Goal: Task Accomplishment & Management: Manage account settings

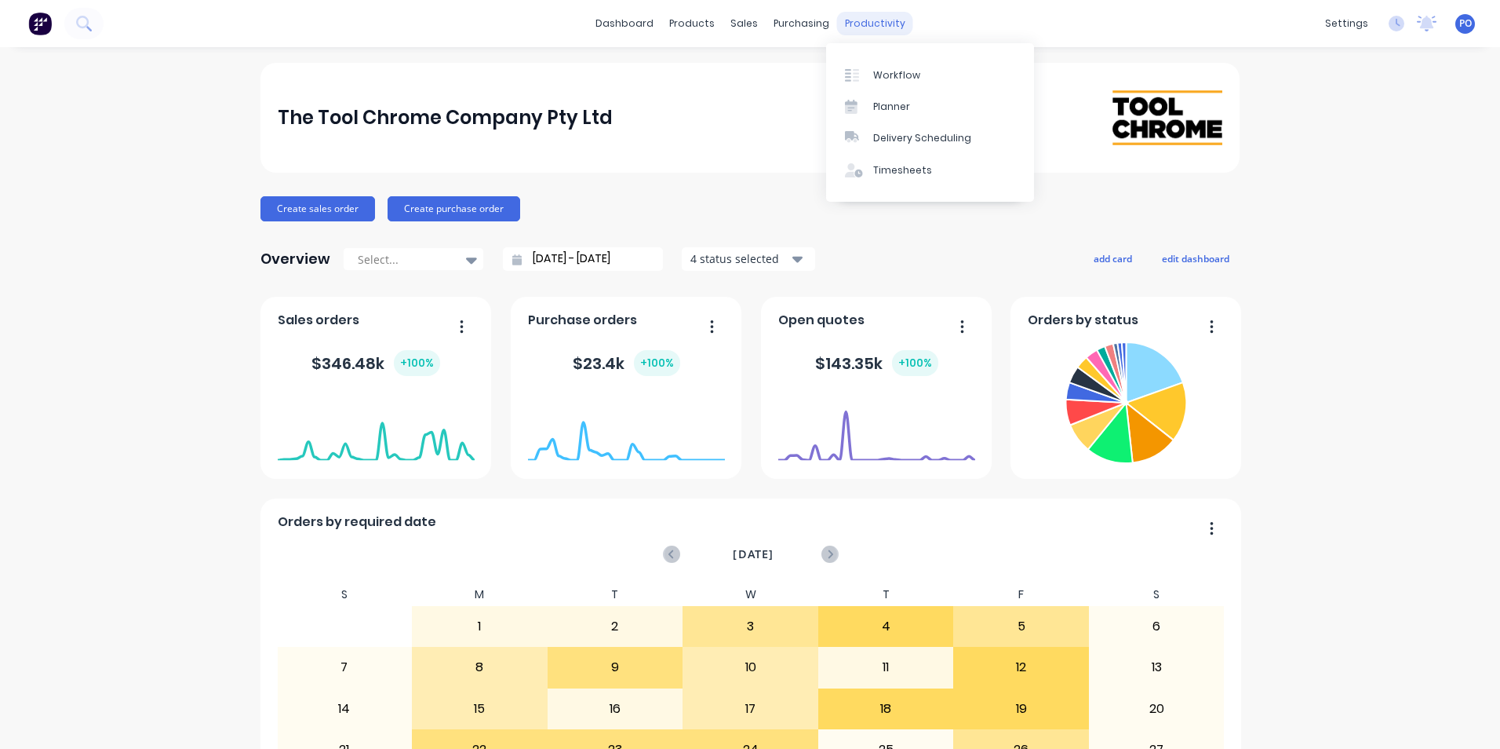
click at [854, 20] on div "productivity" at bounding box center [875, 24] width 76 height 24
click at [868, 72] on div at bounding box center [857, 75] width 24 height 14
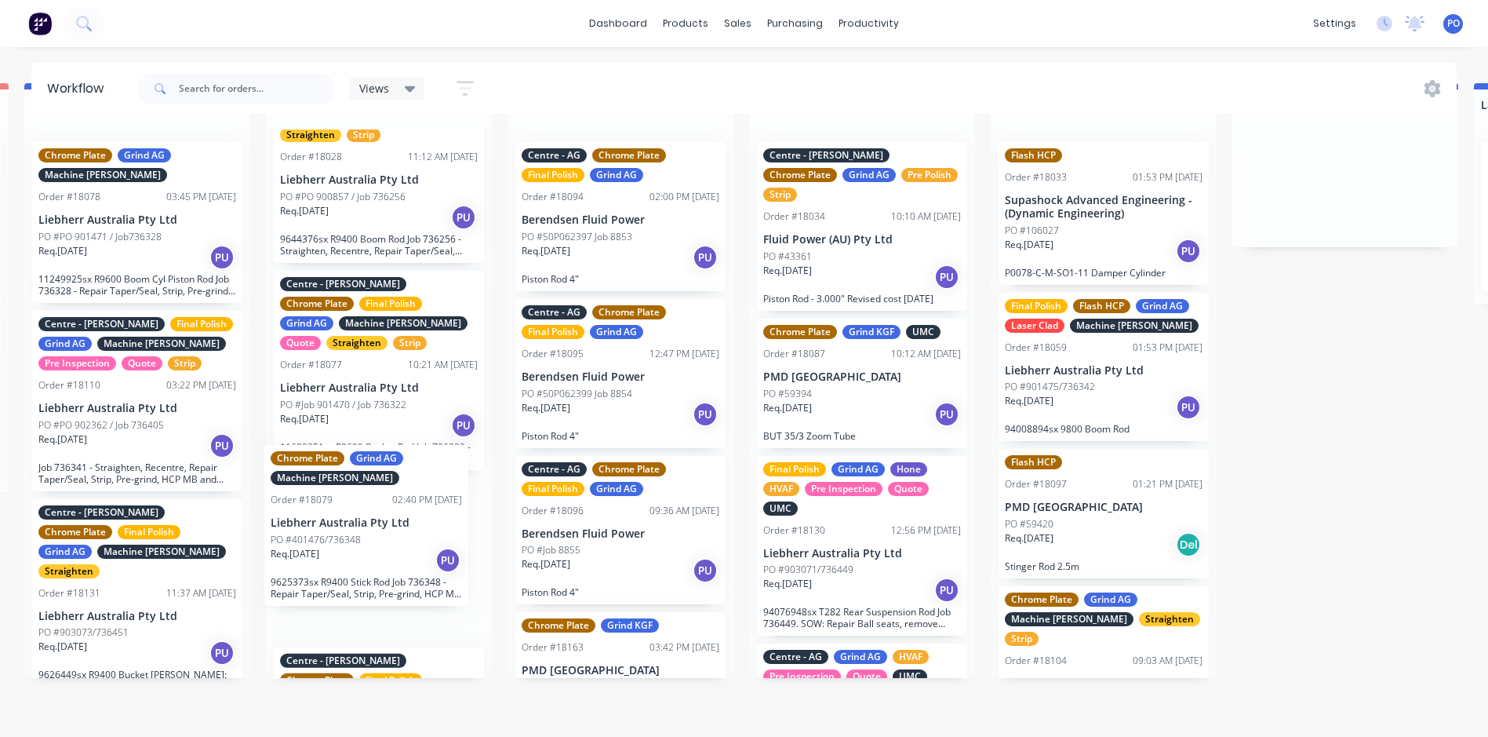
scroll to position [62, 724]
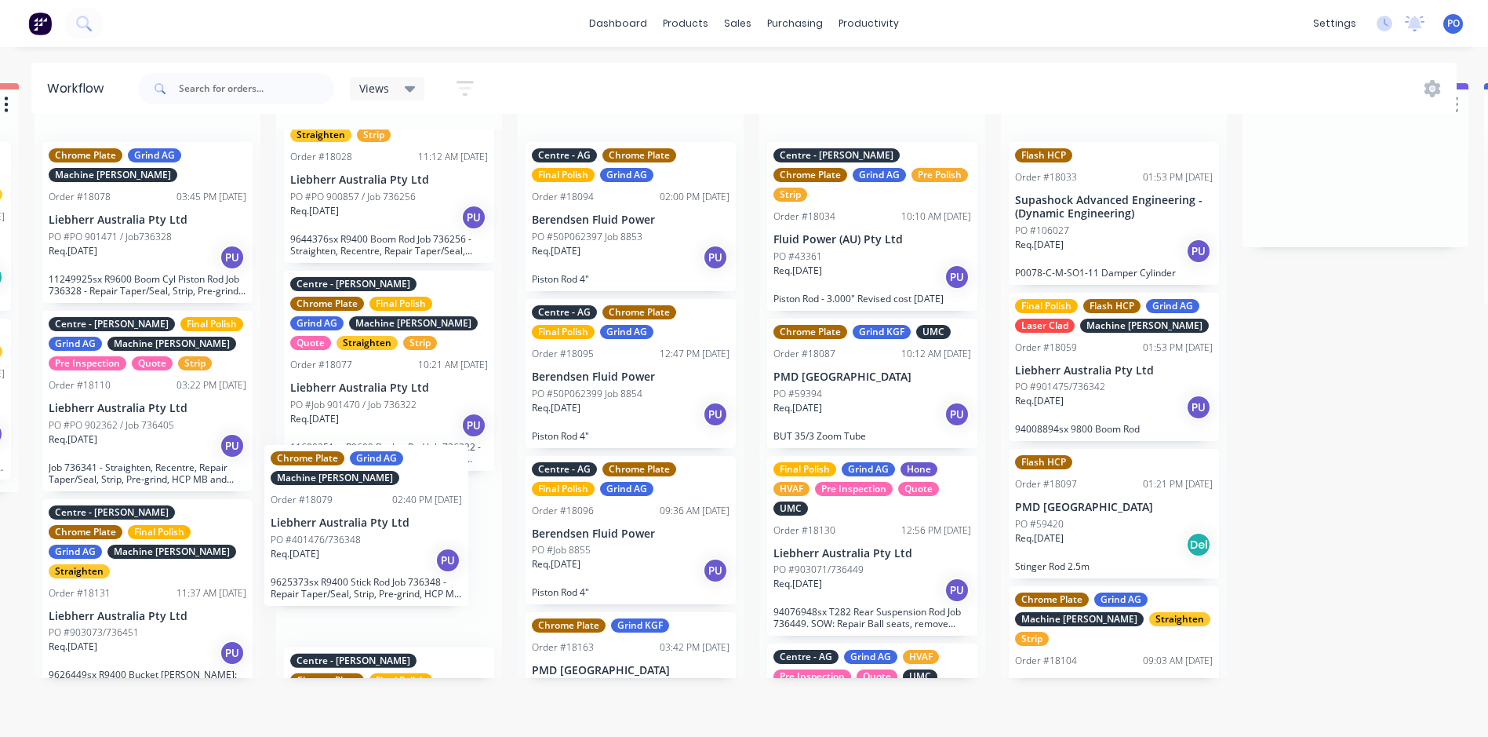
drag, startPoint x: 214, startPoint y: 617, endPoint x: 370, endPoint y: 550, distance: 169.8
click at [370, 550] on div "Chrome Plate Grind AG Order #18021 12:01 PM 28/08/25 Liebherr Australia Pty Ltd…" at bounding box center [389, 403] width 226 height 548
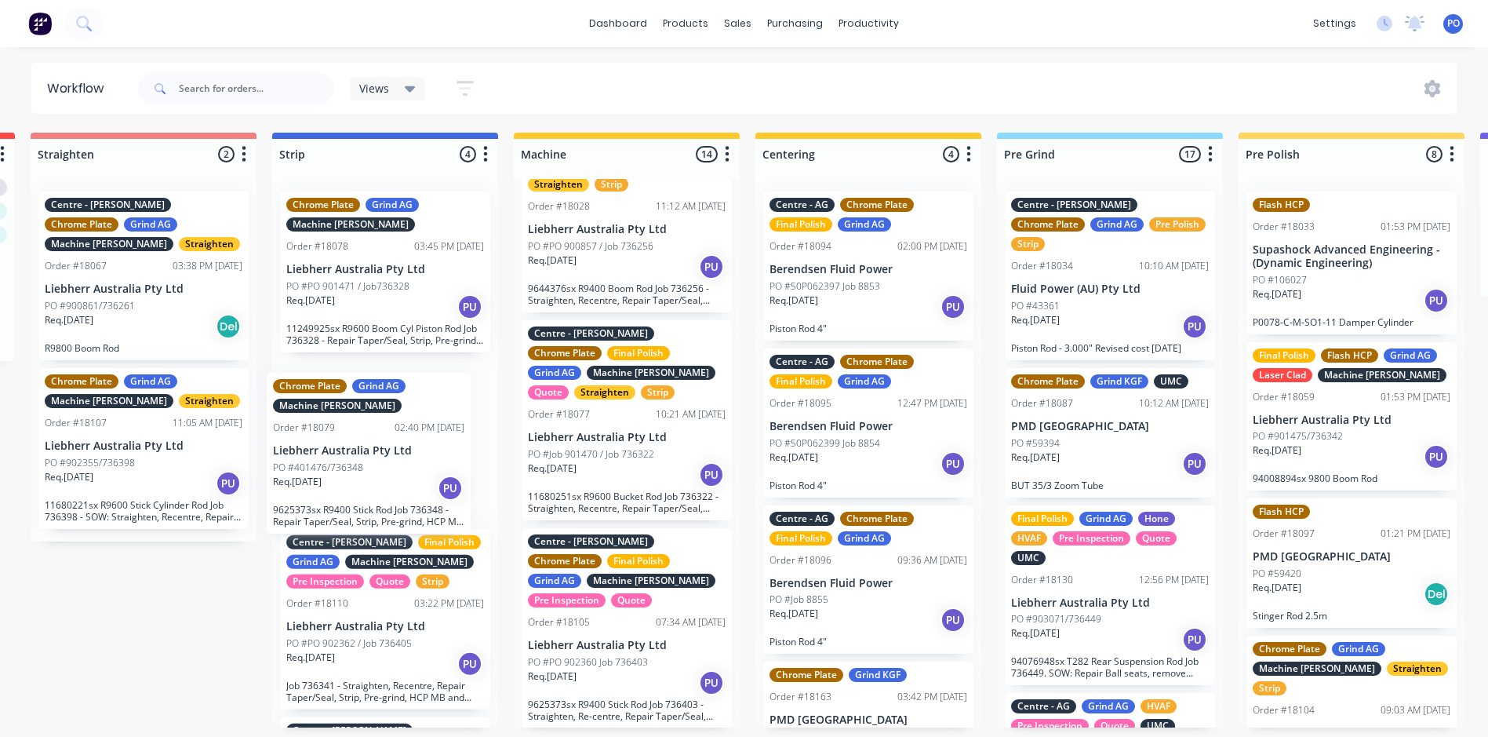
scroll to position [1, 483]
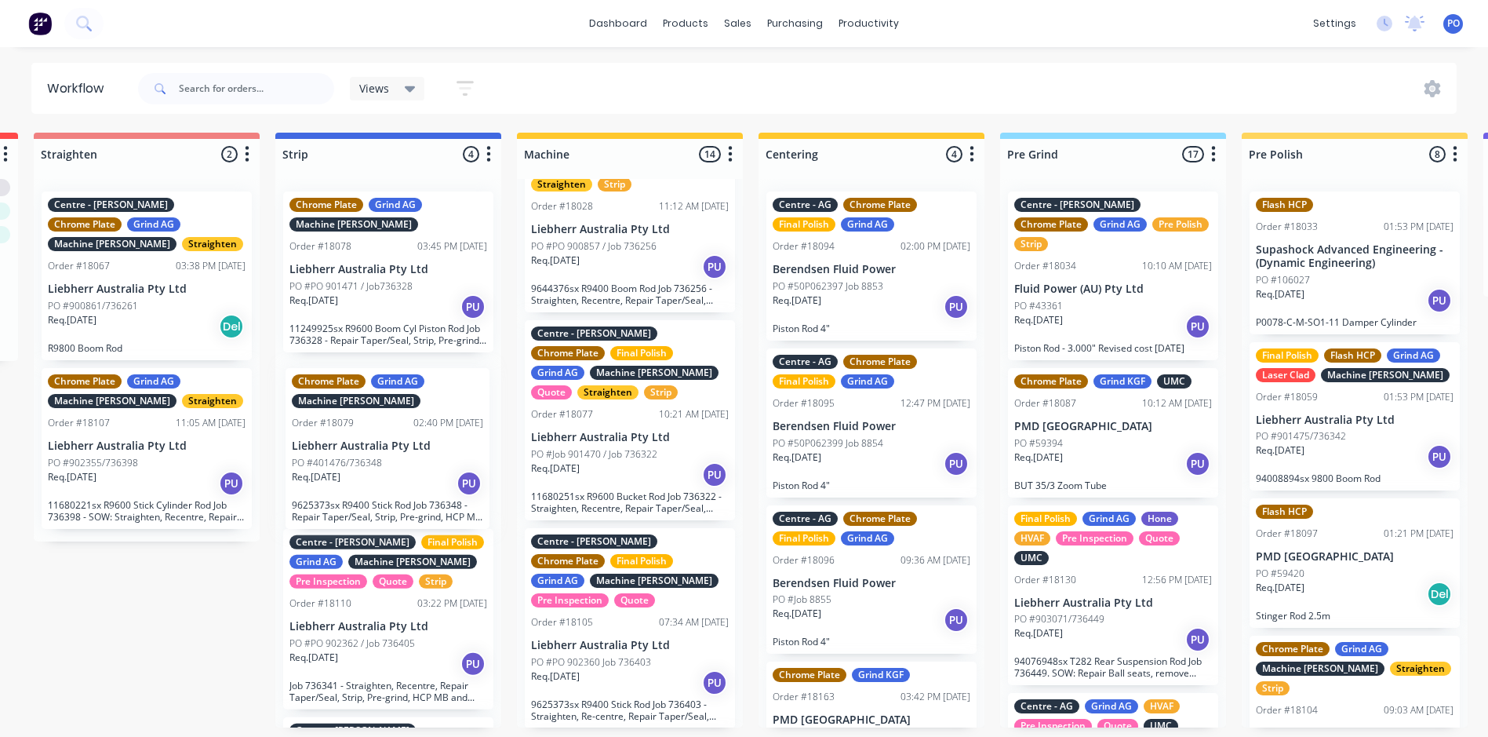
drag, startPoint x: 575, startPoint y: 613, endPoint x: 397, endPoint y: 465, distance: 231.8
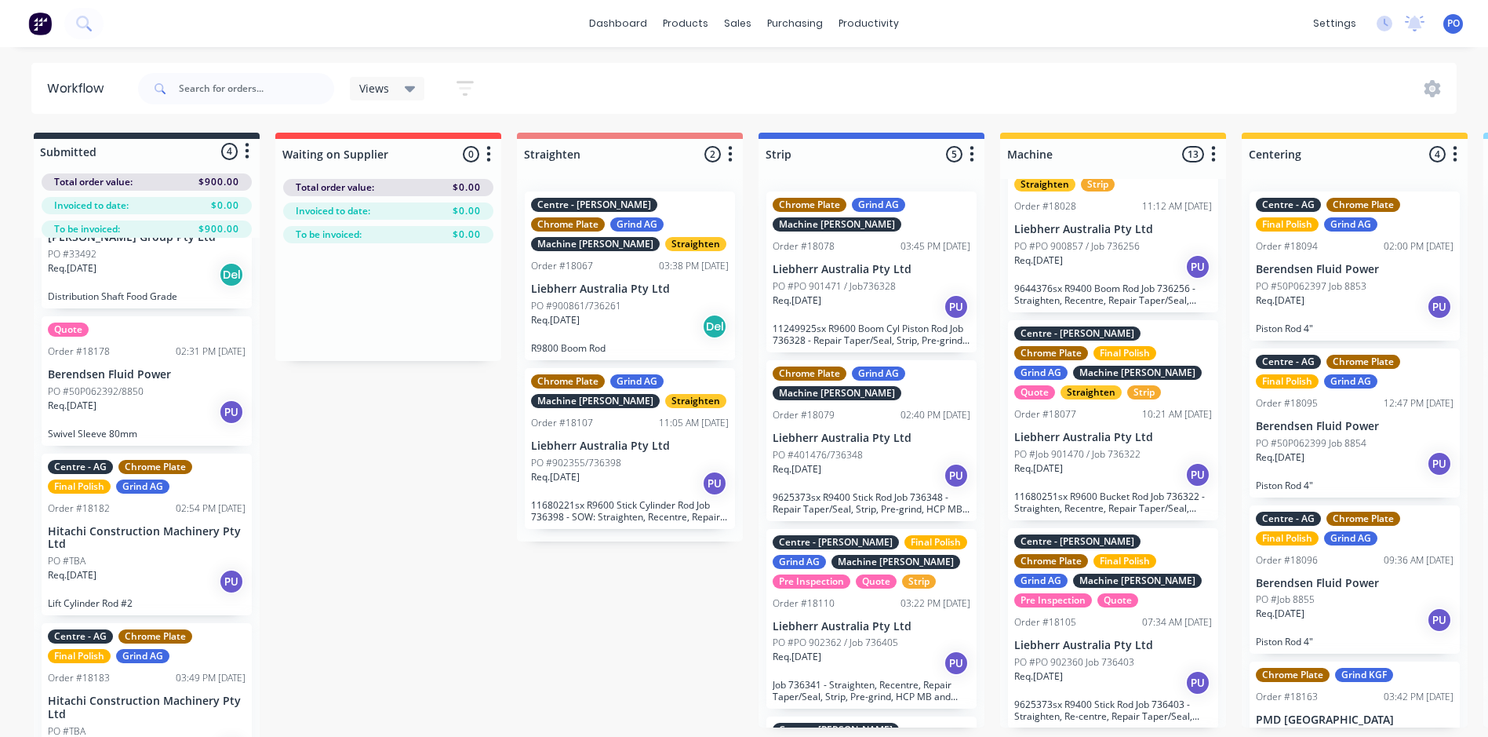
scroll to position [62, 0]
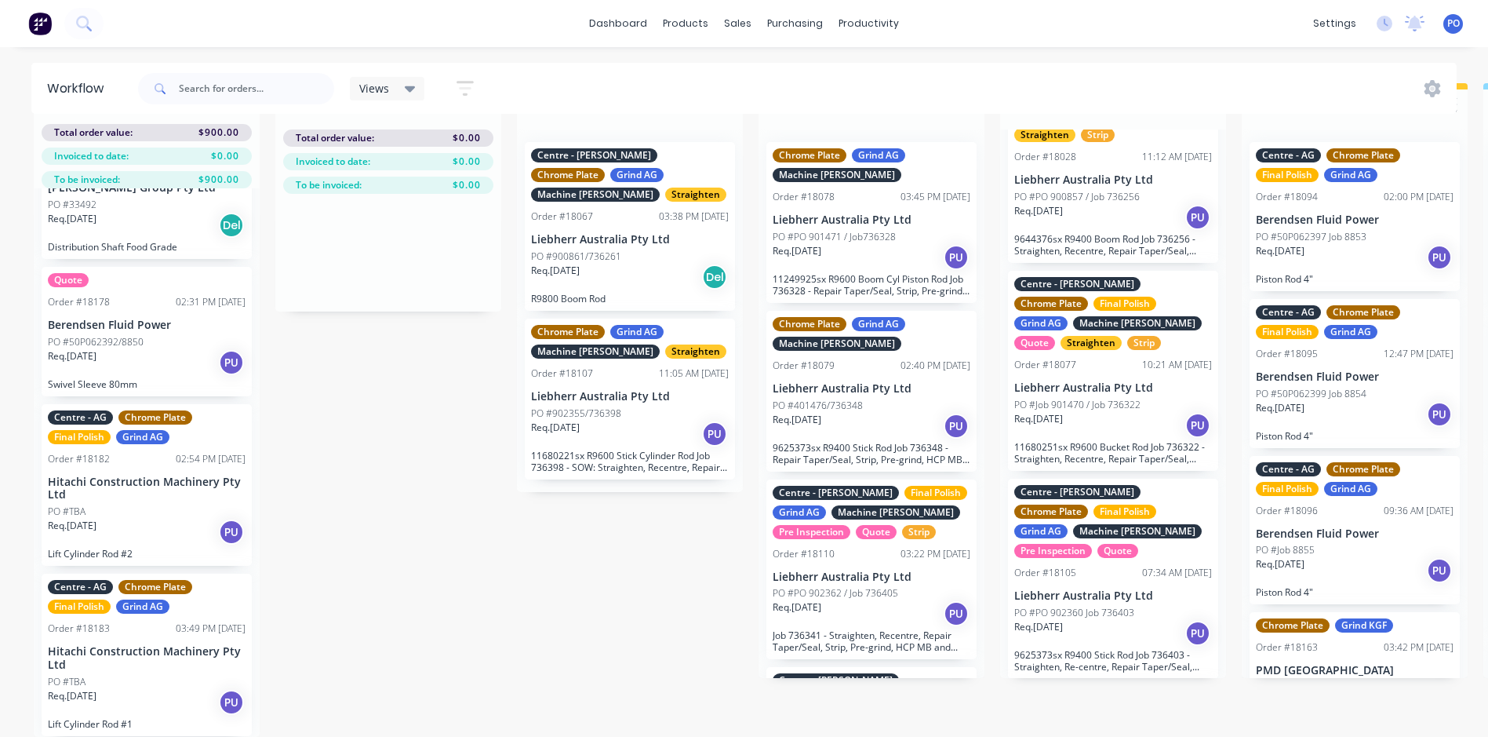
click at [174, 519] on div "Req. 13/10/25 PU" at bounding box center [147, 532] width 198 height 27
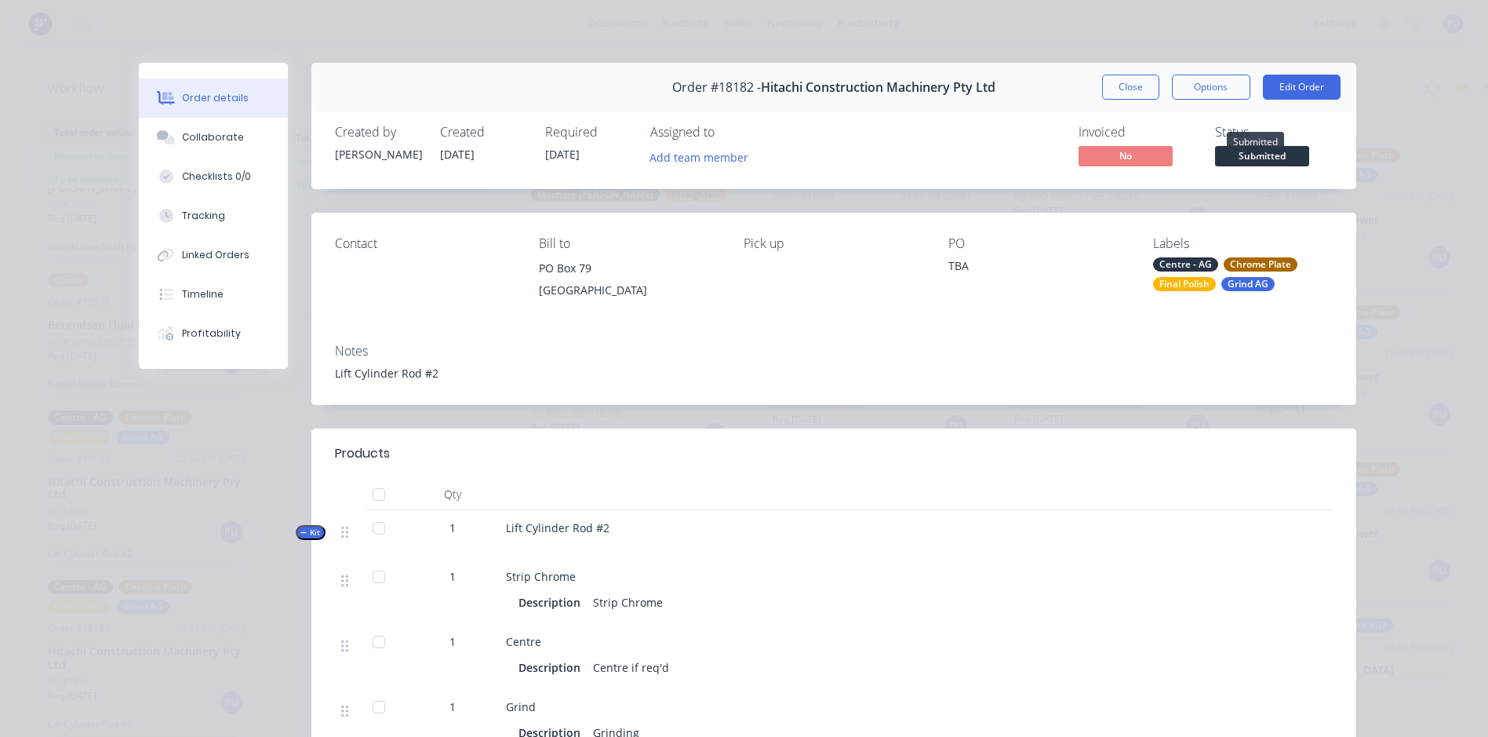
click at [1252, 156] on span "Submitted" at bounding box center [1262, 156] width 94 height 20
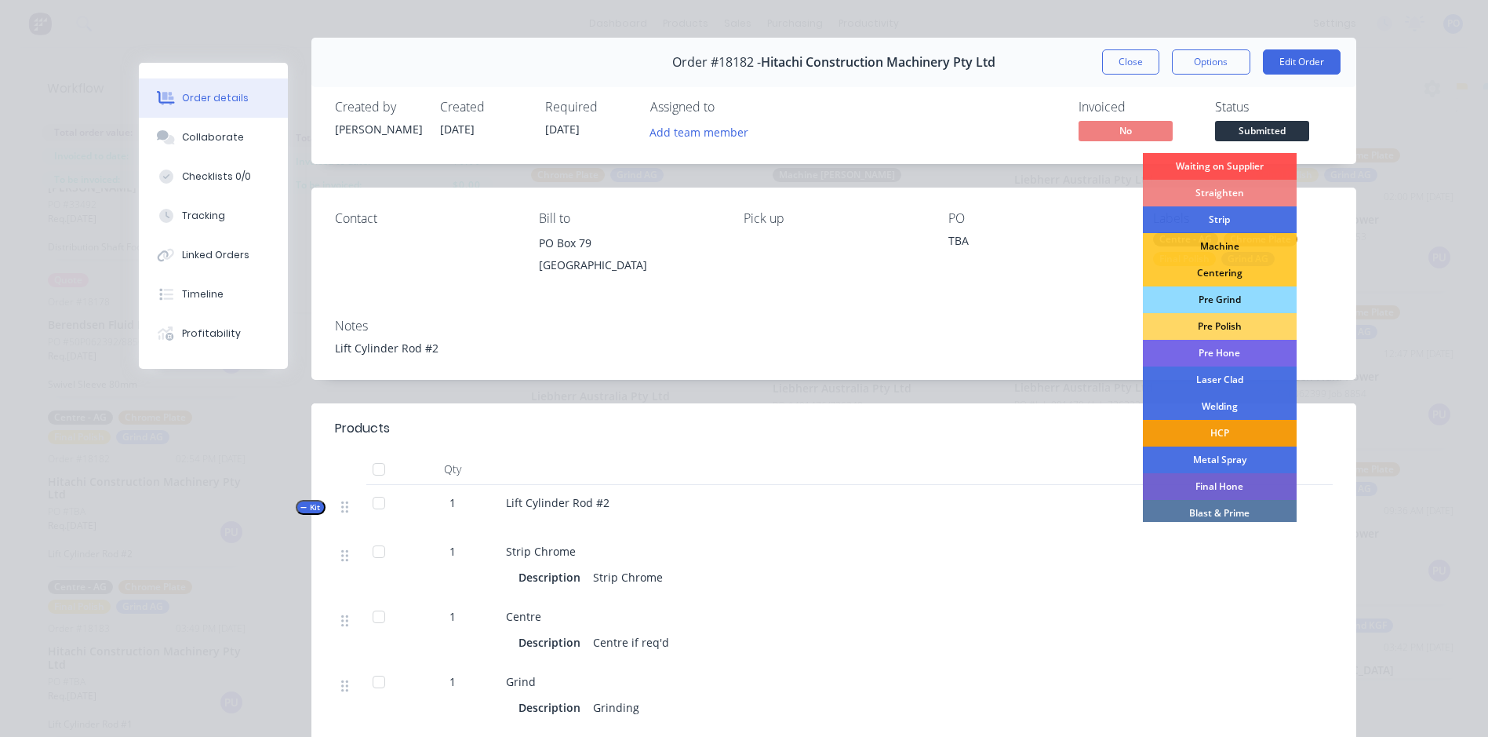
scroll to position [0, 0]
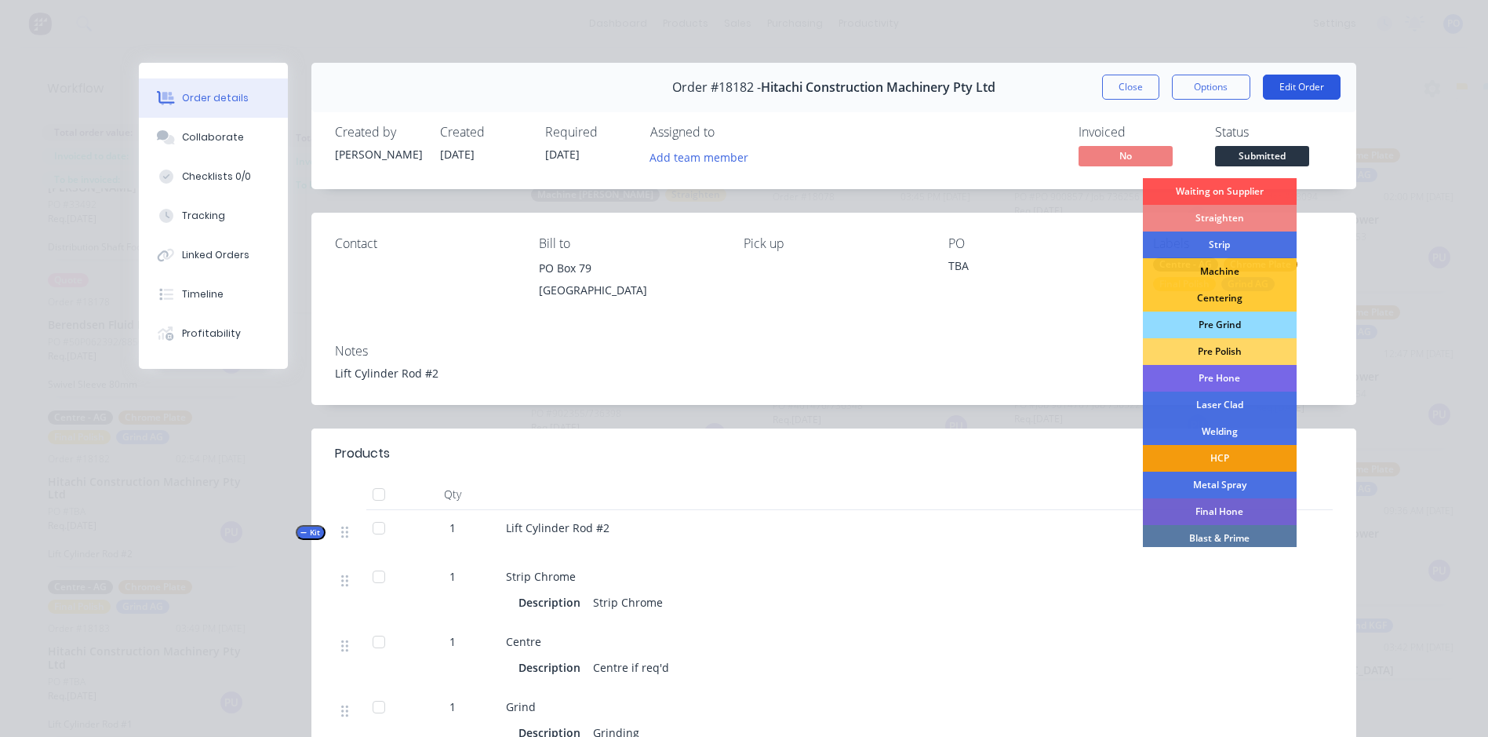
click at [1293, 85] on button "Edit Order" at bounding box center [1302, 87] width 78 height 25
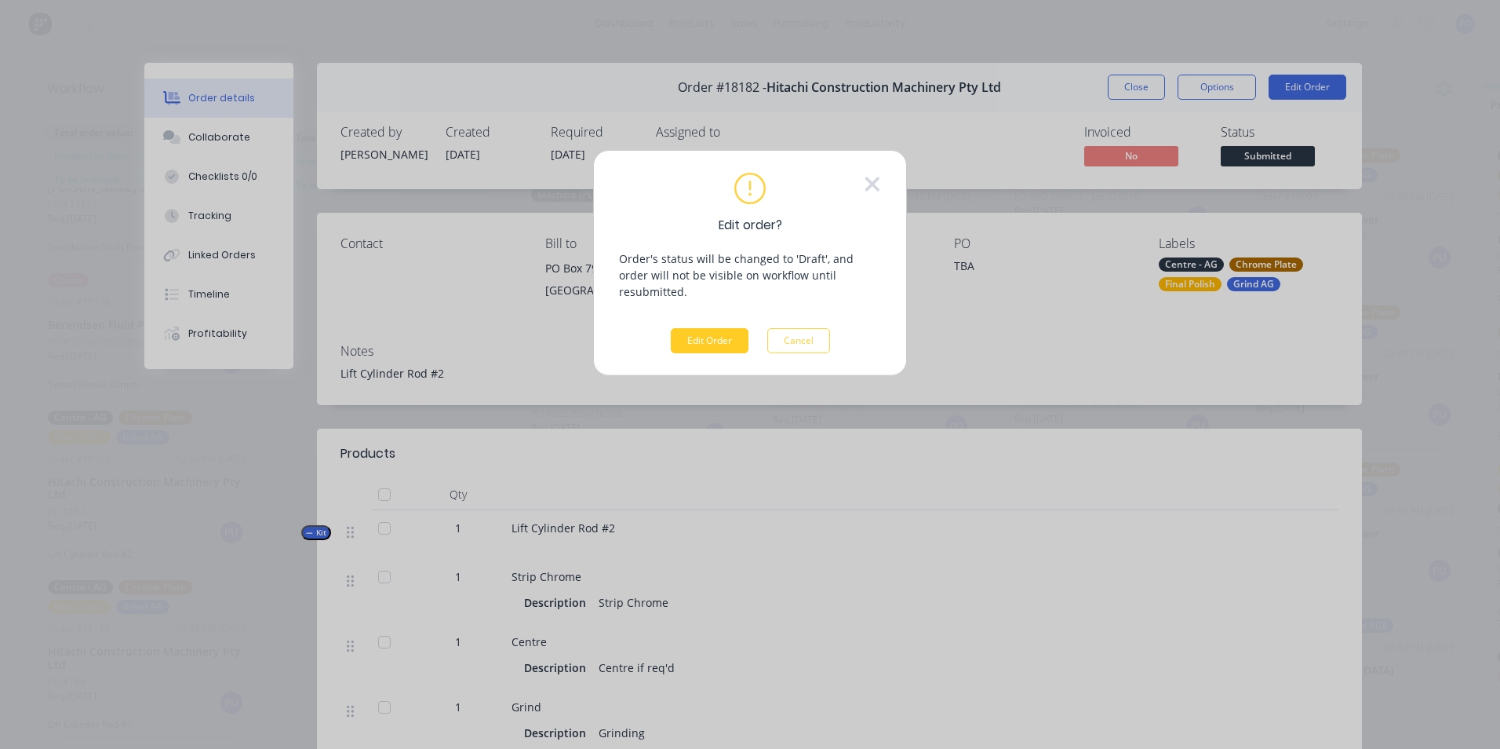
click at [688, 328] on button "Edit Order" at bounding box center [710, 340] width 78 height 25
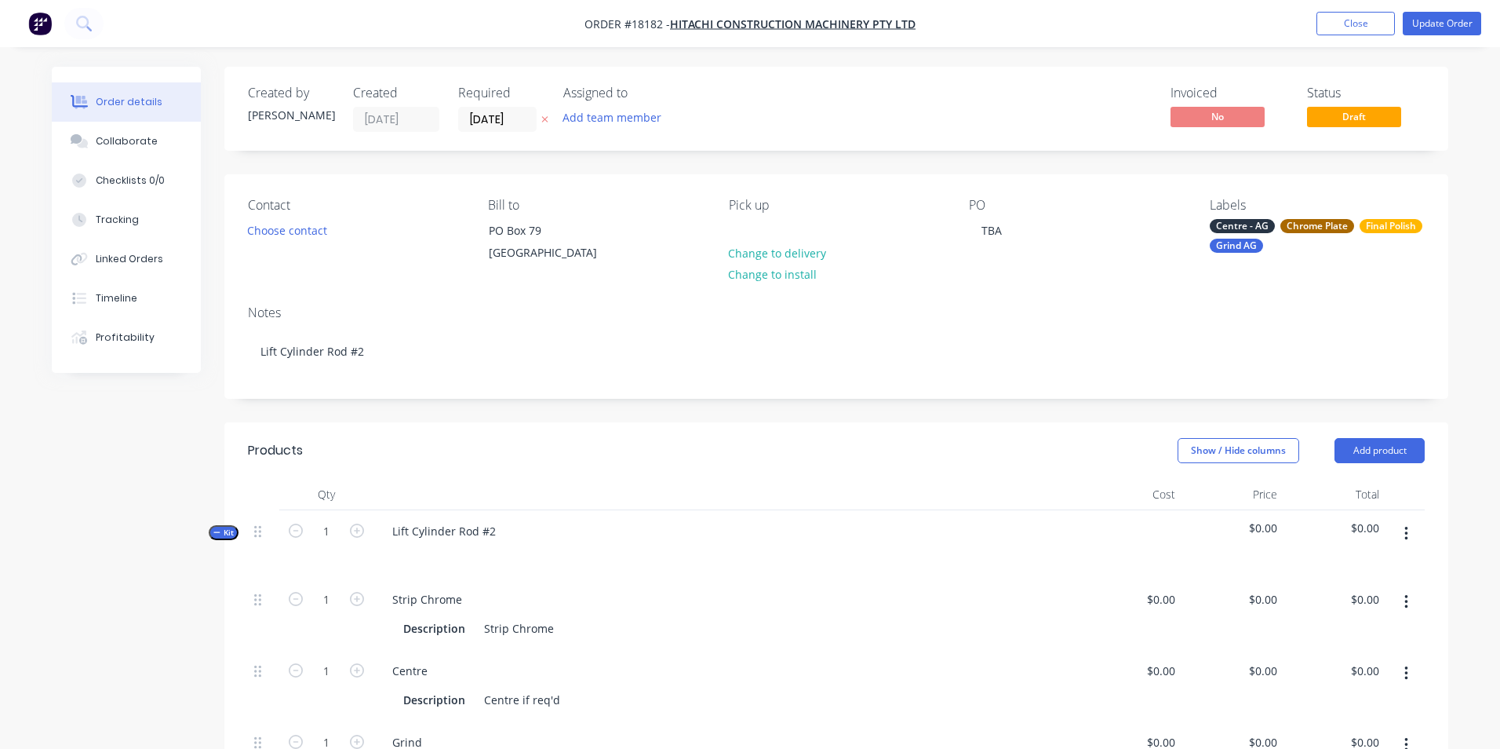
type input "$0.0001"
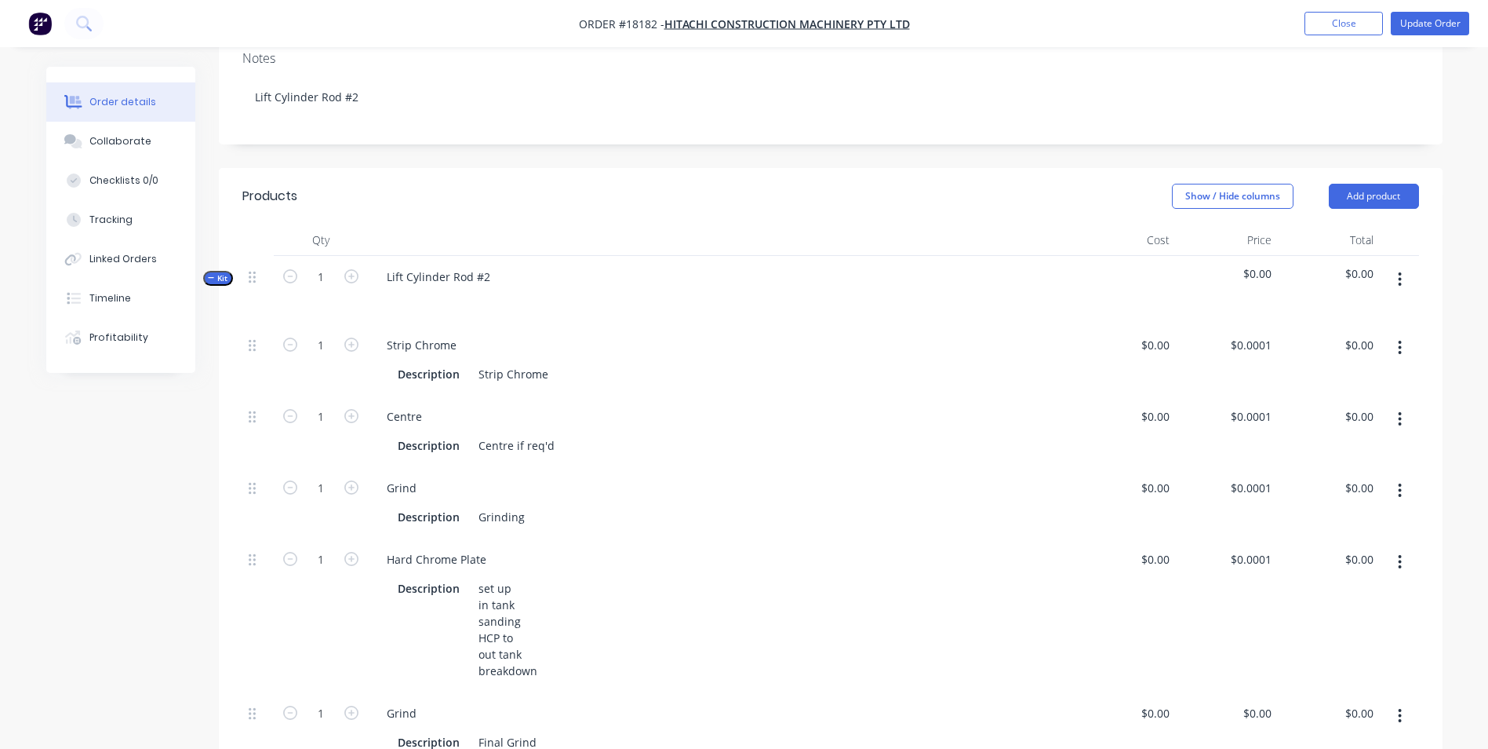
scroll to position [314, 0]
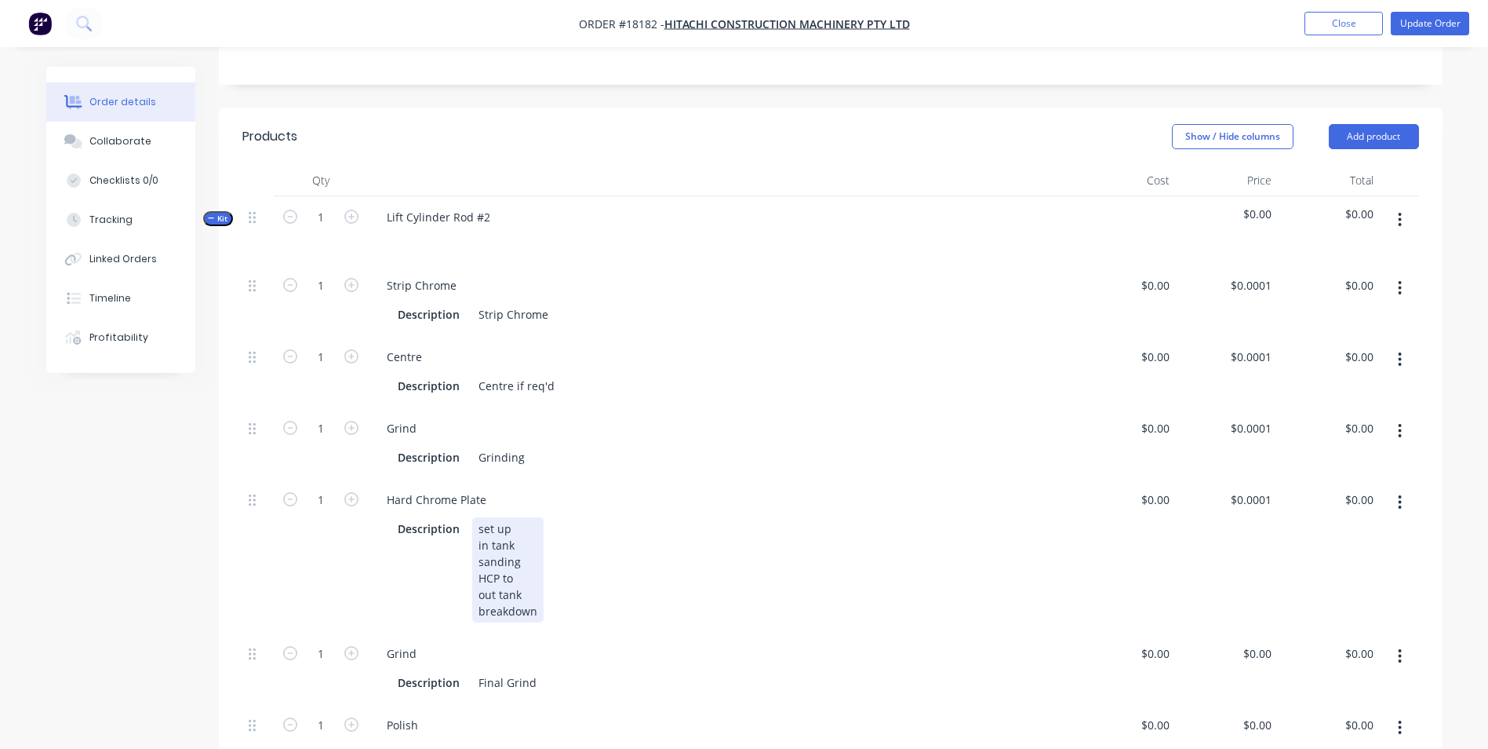
click at [526, 573] on div "set up in tank sanding HCP to out tank breakdown" at bounding box center [507, 569] width 71 height 105
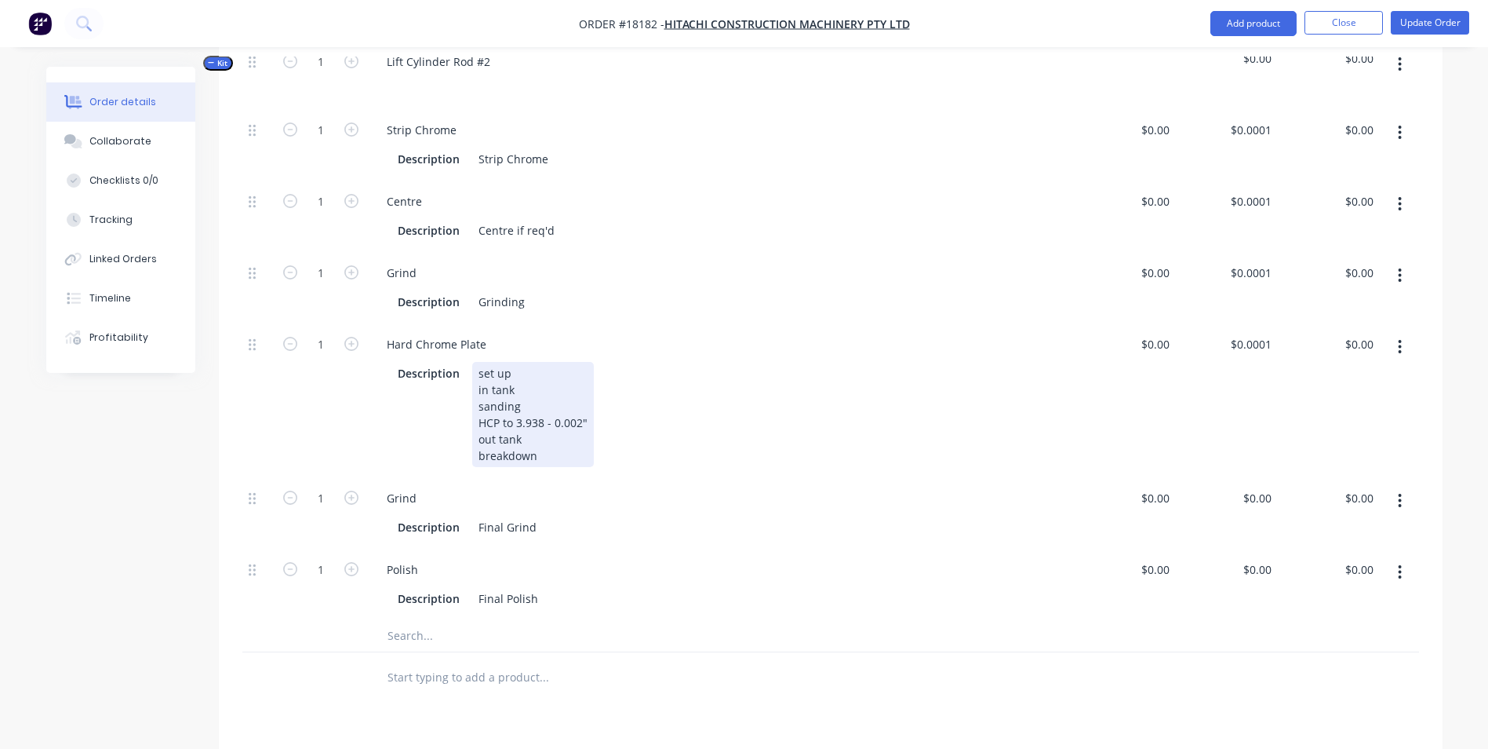
scroll to position [471, 0]
click at [553, 527] on div "Description Final Grind" at bounding box center [718, 525] width 653 height 23
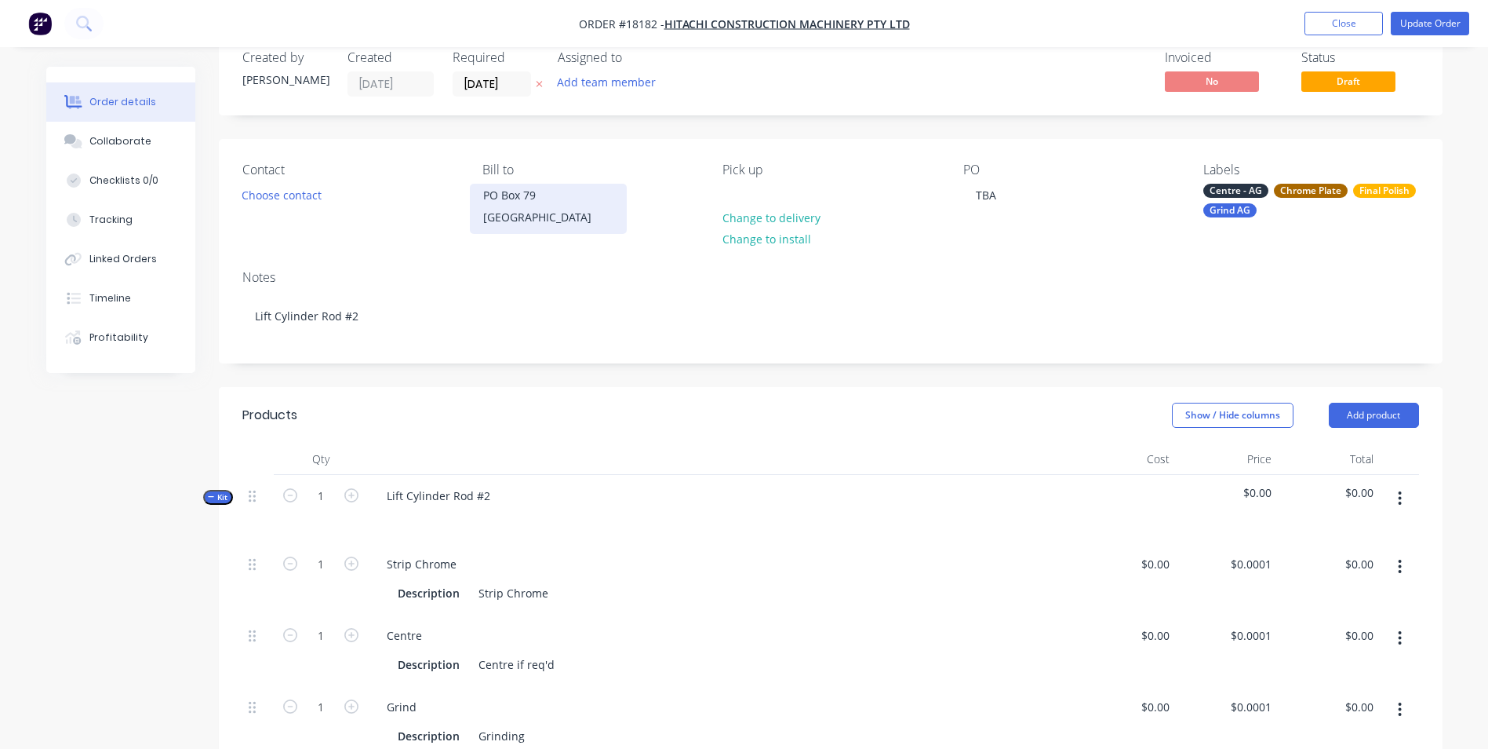
scroll to position [0, 0]
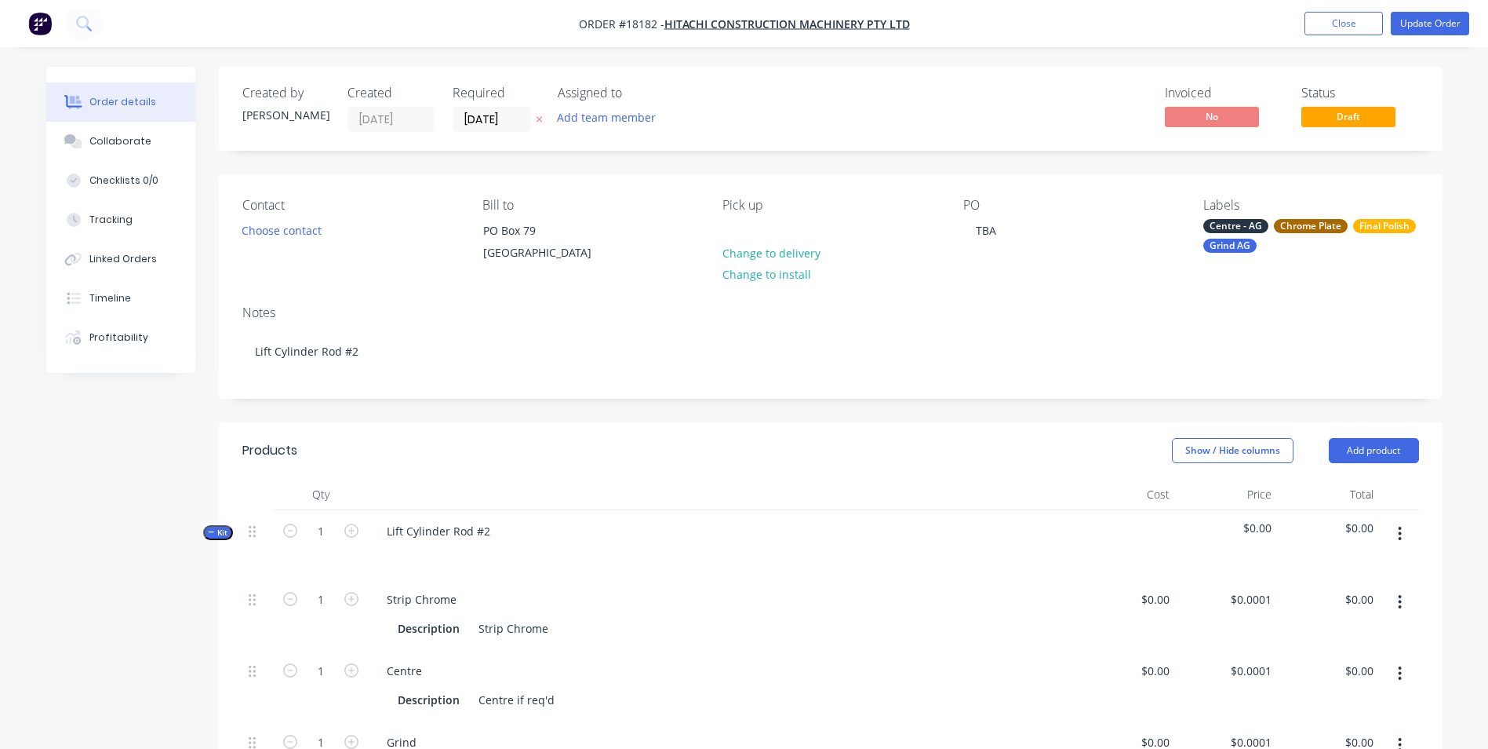
click at [1341, 115] on span "Draft" at bounding box center [1349, 117] width 94 height 20
click at [1376, 116] on span "Draft" at bounding box center [1349, 117] width 94 height 20
click at [1446, 23] on button "Update Order" at bounding box center [1430, 24] width 78 height 24
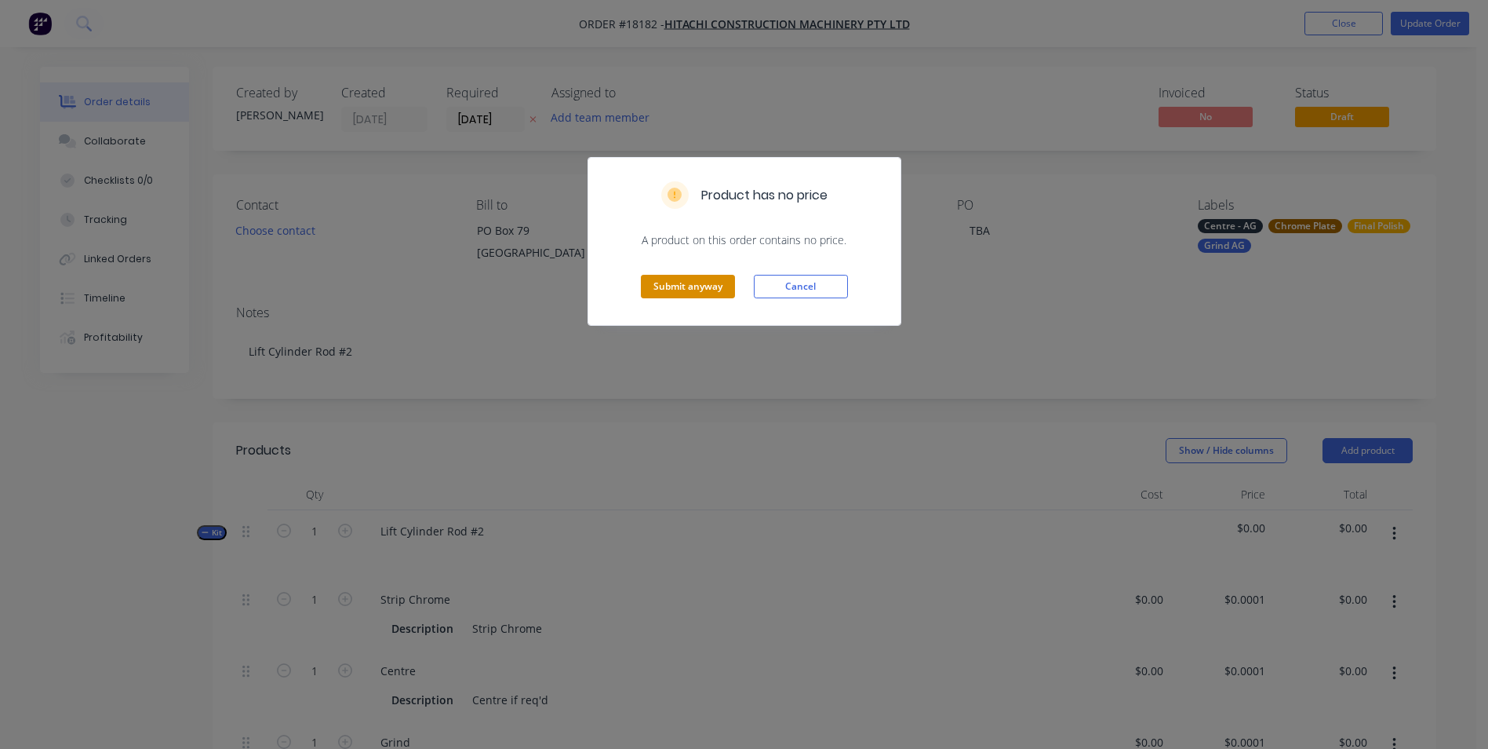
click at [698, 291] on button "Submit anyway" at bounding box center [688, 287] width 94 height 24
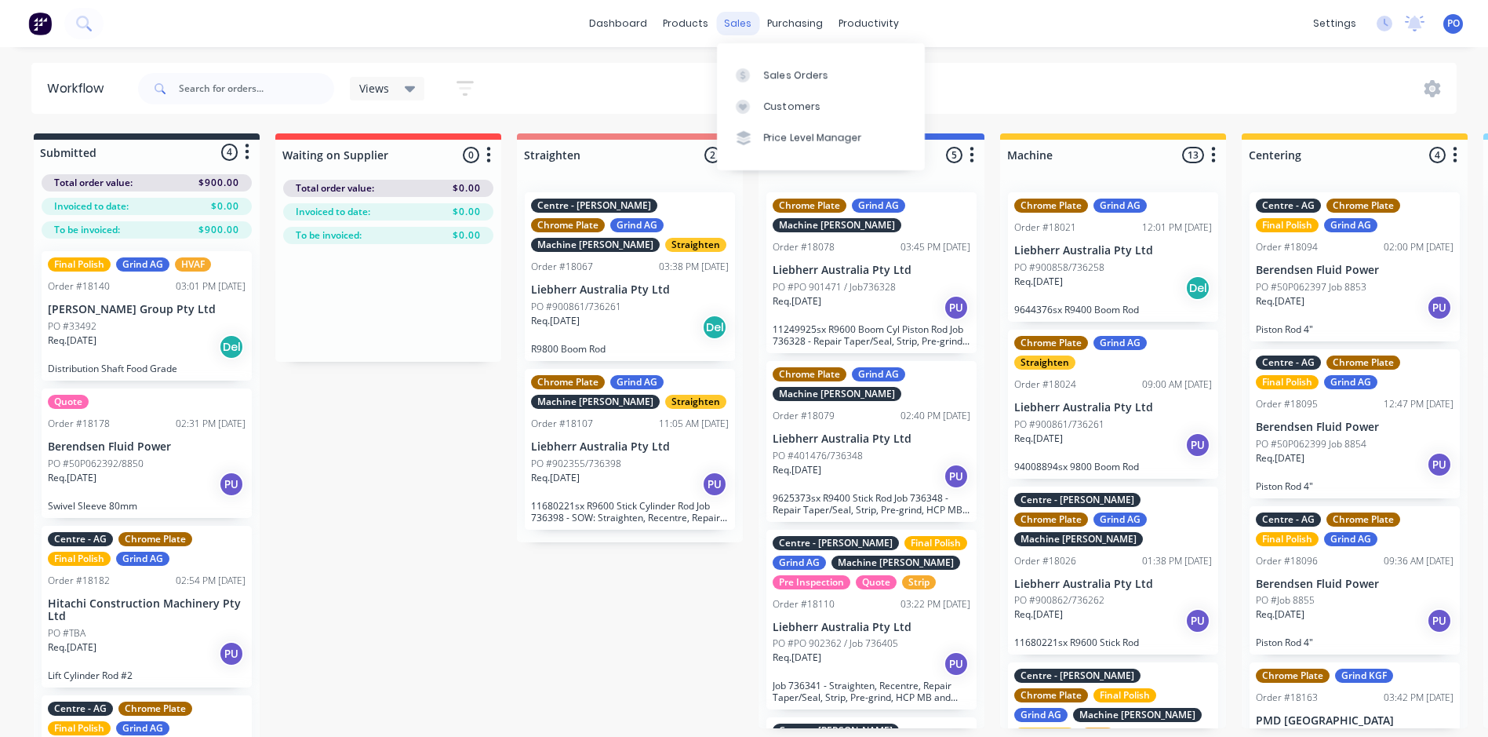
click at [738, 27] on div "sales" at bounding box center [737, 24] width 43 height 24
click at [786, 72] on div "Sales Orders" at bounding box center [796, 75] width 64 height 14
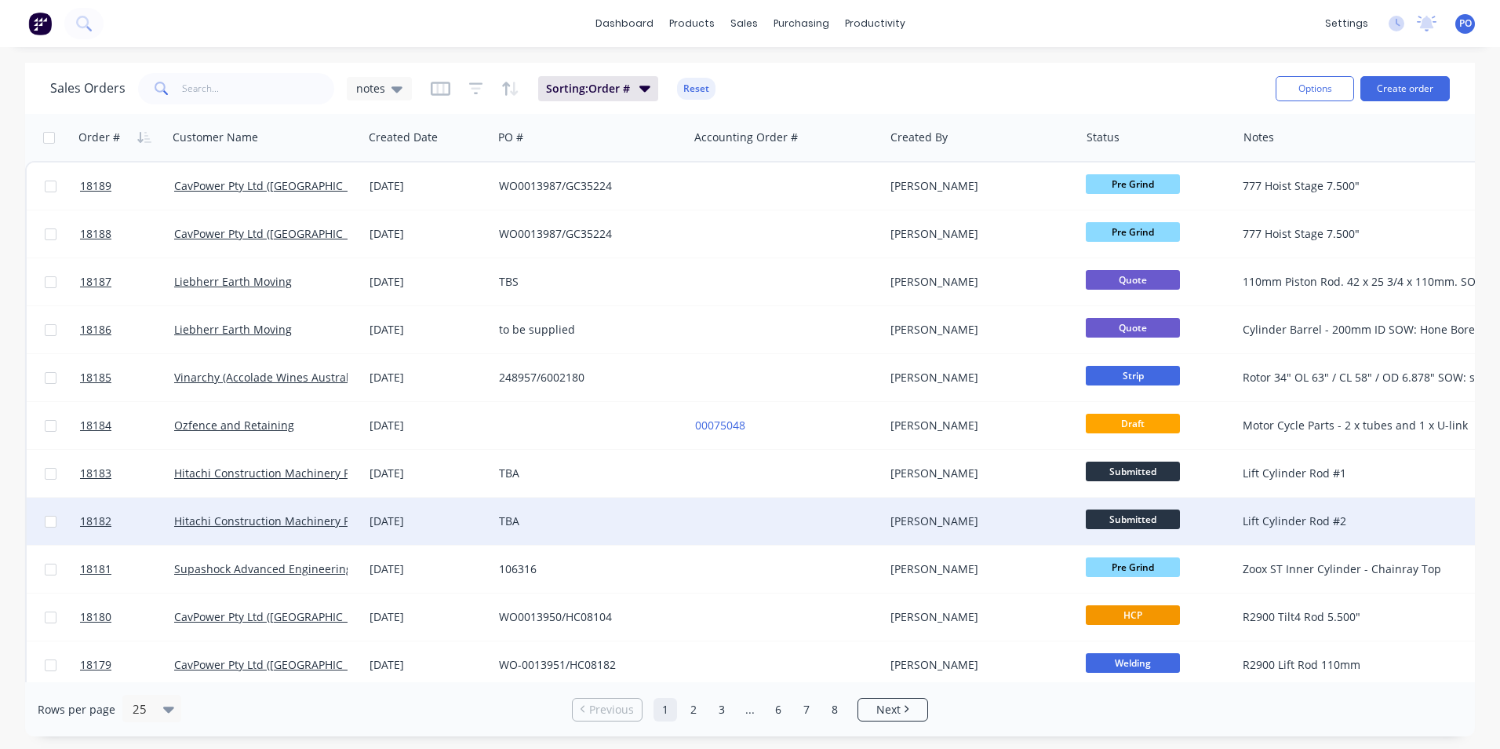
click at [800, 523] on div at bounding box center [786, 520] width 195 height 47
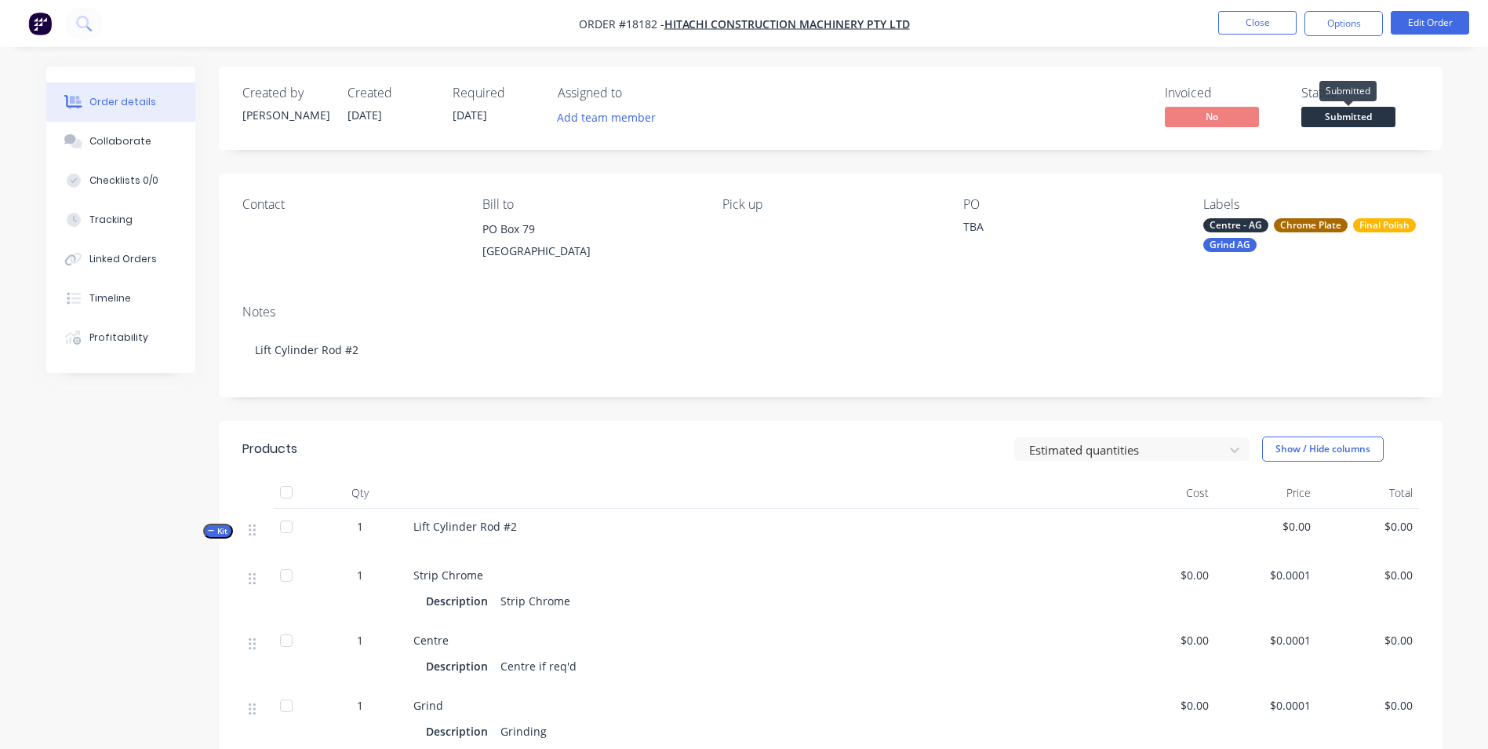
click at [1350, 115] on span "Submitted" at bounding box center [1349, 117] width 94 height 20
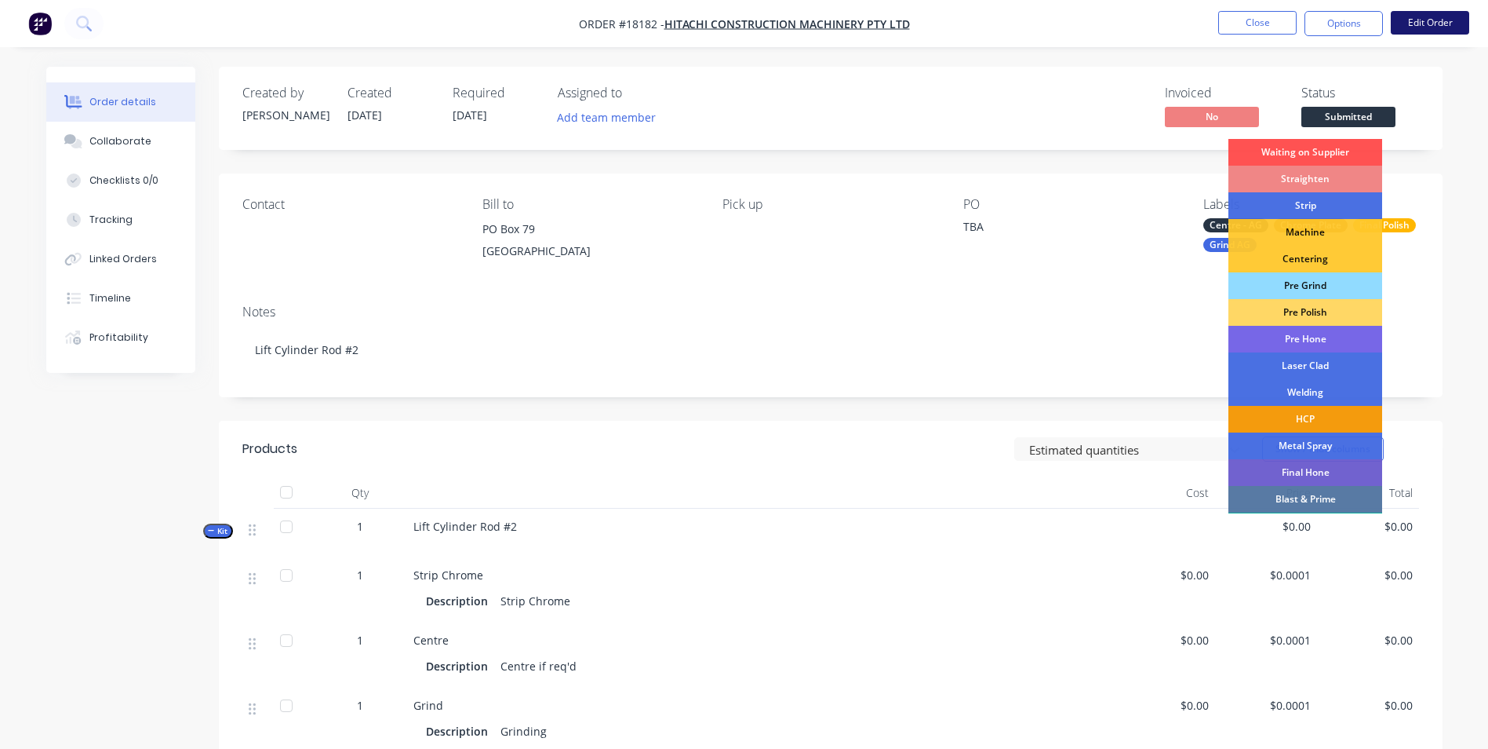
click at [1434, 27] on button "Edit Order" at bounding box center [1430, 23] width 78 height 24
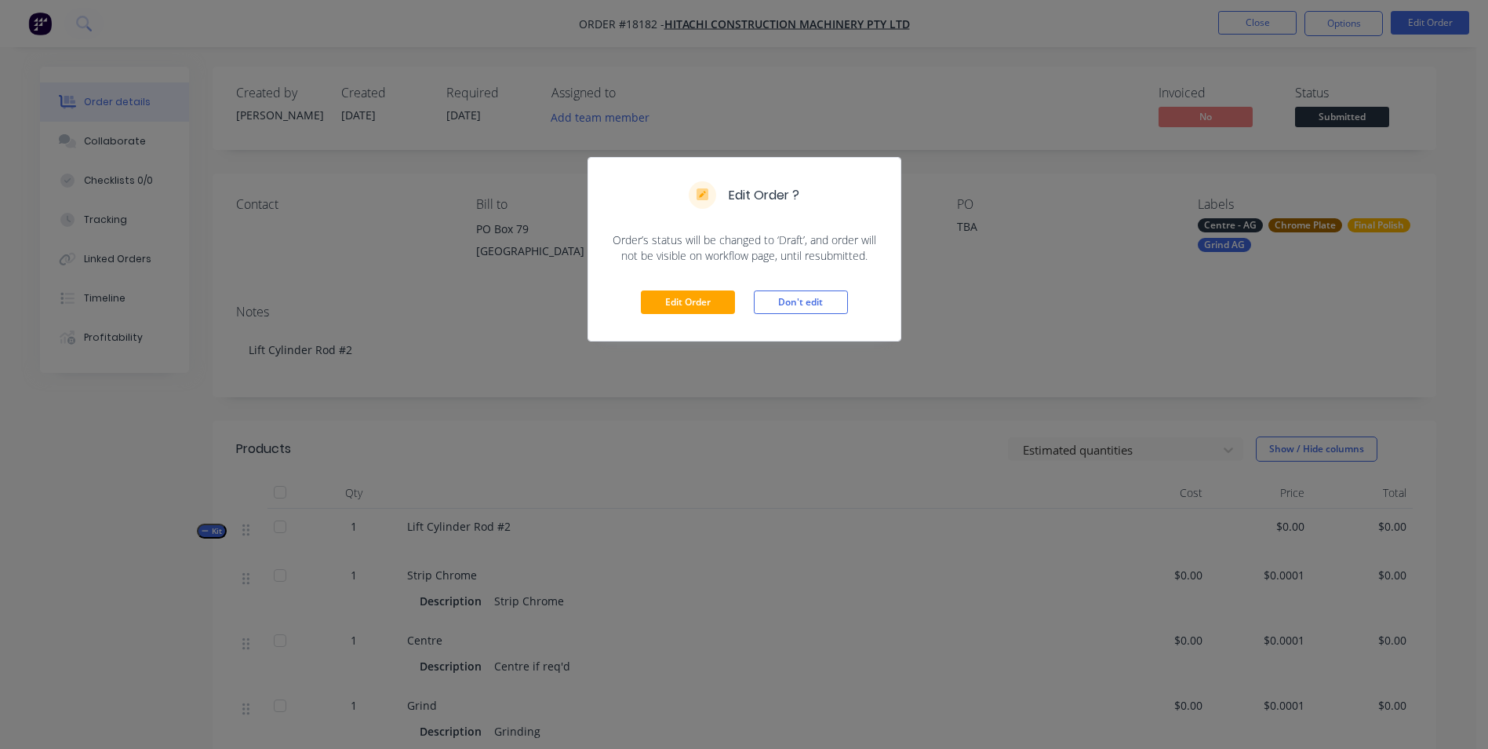
click at [1106, 197] on div "Edit Order ? Order’s status will be changed to ‘Draft’, and order will not be v…" at bounding box center [744, 374] width 1488 height 749
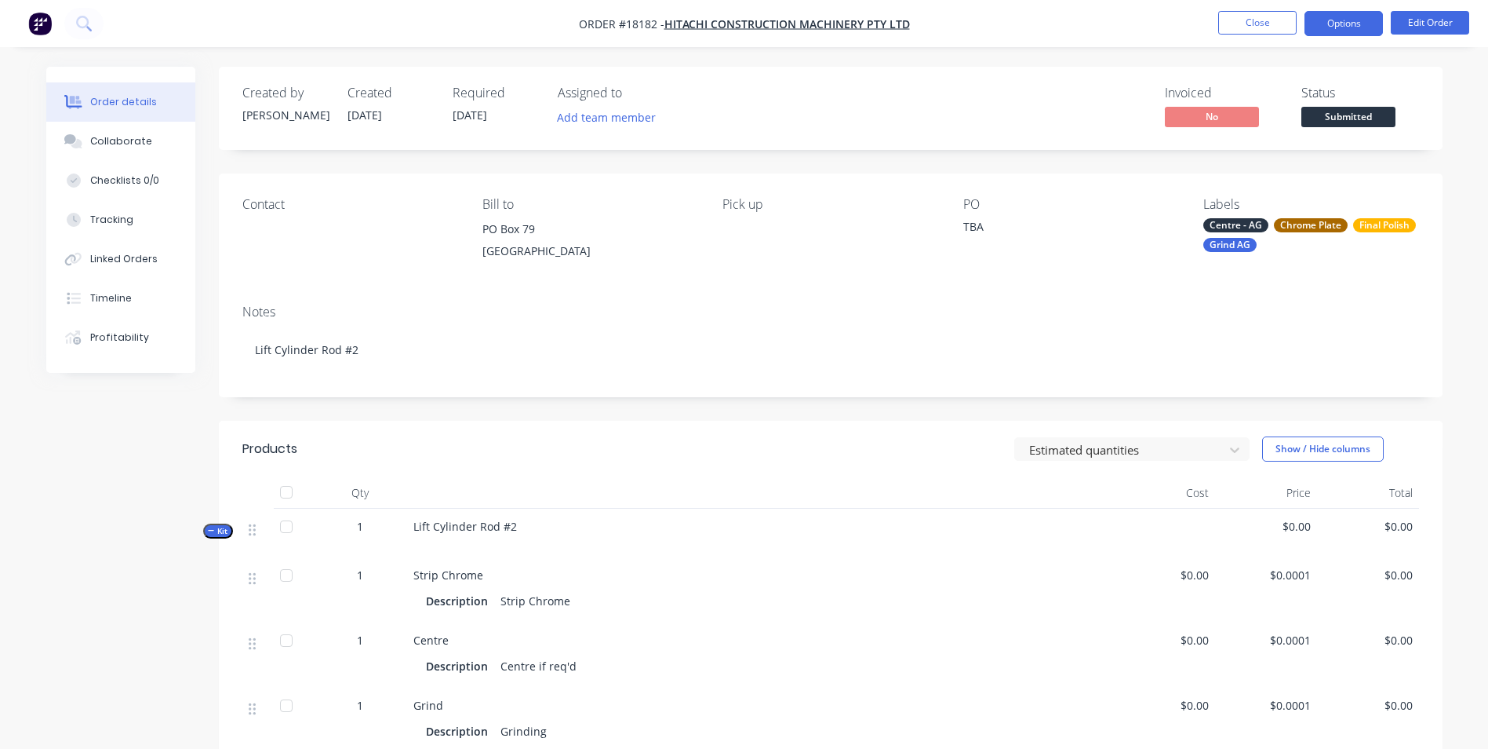
click at [1363, 28] on button "Options" at bounding box center [1344, 23] width 78 height 25
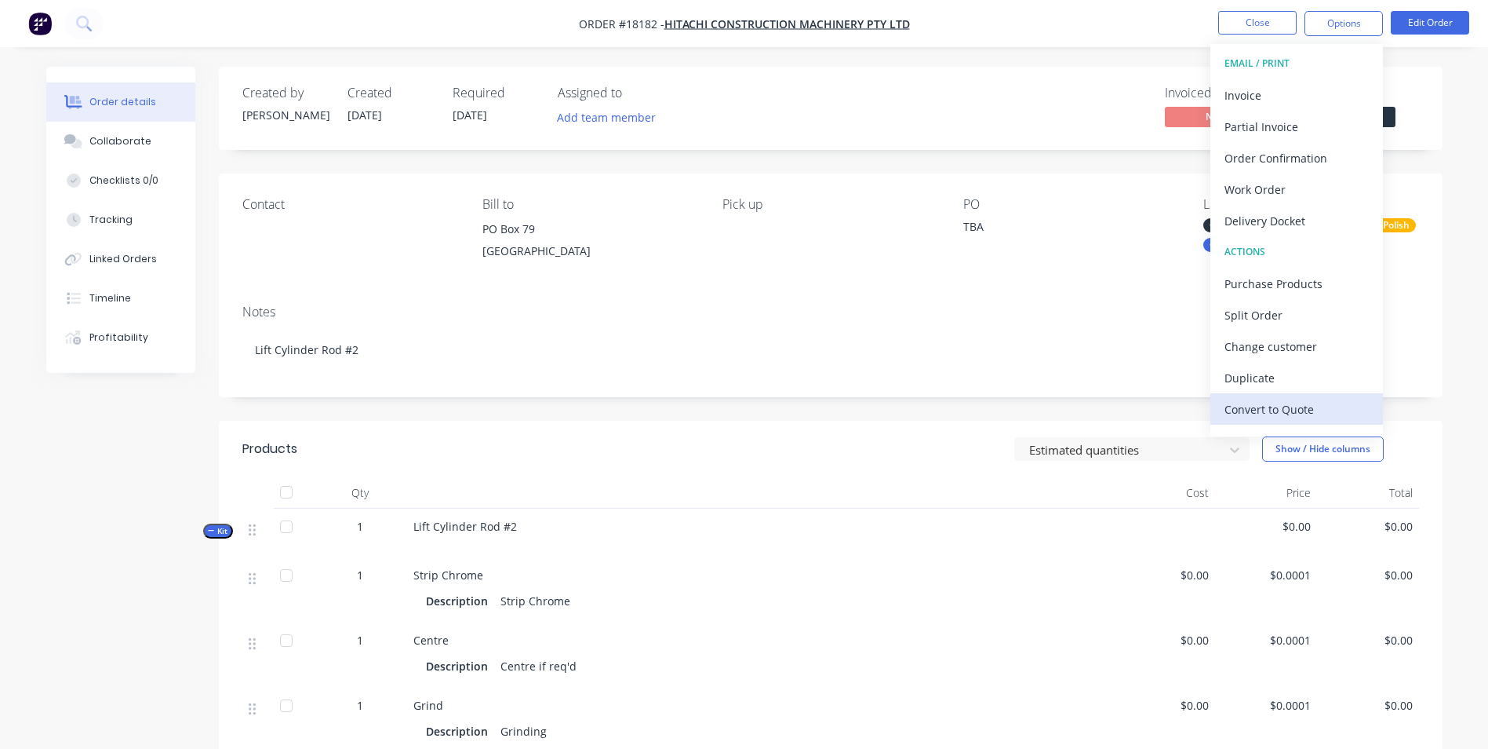
click at [1271, 415] on div "Convert to Quote" at bounding box center [1297, 409] width 144 height 23
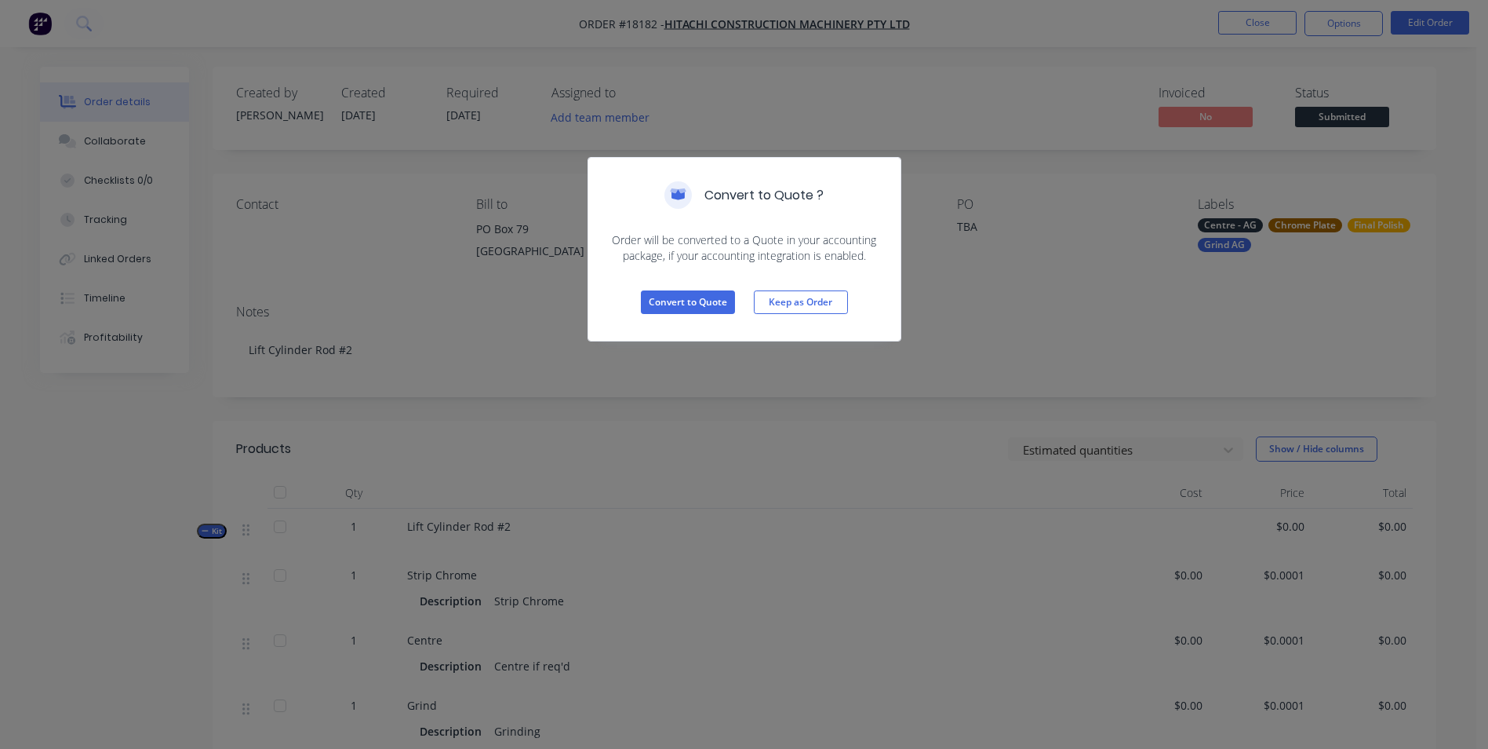
click at [1016, 312] on div "Convert to Quote ? Order will be converted to a Quote in your accounting packag…" at bounding box center [744, 374] width 1488 height 749
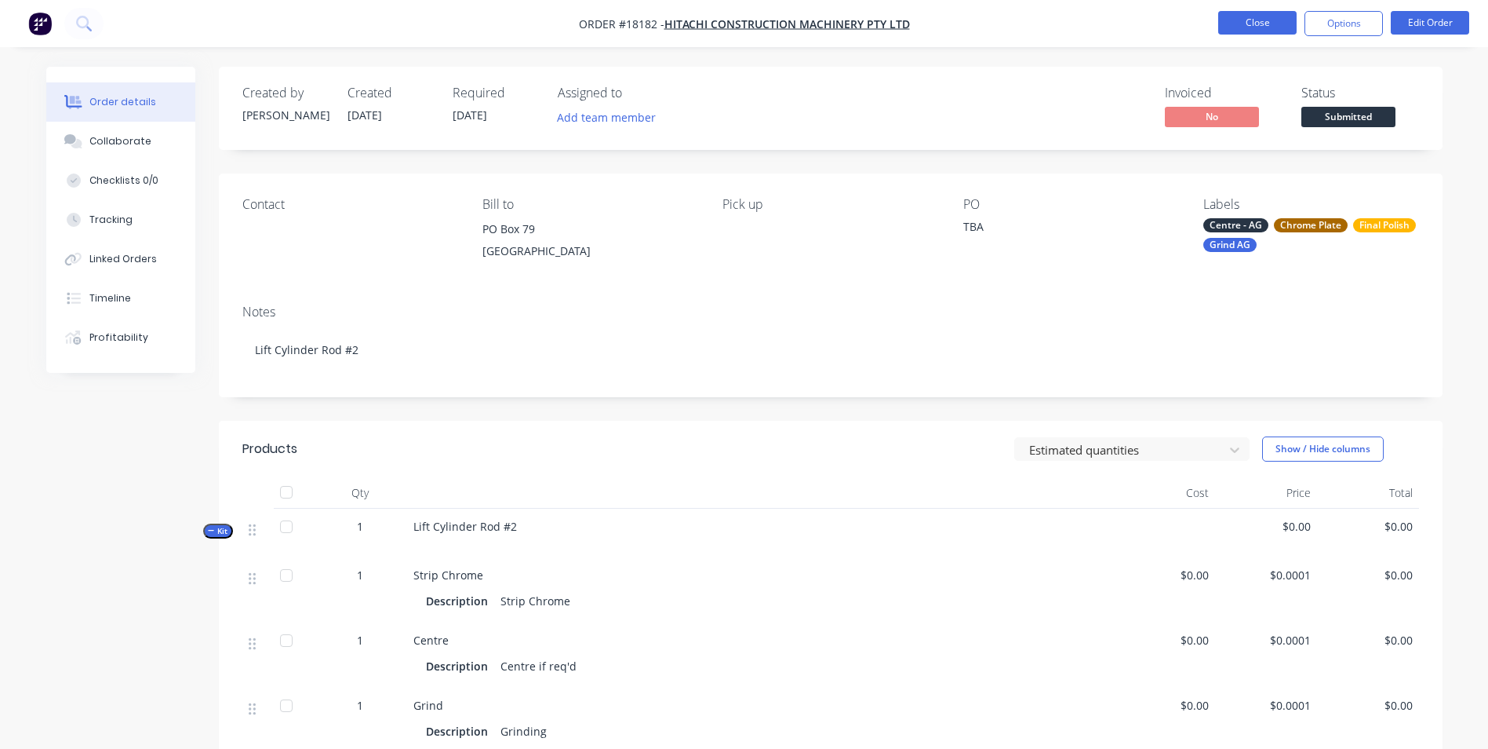
click at [1270, 31] on button "Close" at bounding box center [1258, 23] width 78 height 24
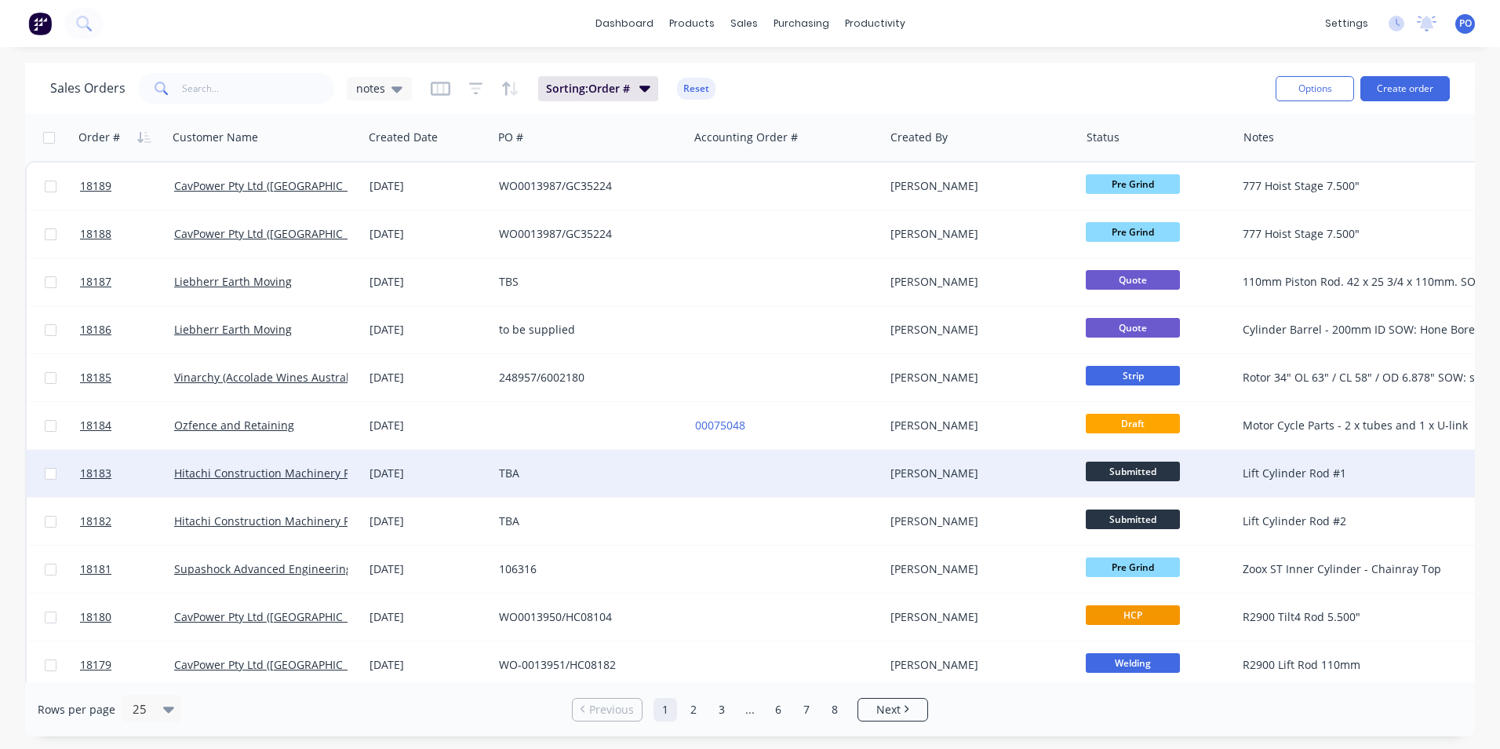
click at [789, 471] on div at bounding box center [786, 473] width 195 height 47
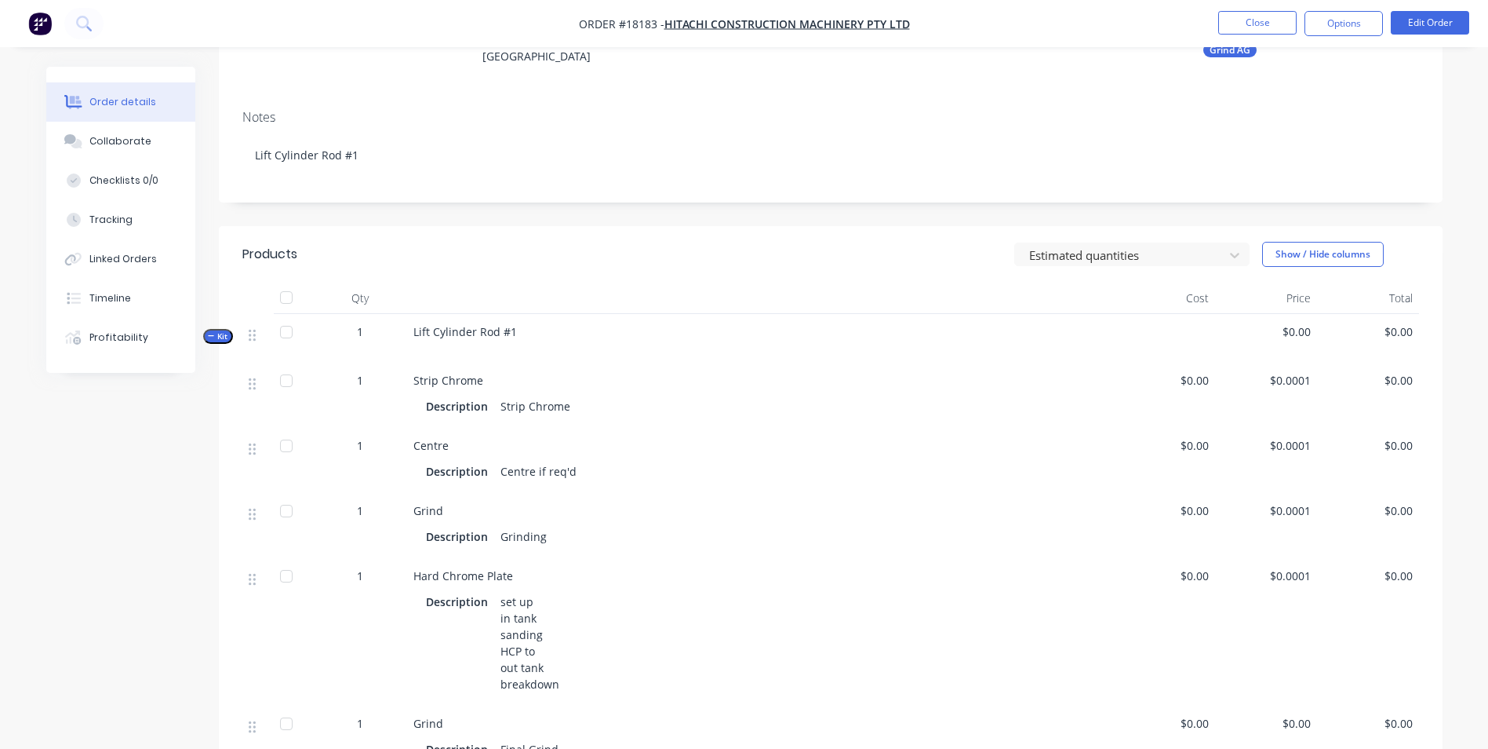
scroll to position [235, 0]
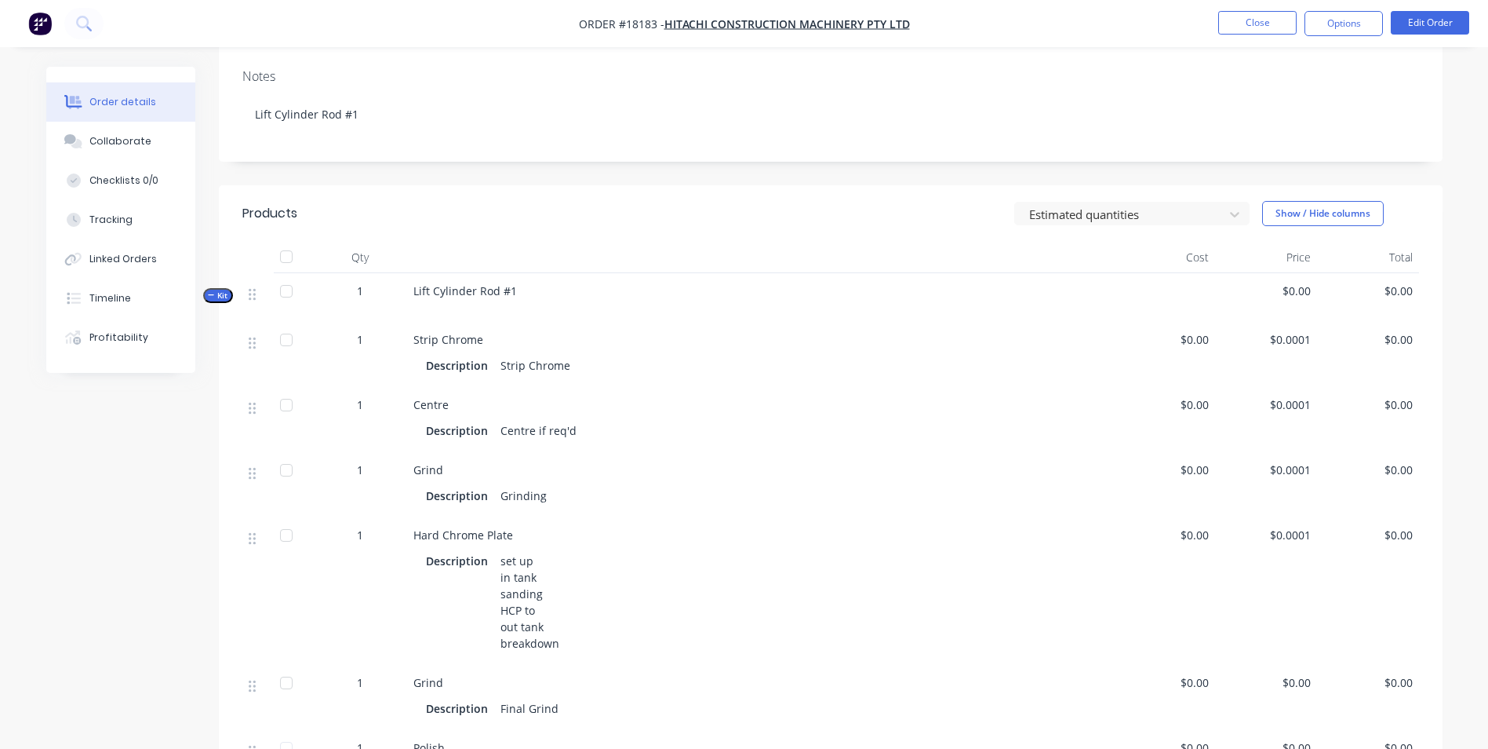
click at [543, 608] on div "set up in tank sanding HCP to out tank breakdown" at bounding box center [529, 601] width 71 height 105
click at [1448, 23] on button "Edit Order" at bounding box center [1430, 23] width 78 height 24
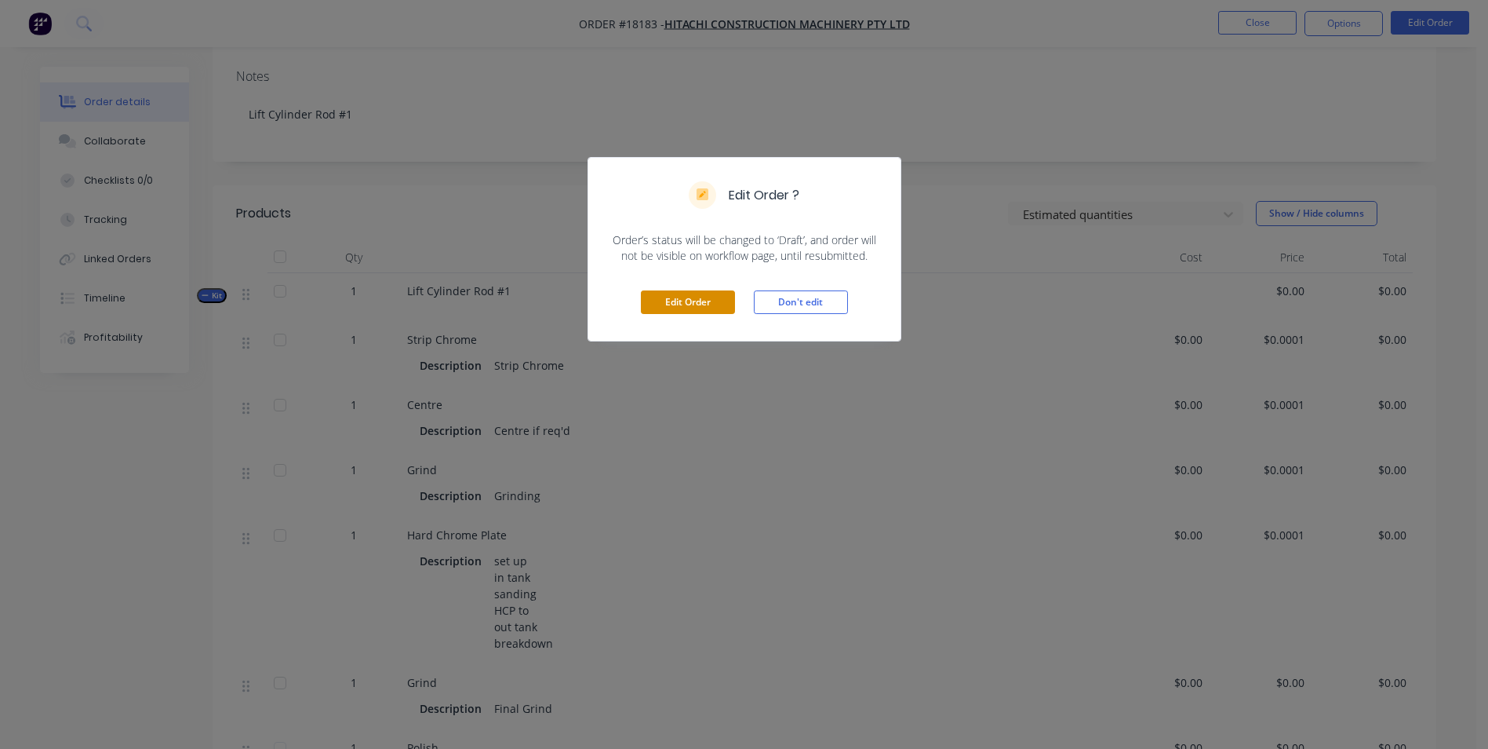
click at [693, 308] on button "Edit Order" at bounding box center [688, 302] width 94 height 24
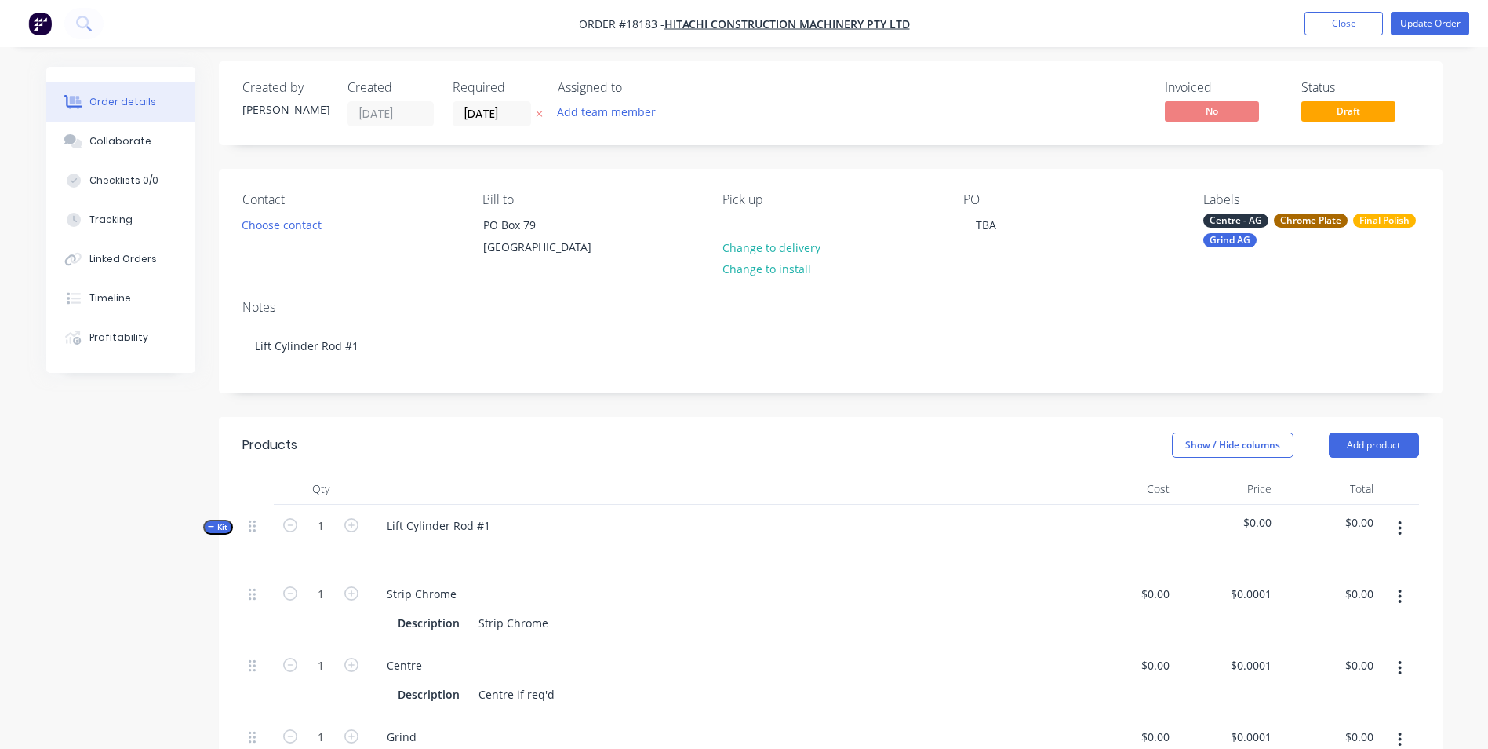
scroll to position [314, 0]
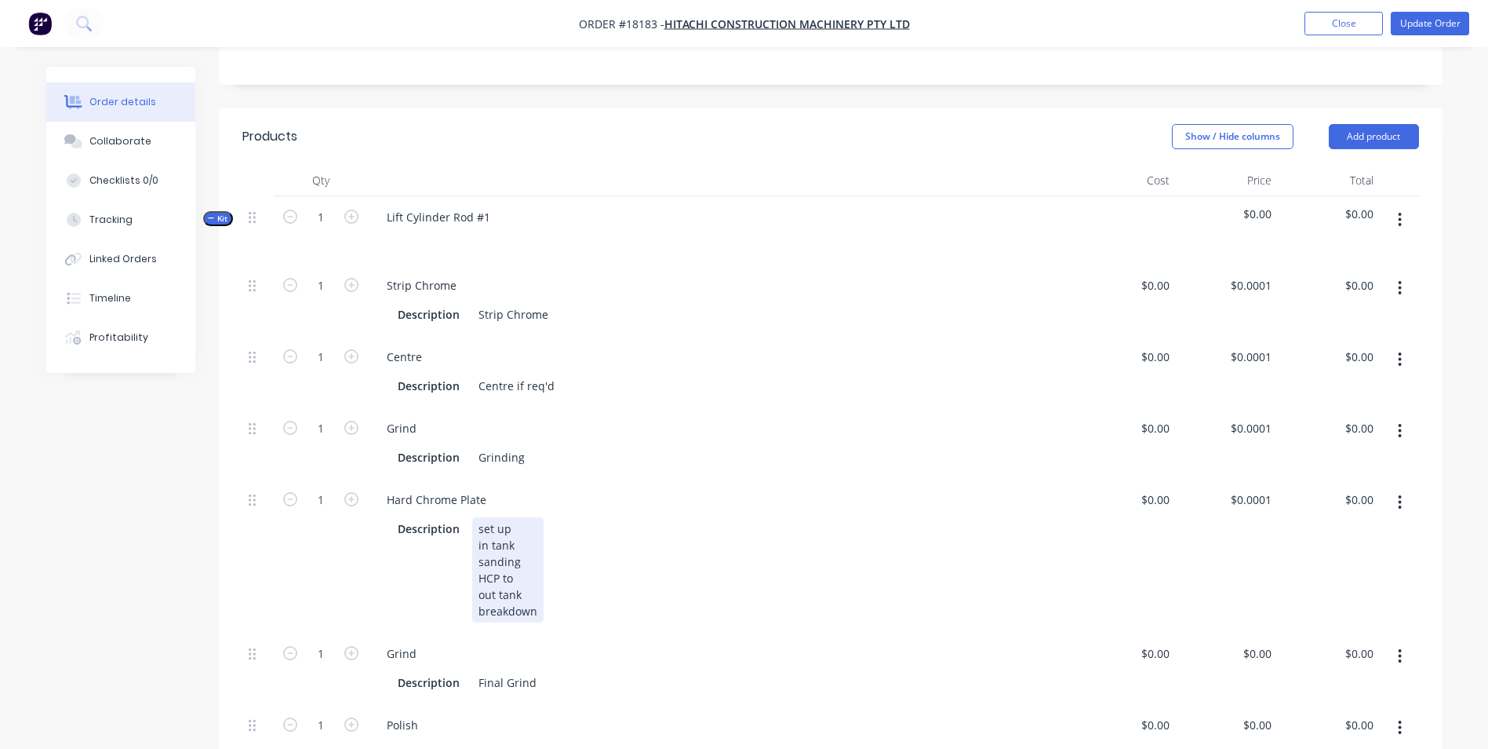
click at [528, 579] on div "set up in tank sanding HCP to out tank breakdown" at bounding box center [507, 569] width 71 height 105
drag, startPoint x: 585, startPoint y: 576, endPoint x: 512, endPoint y: 575, distance: 73.8
click at [512, 575] on div "set up in tank sanding HCP to 3.938 - 0.002" out tank breakdown" at bounding box center [533, 569] width 122 height 105
copy div "3.938 - 0.002""
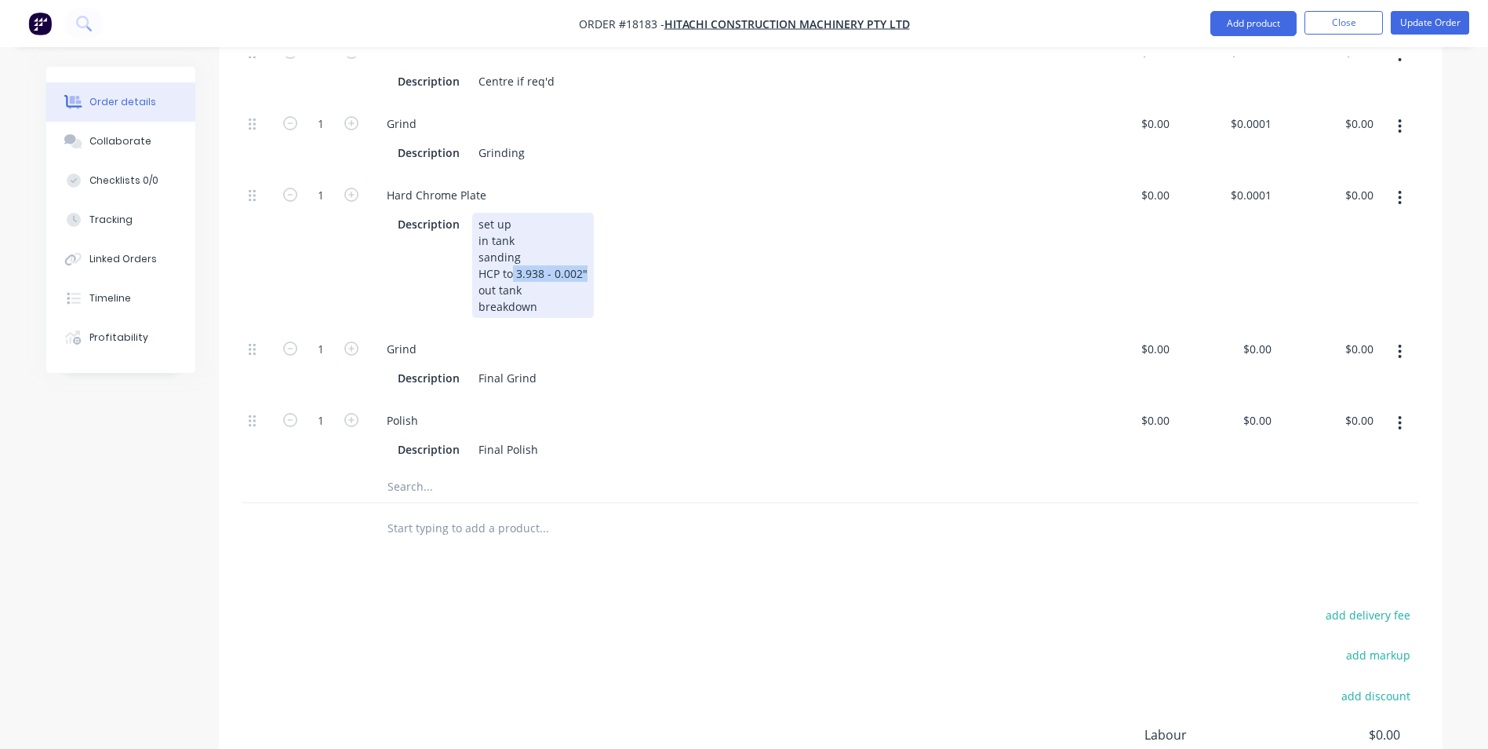
scroll to position [628, 0]
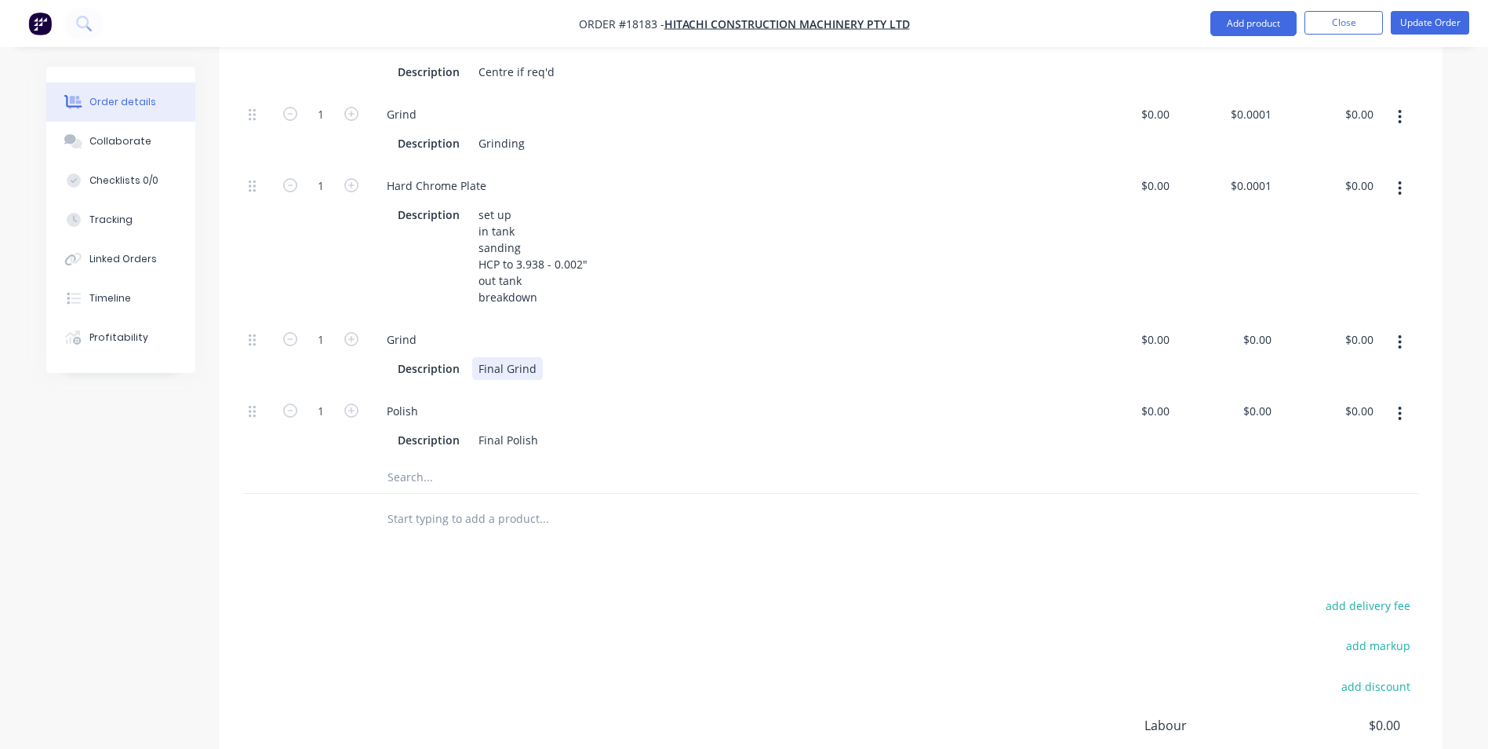
click at [557, 369] on div "Description Final Grind" at bounding box center [718, 368] width 653 height 23
click at [533, 366] on div "Final Grind 3.938 - 0.002"" at bounding box center [546, 368] width 148 height 23
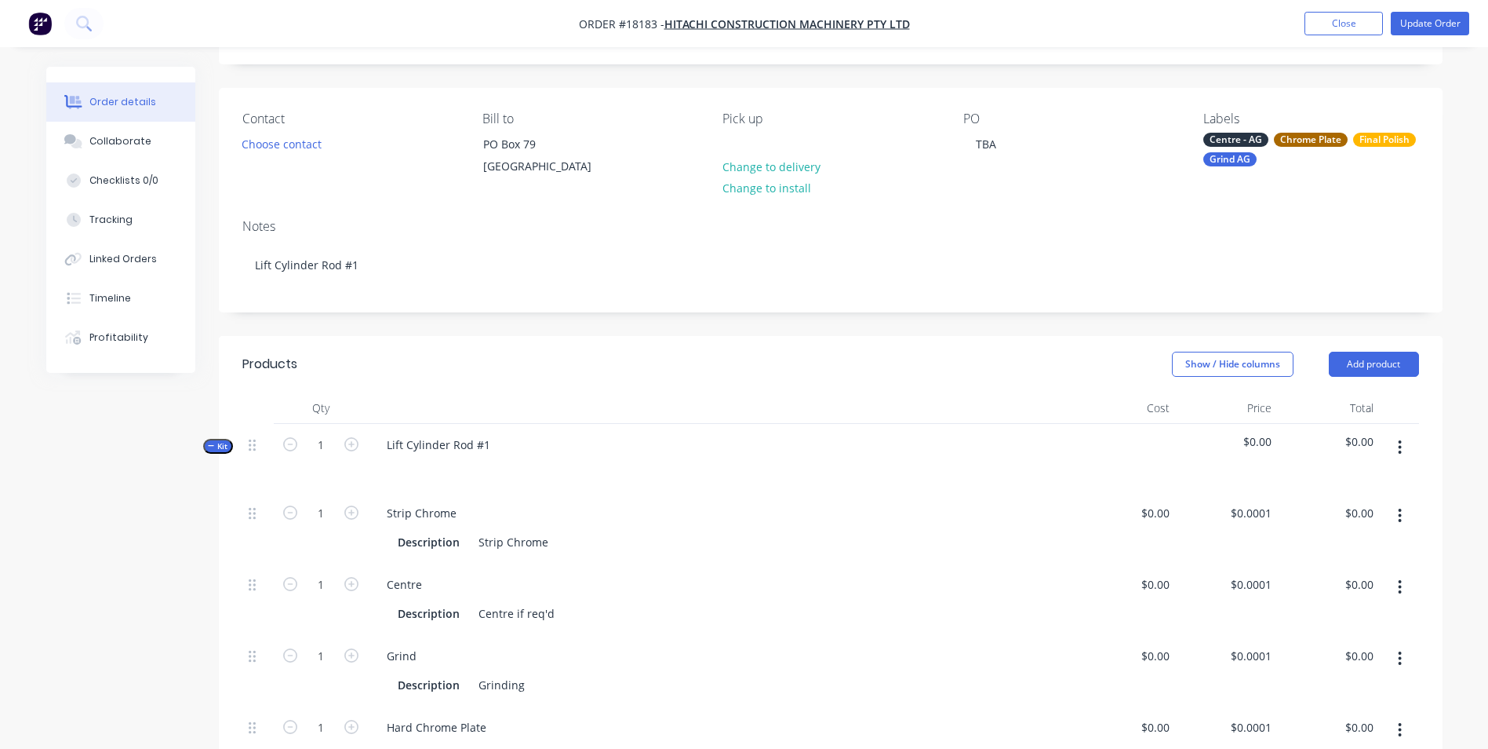
scroll to position [0, 0]
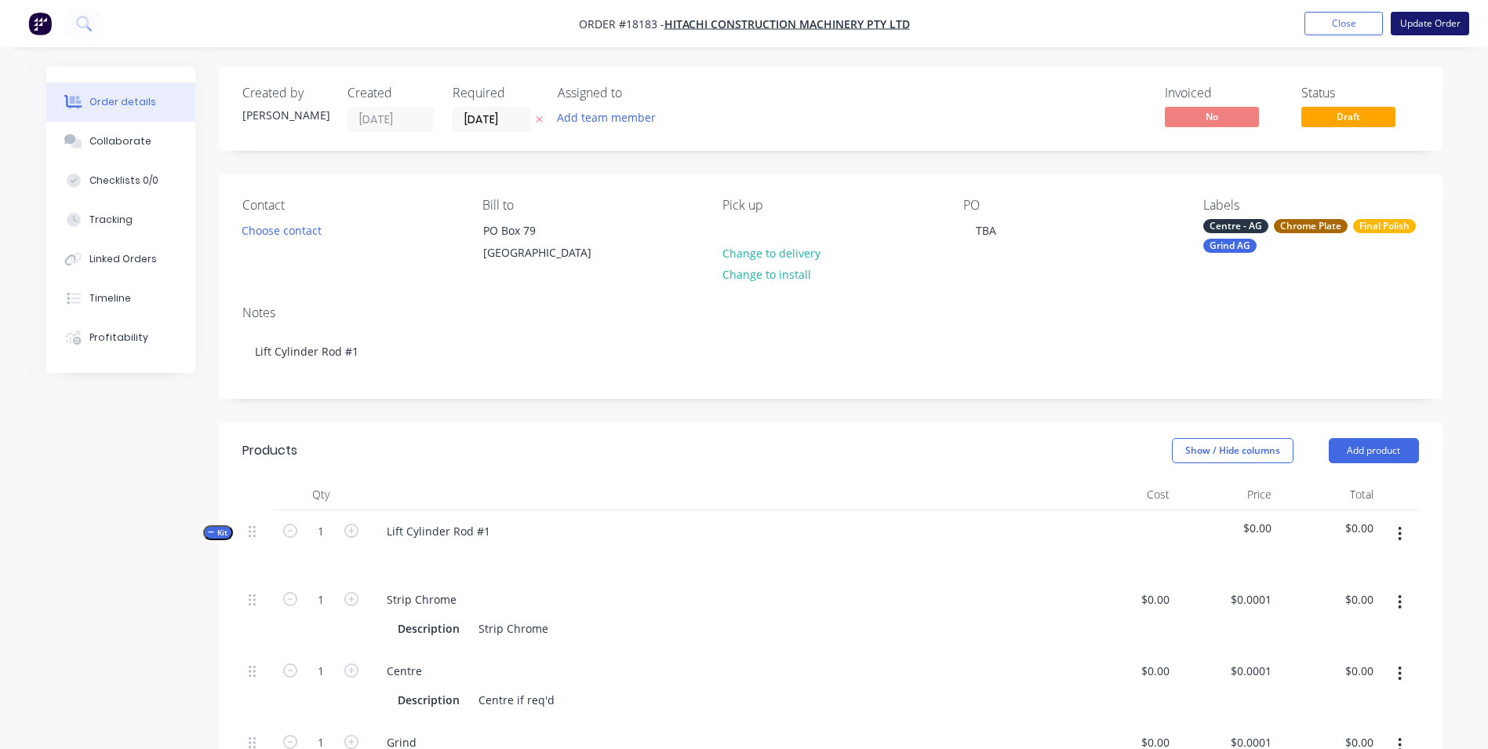
click at [1445, 27] on button "Update Order" at bounding box center [1430, 24] width 78 height 24
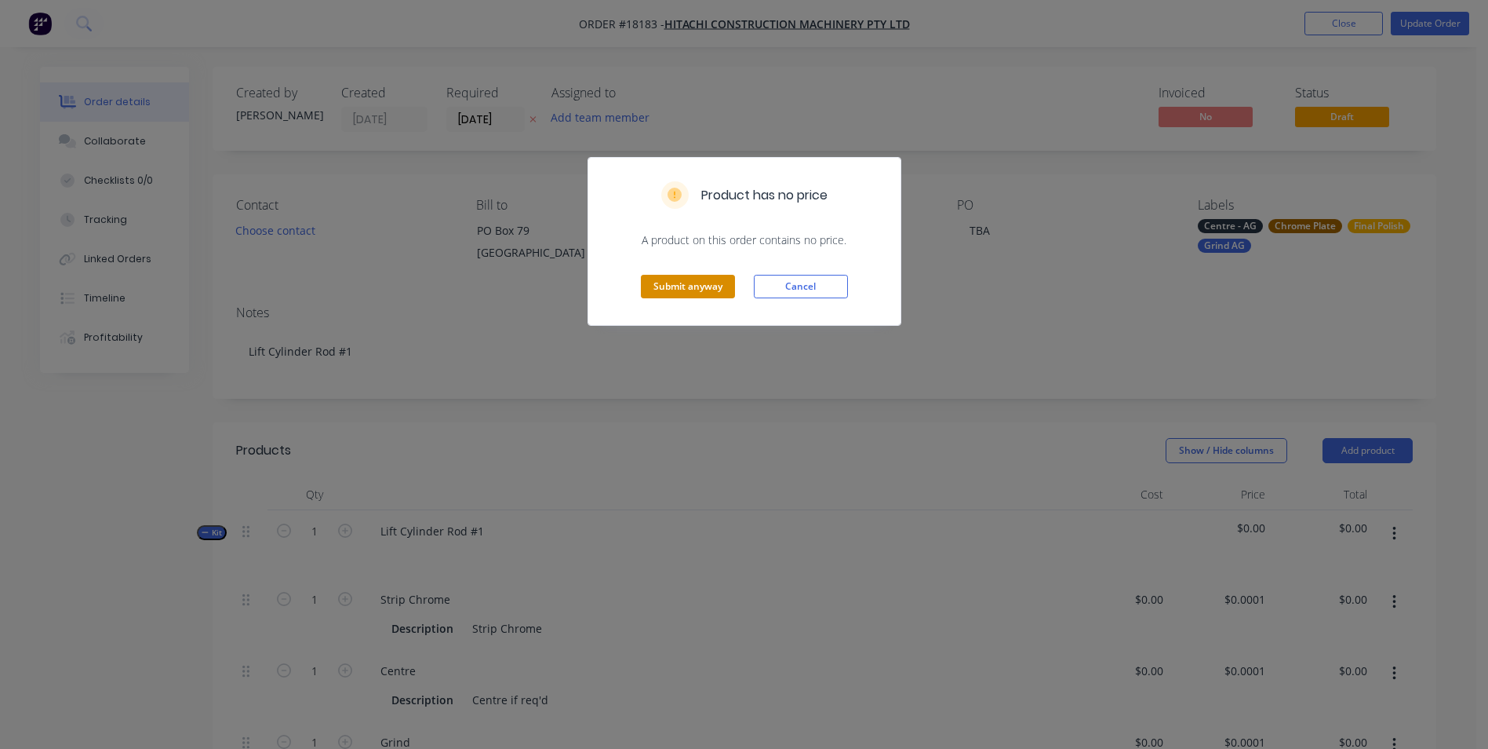
click at [696, 290] on button "Submit anyway" at bounding box center [688, 287] width 94 height 24
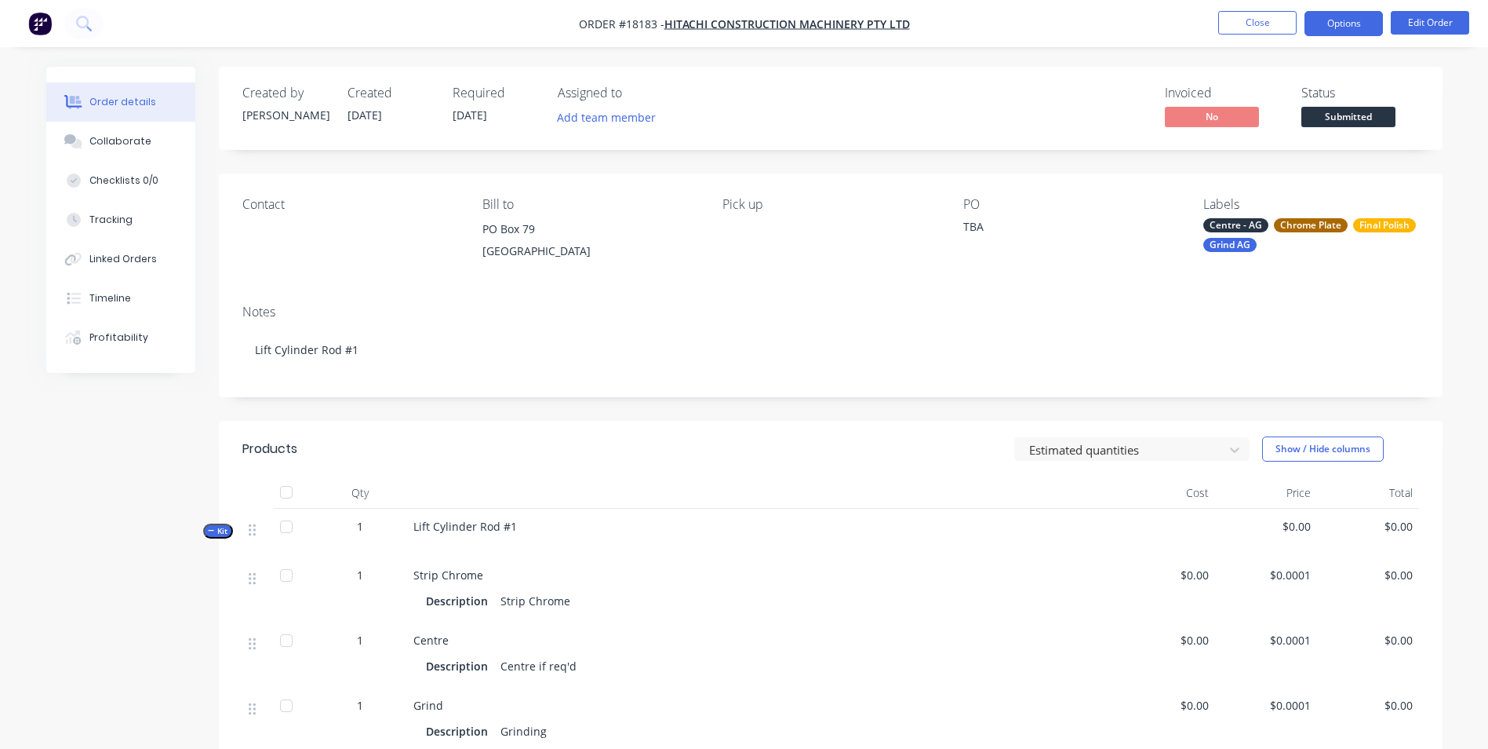
click at [1341, 30] on button "Options" at bounding box center [1344, 23] width 78 height 25
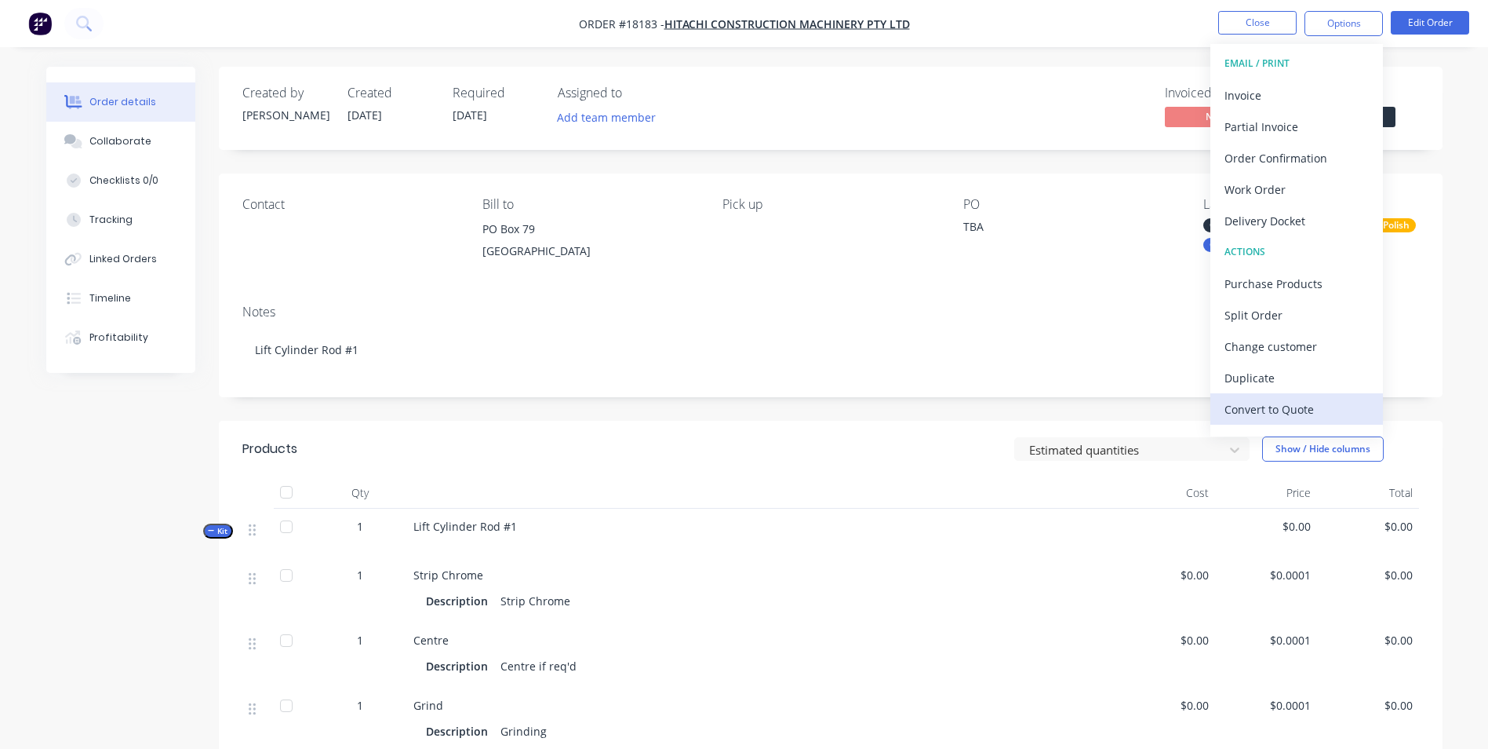
click at [1314, 408] on div "Convert to Quote" at bounding box center [1297, 409] width 144 height 23
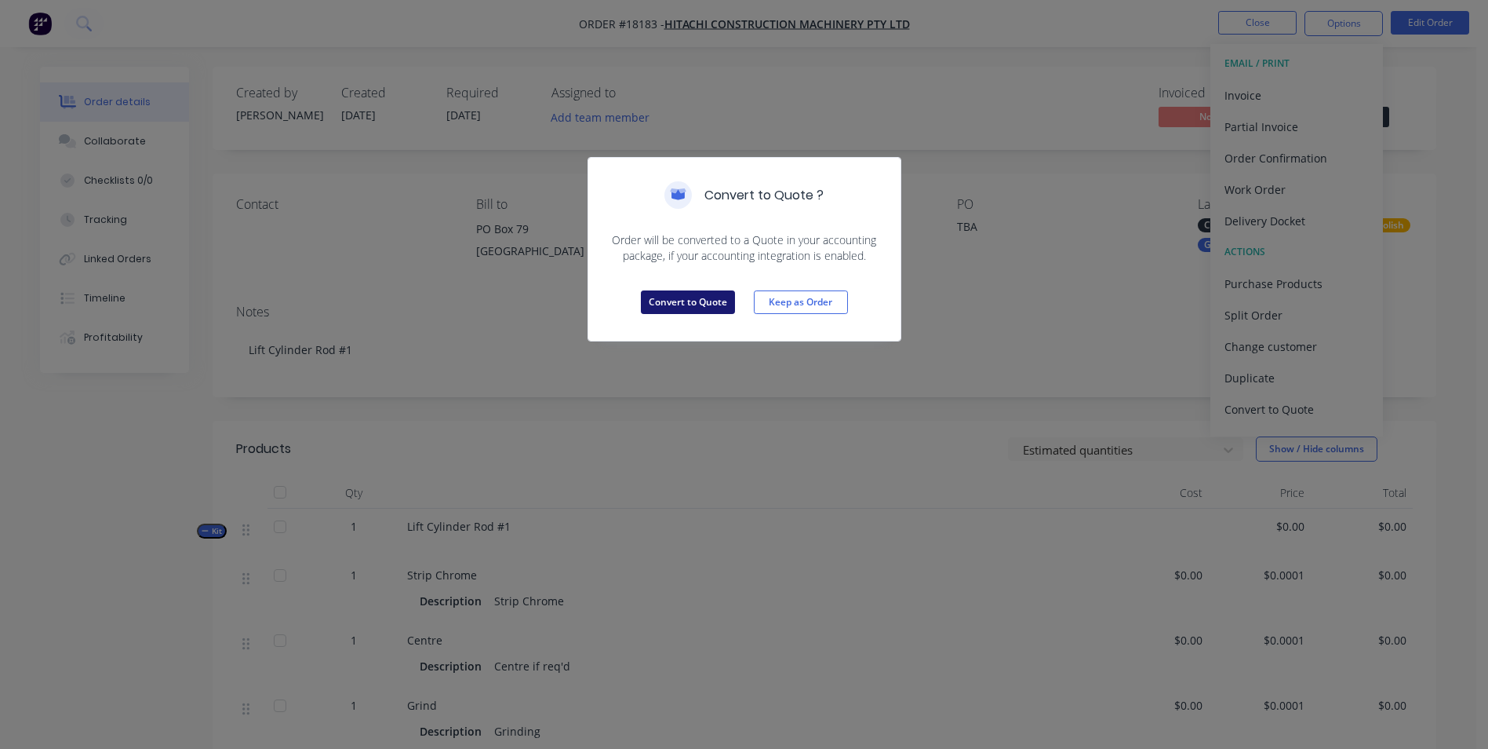
click at [718, 307] on button "Convert to Quote" at bounding box center [688, 302] width 94 height 24
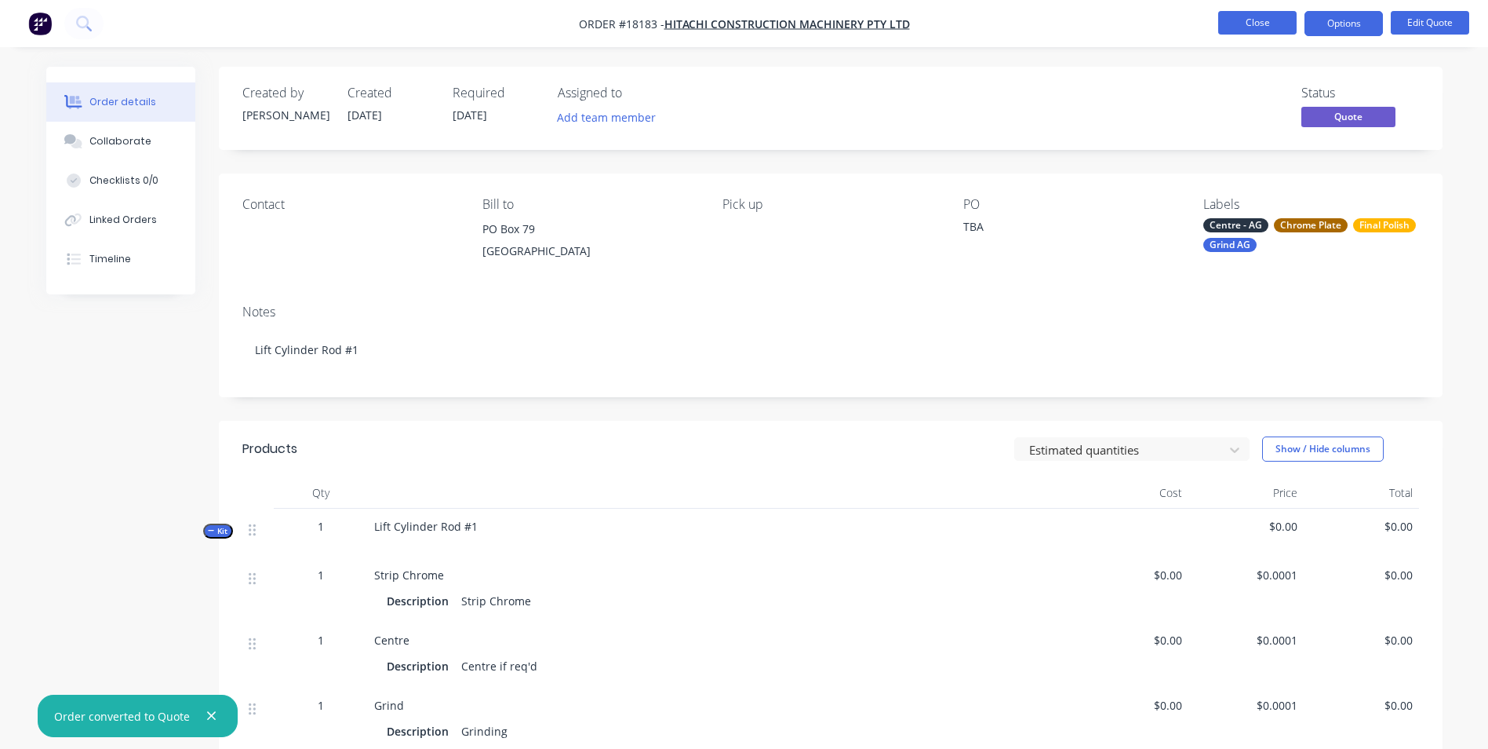
click at [1272, 24] on button "Close" at bounding box center [1258, 23] width 78 height 24
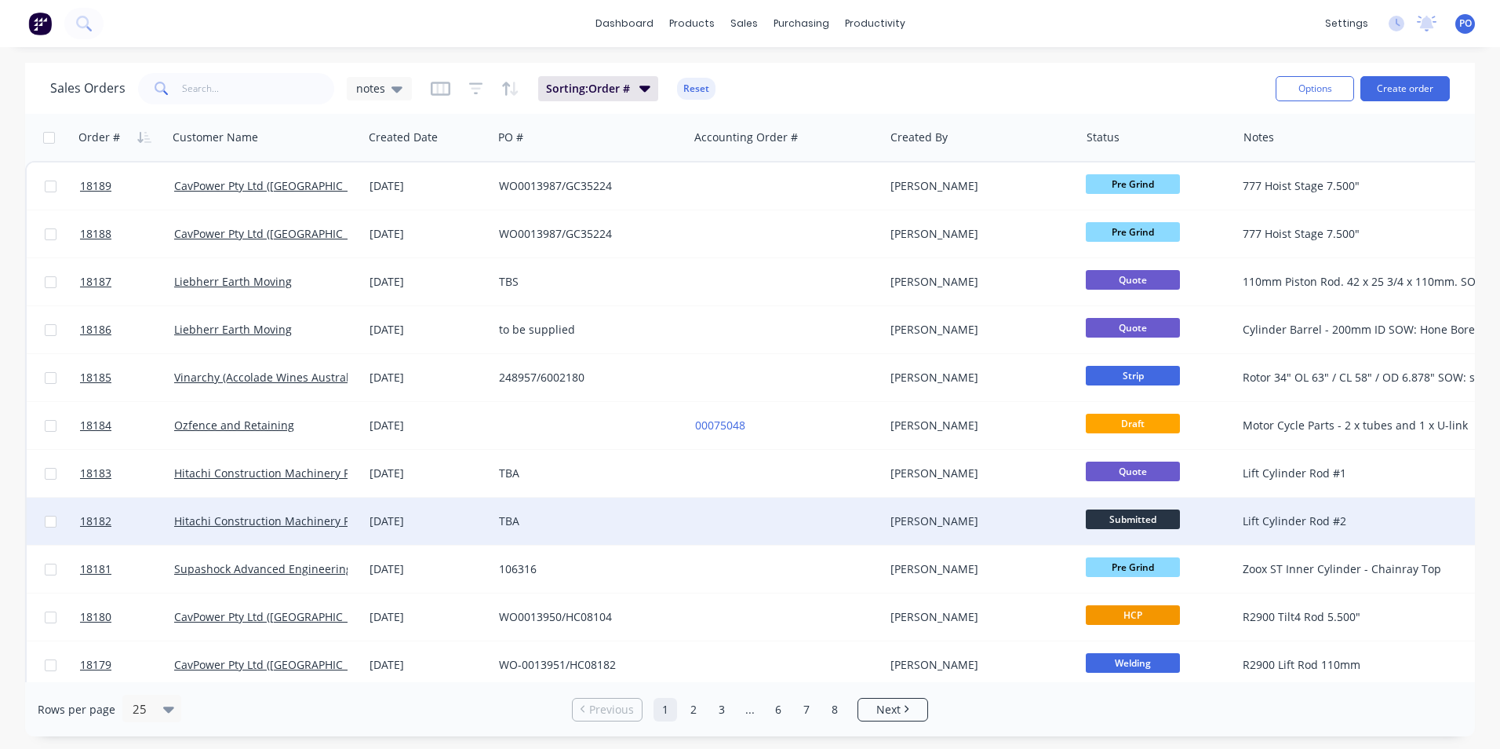
click at [771, 525] on div at bounding box center [786, 520] width 195 height 47
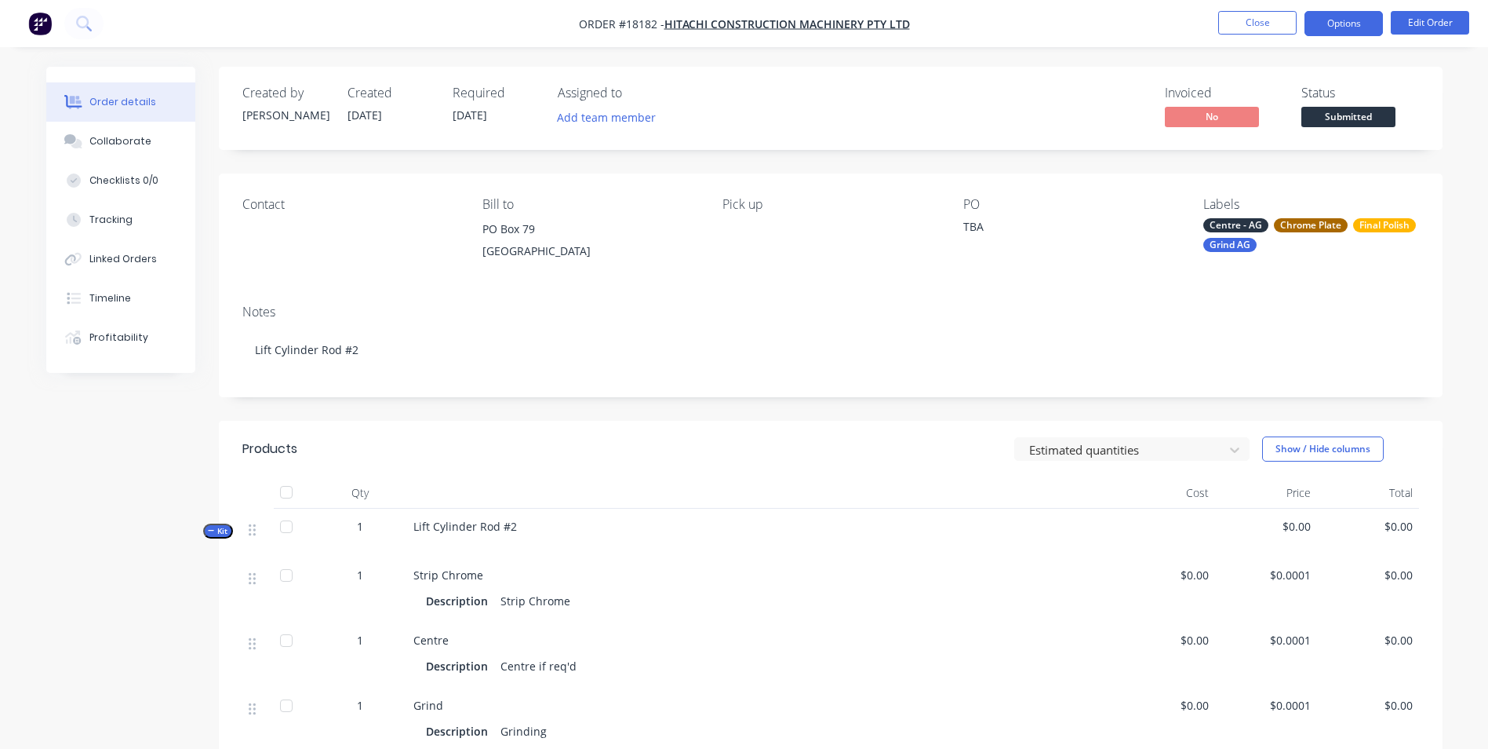
click at [1356, 24] on button "Options" at bounding box center [1344, 23] width 78 height 25
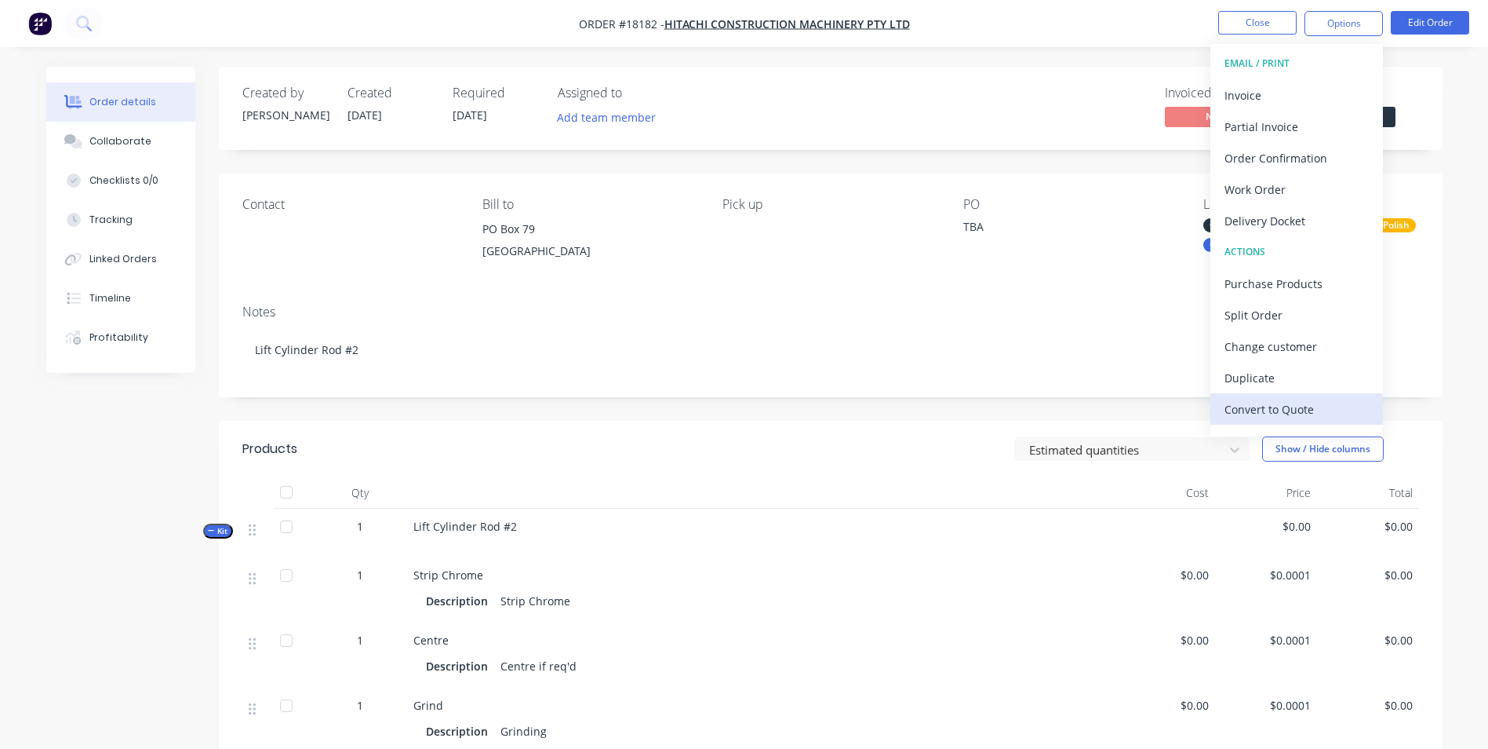
click at [1309, 403] on div "Convert to Quote" at bounding box center [1297, 409] width 144 height 23
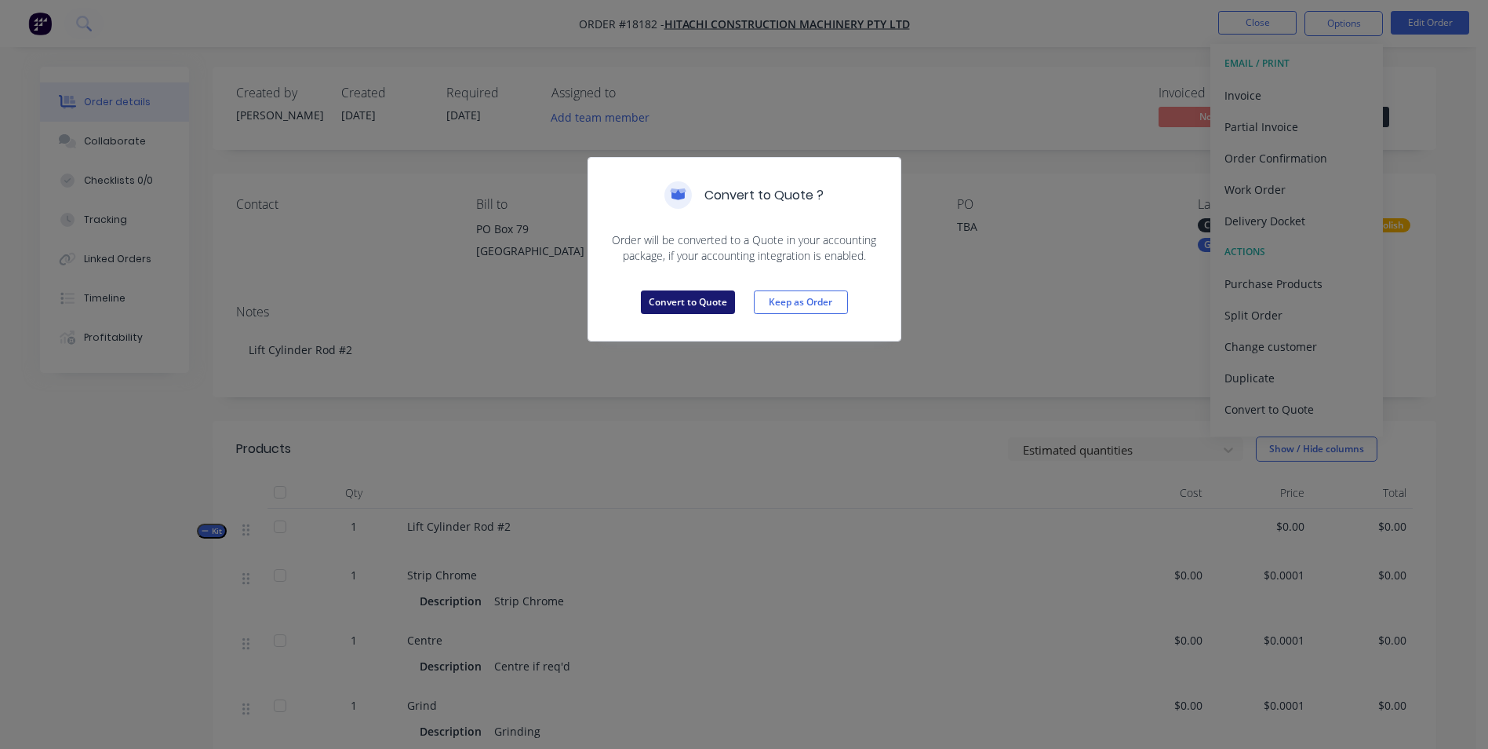
click at [709, 309] on button "Convert to Quote" at bounding box center [688, 302] width 94 height 24
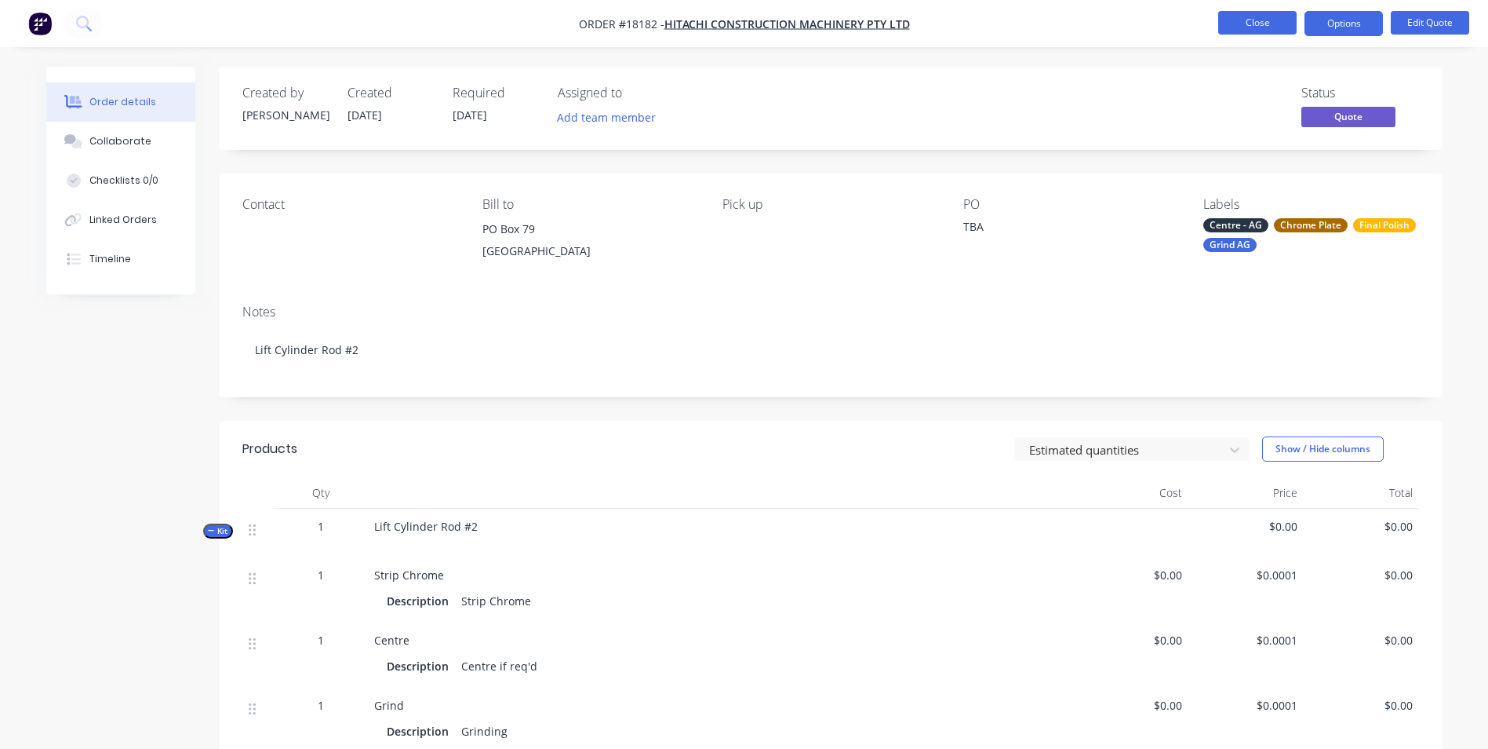
click at [1286, 26] on button "Close" at bounding box center [1258, 23] width 78 height 24
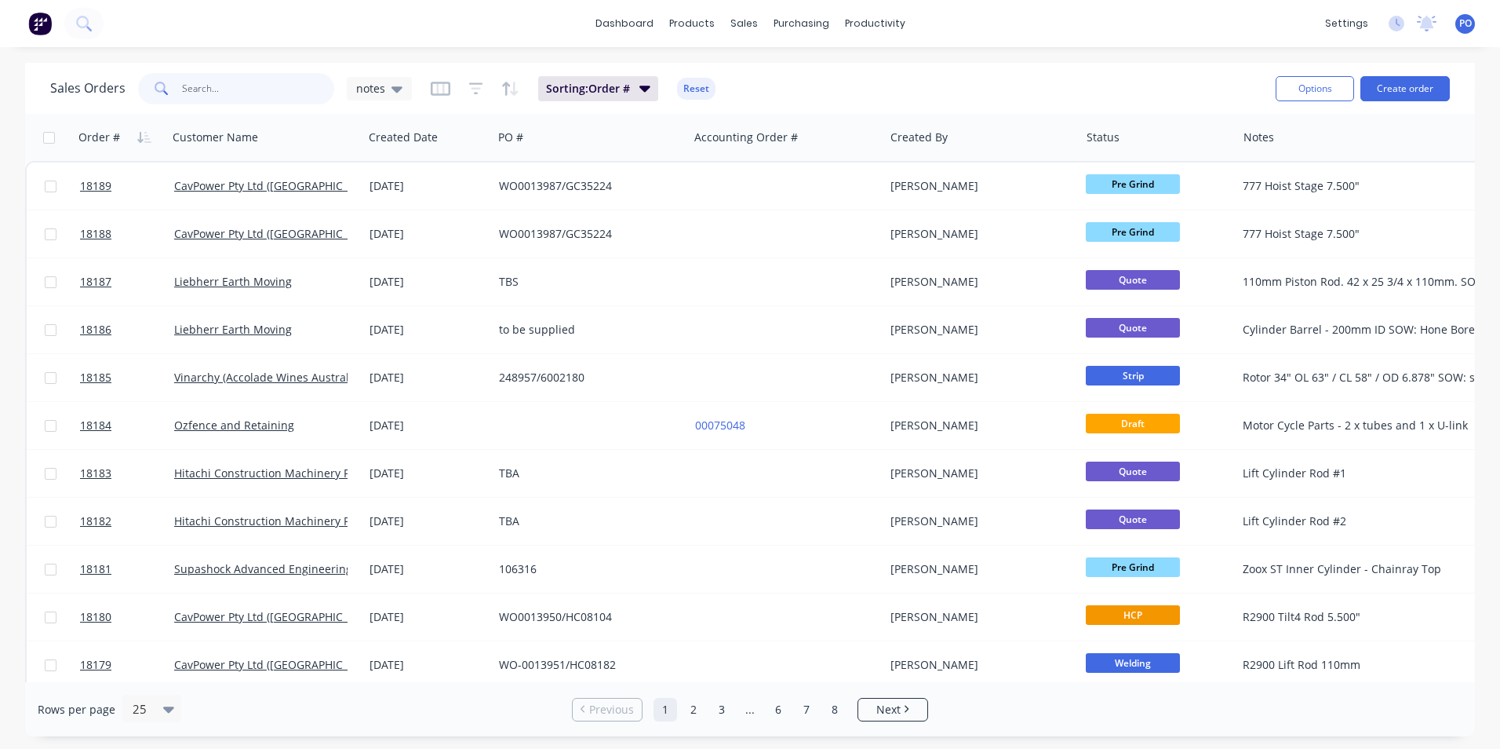
click at [231, 88] on input "text" at bounding box center [258, 88] width 153 height 31
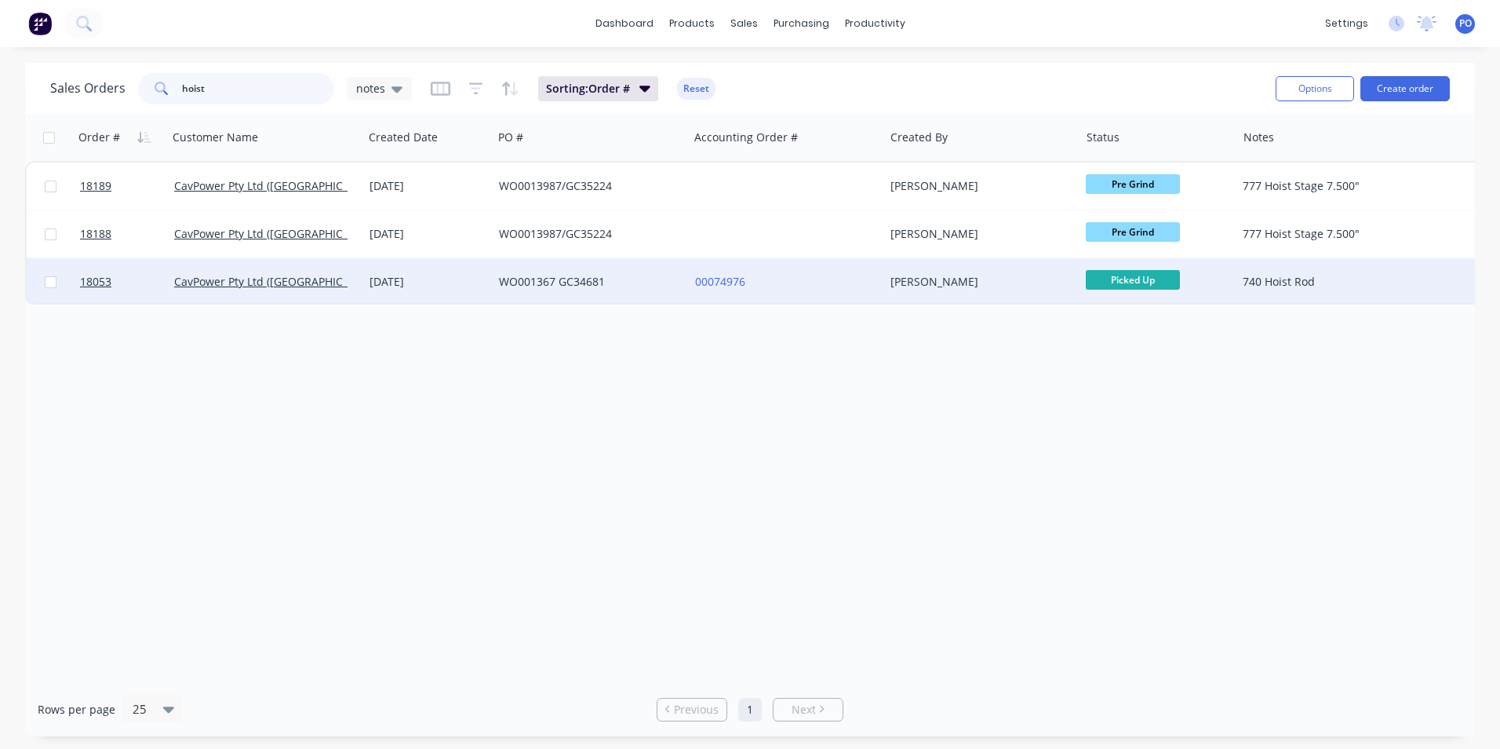
type input "hoist"
click at [792, 274] on div "00074976" at bounding box center [782, 282] width 174 height 16
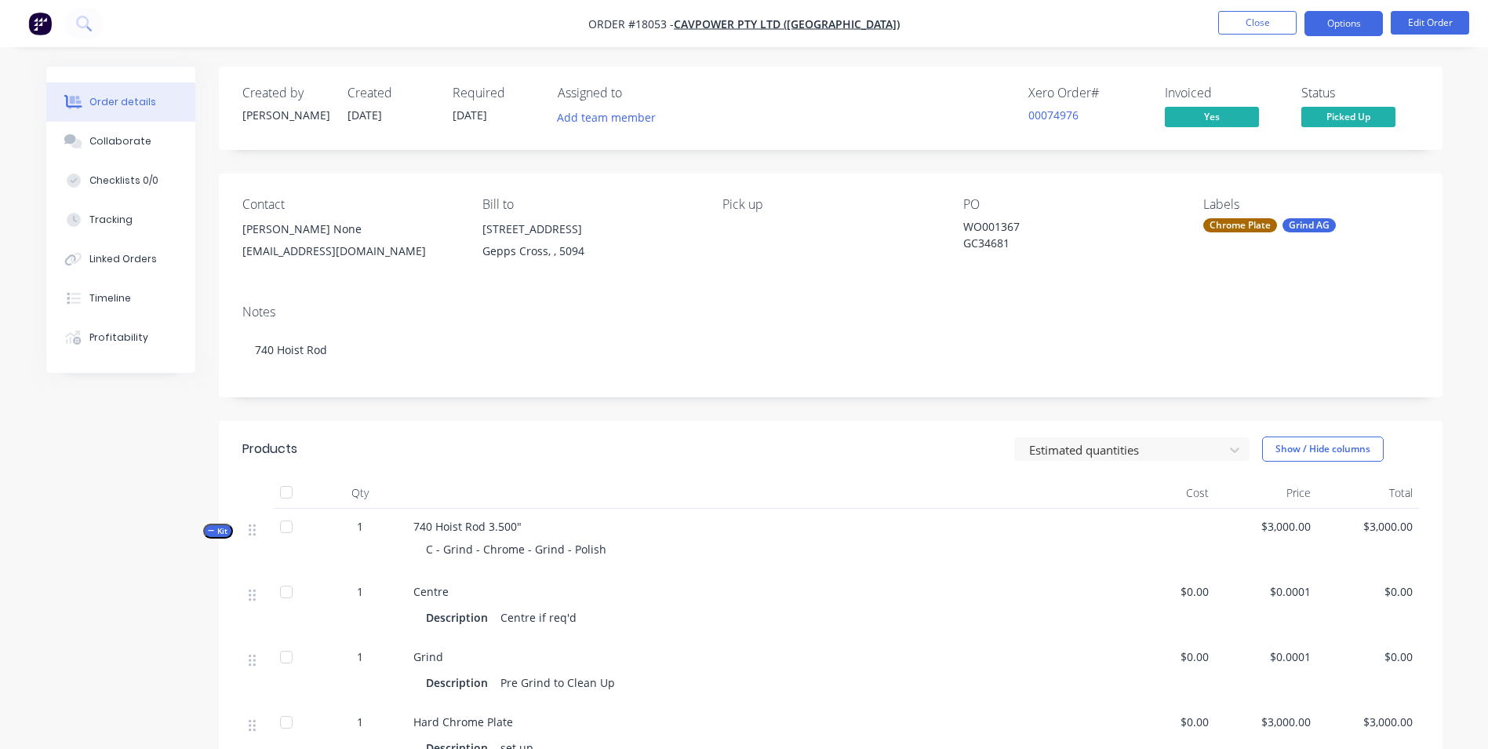
click at [1375, 26] on button "Options" at bounding box center [1344, 23] width 78 height 25
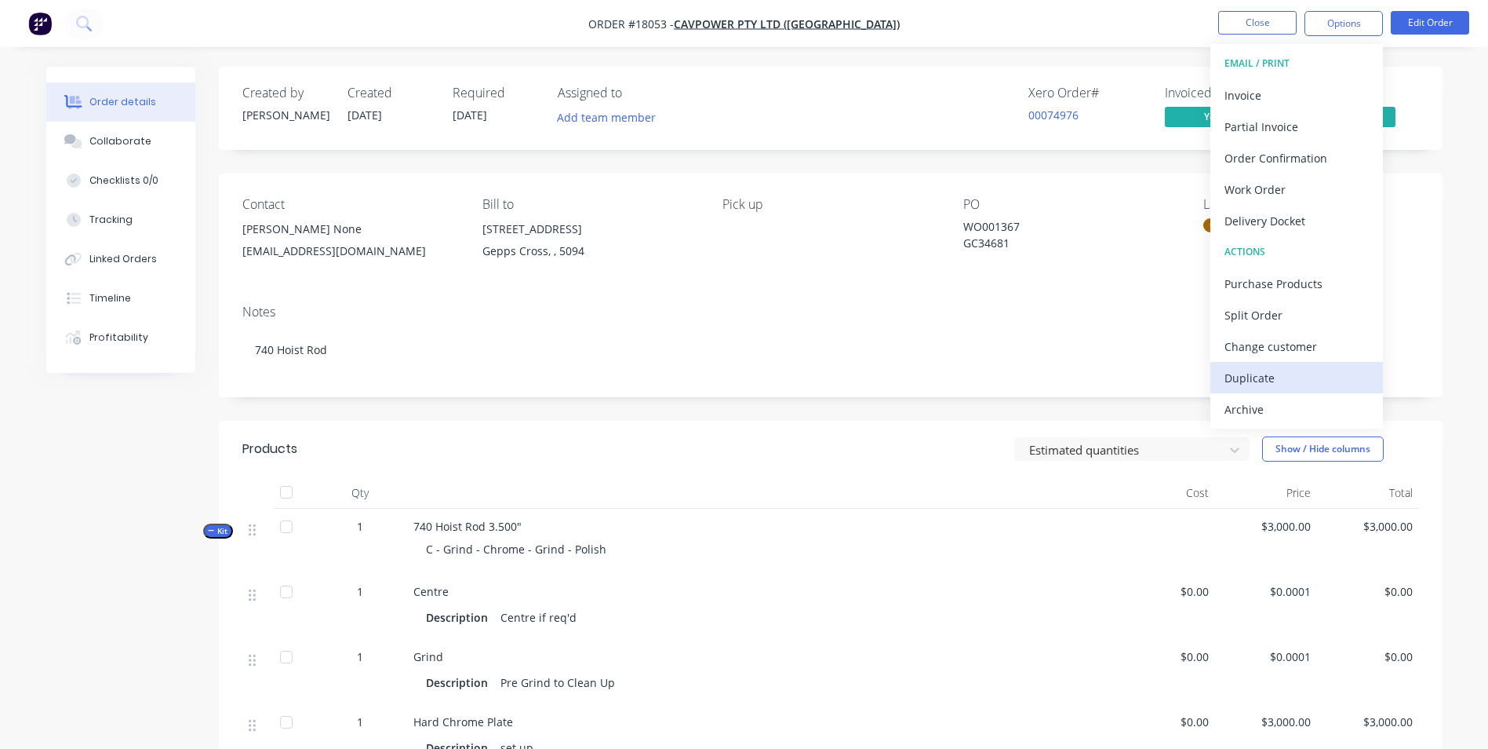
click at [1270, 380] on div "Duplicate" at bounding box center [1297, 377] width 144 height 23
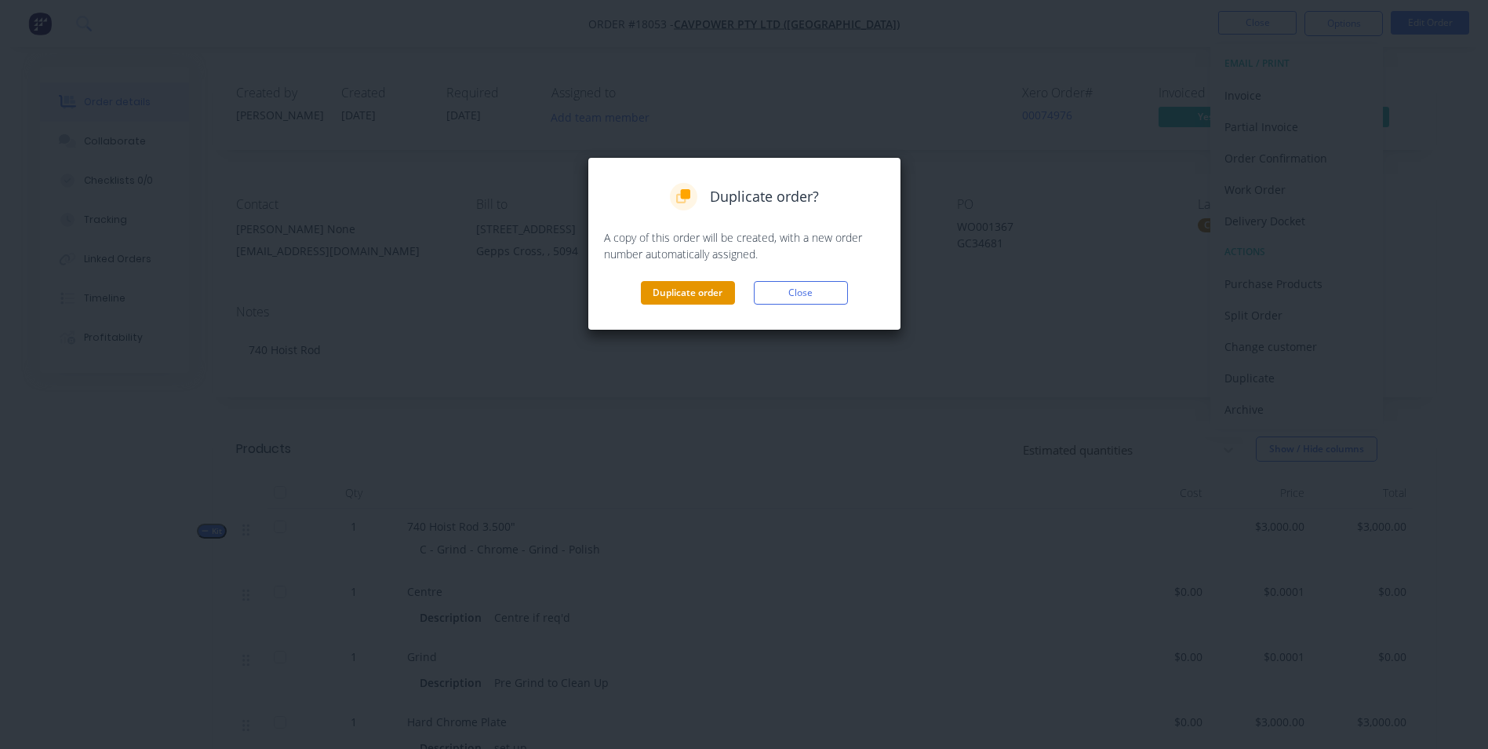
click at [679, 293] on button "Duplicate order" at bounding box center [688, 293] width 94 height 24
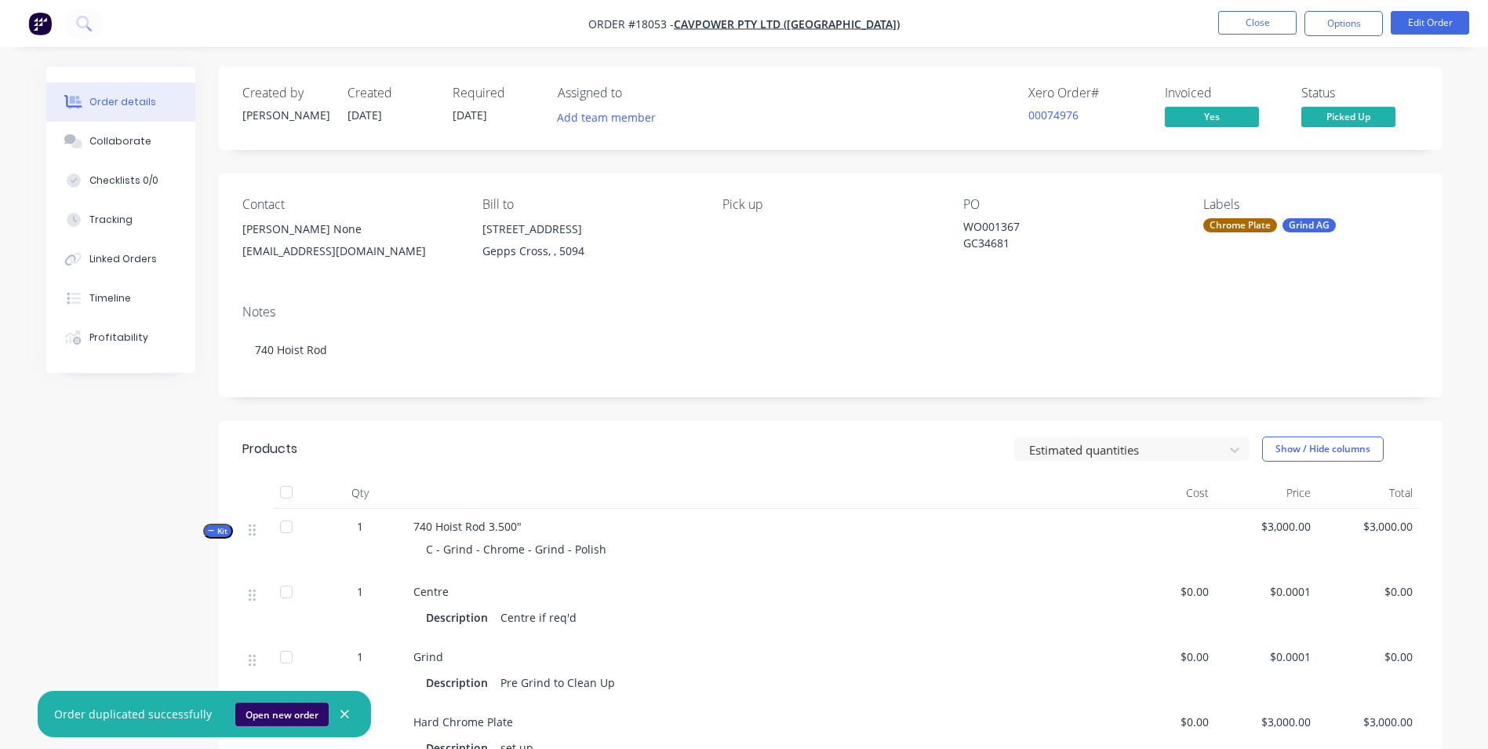
click at [279, 709] on button "Open new order" at bounding box center [281, 714] width 93 height 24
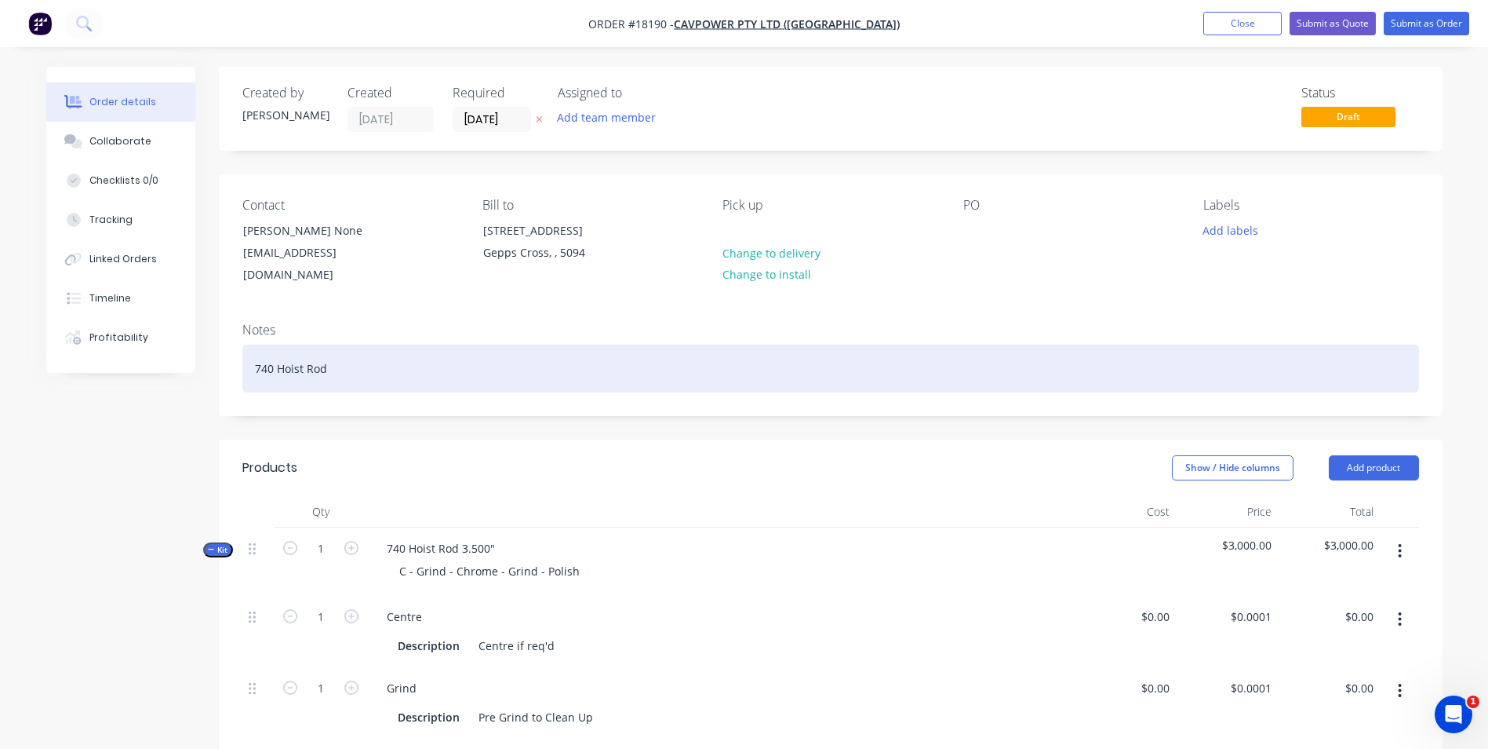
click at [273, 349] on div "740 Hoist Rod" at bounding box center [830, 368] width 1177 height 48
click at [351, 355] on div "Hoist Rod" at bounding box center [830, 368] width 1177 height 48
drag, startPoint x: 341, startPoint y: 352, endPoint x: 250, endPoint y: 346, distance: 92.0
click at [250, 346] on div "Hoist Rod 5.00"" at bounding box center [830, 368] width 1177 height 48
copy div "Hoist Rod 5.00""
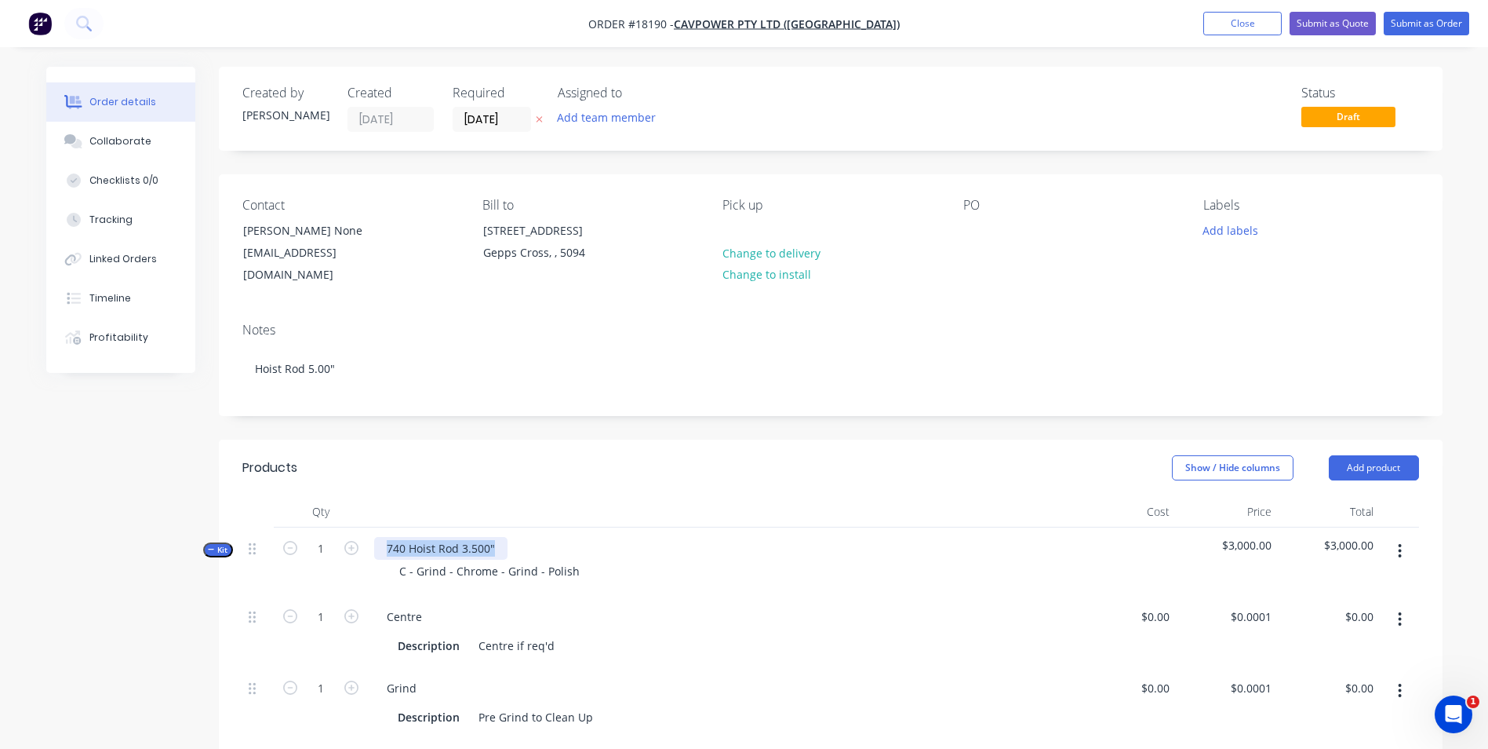
drag, startPoint x: 501, startPoint y: 527, endPoint x: 379, endPoint y: 527, distance: 122.4
click at [379, 537] on div "740 Hoist Rod 3.500"" at bounding box center [440, 548] width 133 height 23
paste div
drag, startPoint x: 574, startPoint y: 552, endPoint x: 381, endPoint y: 548, distance: 193.9
click at [390, 559] on div "C - Grind - Chrome - Grind - Polish" at bounding box center [490, 570] width 206 height 23
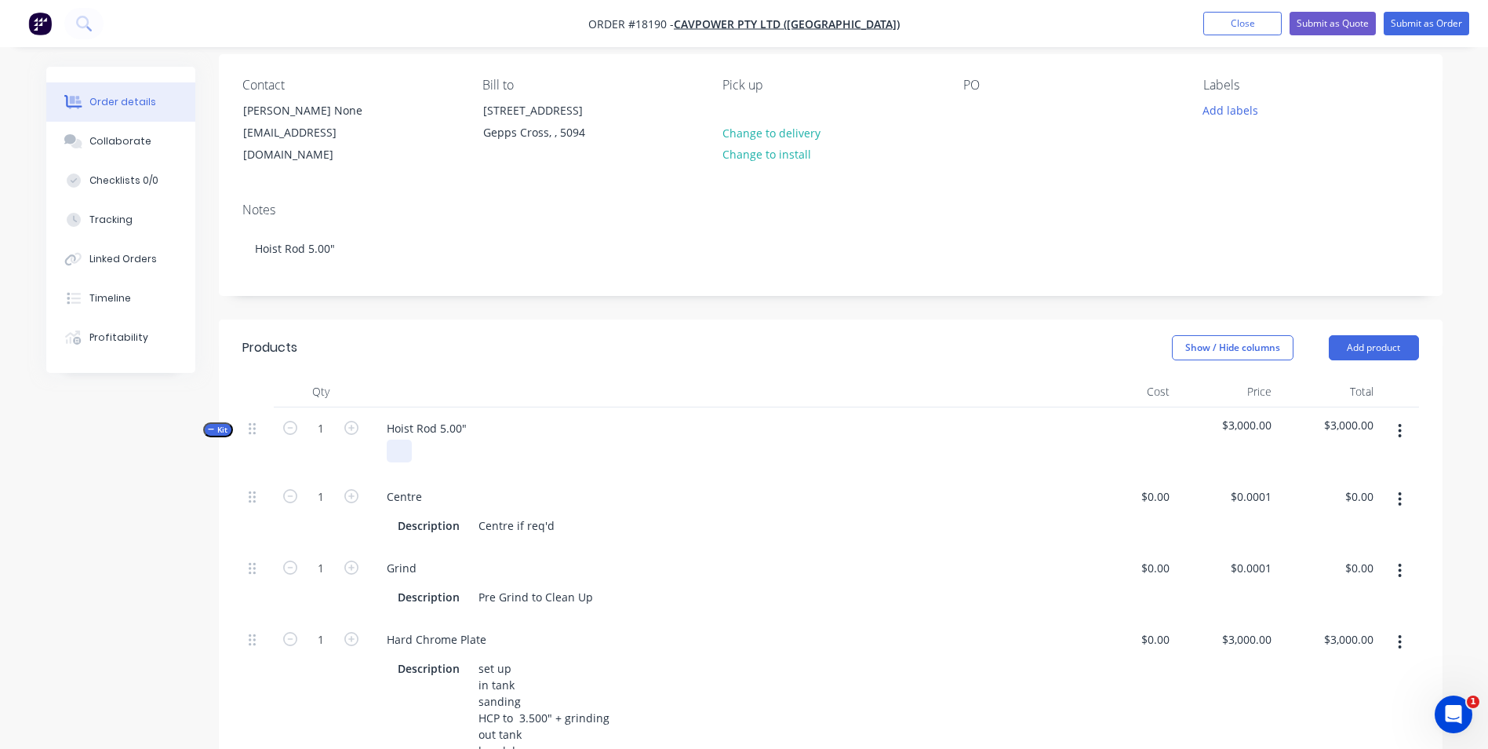
scroll to position [235, 0]
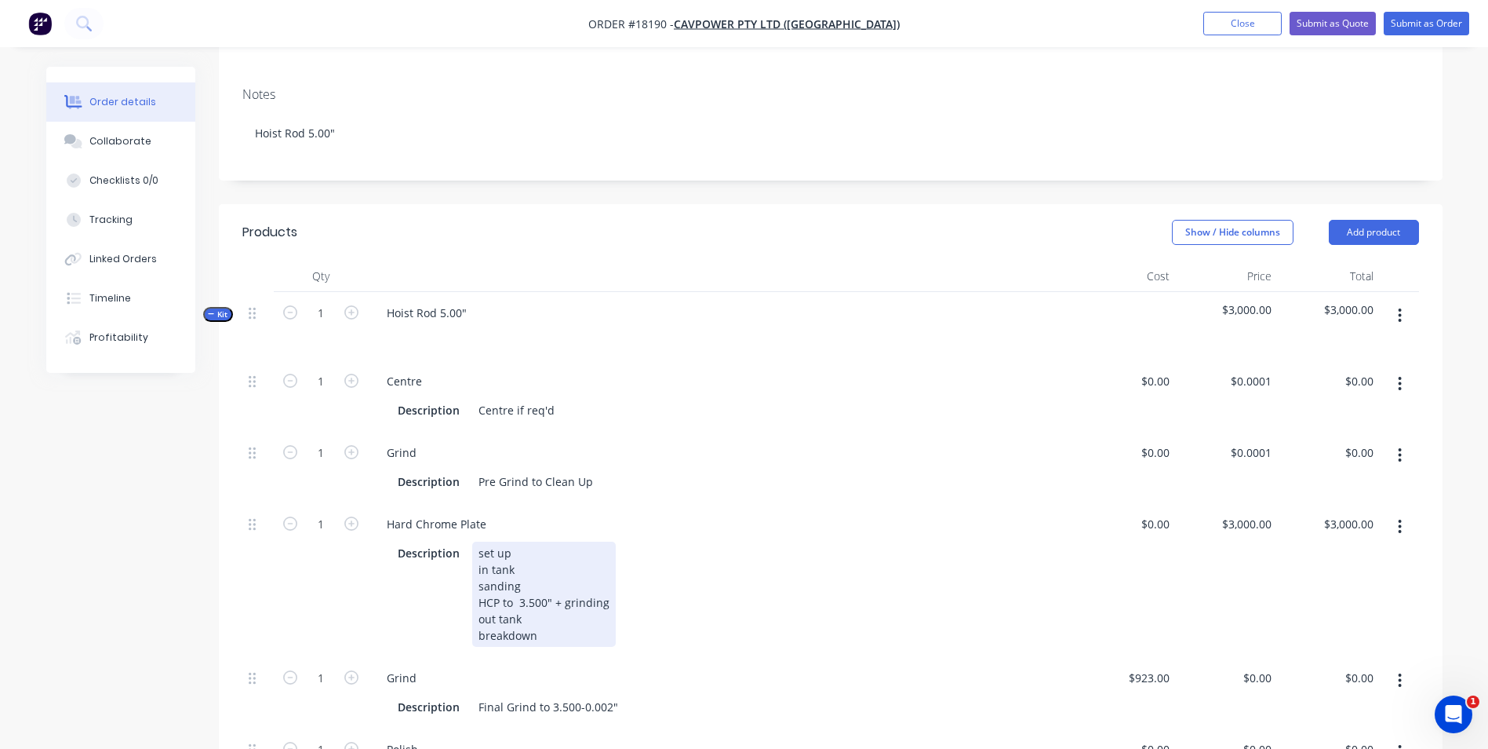
click at [543, 585] on div "set up in tank sanding HCP to 3.500" + grinding out tank breakdown" at bounding box center [544, 593] width 144 height 105
click at [567, 562] on div "set up in tank sanding HCP to 3.500" + grinding out tank breakdown" at bounding box center [544, 593] width 144 height 105
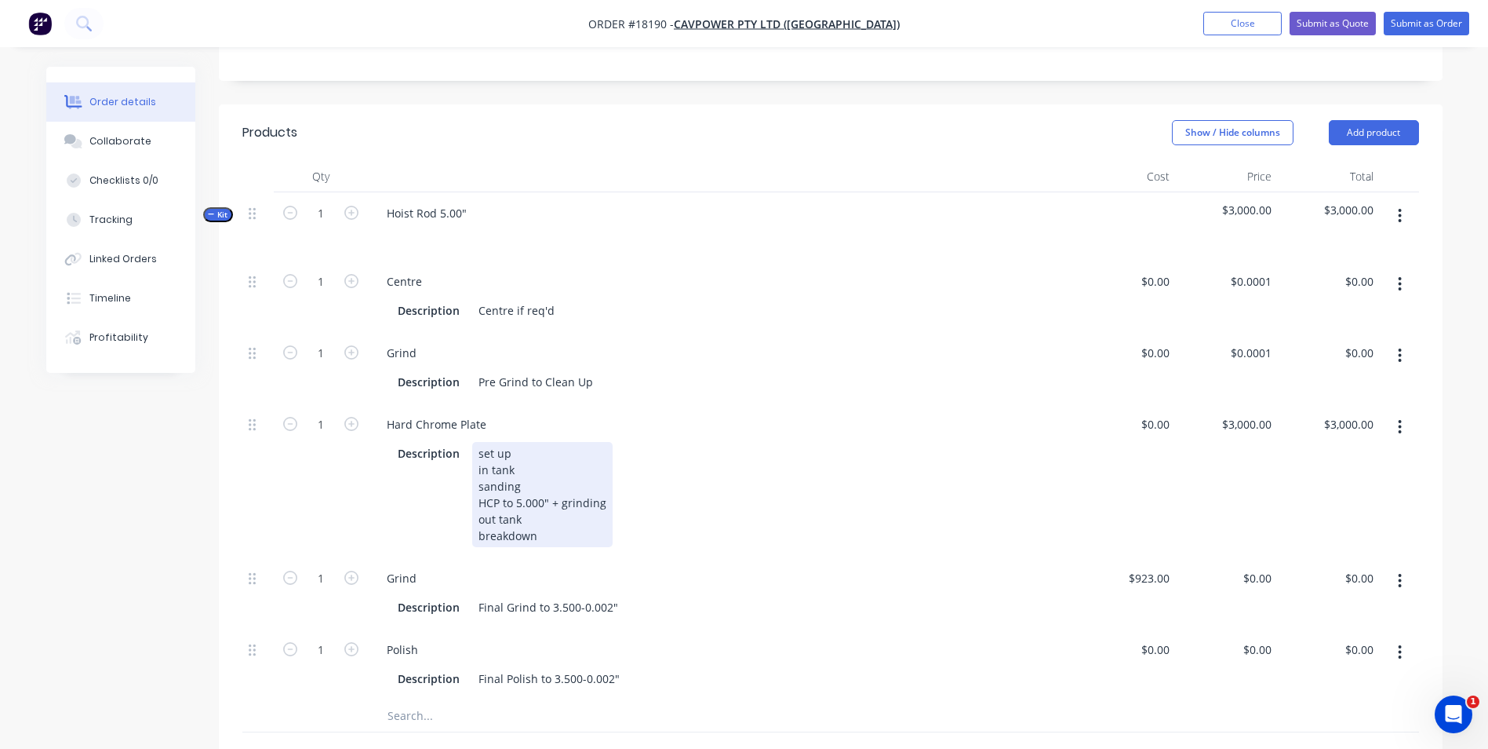
scroll to position [471, 0]
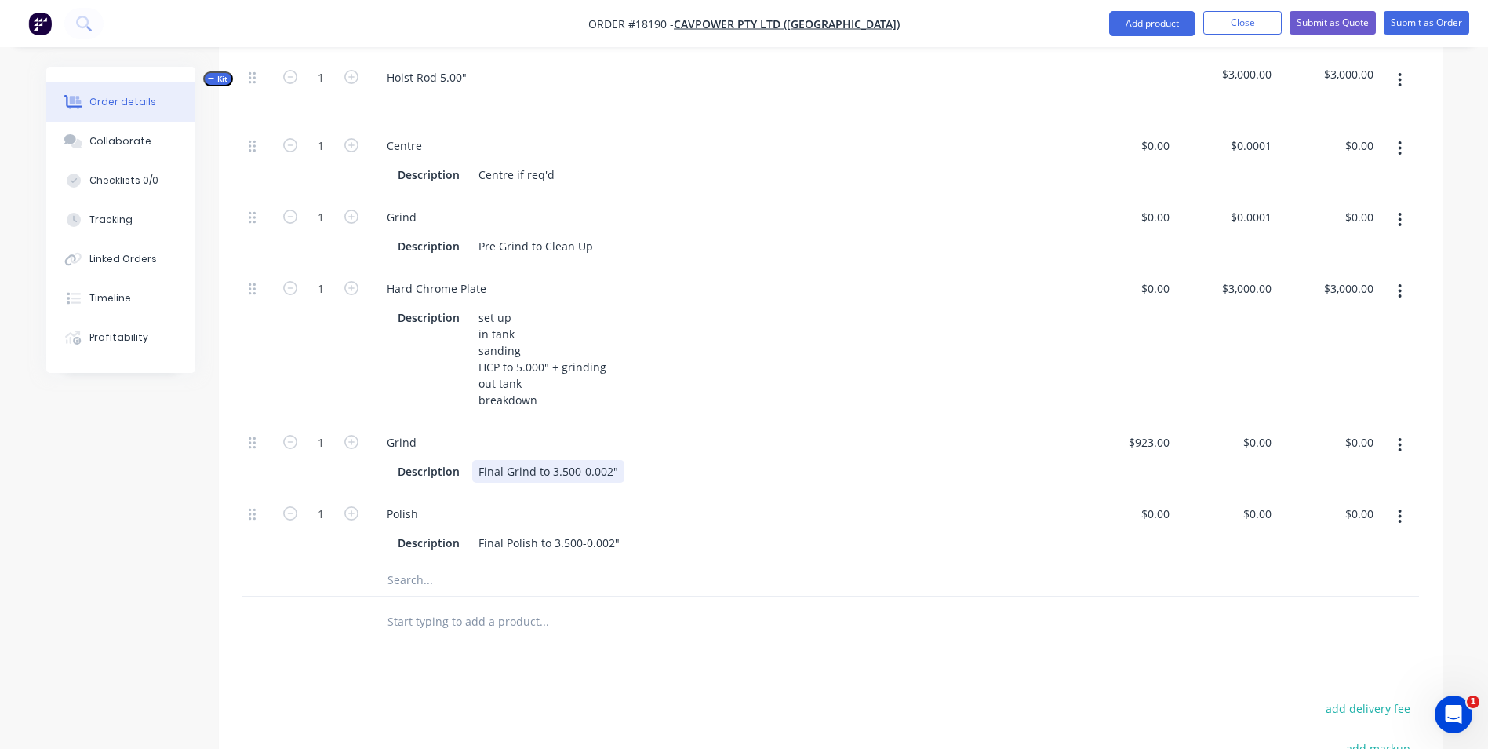
click at [576, 460] on div "Final Grind to 3.500-0.002"" at bounding box center [548, 471] width 152 height 23
click at [580, 531] on div "Final Polish to 3.500-0.002"" at bounding box center [549, 542] width 154 height 23
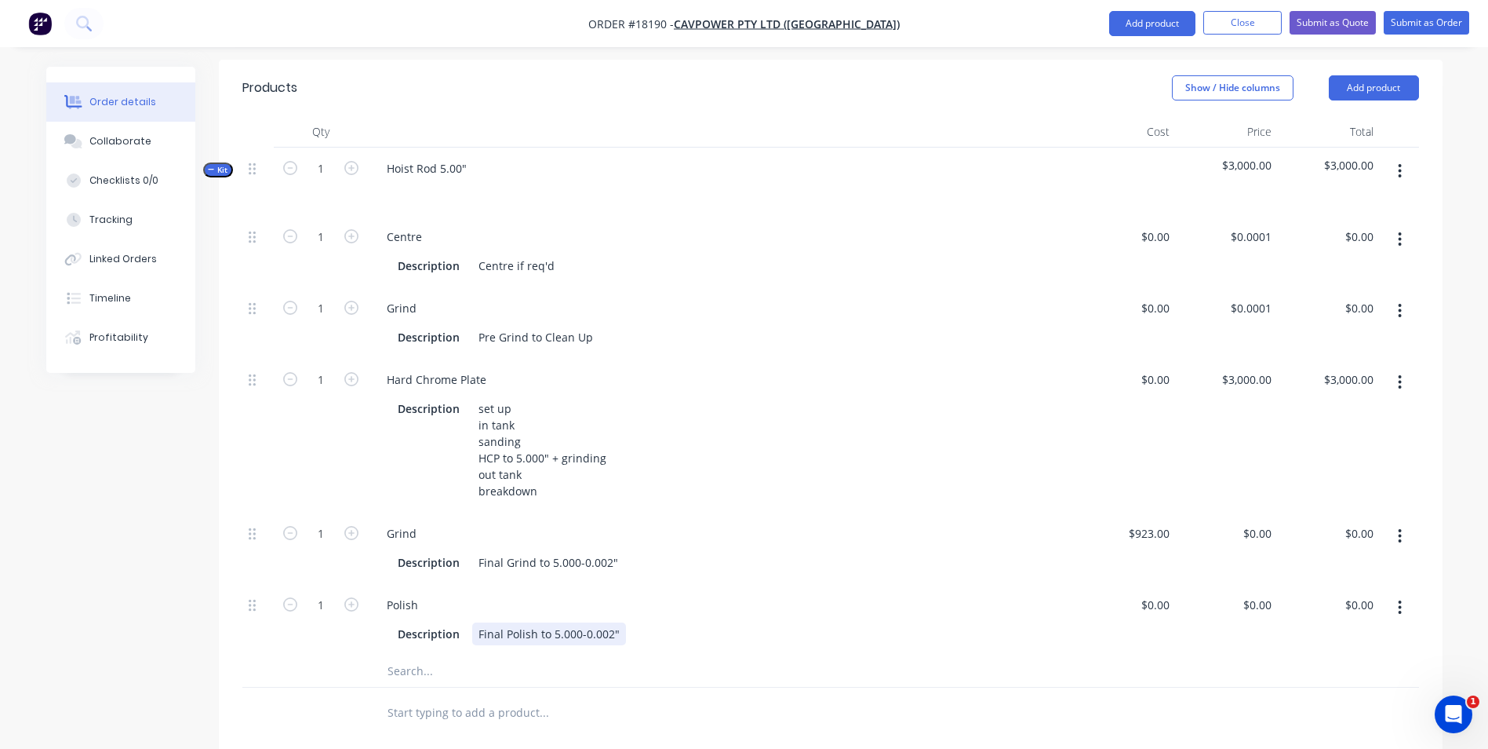
scroll to position [235, 0]
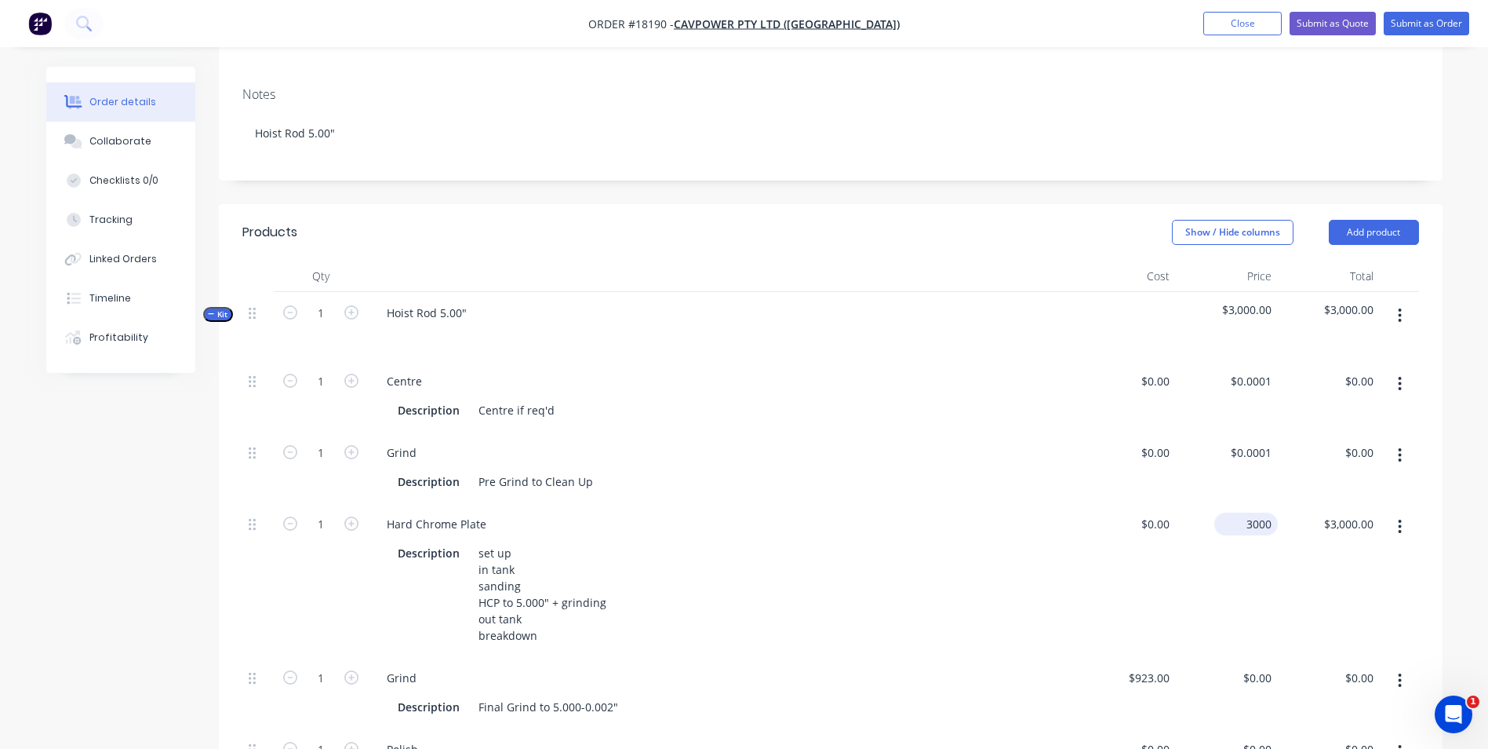
click at [1246, 512] on input "3000" at bounding box center [1249, 523] width 57 height 23
type input "$0.00"
click at [1164, 666] on input "923" at bounding box center [1152, 677] width 49 height 23
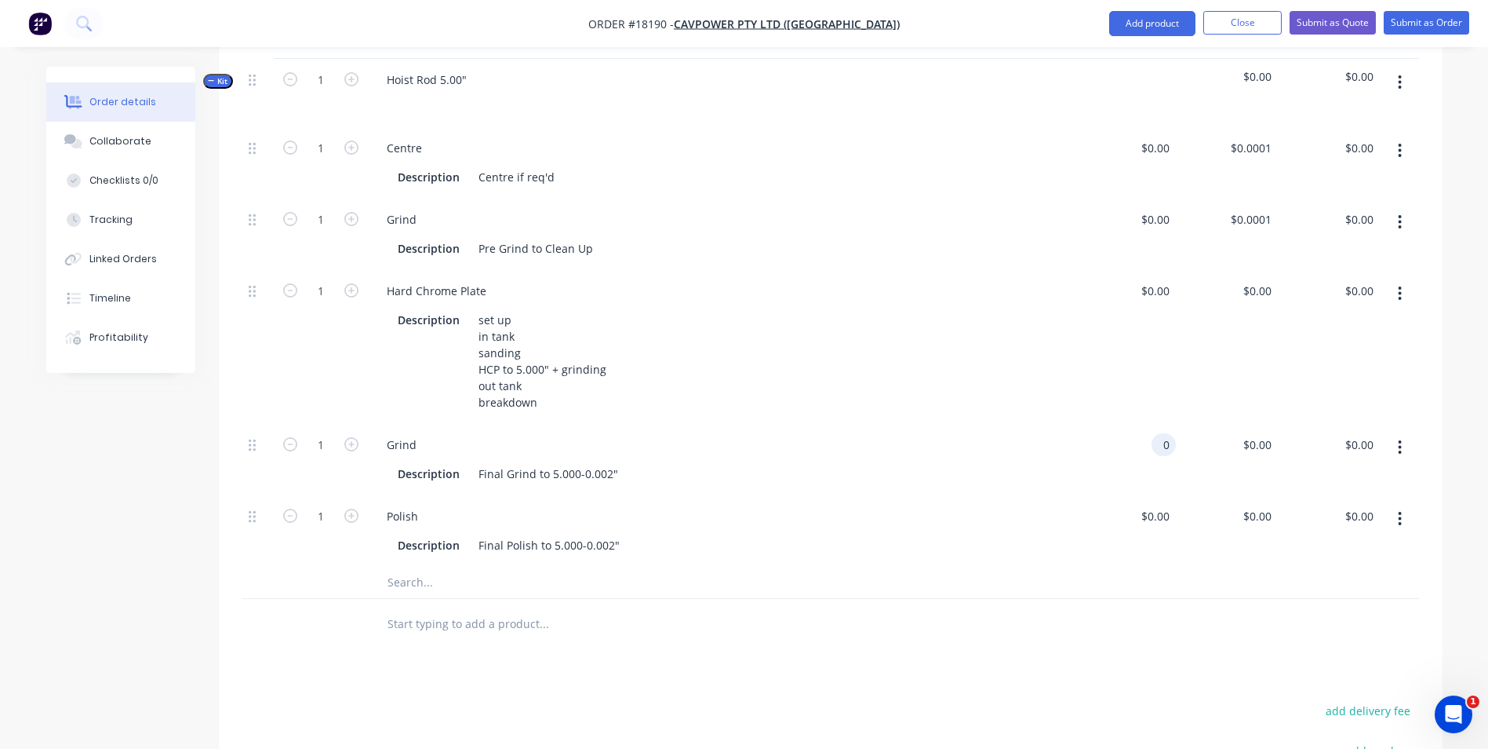
scroll to position [471, 0]
type input "$0.00"
click at [1264, 502] on input "0" at bounding box center [1269, 513] width 18 height 23
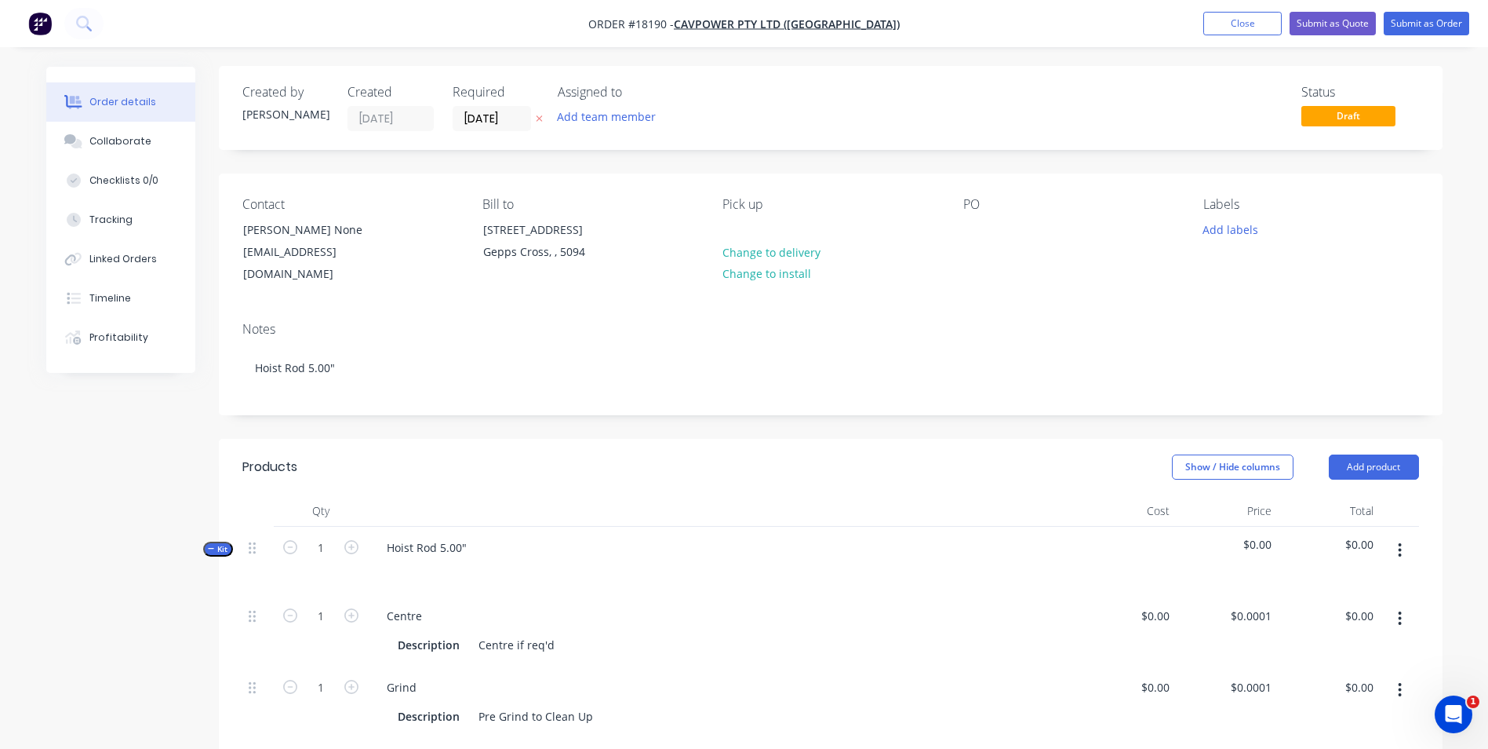
scroll to position [0, 0]
type input "$0.00"
click at [986, 233] on div at bounding box center [976, 230] width 25 height 23
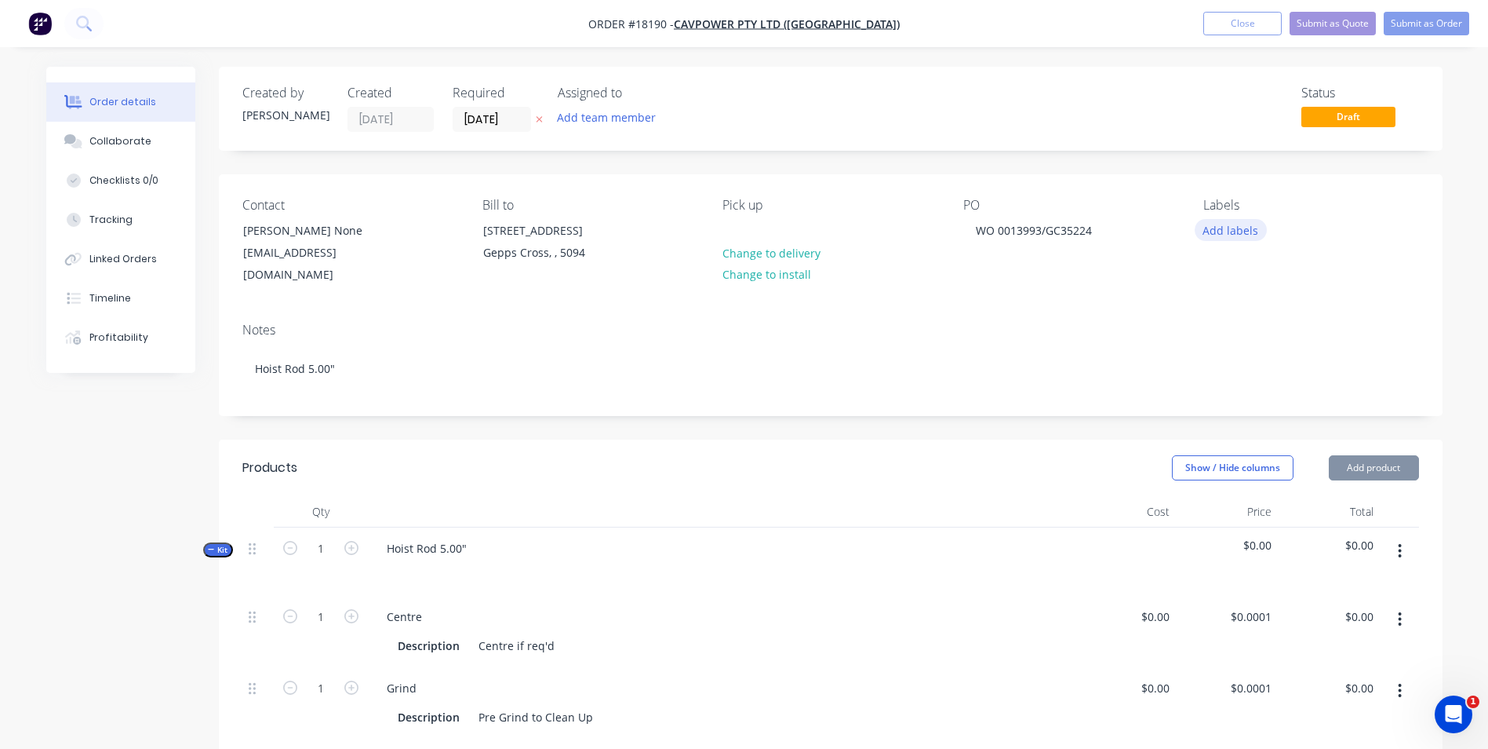
click at [1250, 235] on button "Add labels" at bounding box center [1231, 229] width 72 height 21
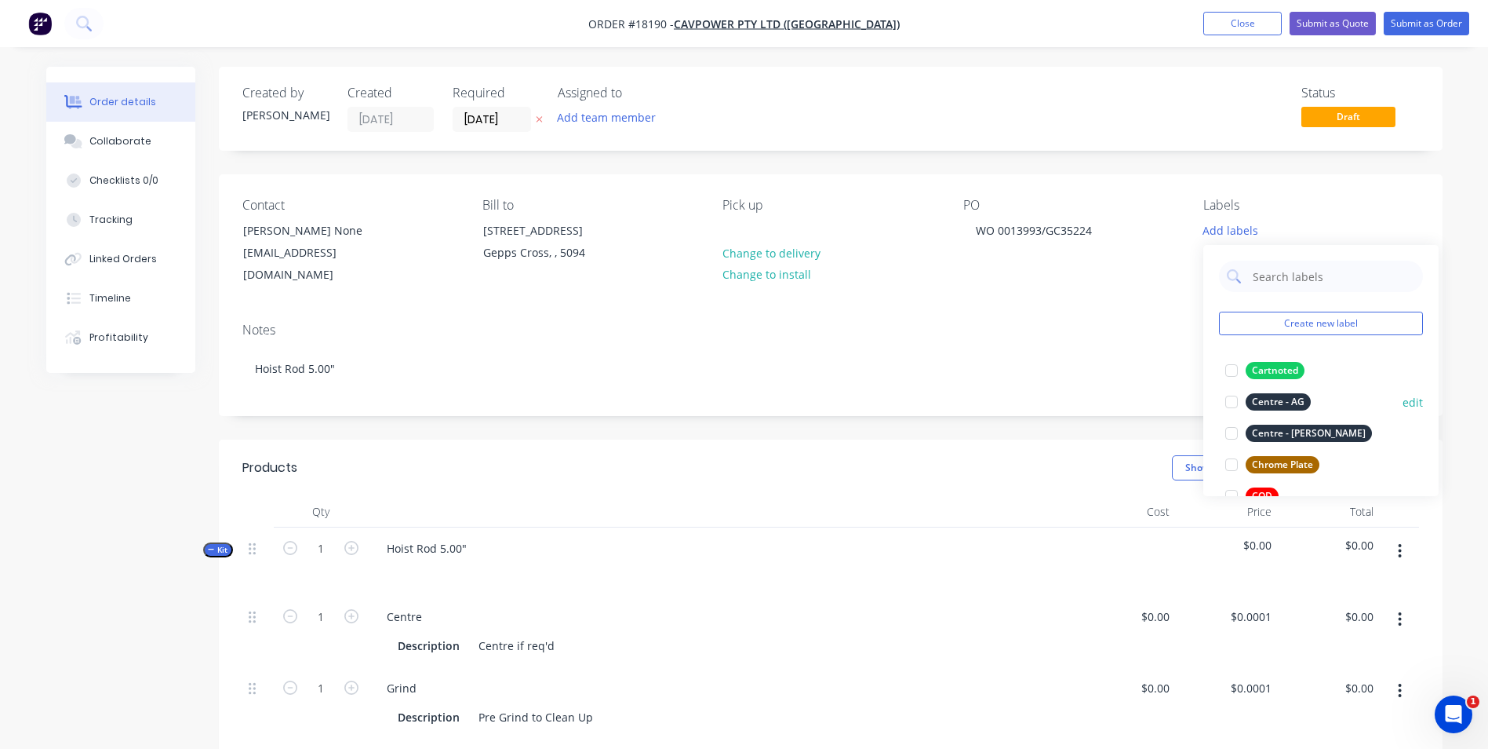
click at [1289, 399] on div "Centre - AG" at bounding box center [1278, 401] width 65 height 17
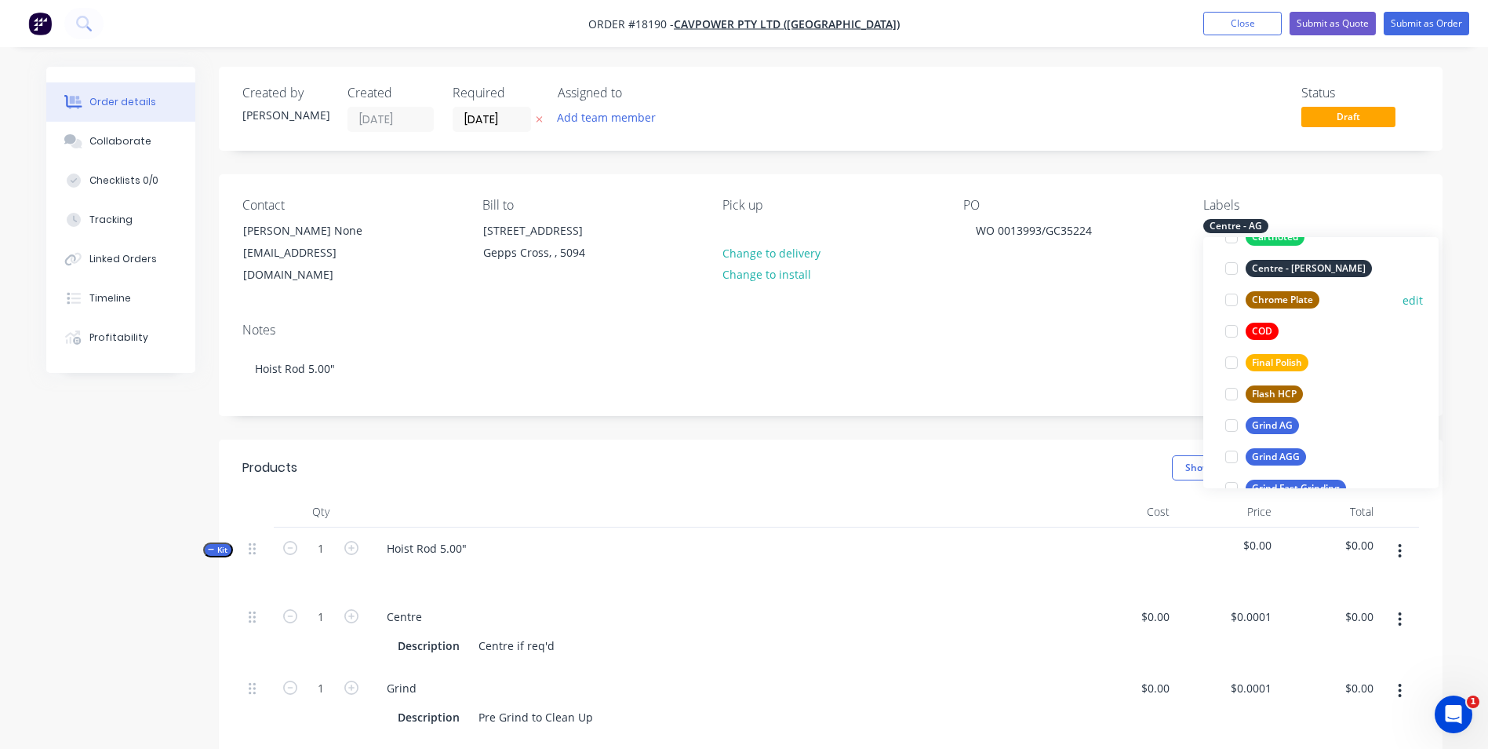
click at [1298, 303] on div "Chrome Plate" at bounding box center [1283, 299] width 74 height 17
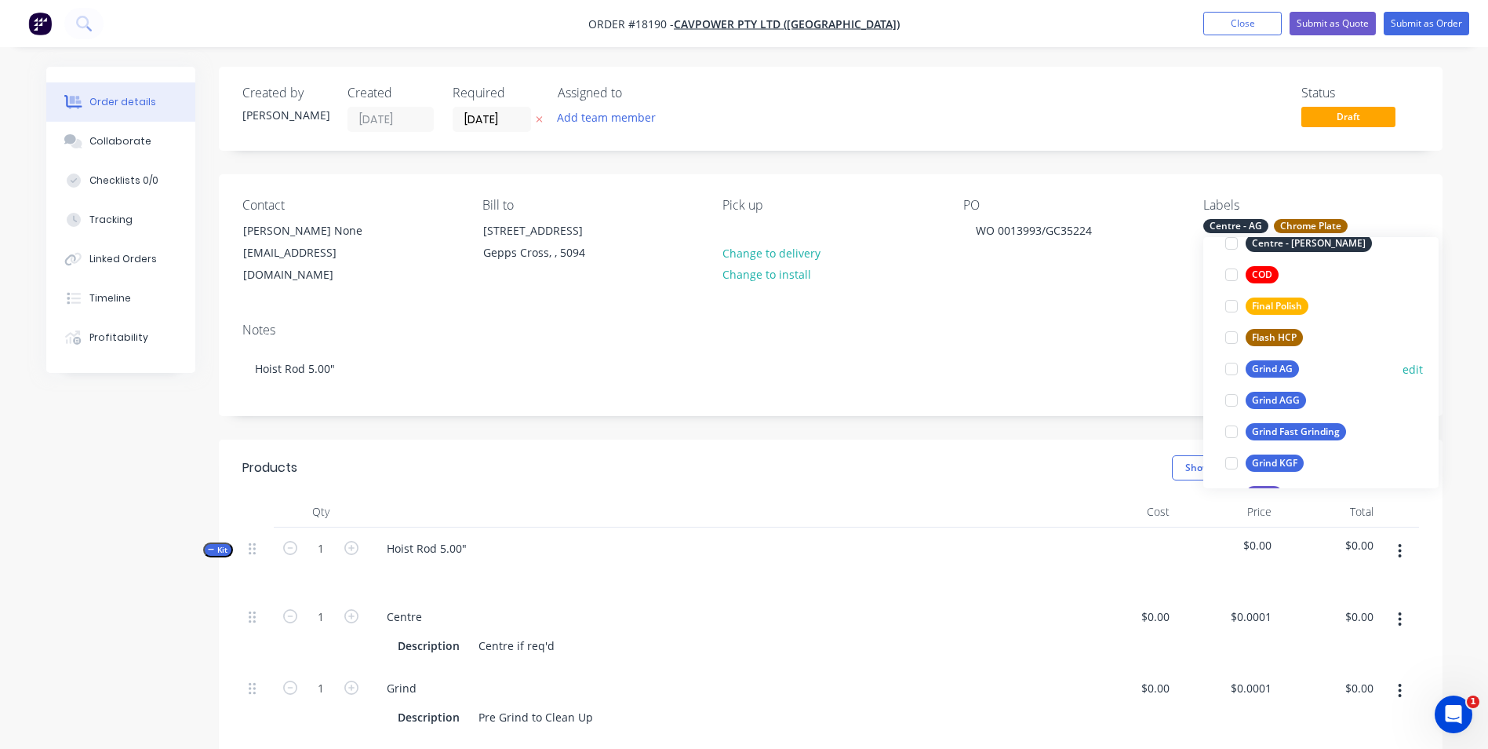
scroll to position [251, 0]
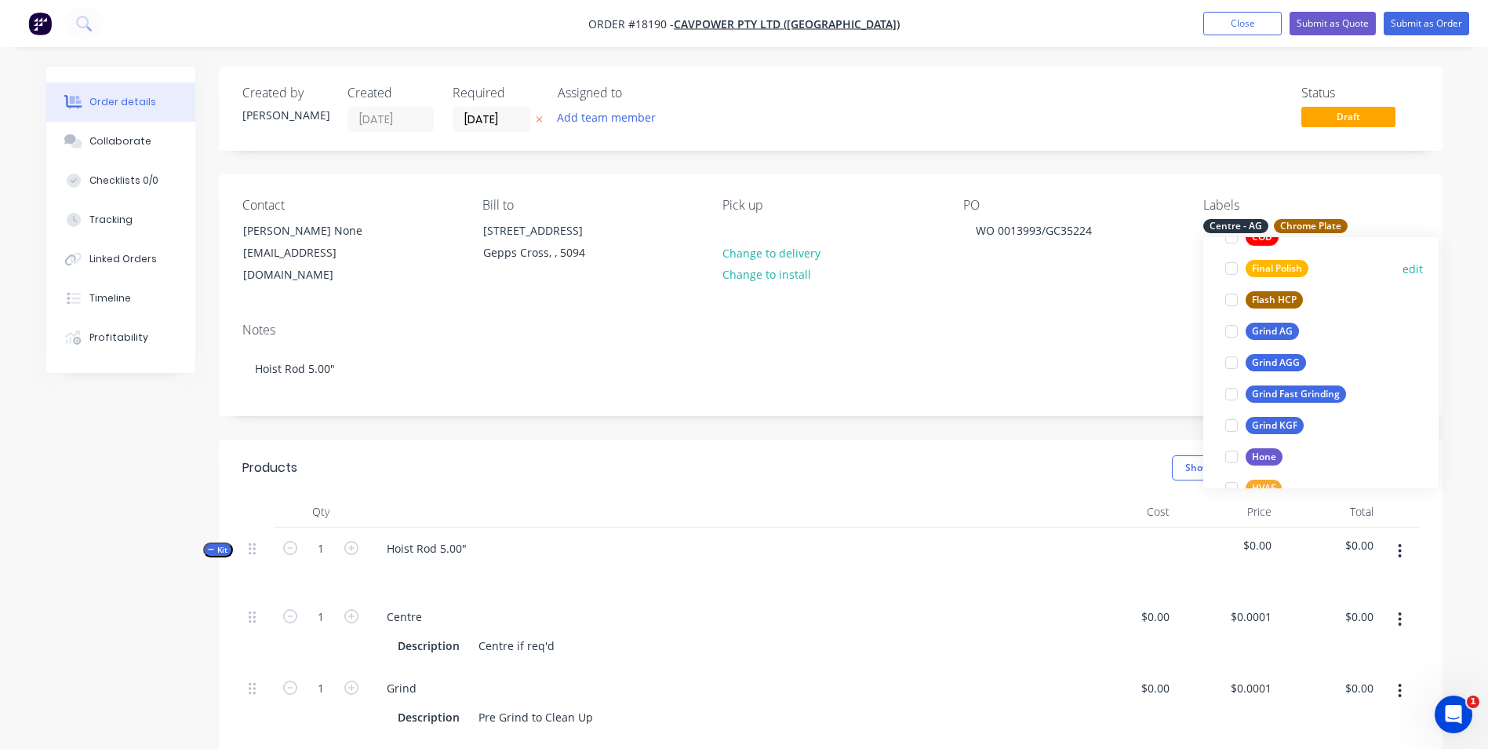
click at [1292, 272] on div "Final Polish" at bounding box center [1277, 268] width 63 height 17
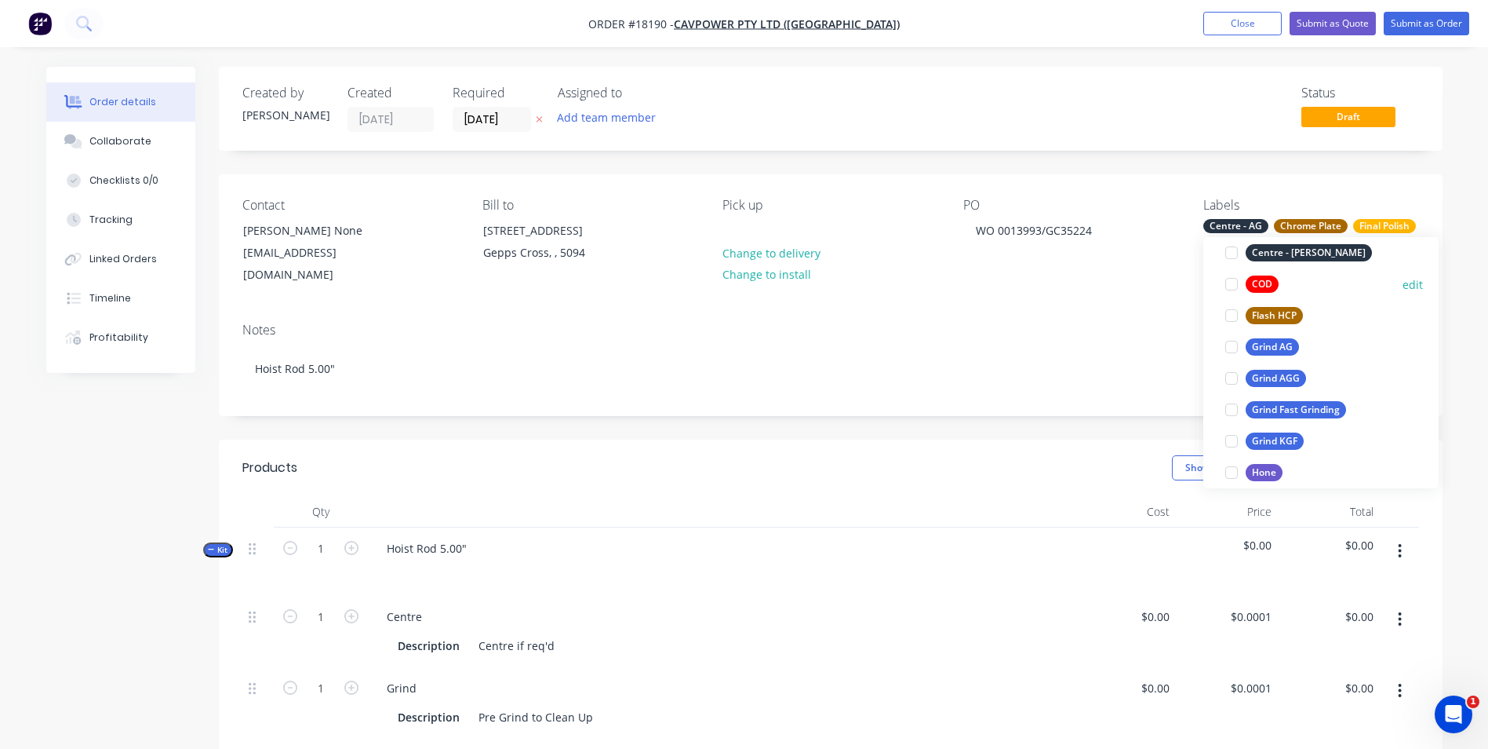
scroll to position [314, 0]
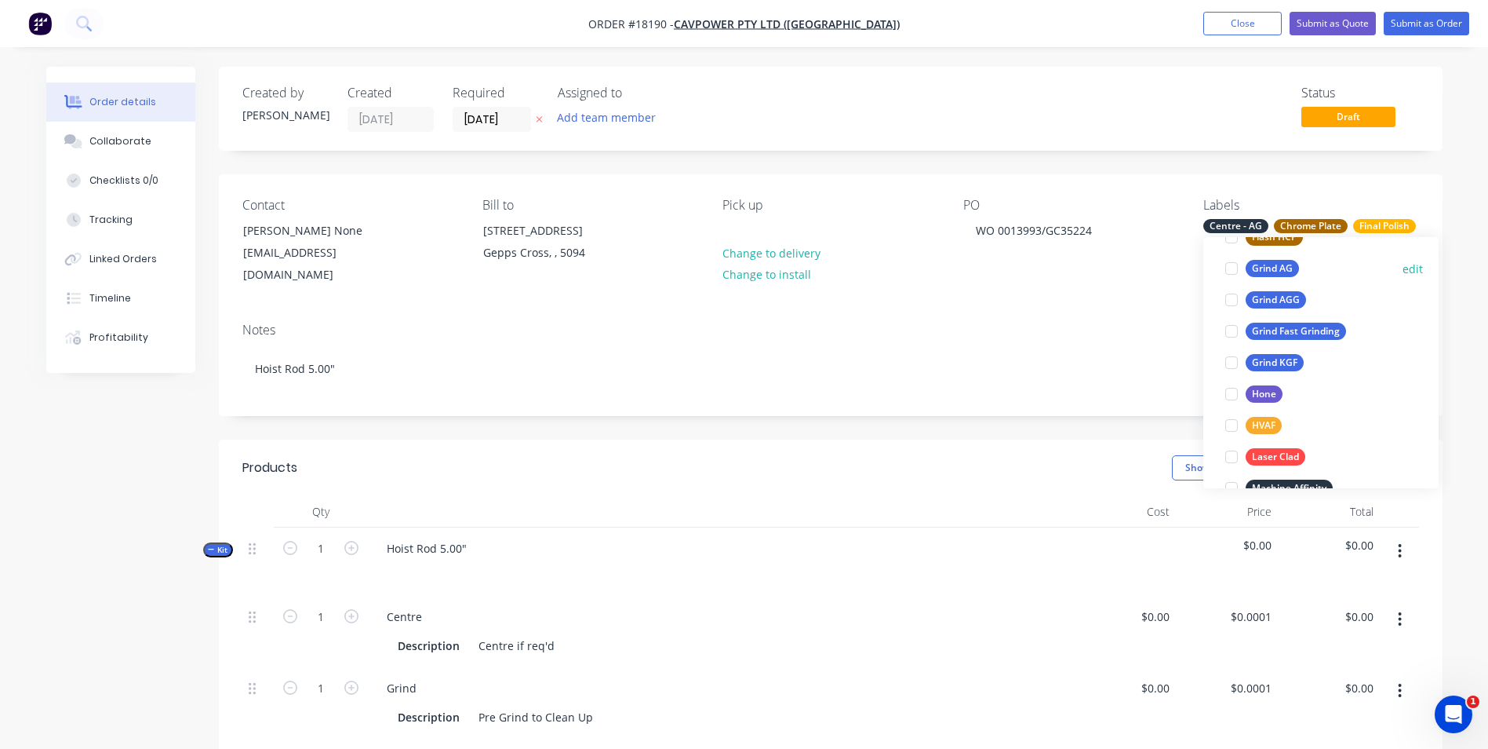
click at [1281, 272] on div "Grind AG" at bounding box center [1272, 268] width 53 height 17
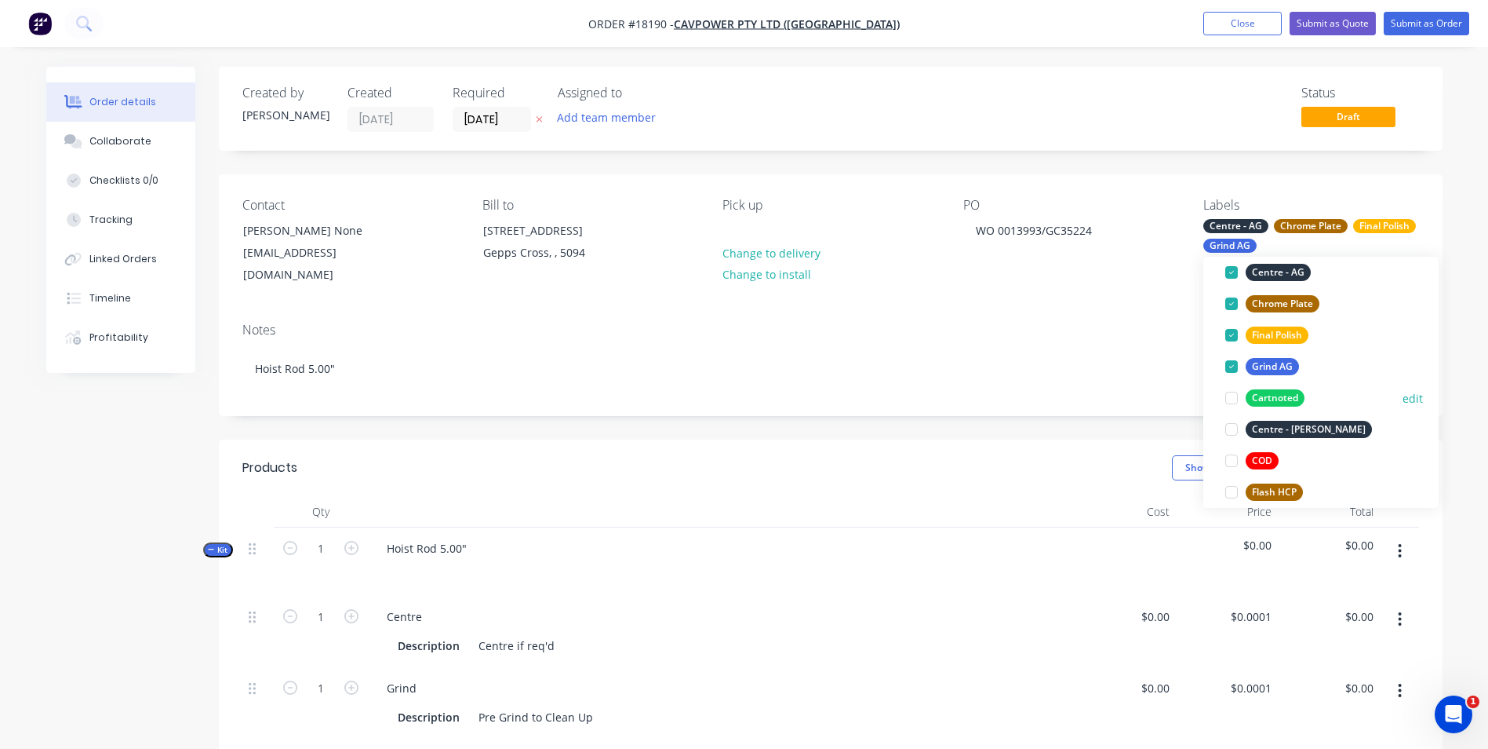
scroll to position [0, 0]
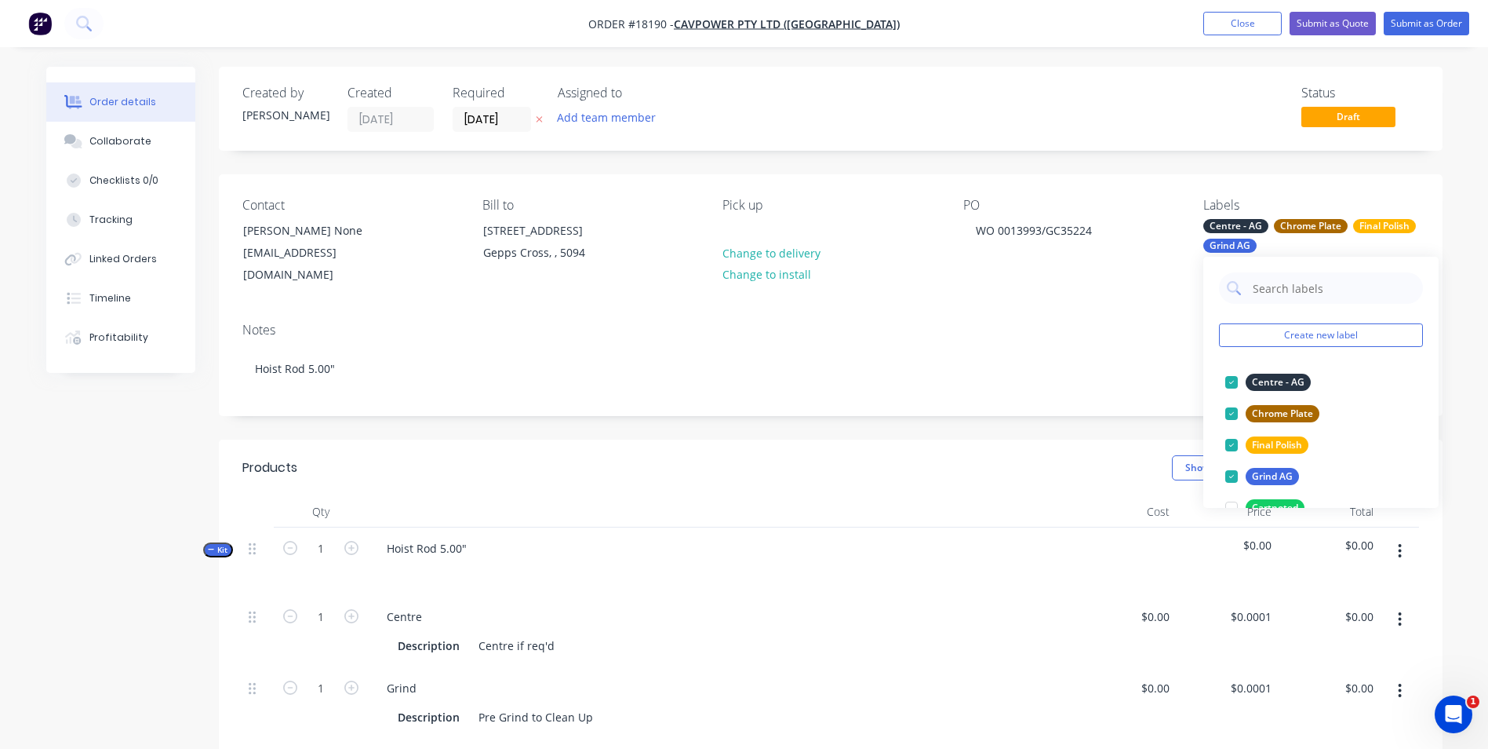
click at [1025, 280] on div "Contact Kerry None kbolland@cavpower.com Bill to 589 Grand Junction Road Gepps …" at bounding box center [831, 242] width 1224 height 136
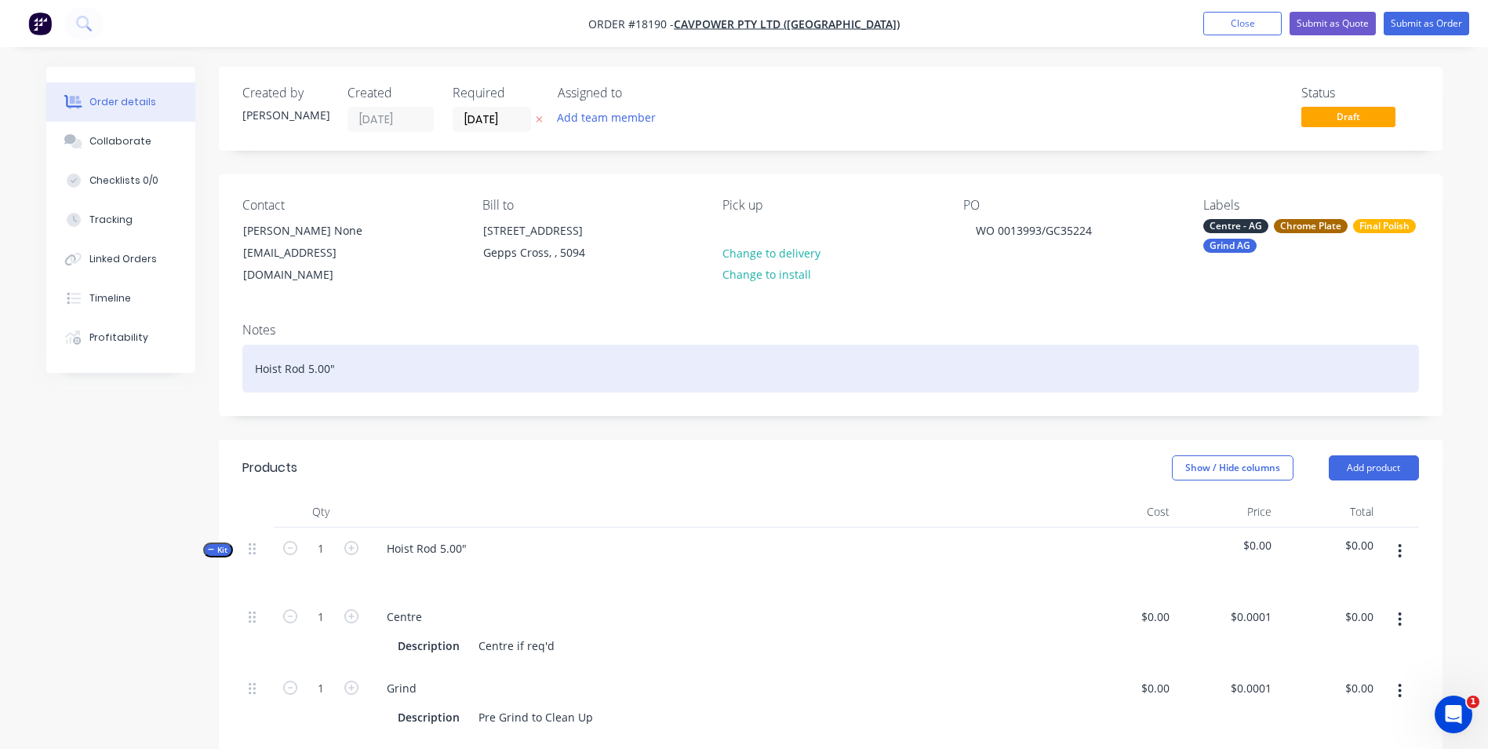
click at [327, 347] on div "Hoist Rod 5.00"" at bounding box center [830, 368] width 1177 height 48
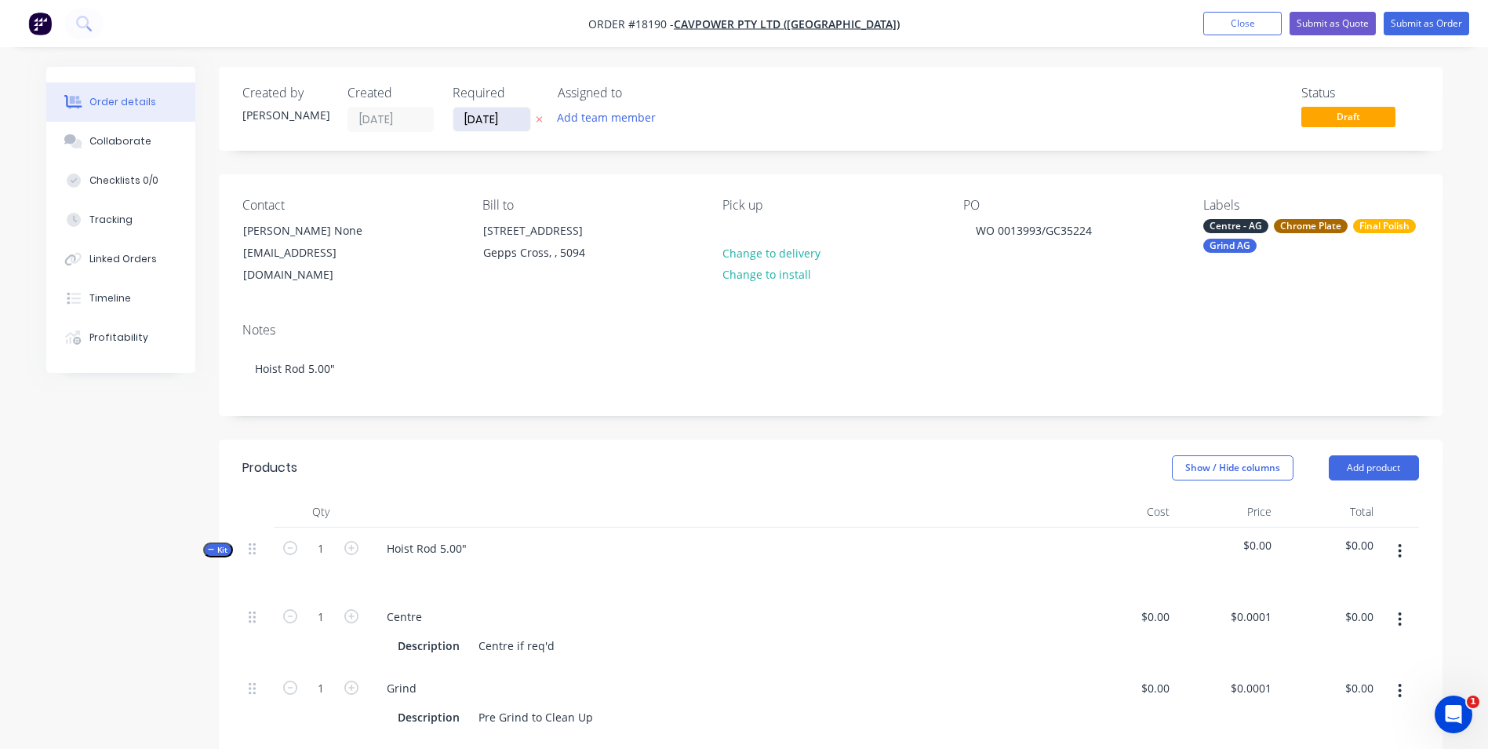
click at [521, 121] on input "[DATE]" at bounding box center [492, 119] width 77 height 24
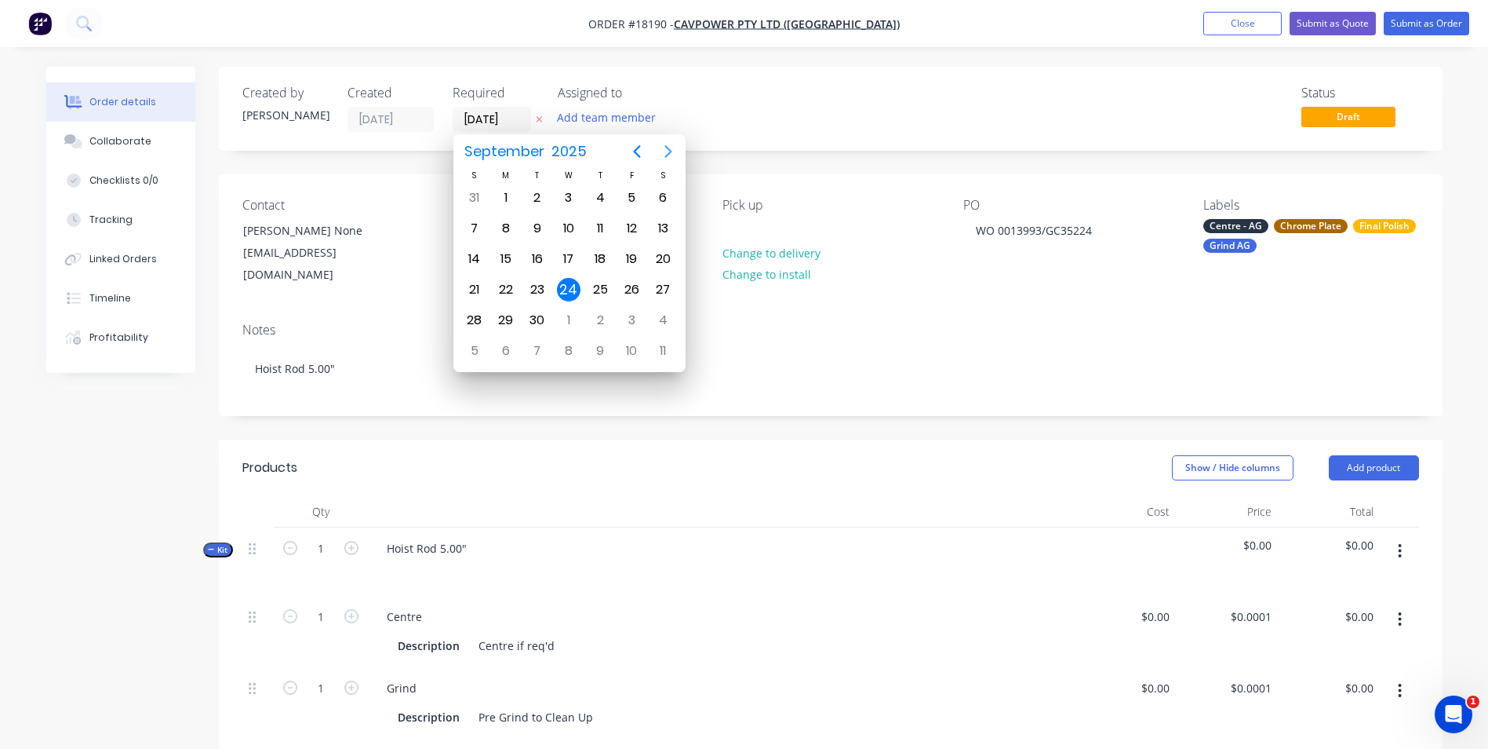
click at [663, 148] on icon "Next page" at bounding box center [668, 151] width 19 height 19
click at [512, 258] on div "13" at bounding box center [506, 259] width 24 height 24
type input "13/10/25"
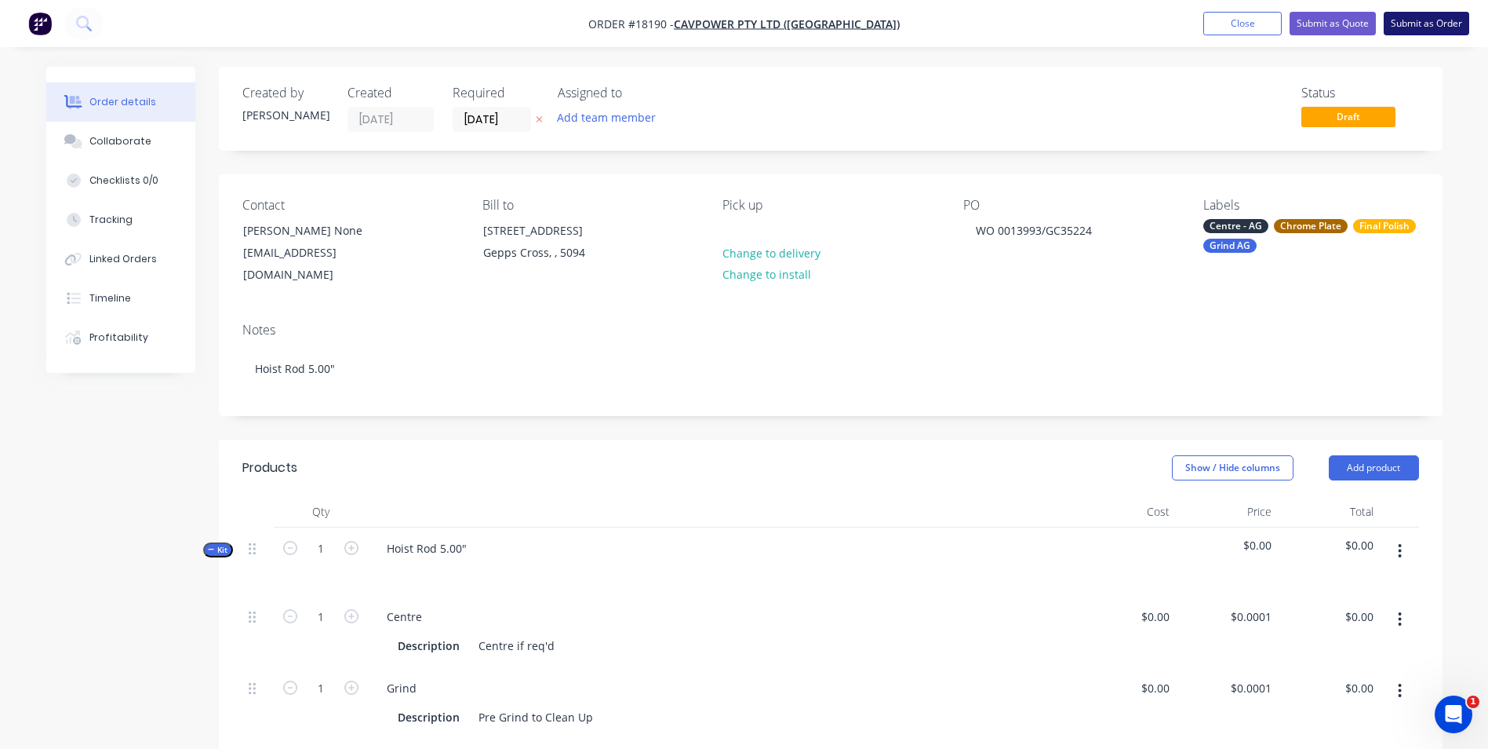
click at [1423, 29] on button "Submit as Order" at bounding box center [1427, 24] width 86 height 24
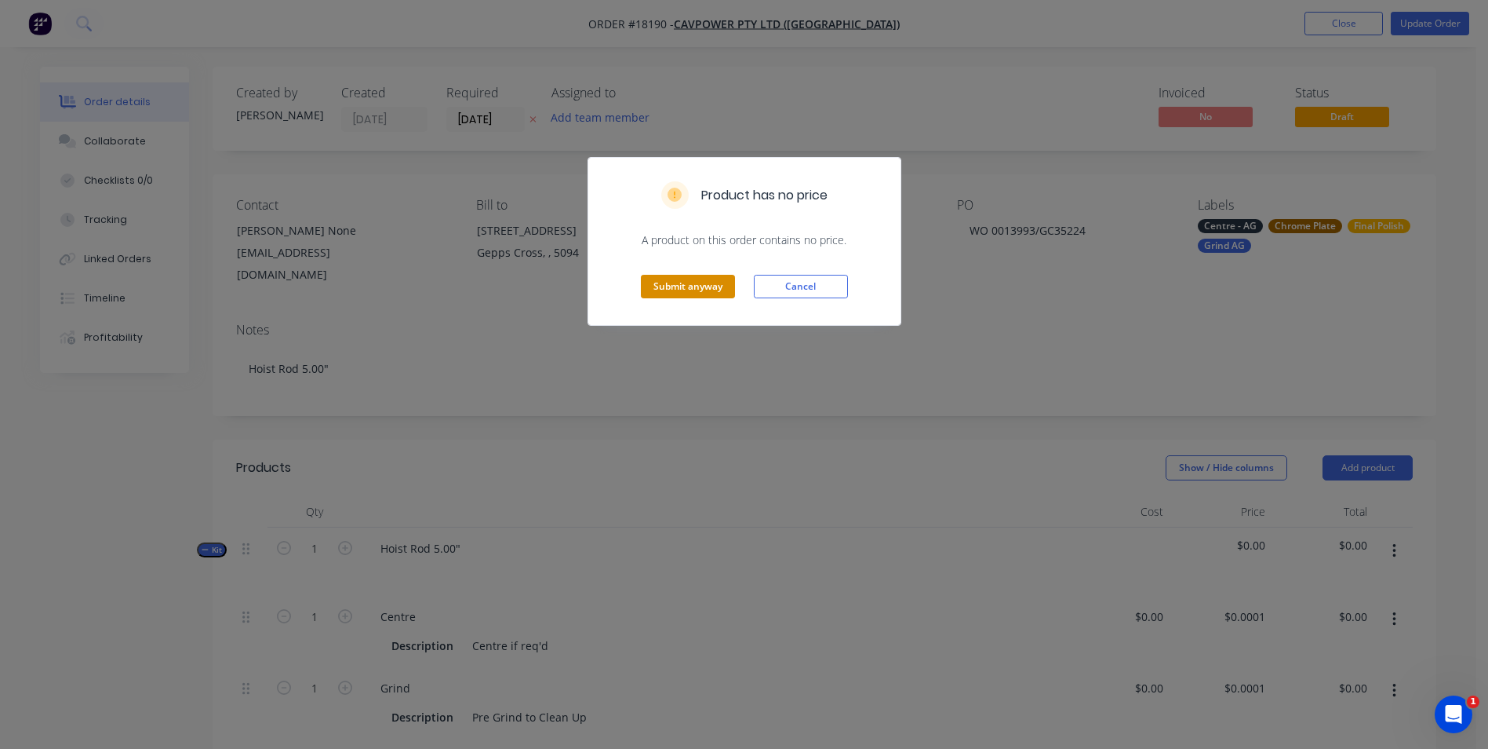
click at [674, 290] on button "Submit anyway" at bounding box center [688, 287] width 94 height 24
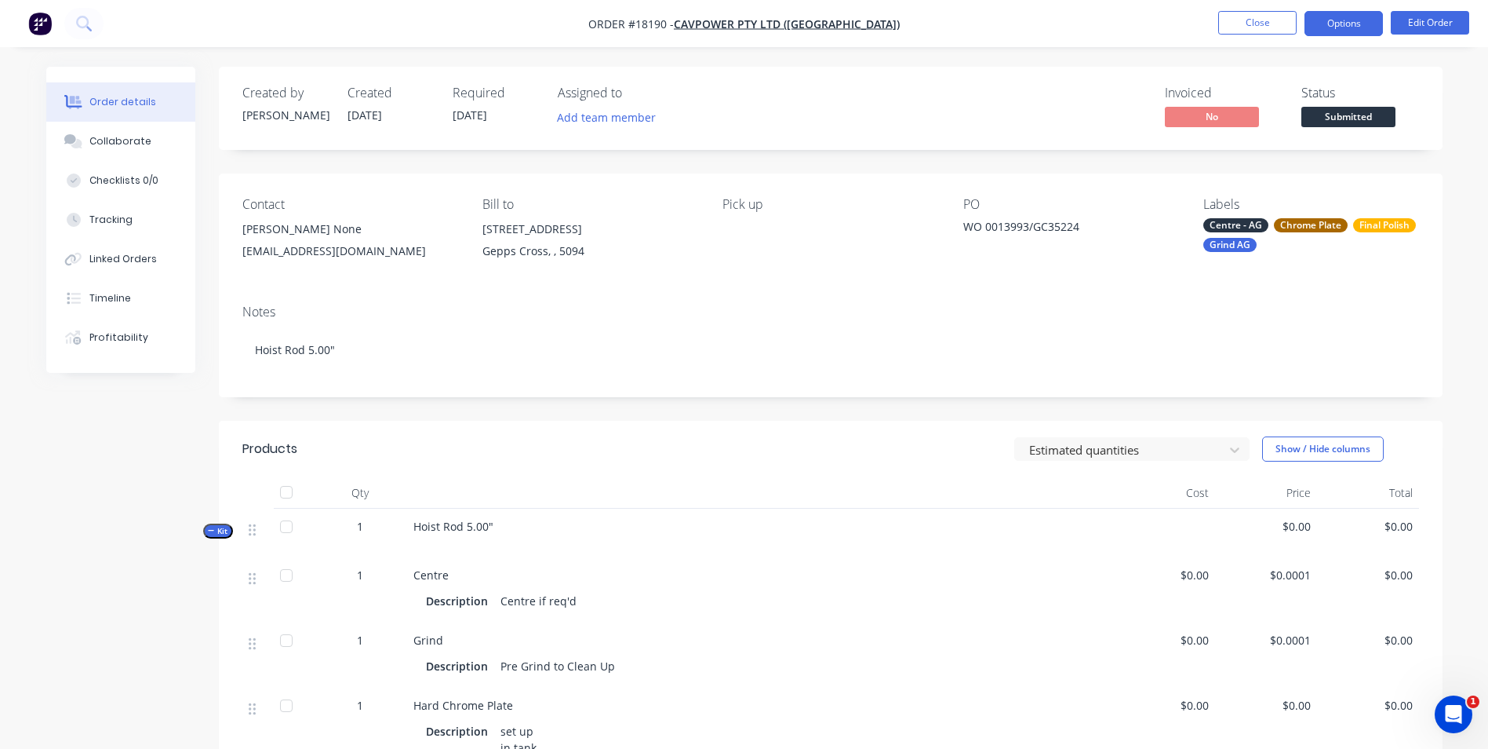
click at [1356, 29] on button "Options" at bounding box center [1344, 23] width 78 height 25
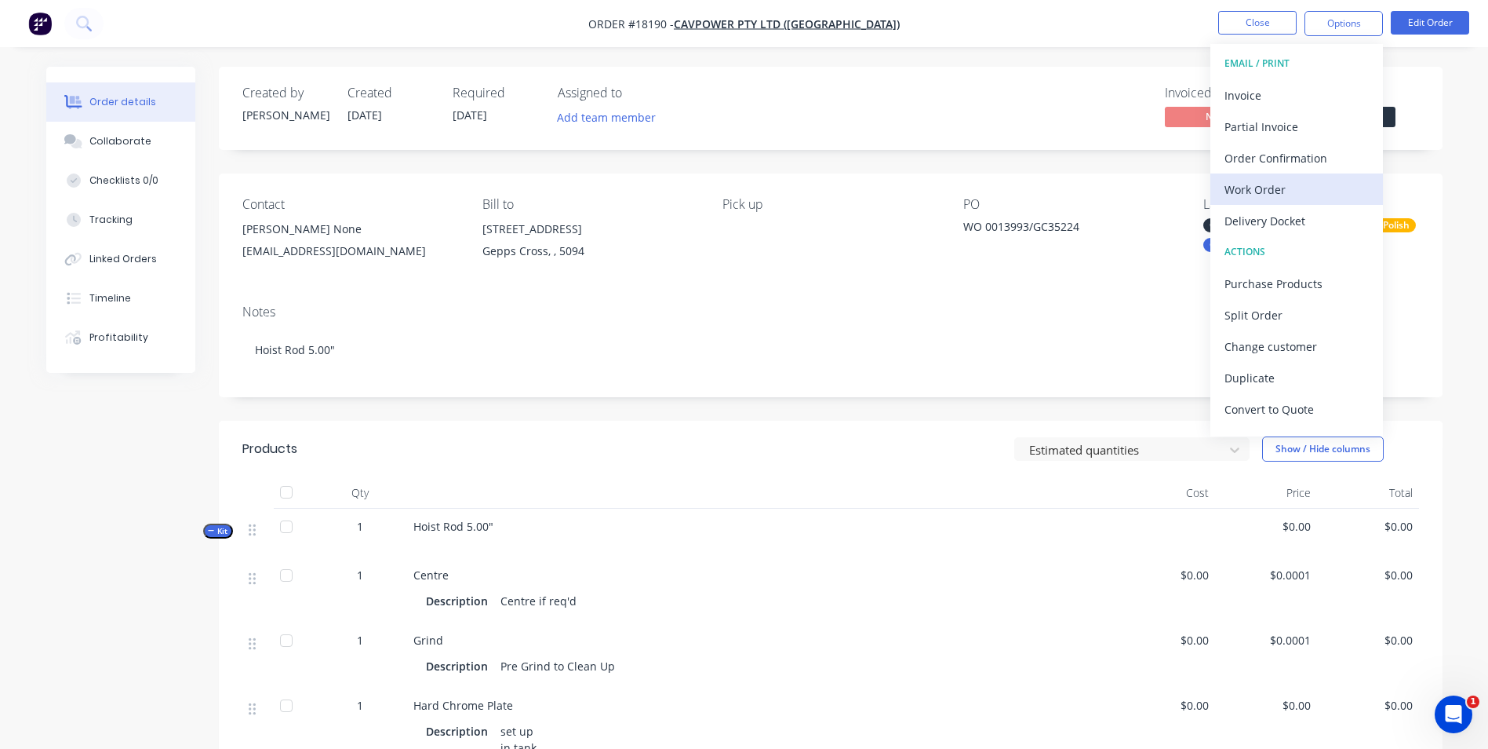
click at [1288, 186] on div "Work Order" at bounding box center [1297, 189] width 144 height 23
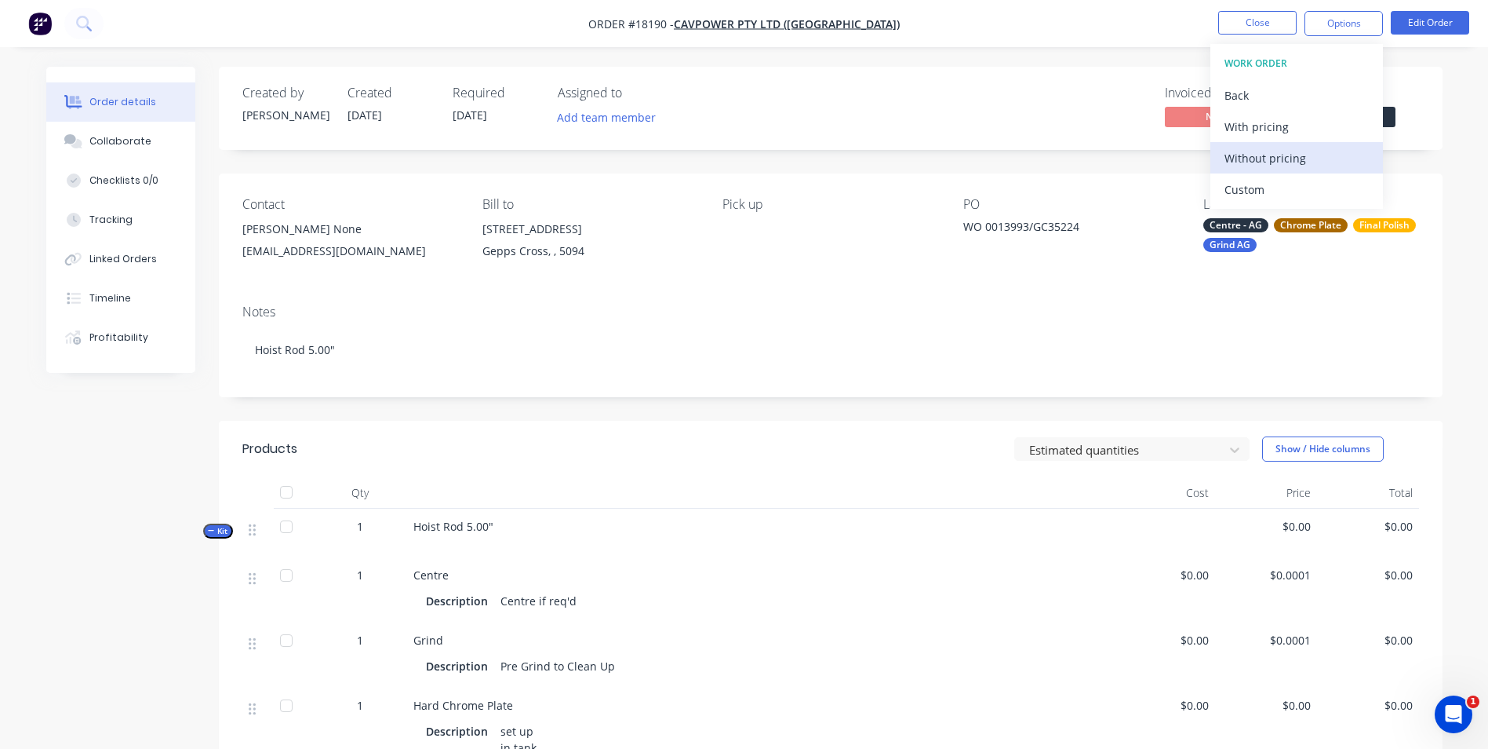
click at [1319, 156] on div "Without pricing" at bounding box center [1297, 158] width 144 height 23
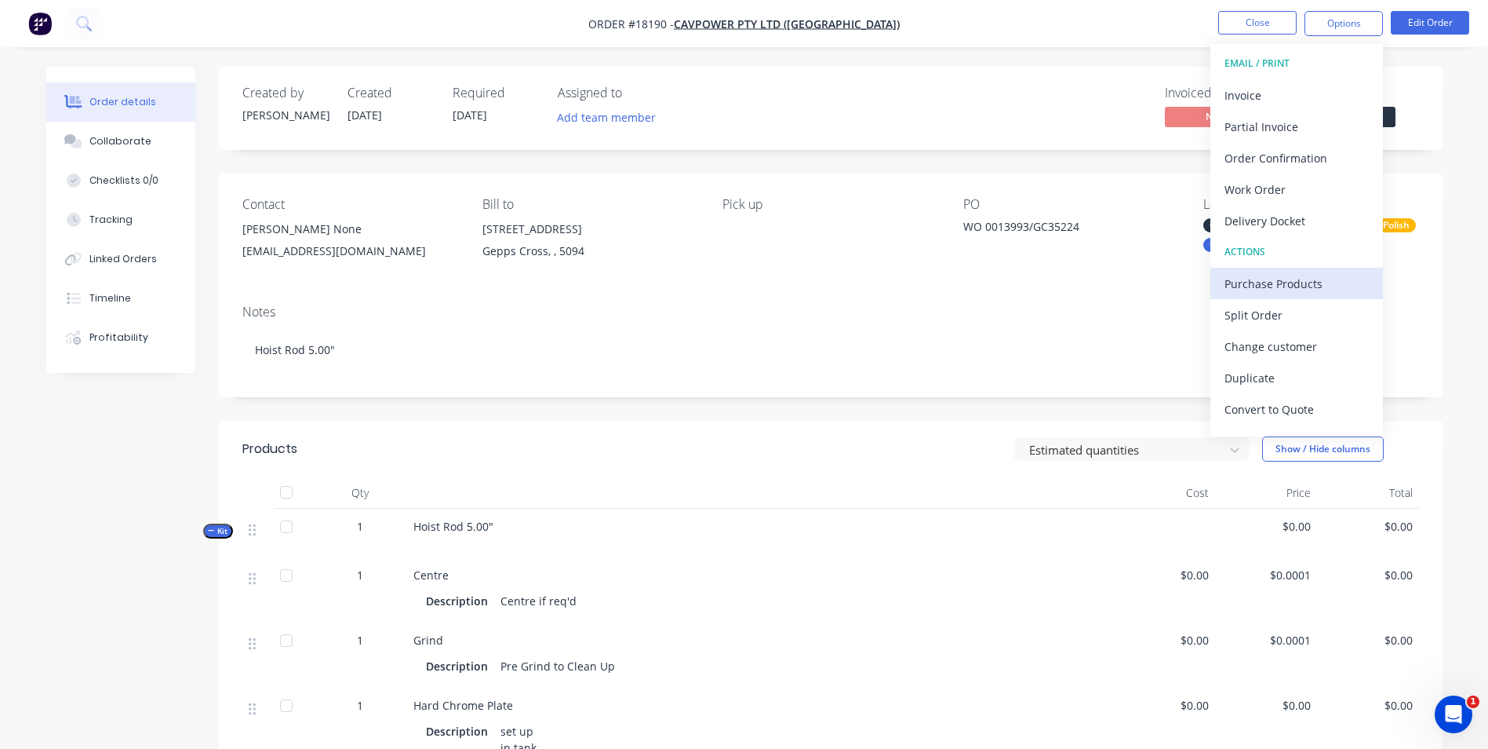
click at [1283, 280] on div "Purchase Products" at bounding box center [1297, 283] width 144 height 23
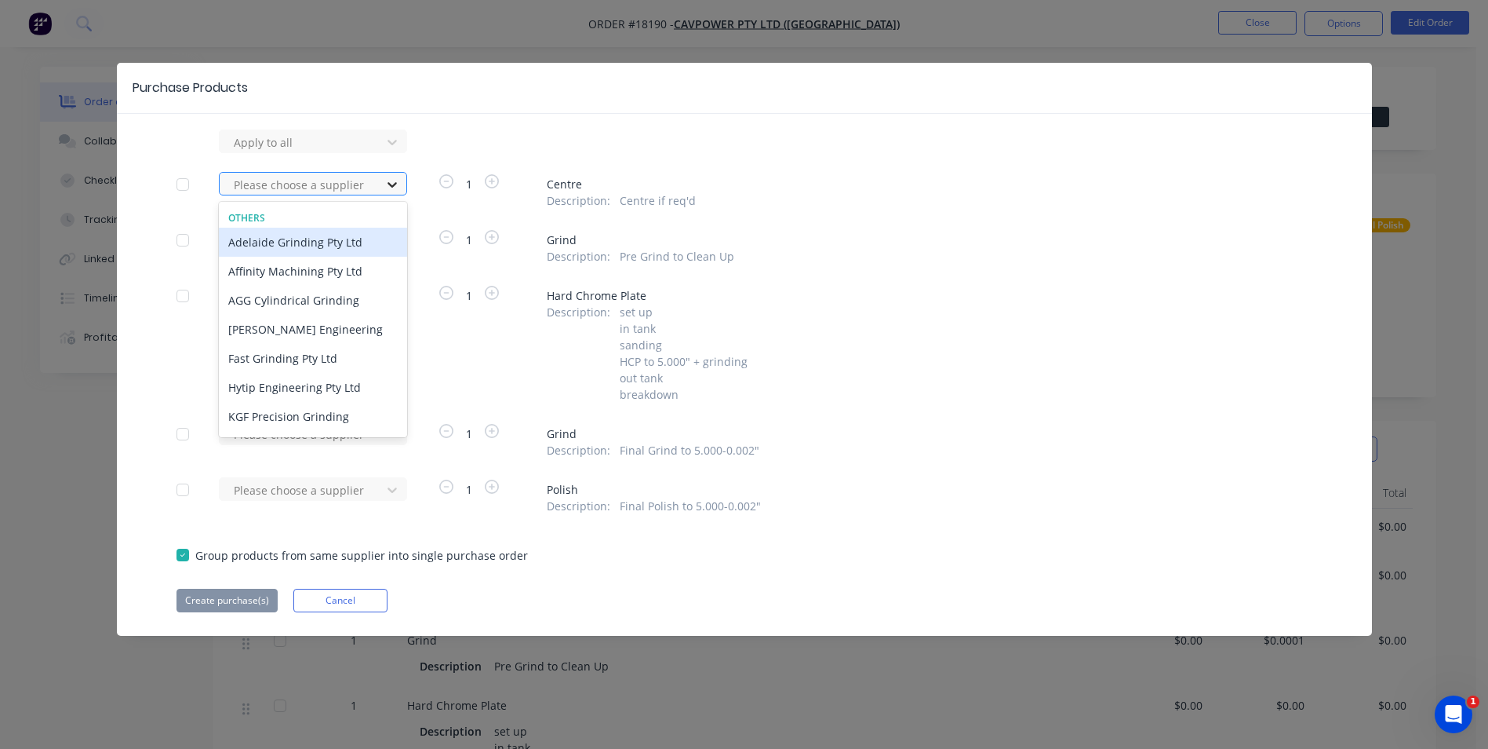
click at [389, 184] on icon at bounding box center [392, 184] width 9 height 5
click at [352, 246] on div "Adelaide Grinding Pty Ltd" at bounding box center [313, 242] width 188 height 29
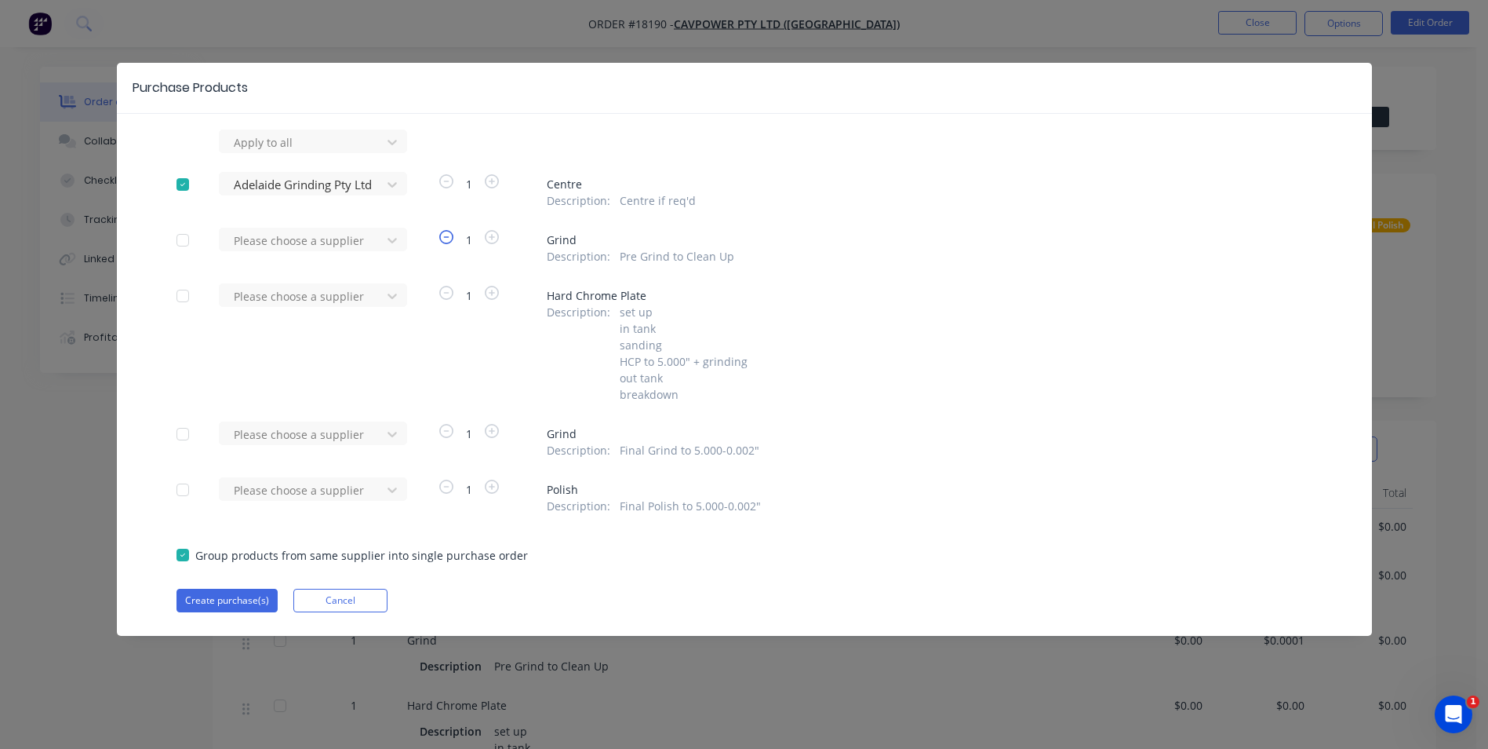
click at [451, 239] on icon "button" at bounding box center [446, 237] width 14 height 14
click at [446, 235] on icon "button" at bounding box center [446, 237] width 14 height 14
click at [442, 237] on icon "button" at bounding box center [446, 237] width 14 height 14
click at [399, 236] on icon at bounding box center [392, 240] width 16 height 16
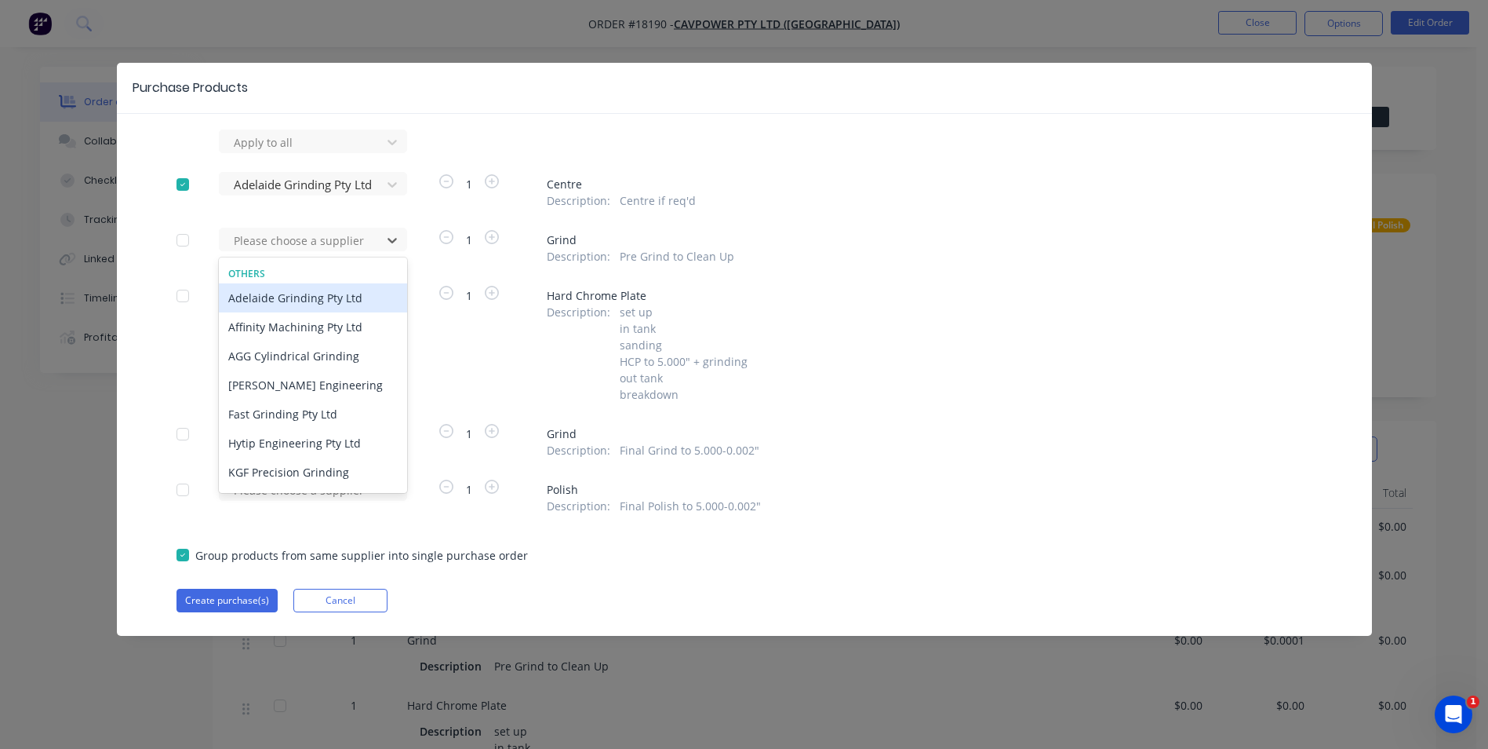
click at [362, 298] on div "Adelaide Grinding Pty Ltd" at bounding box center [313, 297] width 188 height 29
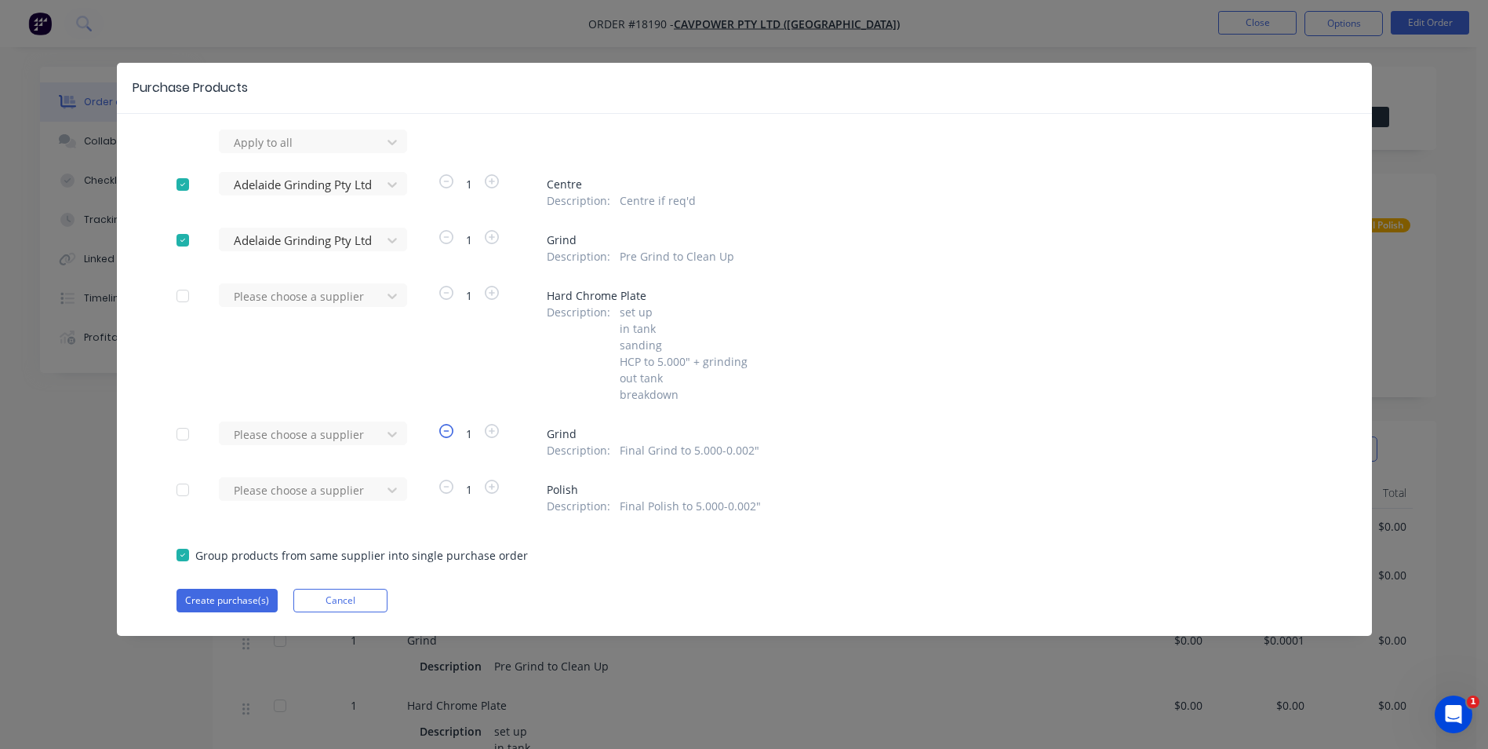
click at [444, 434] on icon "button" at bounding box center [446, 431] width 14 height 14
click at [404, 433] on div at bounding box center [392, 433] width 28 height 25
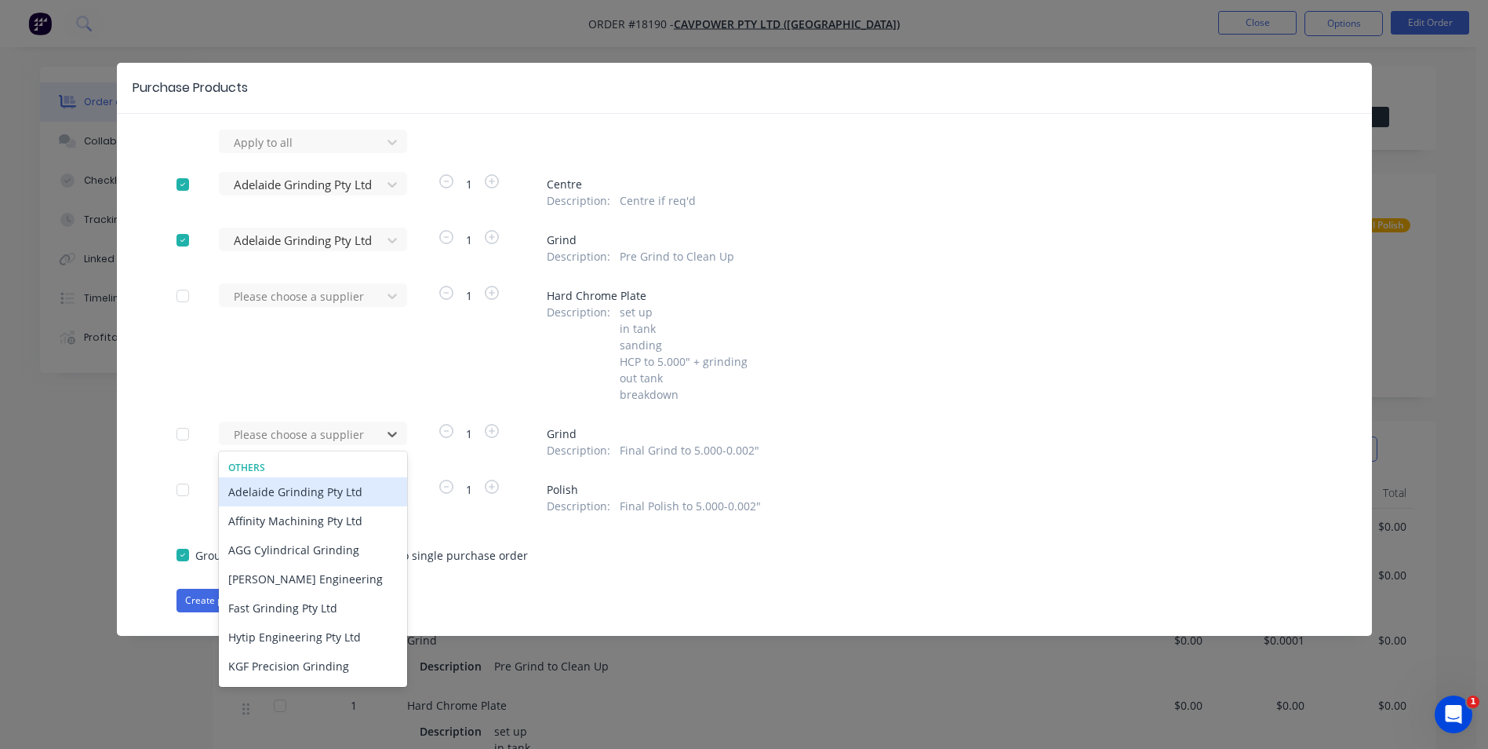
click at [345, 497] on div "Adelaide Grinding Pty Ltd" at bounding box center [313, 491] width 188 height 29
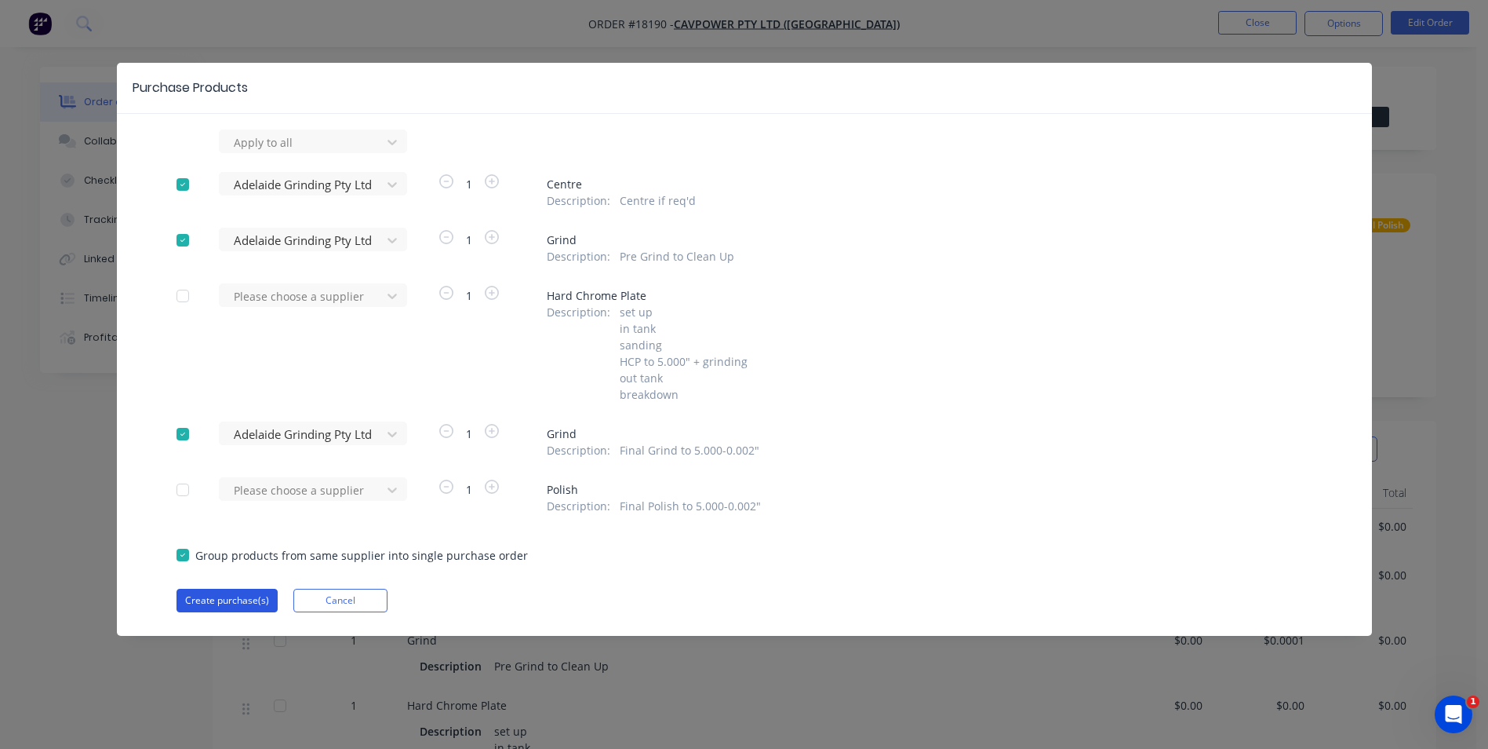
click at [222, 607] on button "Create purchase(s)" at bounding box center [227, 600] width 101 height 24
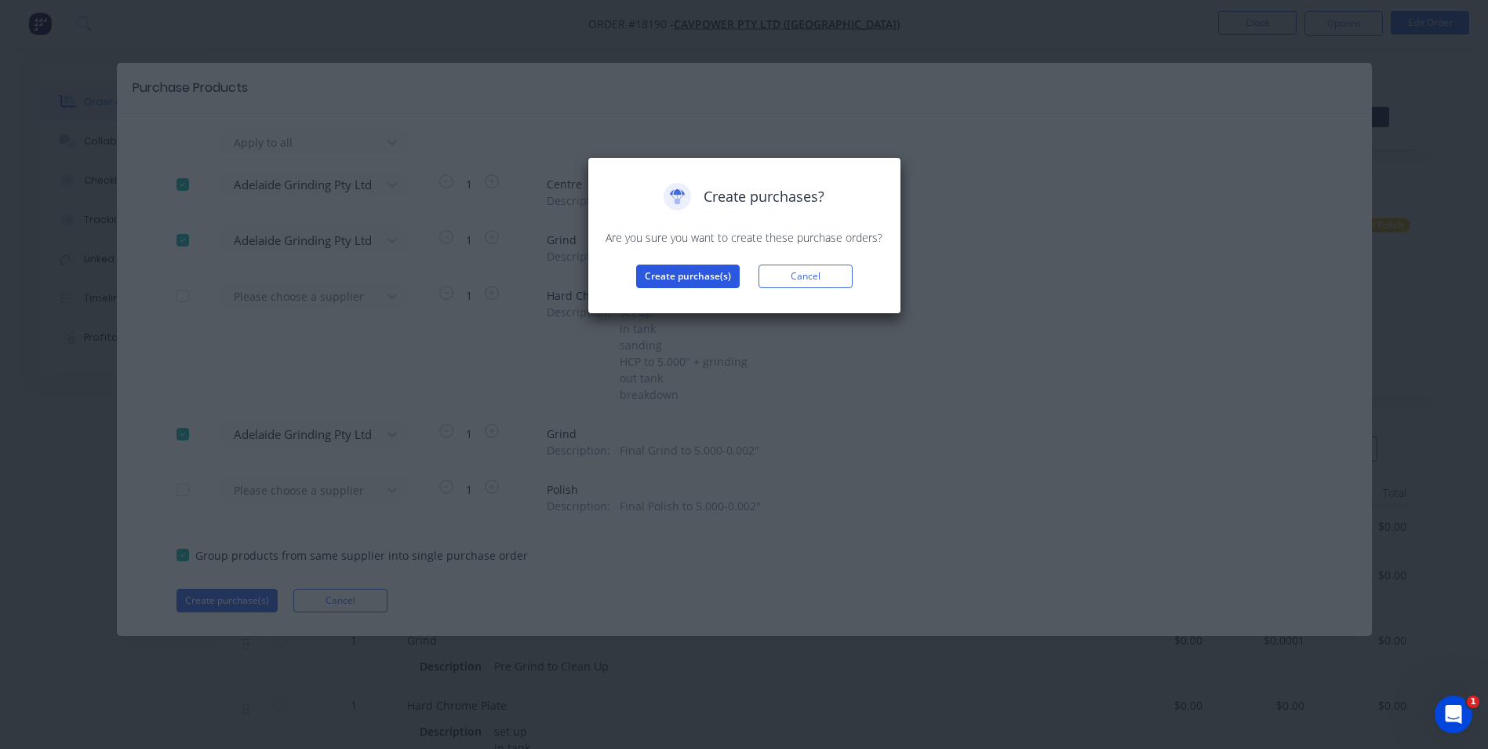
click at [698, 282] on button "Create purchase(s)" at bounding box center [688, 276] width 104 height 24
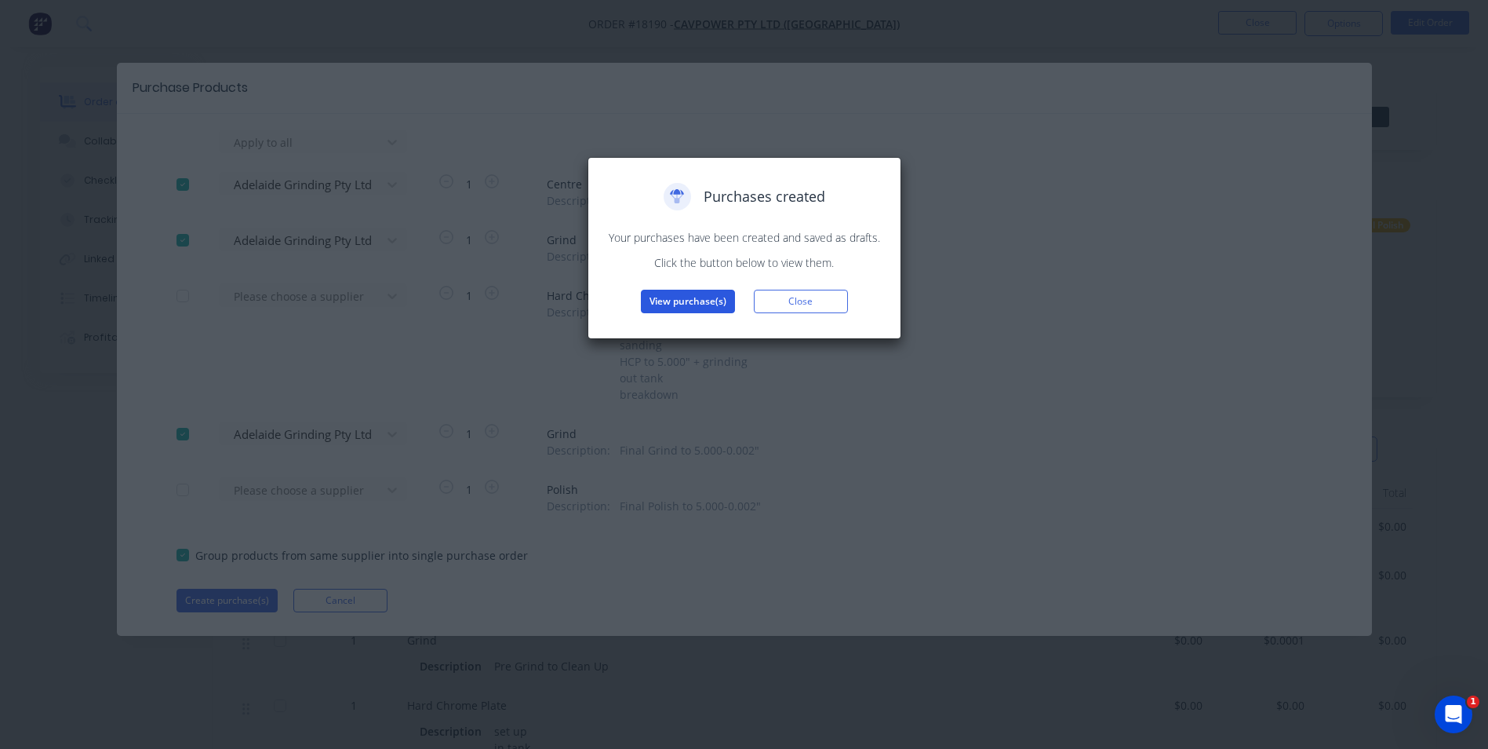
click at [698, 300] on button "View purchase(s)" at bounding box center [688, 302] width 94 height 24
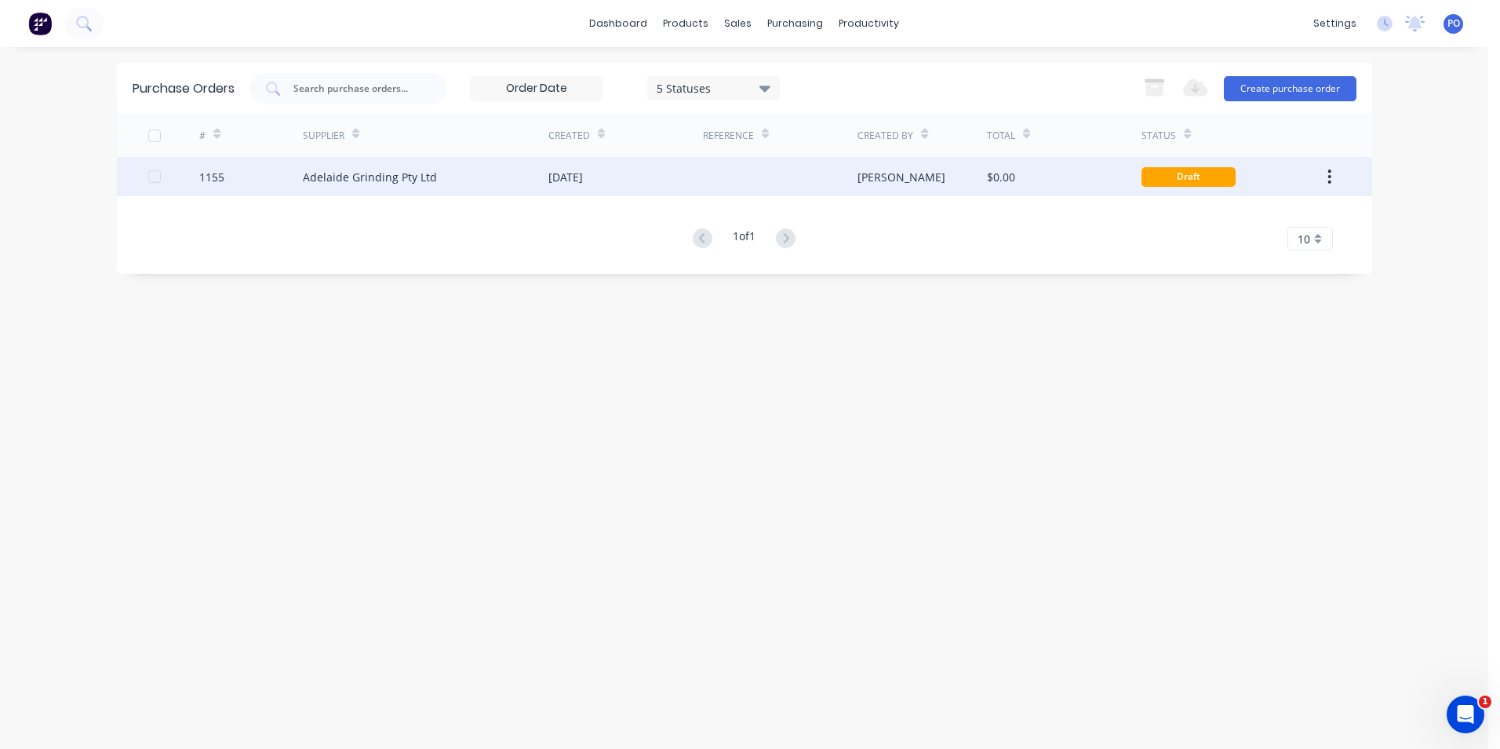
click at [760, 166] on div at bounding box center [780, 176] width 155 height 39
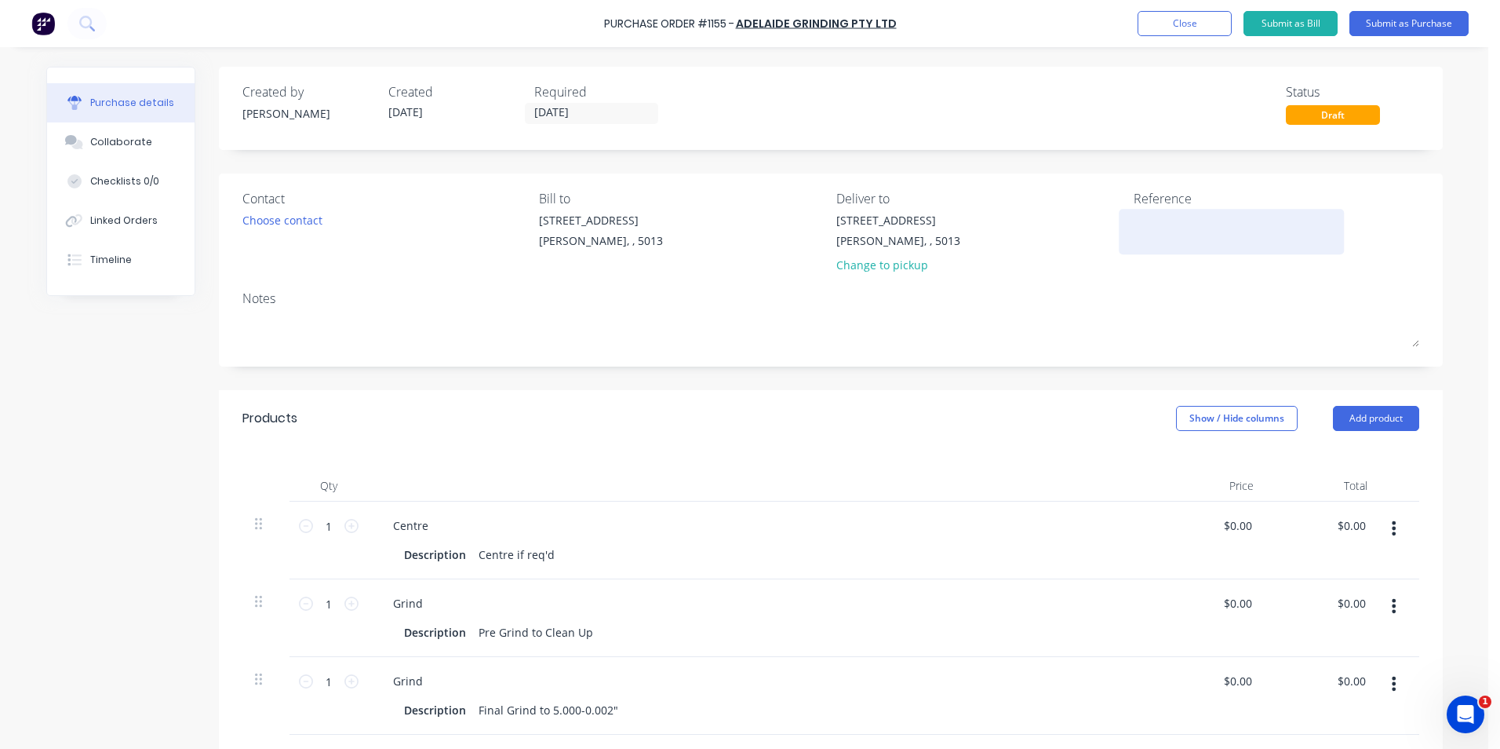
click at [1168, 228] on textarea at bounding box center [1232, 229] width 196 height 35
type textarea "TC181"
type textarea "x"
type textarea "TC1819"
type textarea "x"
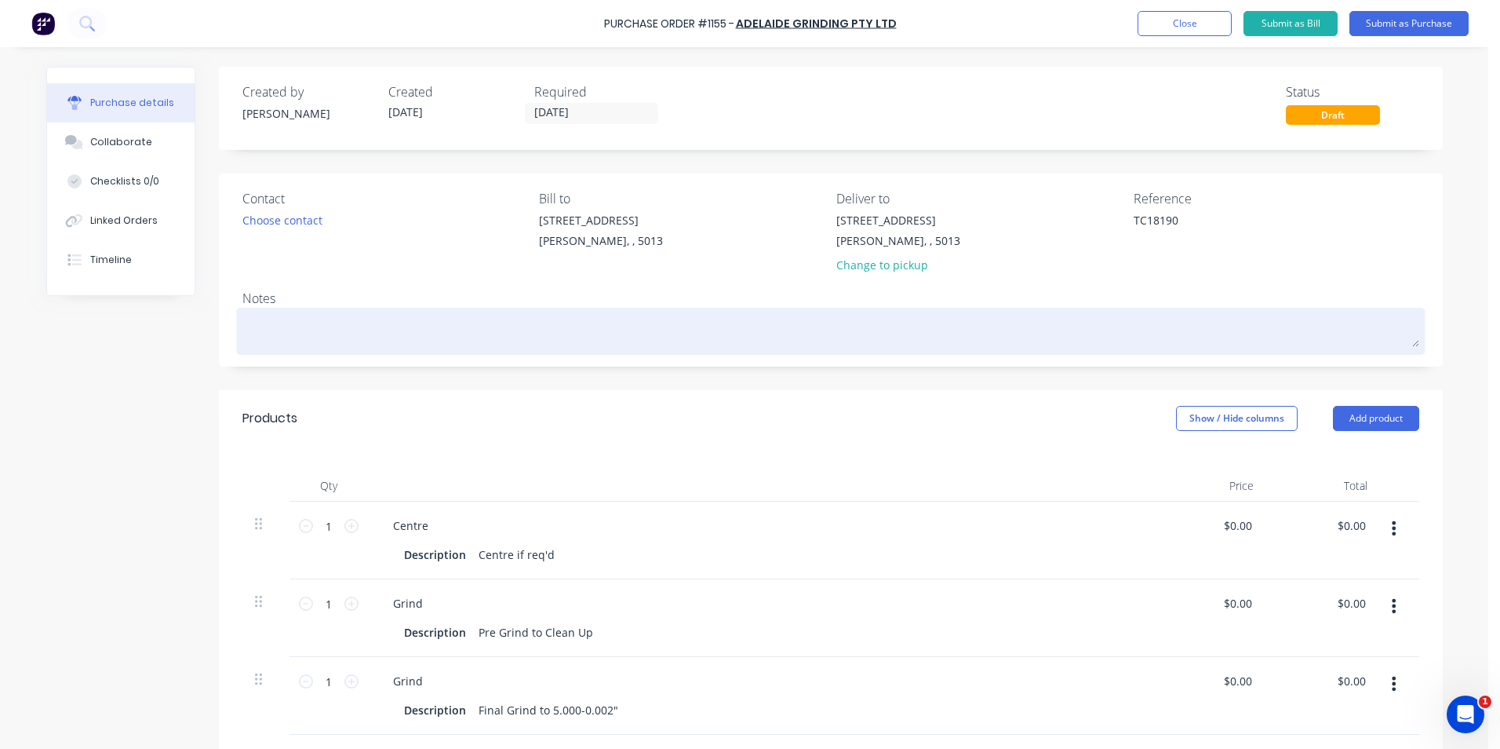
type textarea "TC18190"
type textarea "x"
type textarea "TC18190"
click at [259, 327] on textarea at bounding box center [830, 329] width 1177 height 35
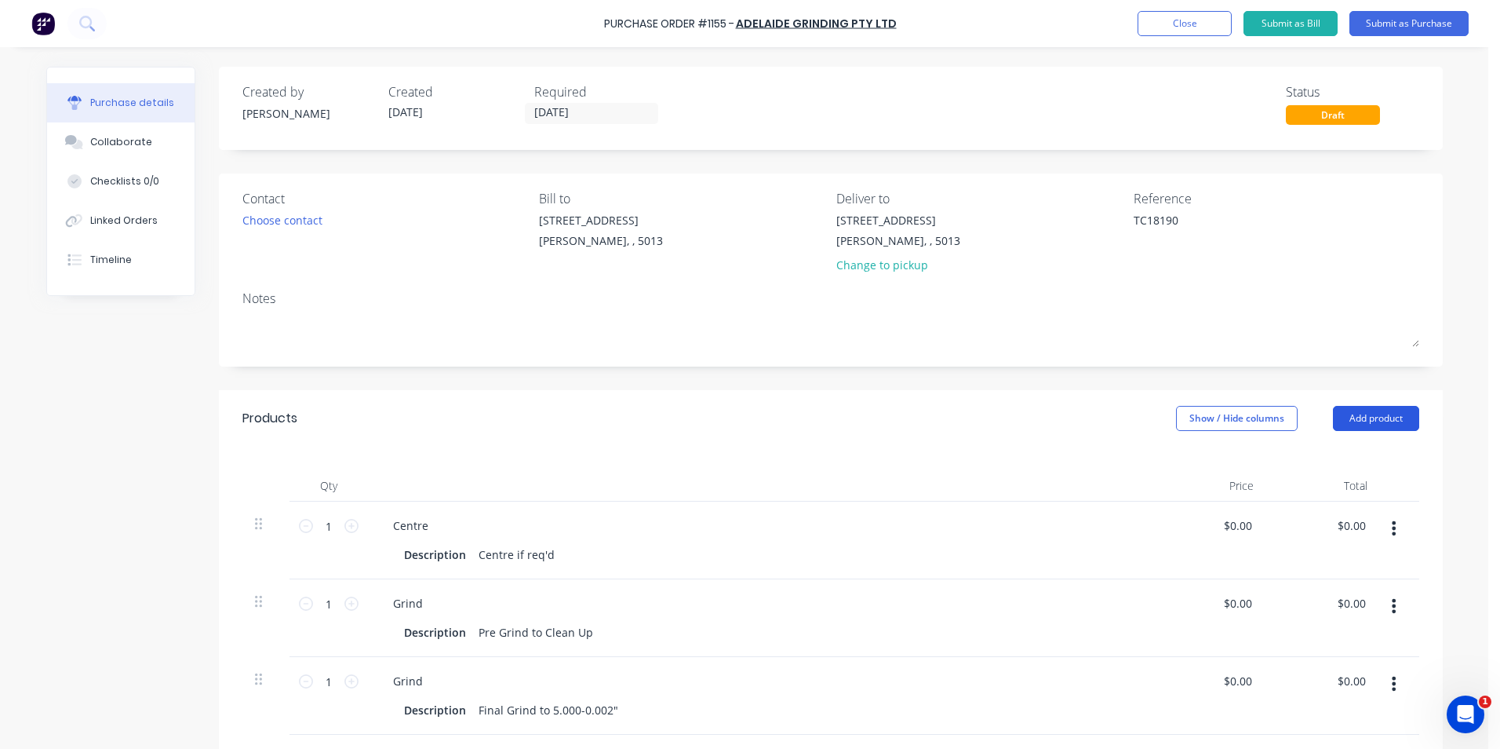
click at [1383, 422] on button "Add product" at bounding box center [1376, 418] width 86 height 25
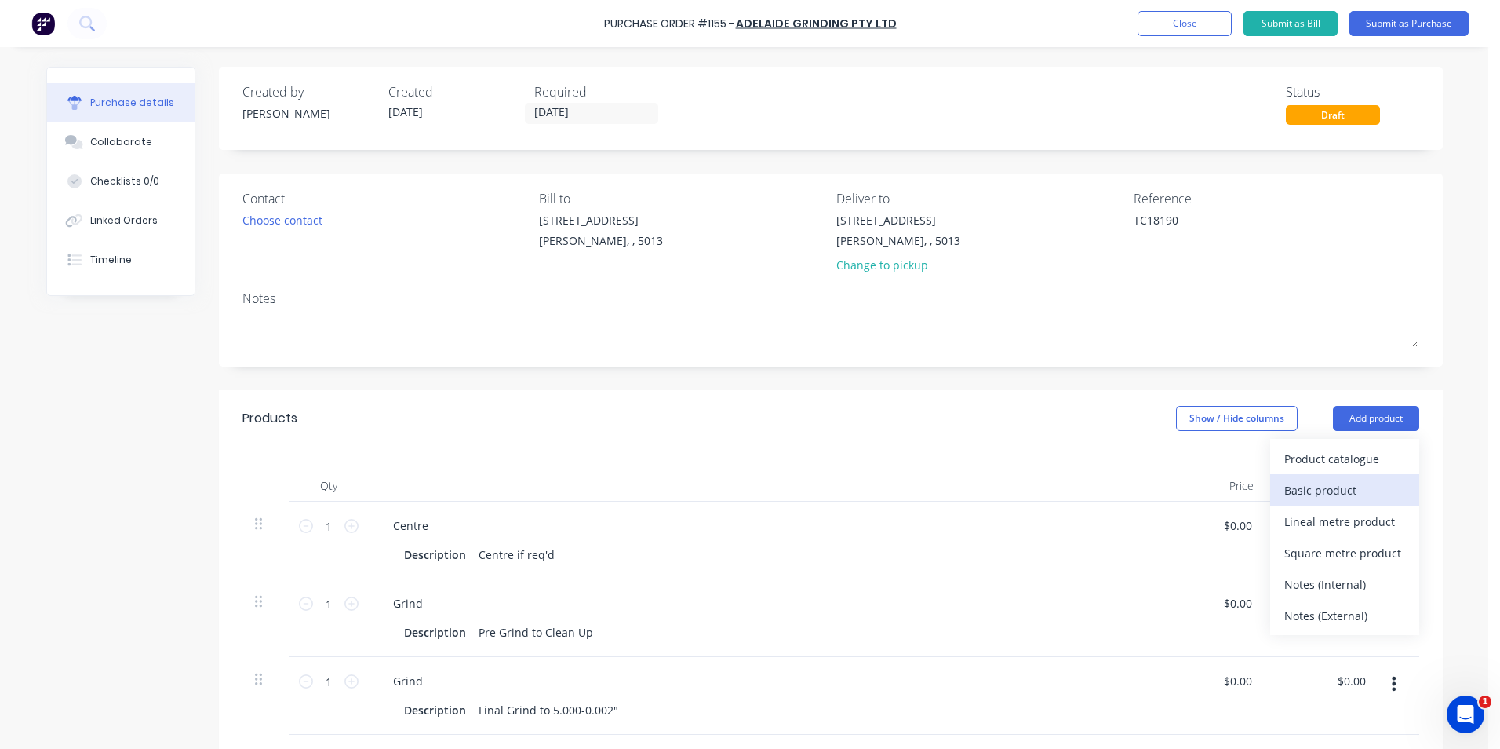
click at [1343, 483] on div "Basic product" at bounding box center [1344, 490] width 121 height 23
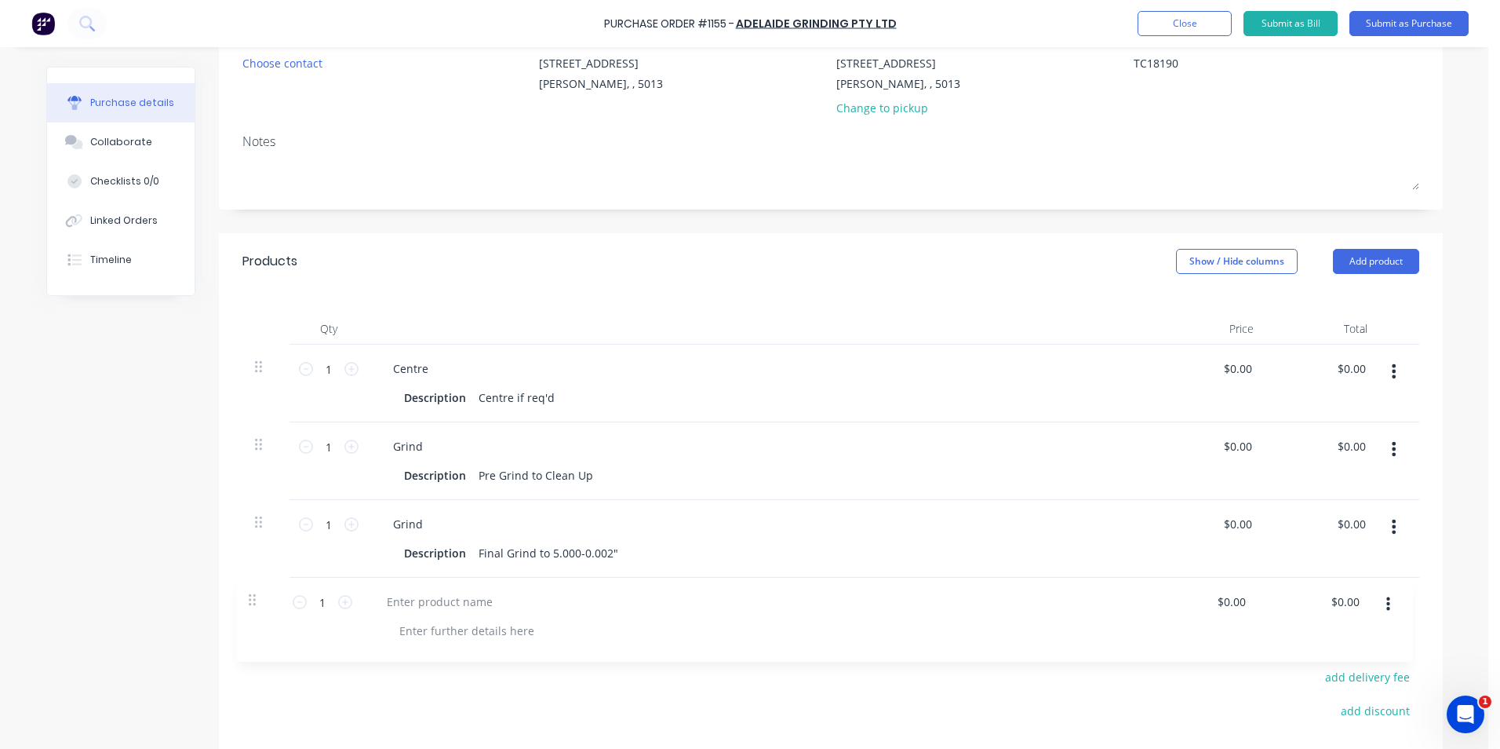
scroll to position [162, 0]
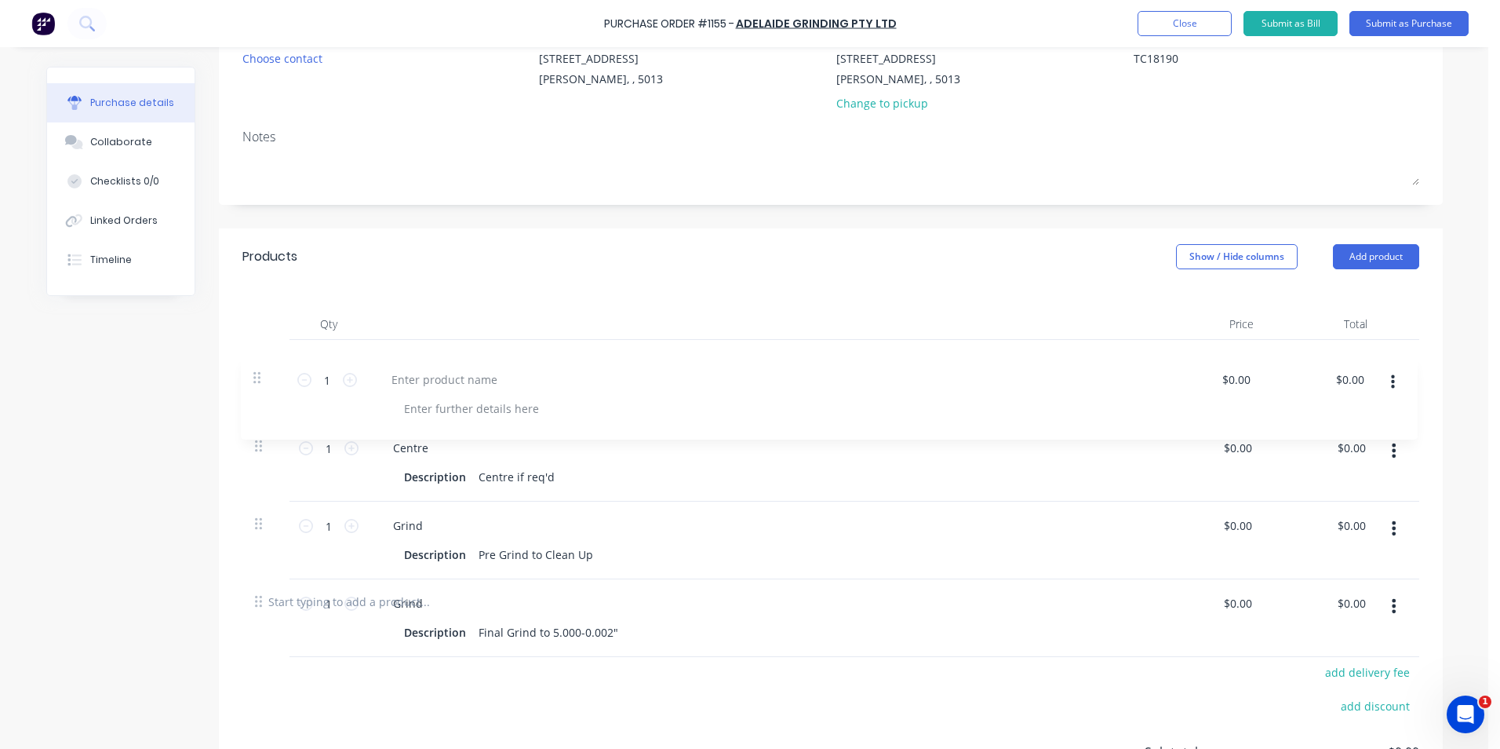
drag, startPoint x: 257, startPoint y: 602, endPoint x: 254, endPoint y: 354, distance: 248.0
click at [254, 354] on div "1 1 Centre Description Centre if req'd $0.00 $0.00 $0.00 $0.00 1 1 Grind Descri…" at bounding box center [830, 456] width 1177 height 233
click at [532, 359] on div at bounding box center [761, 363] width 760 height 23
type textarea "x"
click at [497, 368] on div at bounding box center [446, 363] width 131 height 23
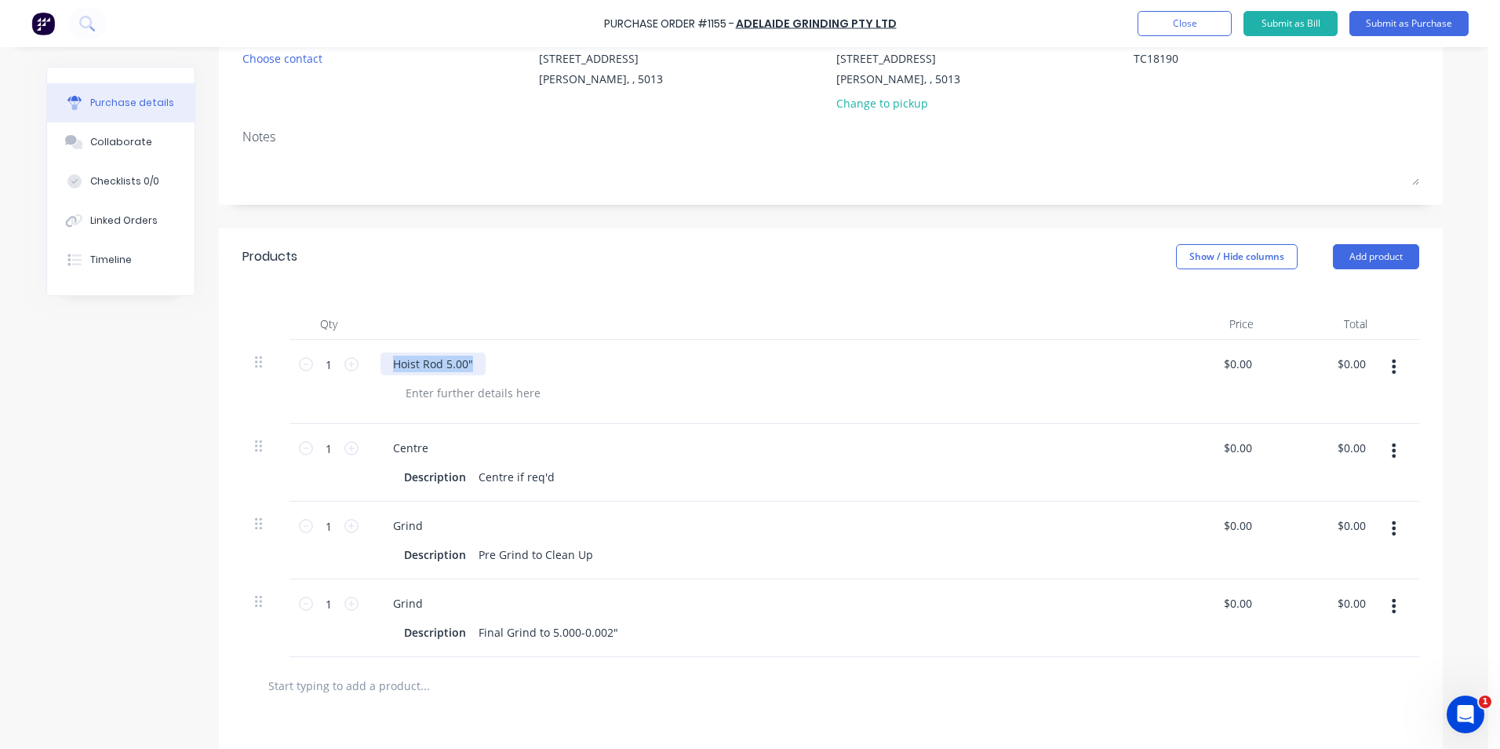
drag, startPoint x: 468, startPoint y: 365, endPoint x: 387, endPoint y: 358, distance: 81.9
click at [384, 359] on div "Hoist Rod 5.00"" at bounding box center [433, 363] width 105 height 23
copy div "Hoist Rod 5.00""
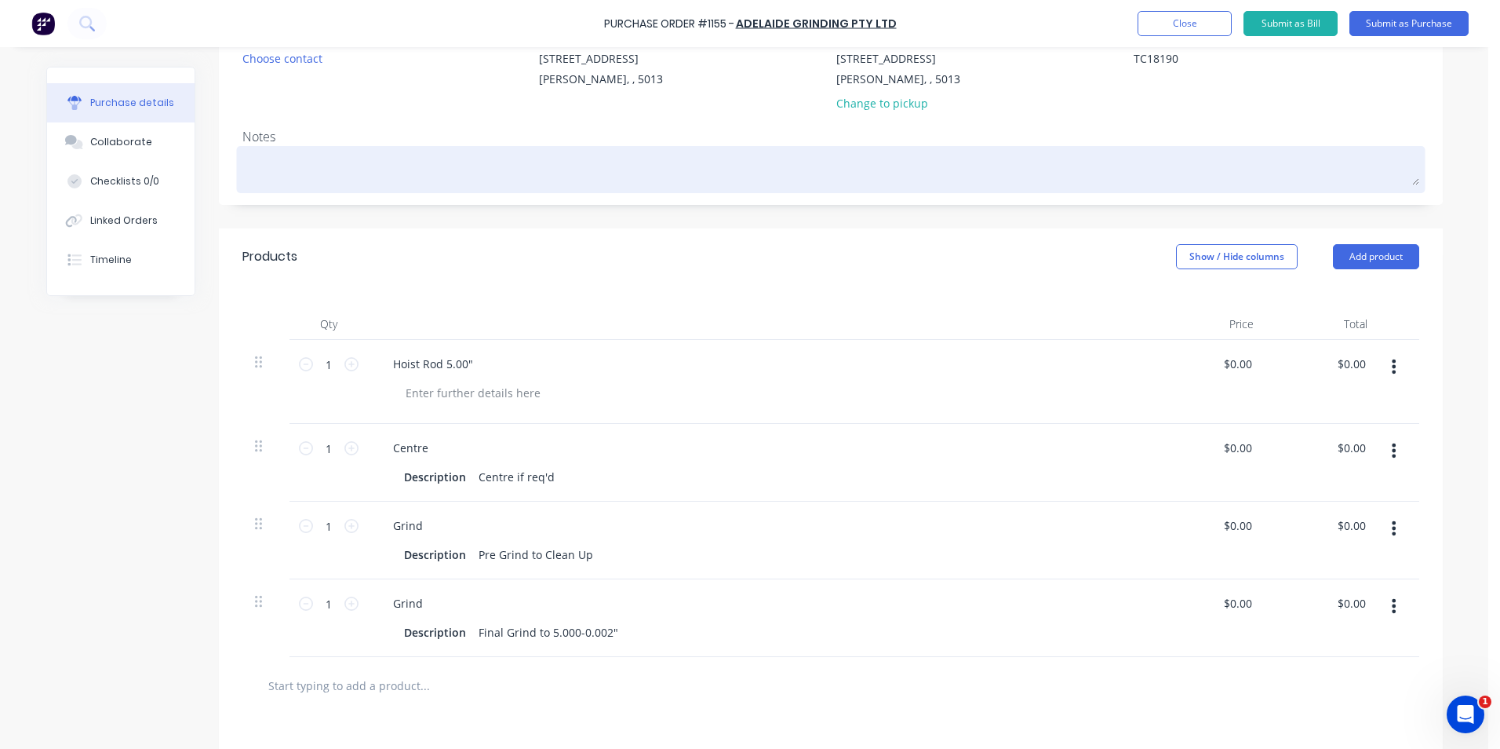
click at [269, 172] on textarea at bounding box center [830, 167] width 1177 height 35
paste textarea "Hoist Rod 5.00""
type textarea "x"
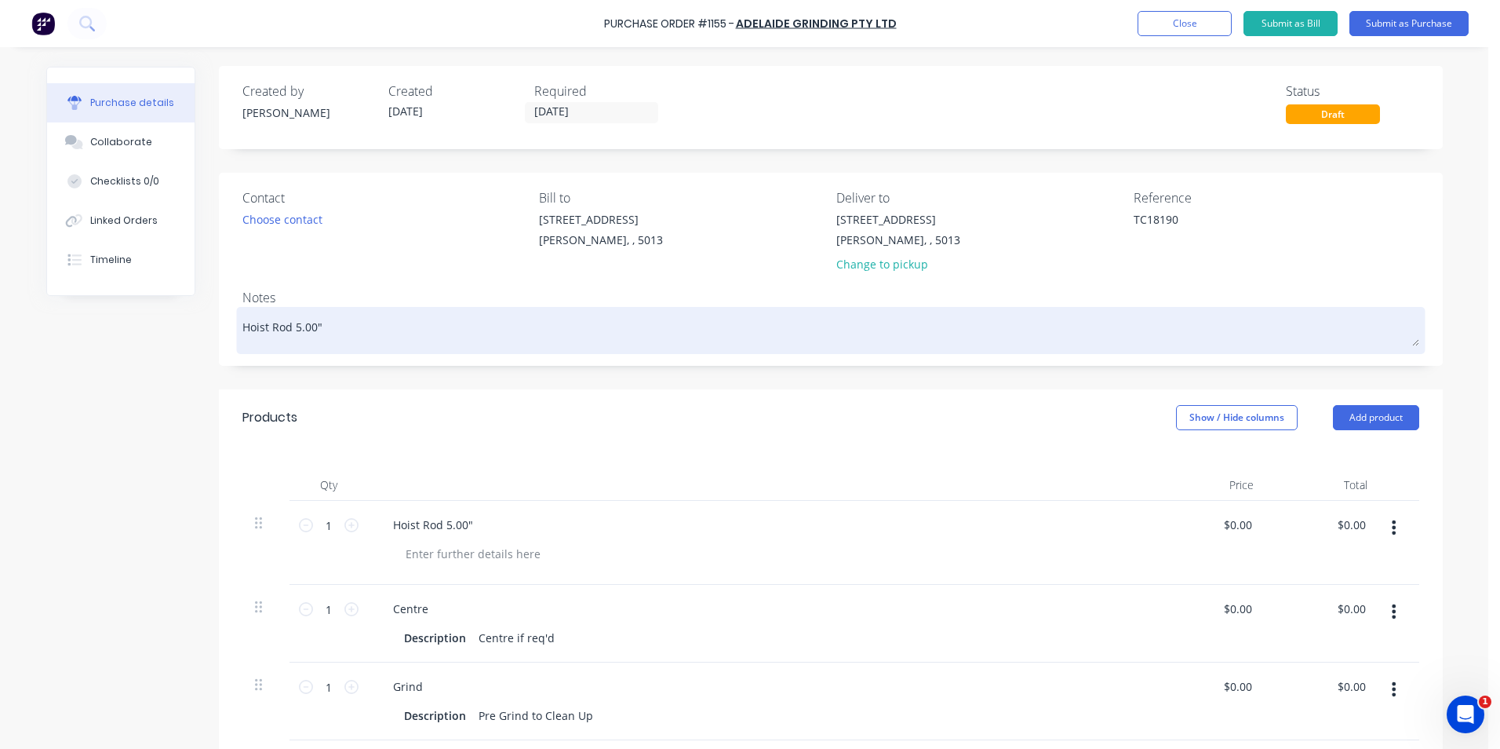
scroll to position [0, 0]
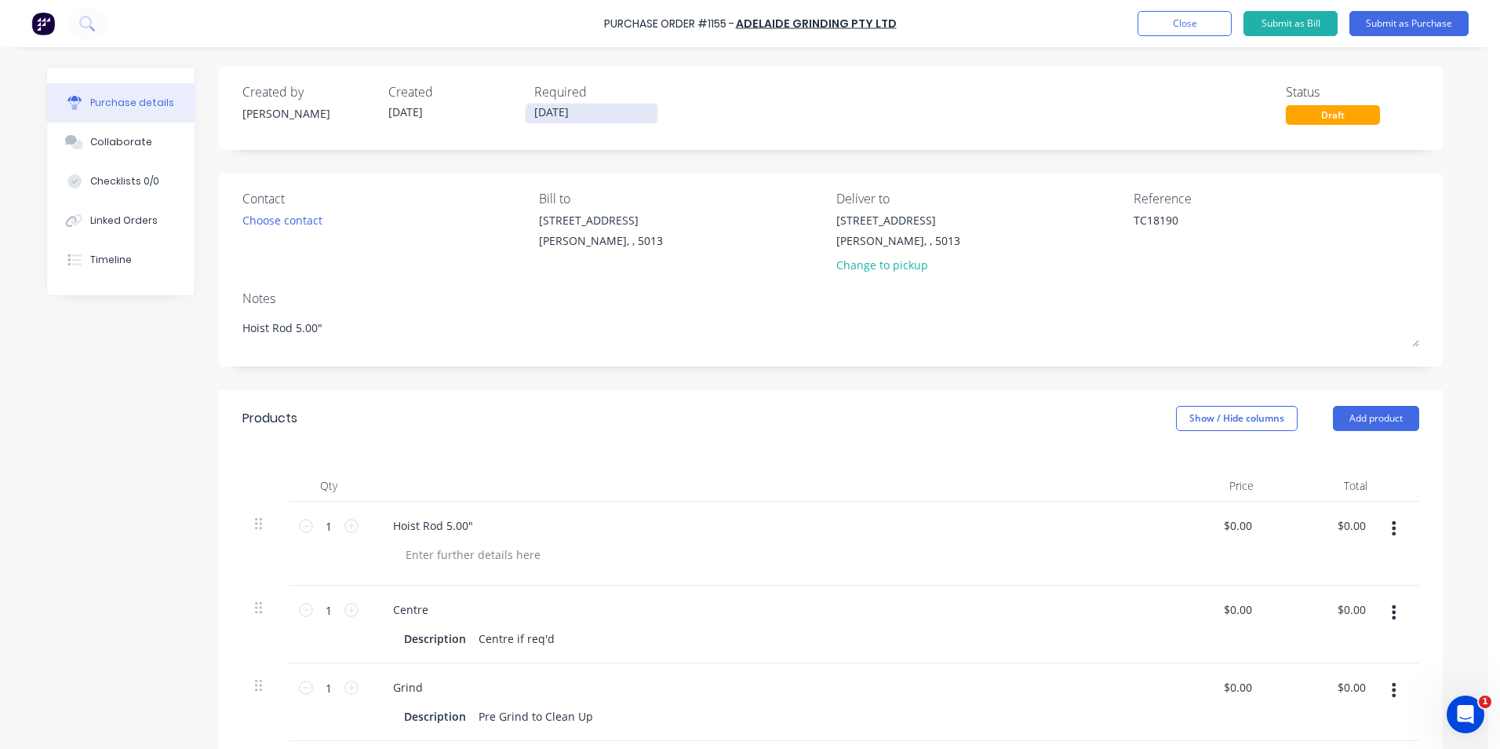
type textarea "Hoist Rod 5.00""
type textarea "x"
type textarea "Hoist Rod 5.00""
click at [592, 115] on input "23/09/25" at bounding box center [592, 114] width 132 height 20
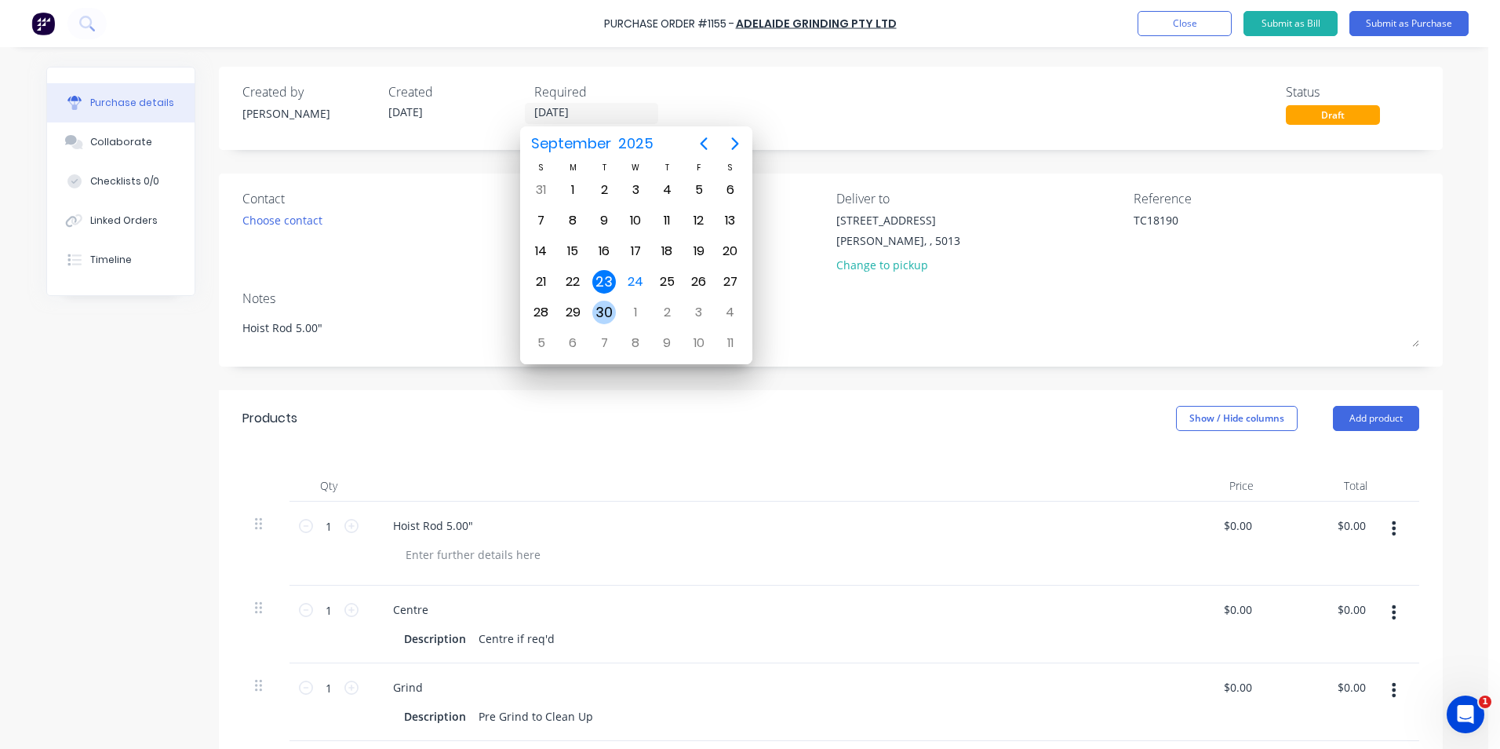
click at [597, 309] on div "30" at bounding box center [604, 313] width 24 height 24
type textarea "x"
type input "30/09/25"
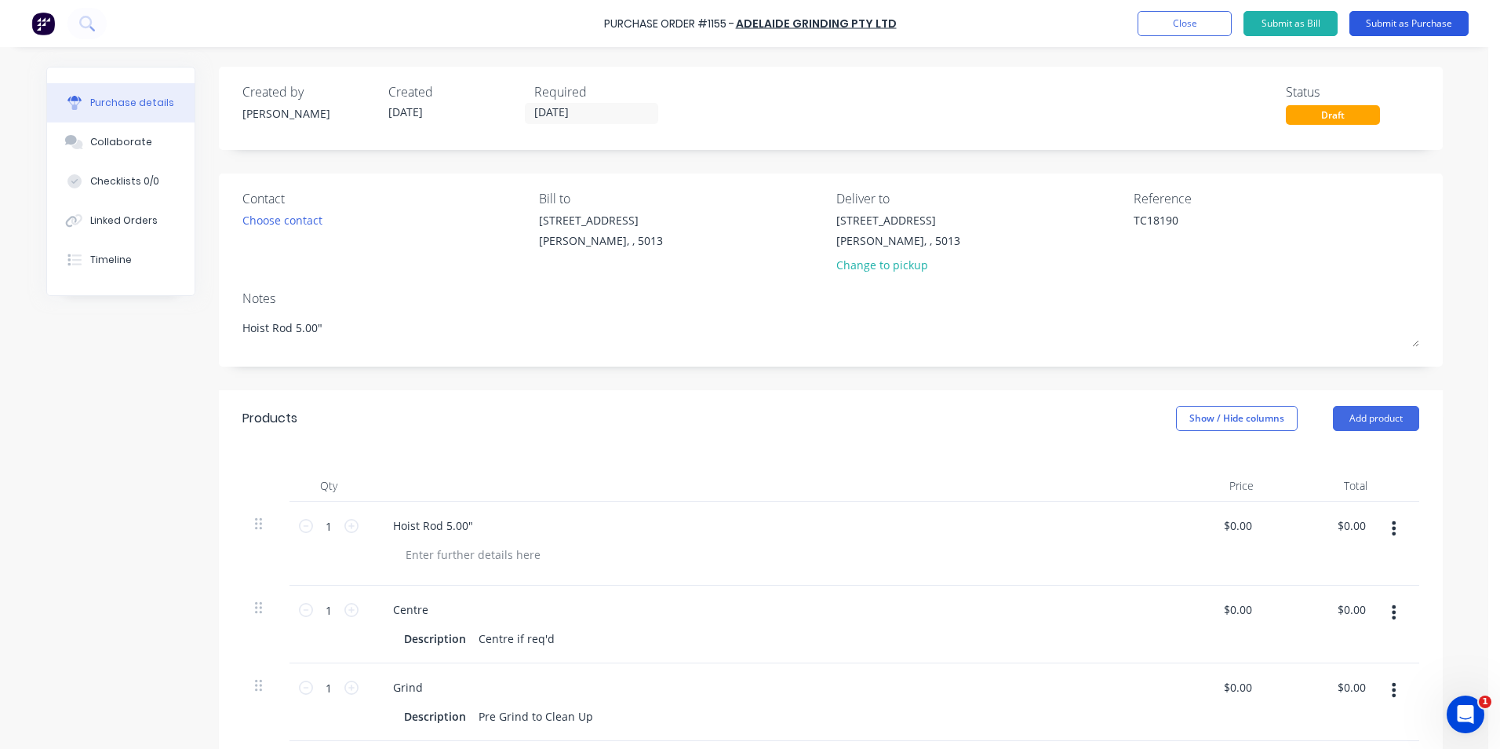
click at [1405, 27] on button "Submit as Purchase" at bounding box center [1409, 23] width 119 height 25
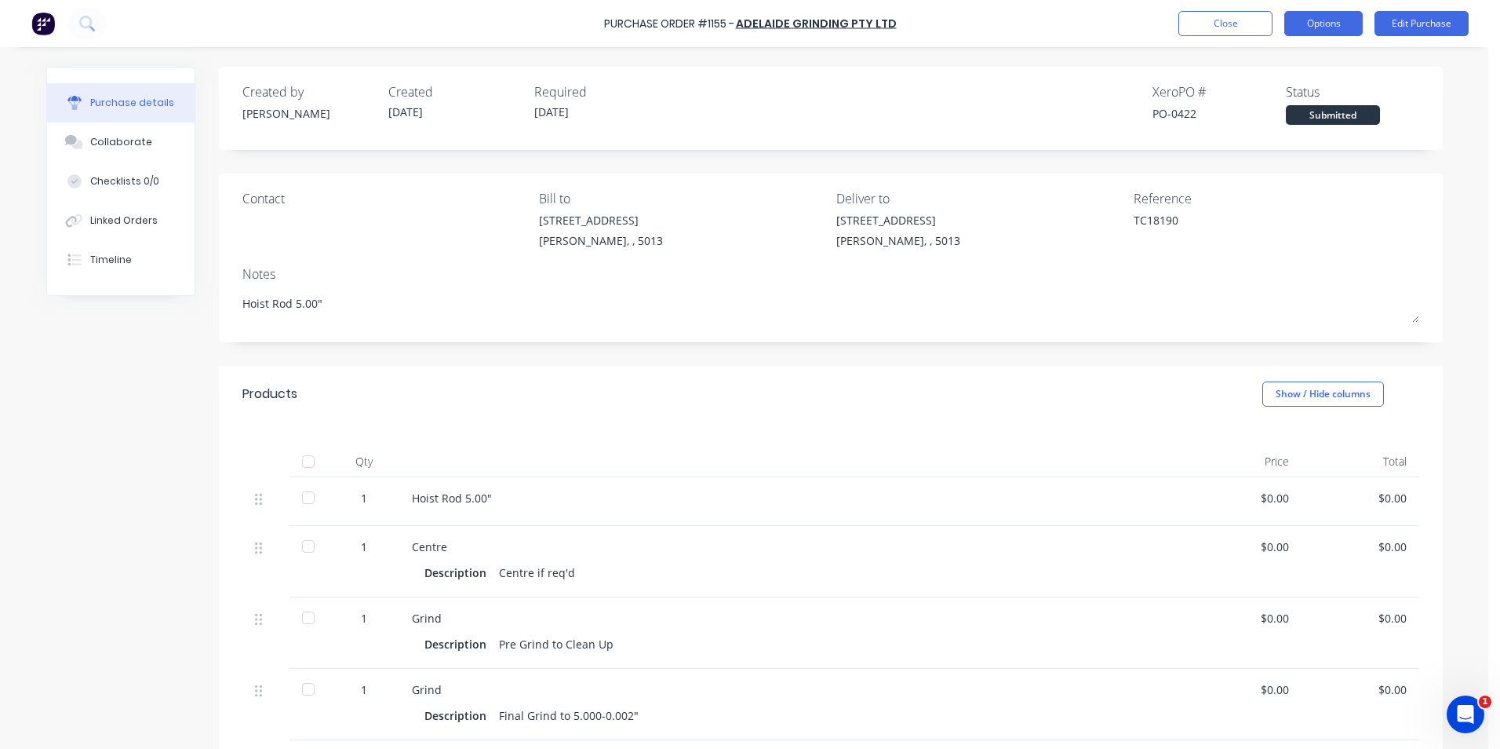
click at [1315, 21] on button "Options" at bounding box center [1323, 23] width 78 height 25
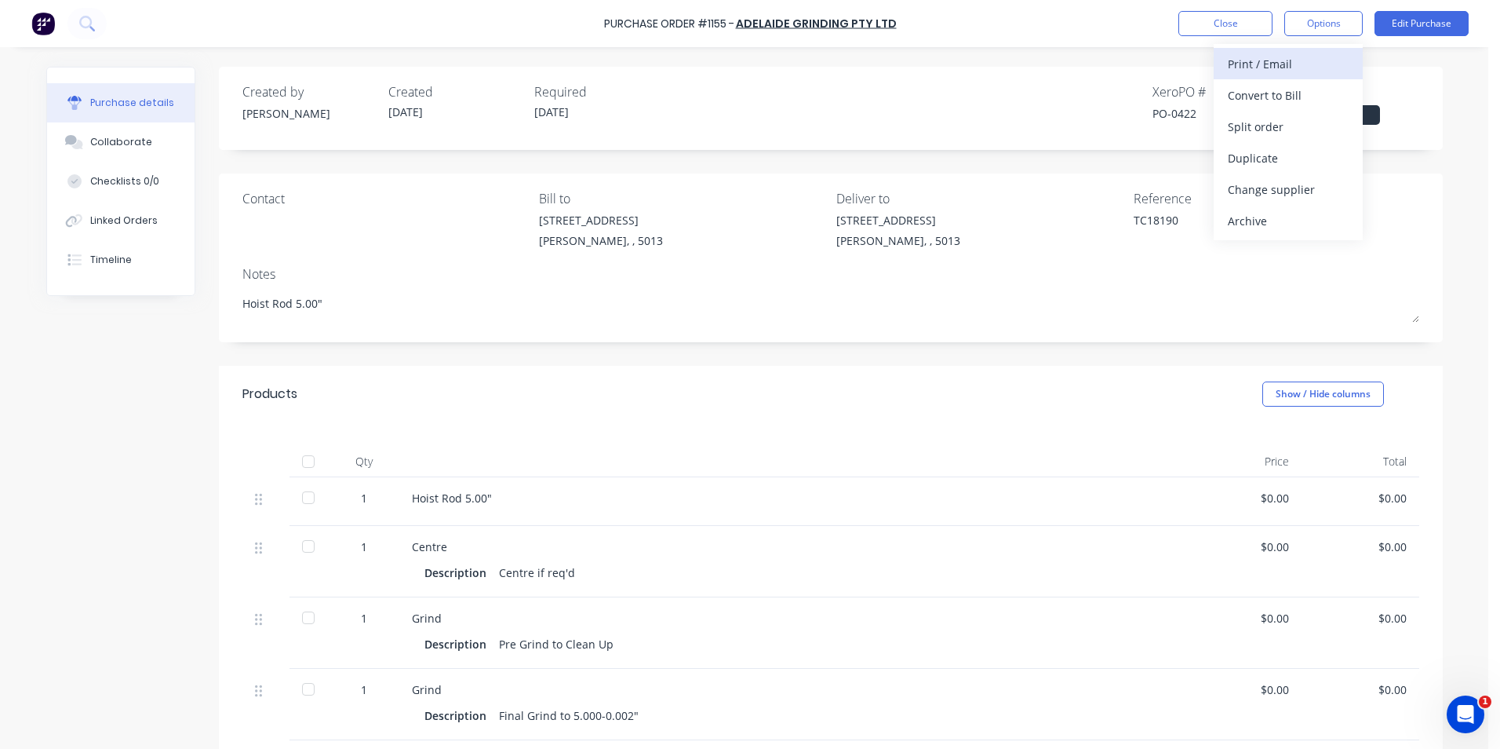
click at [1310, 61] on div "Print / Email" at bounding box center [1288, 64] width 121 height 23
click at [1306, 100] on div "With pricing" at bounding box center [1288, 95] width 121 height 23
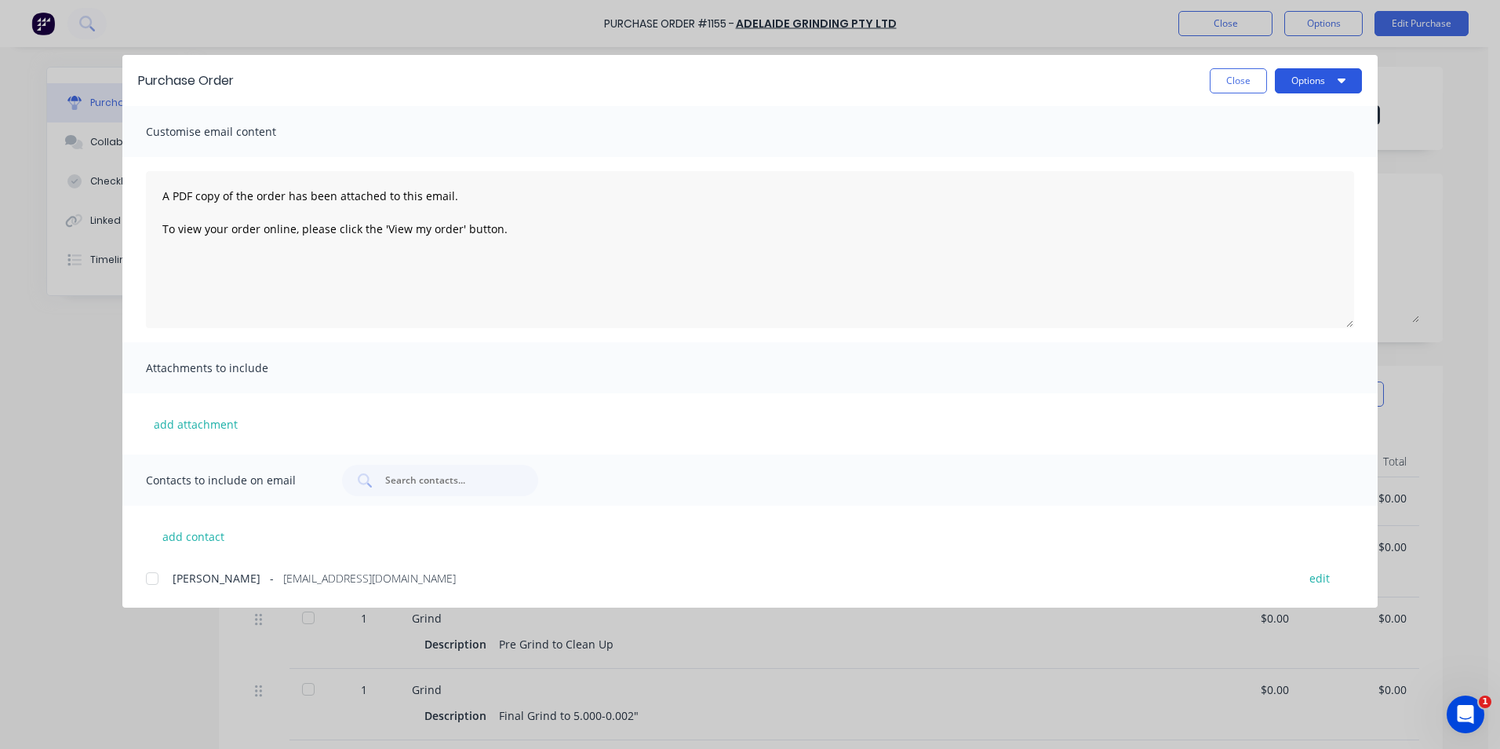
click at [1344, 85] on icon "button" at bounding box center [1342, 80] width 8 height 13
click at [1286, 150] on div "Print" at bounding box center [1287, 151] width 121 height 23
click at [1256, 89] on button "Close" at bounding box center [1238, 80] width 57 height 25
type textarea "x"
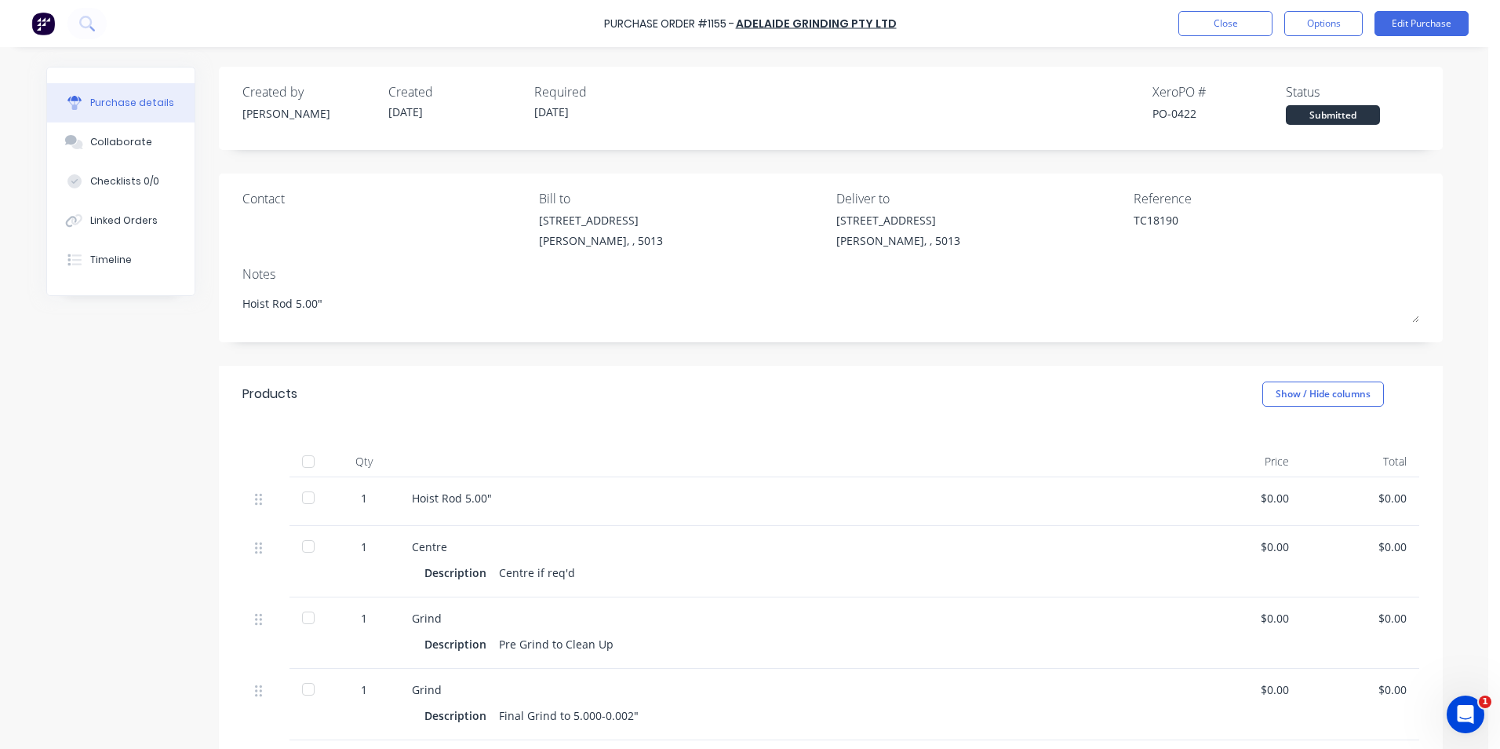
click at [44, 16] on img at bounding box center [43, 24] width 24 height 24
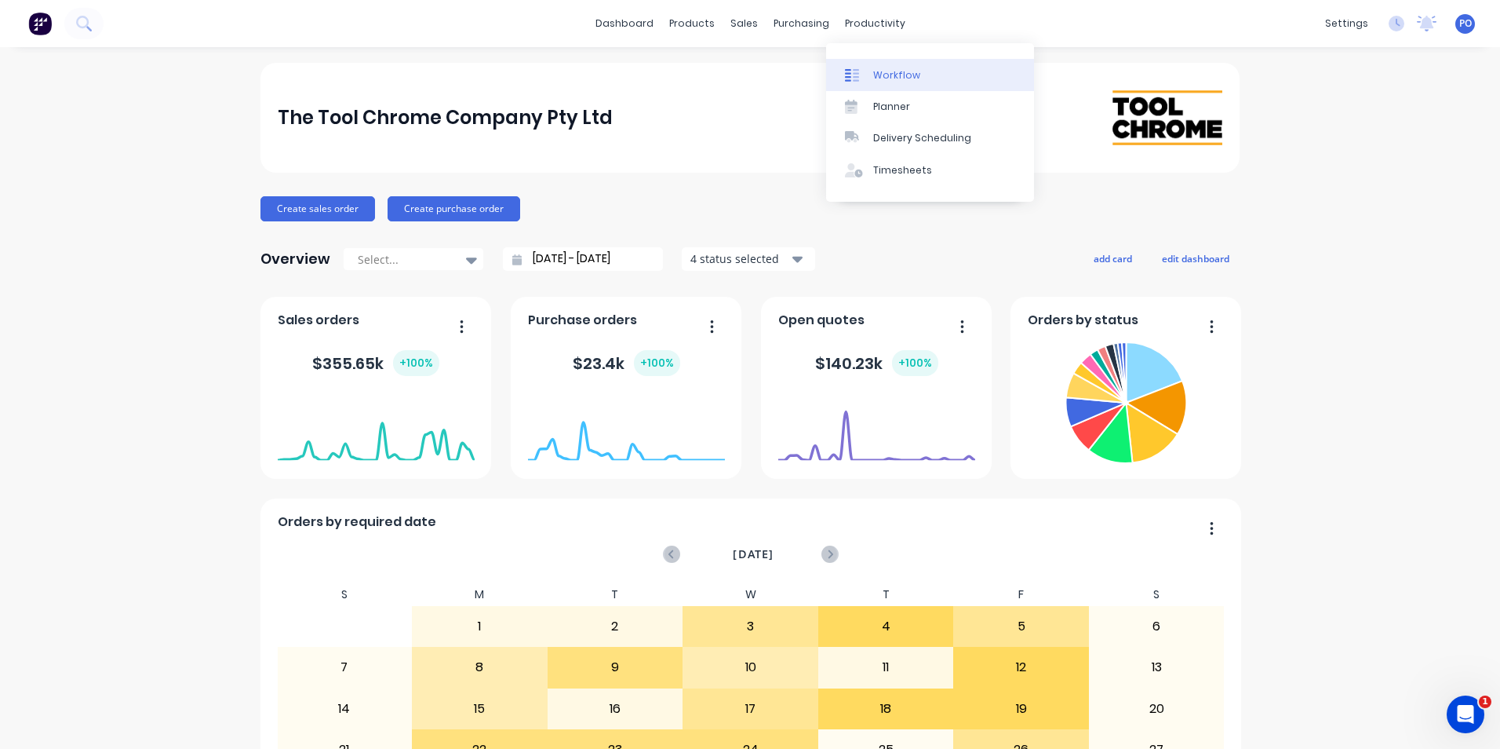
click at [873, 75] on div "Workflow" at bounding box center [896, 75] width 47 height 14
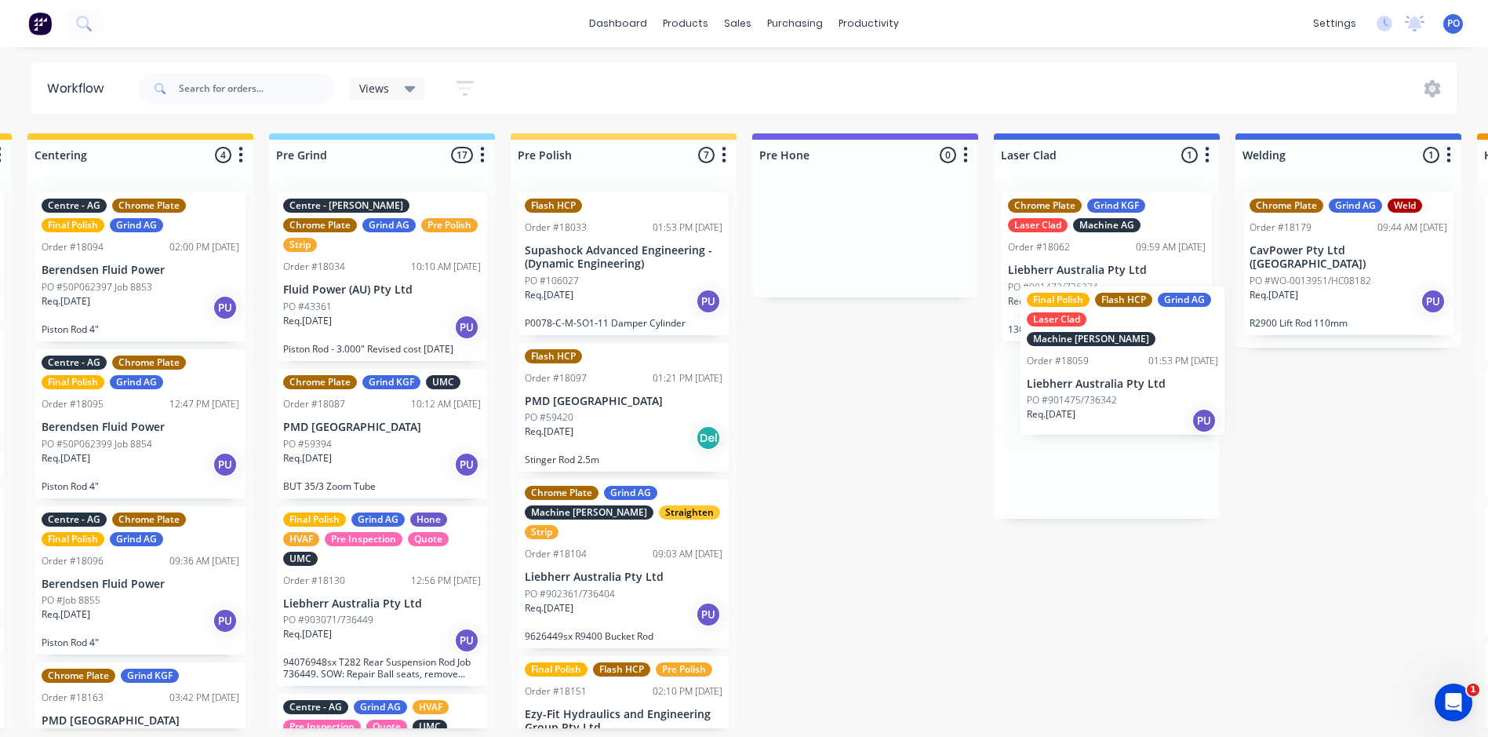
scroll to position [0, 1220]
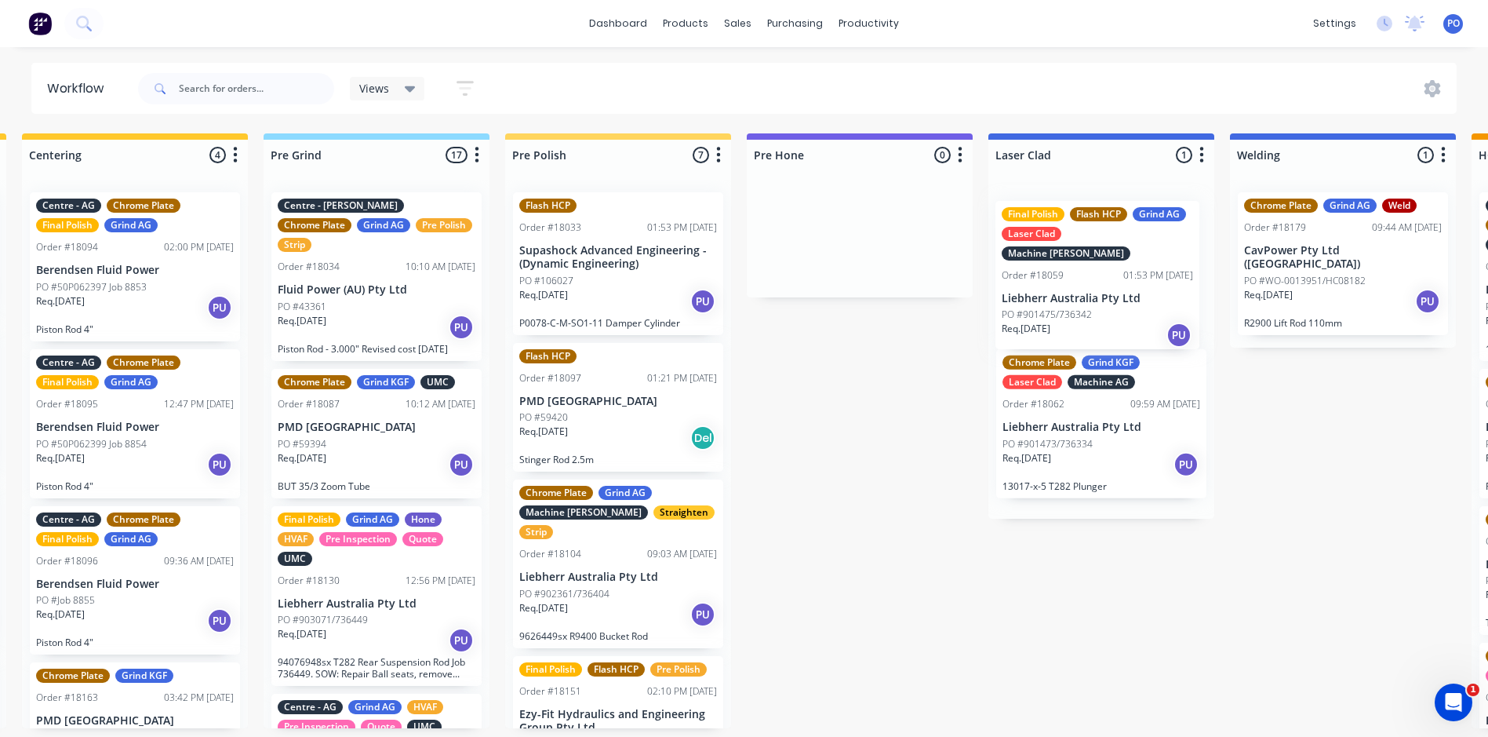
drag, startPoint x: 1095, startPoint y: 444, endPoint x: 1132, endPoint y: 302, distance: 146.9
click at [1132, 302] on div "Submitted 2 Status colour #273444 hex #273444 Save Cancel Summaries Total order…" at bounding box center [1214, 430] width 4892 height 595
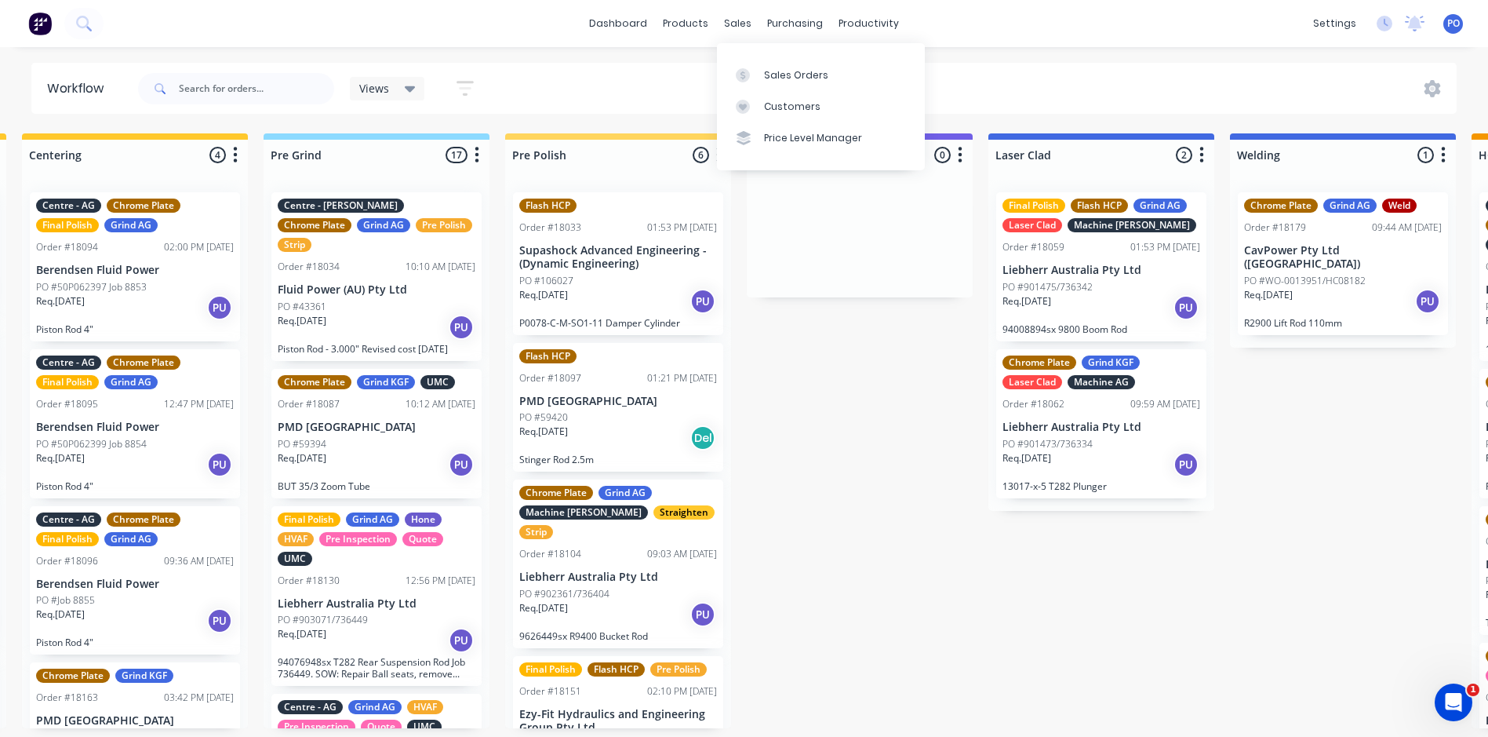
drag, startPoint x: 738, startPoint y: 17, endPoint x: 770, endPoint y: 42, distance: 39.7
click at [738, 17] on div "sales" at bounding box center [737, 24] width 43 height 24
click at [764, 76] on div "Sales Orders" at bounding box center [796, 75] width 64 height 14
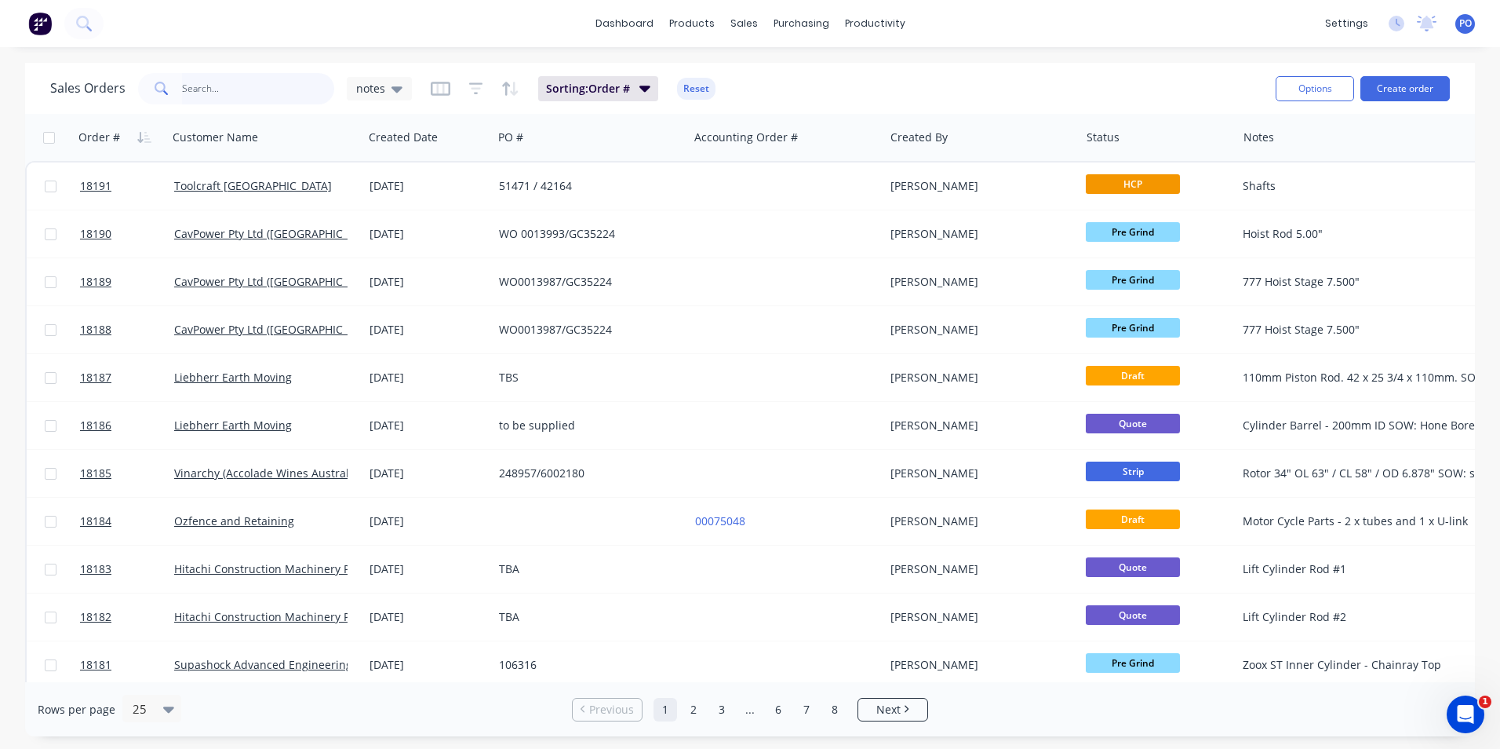
click at [228, 94] on input "text" at bounding box center [258, 88] width 153 height 31
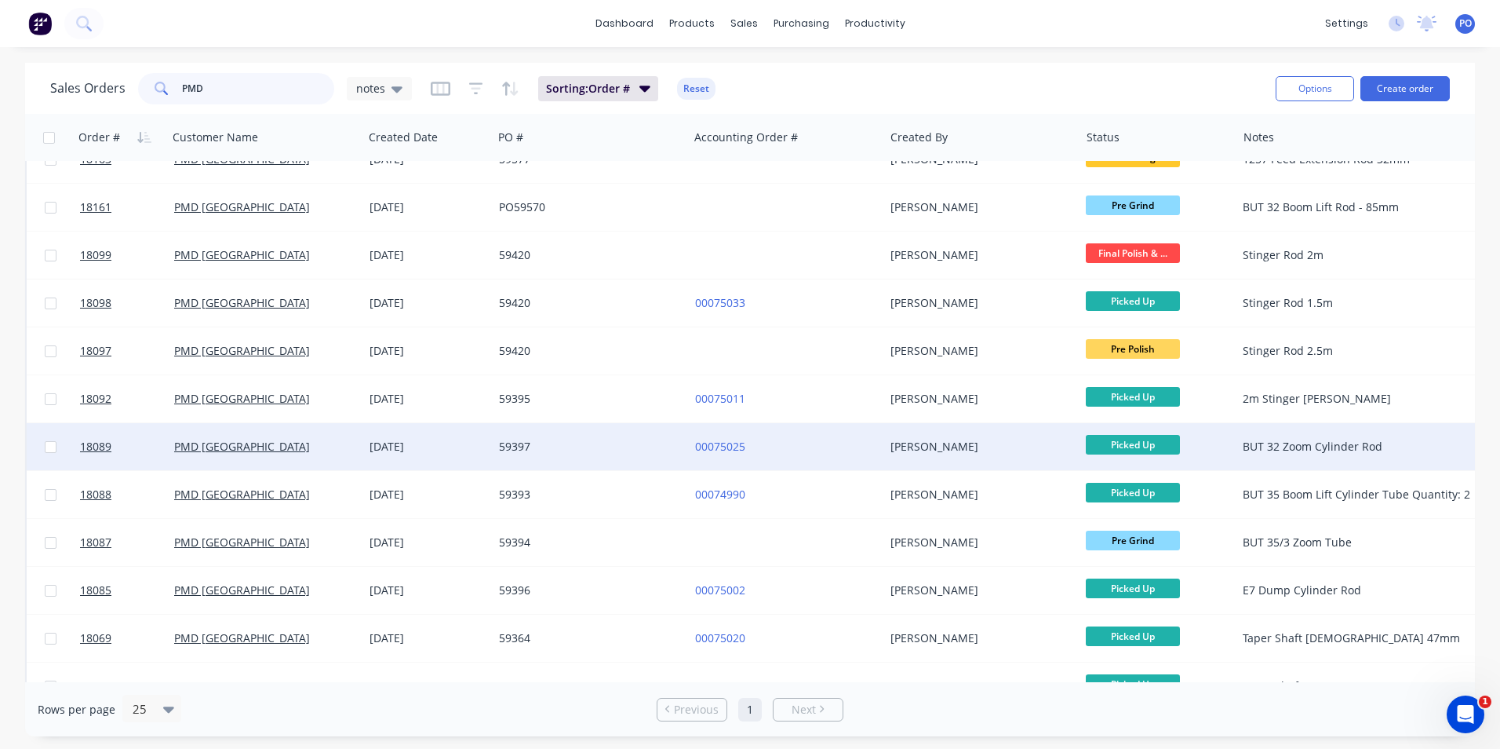
scroll to position [396, 0]
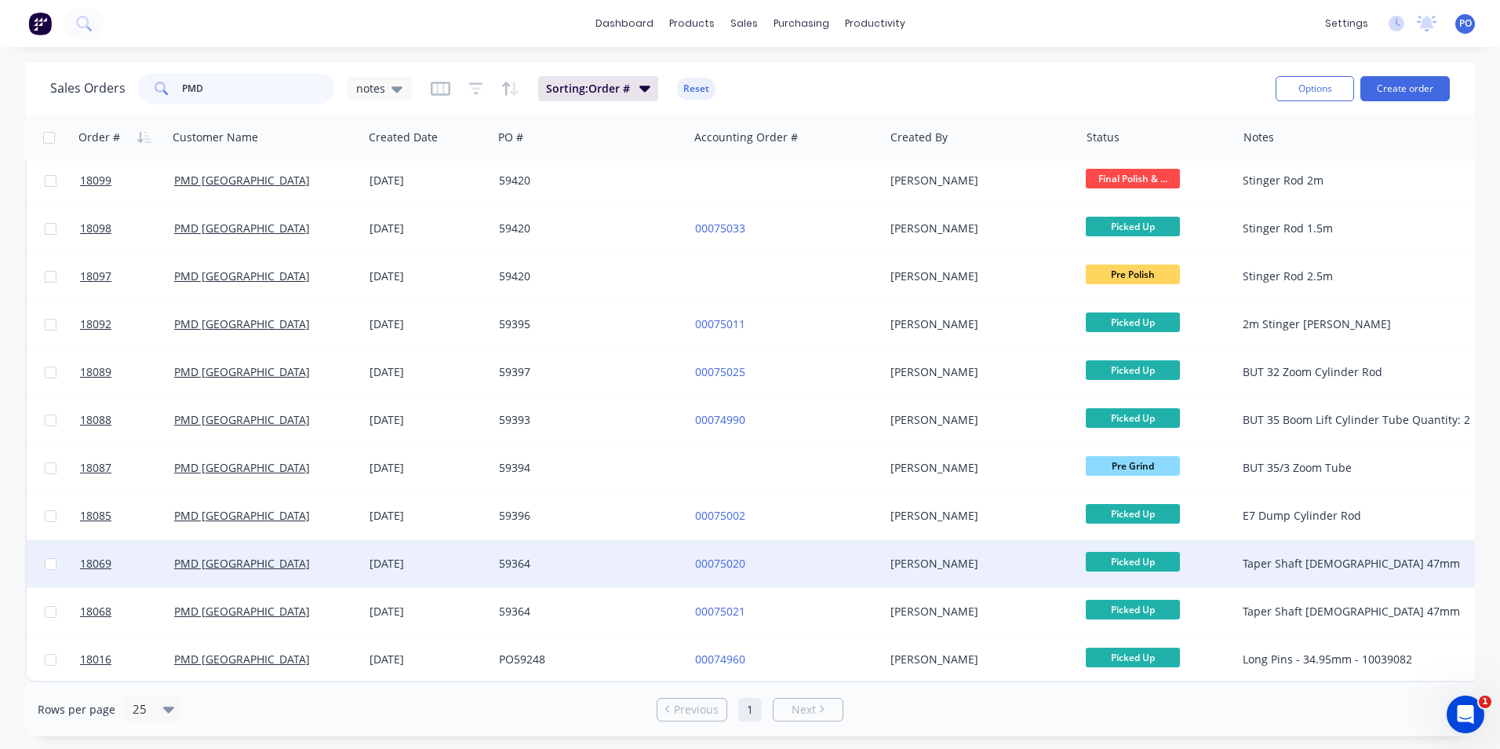
type input "PMD"
click at [792, 556] on div "00075020" at bounding box center [782, 564] width 174 height 16
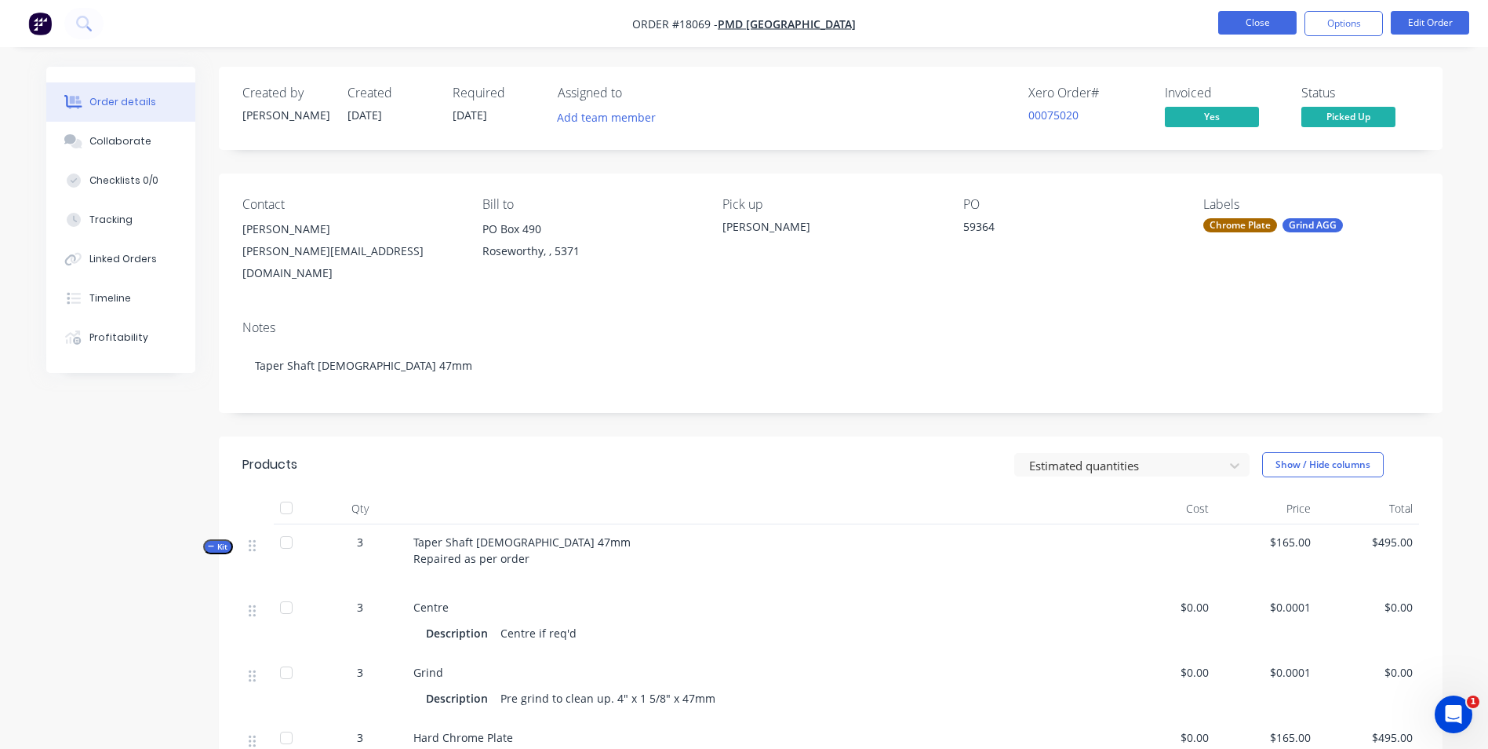
click at [1266, 20] on button "Close" at bounding box center [1258, 23] width 78 height 24
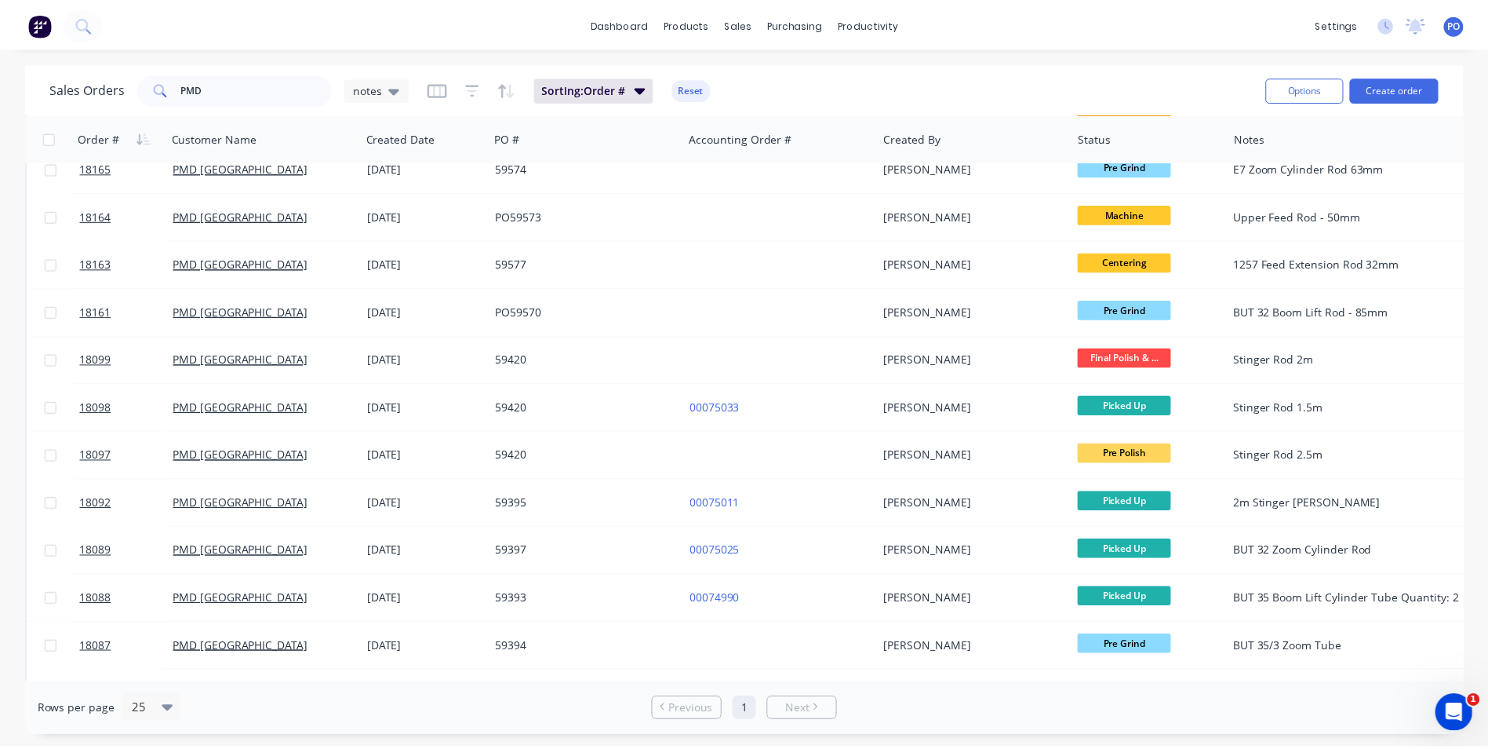
scroll to position [396, 0]
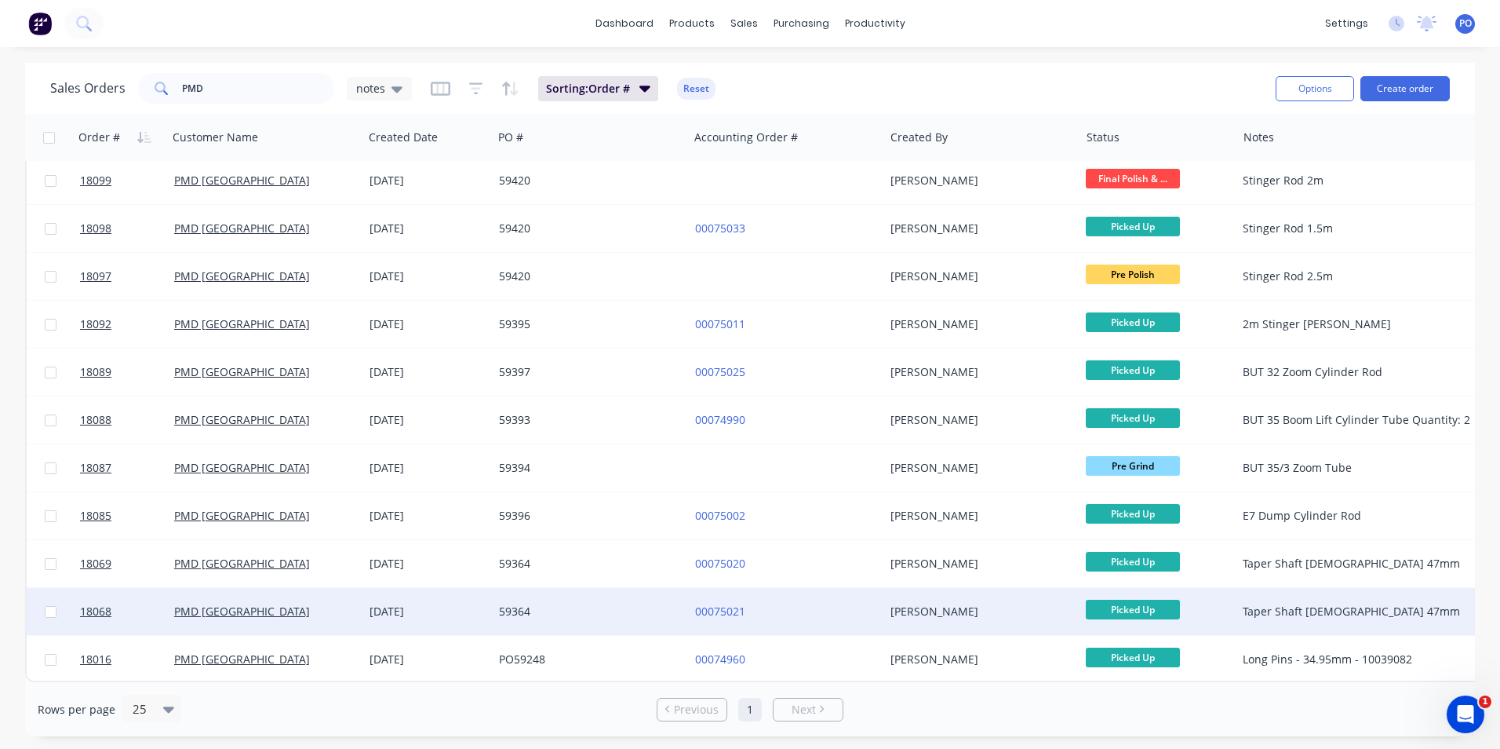
click at [640, 610] on div "59364" at bounding box center [586, 611] width 174 height 16
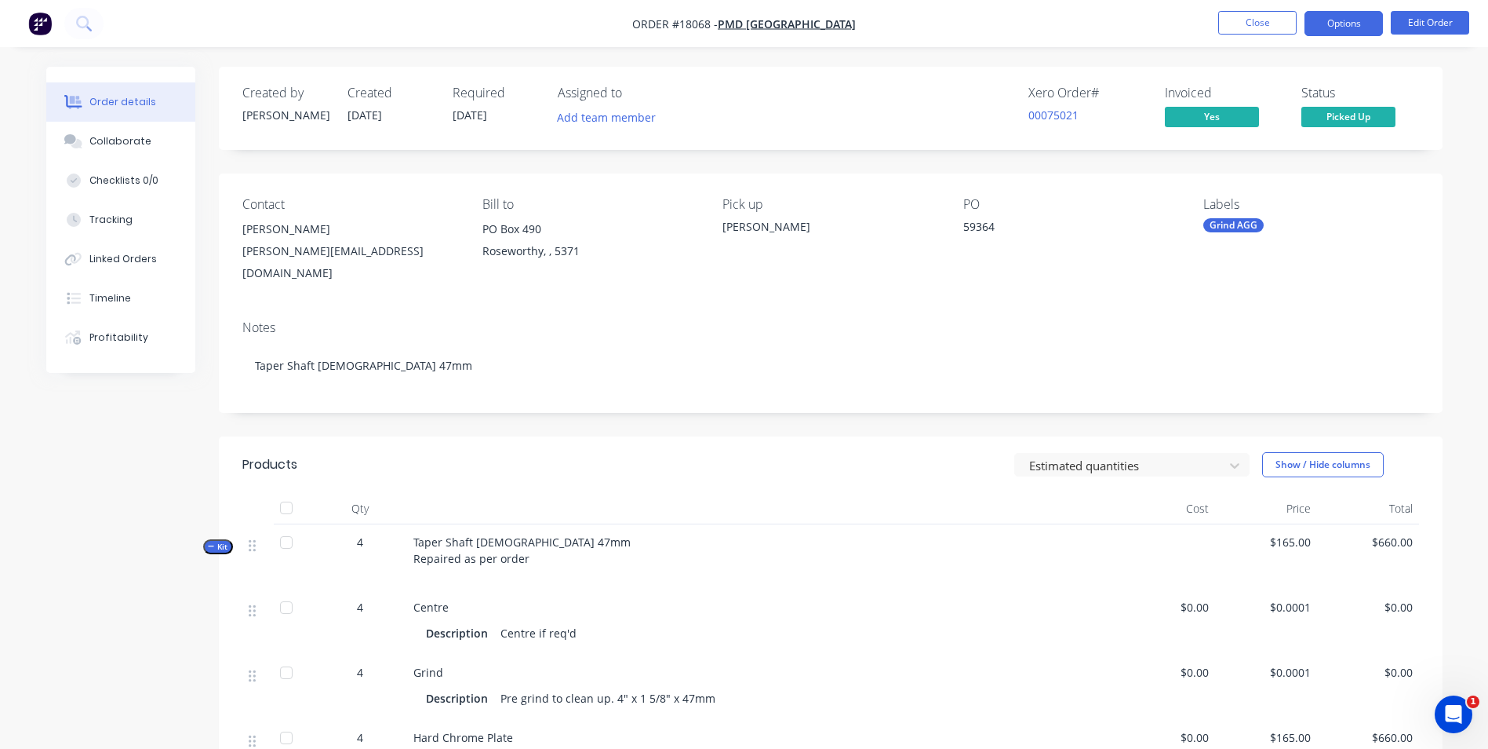
click at [1358, 24] on button "Options" at bounding box center [1344, 23] width 78 height 25
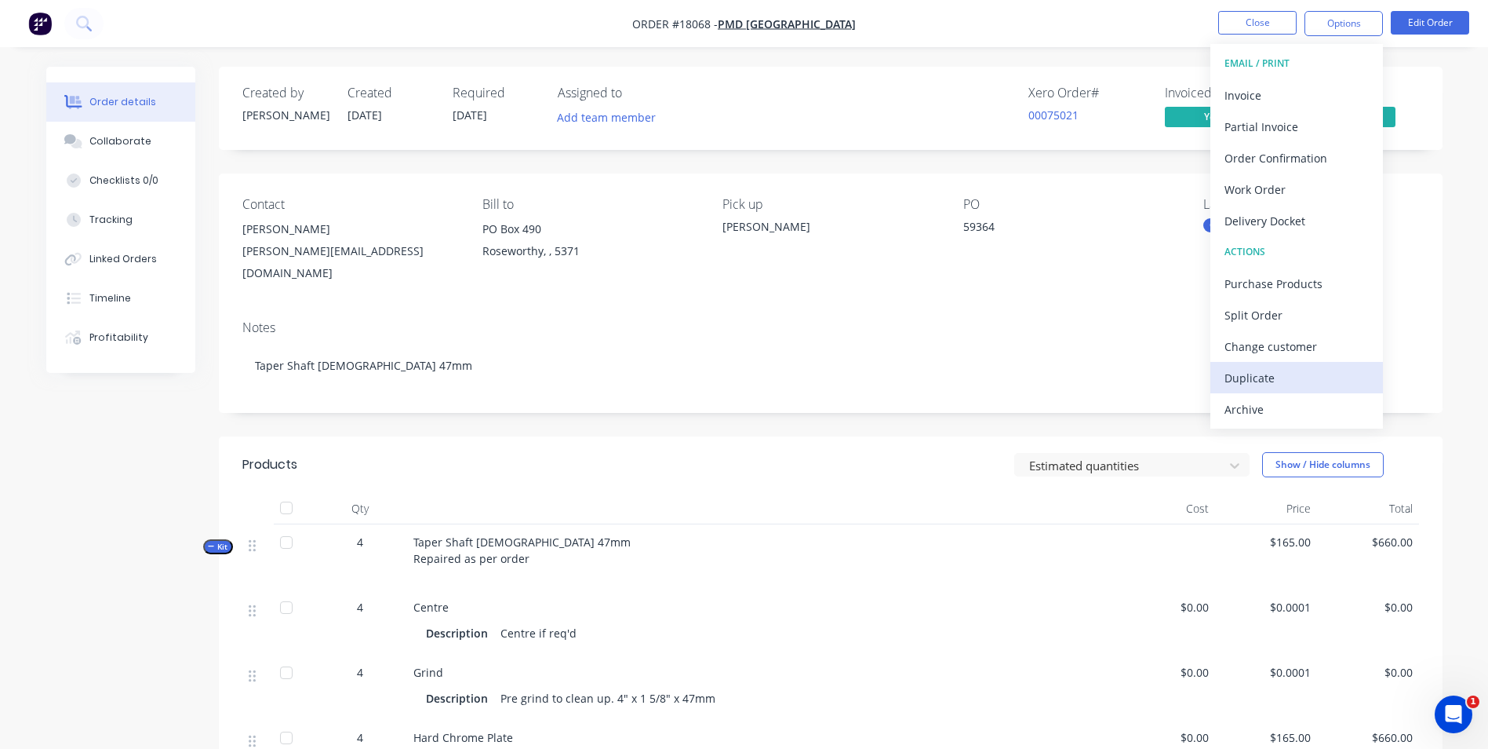
click at [1290, 380] on div "Duplicate" at bounding box center [1297, 377] width 144 height 23
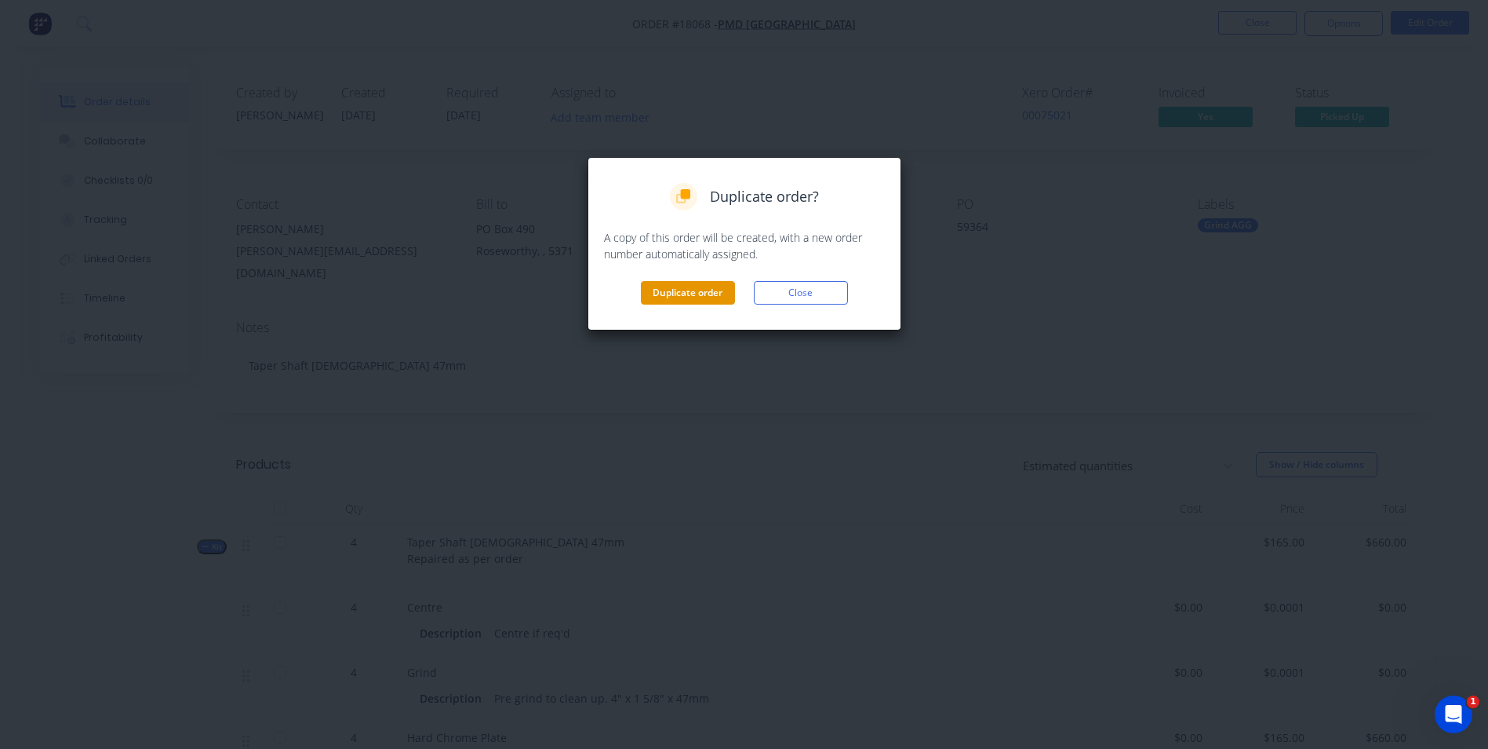
click at [700, 299] on button "Duplicate order" at bounding box center [688, 293] width 94 height 24
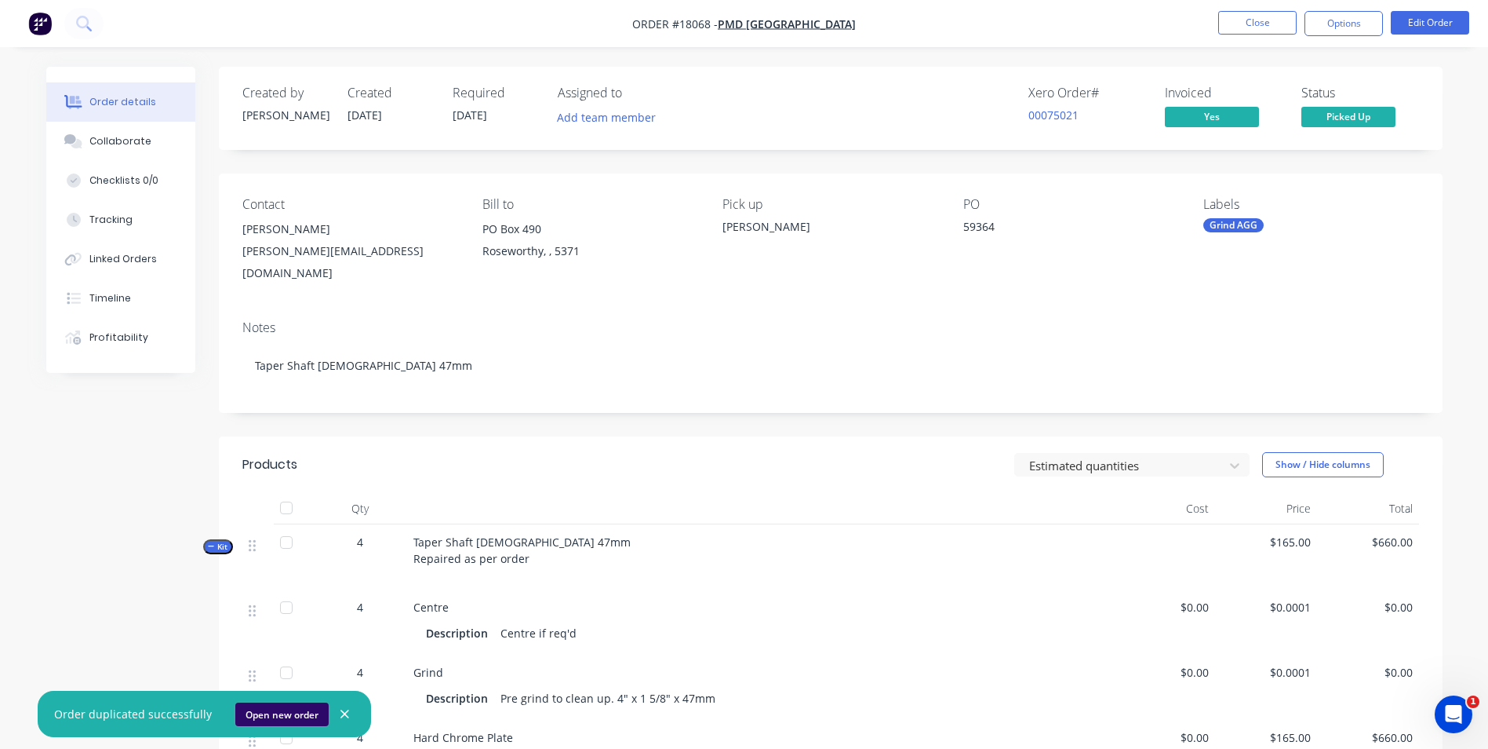
click at [255, 706] on button "Open new order" at bounding box center [281, 714] width 93 height 24
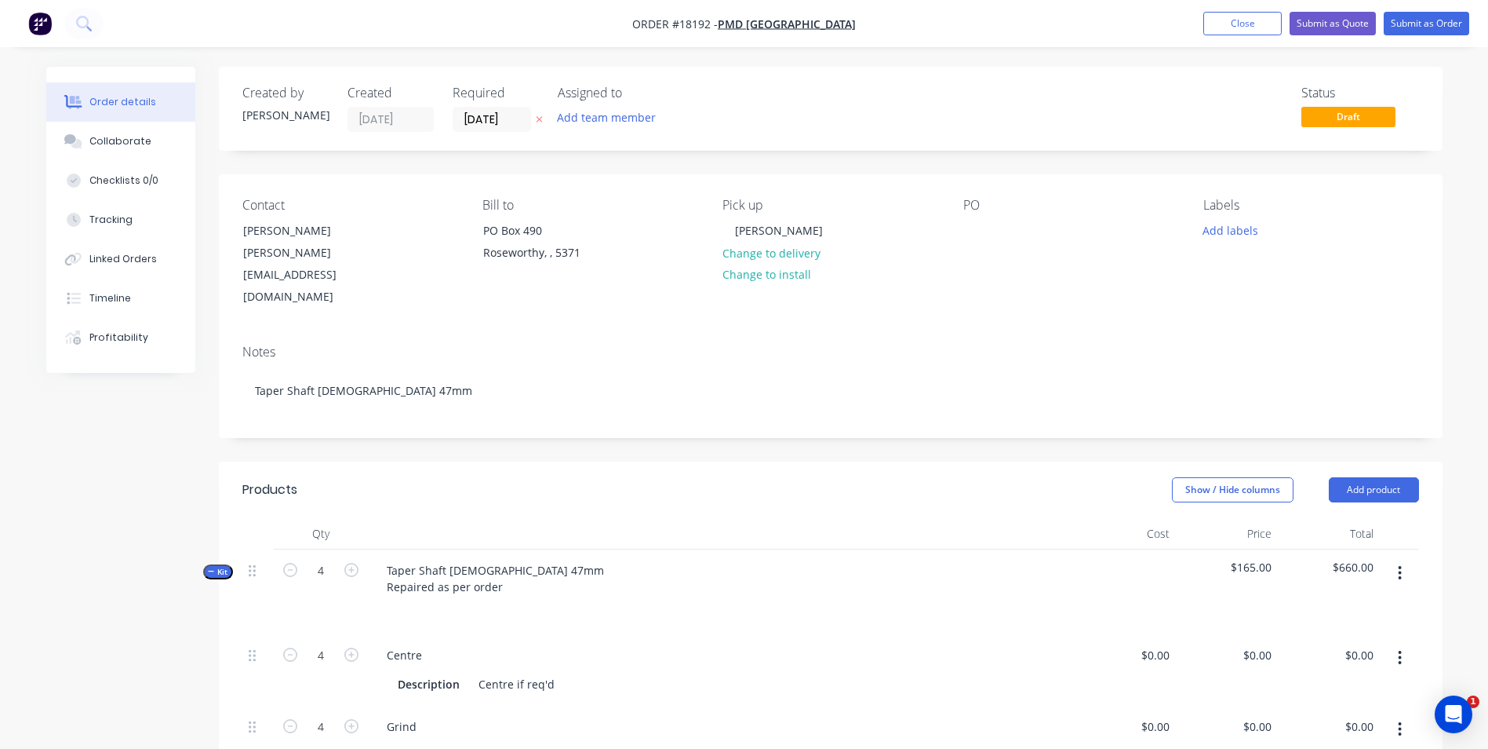
type input "$0.0001"
type input "$165.00"
type input "$660.00"
type input "$50.00"
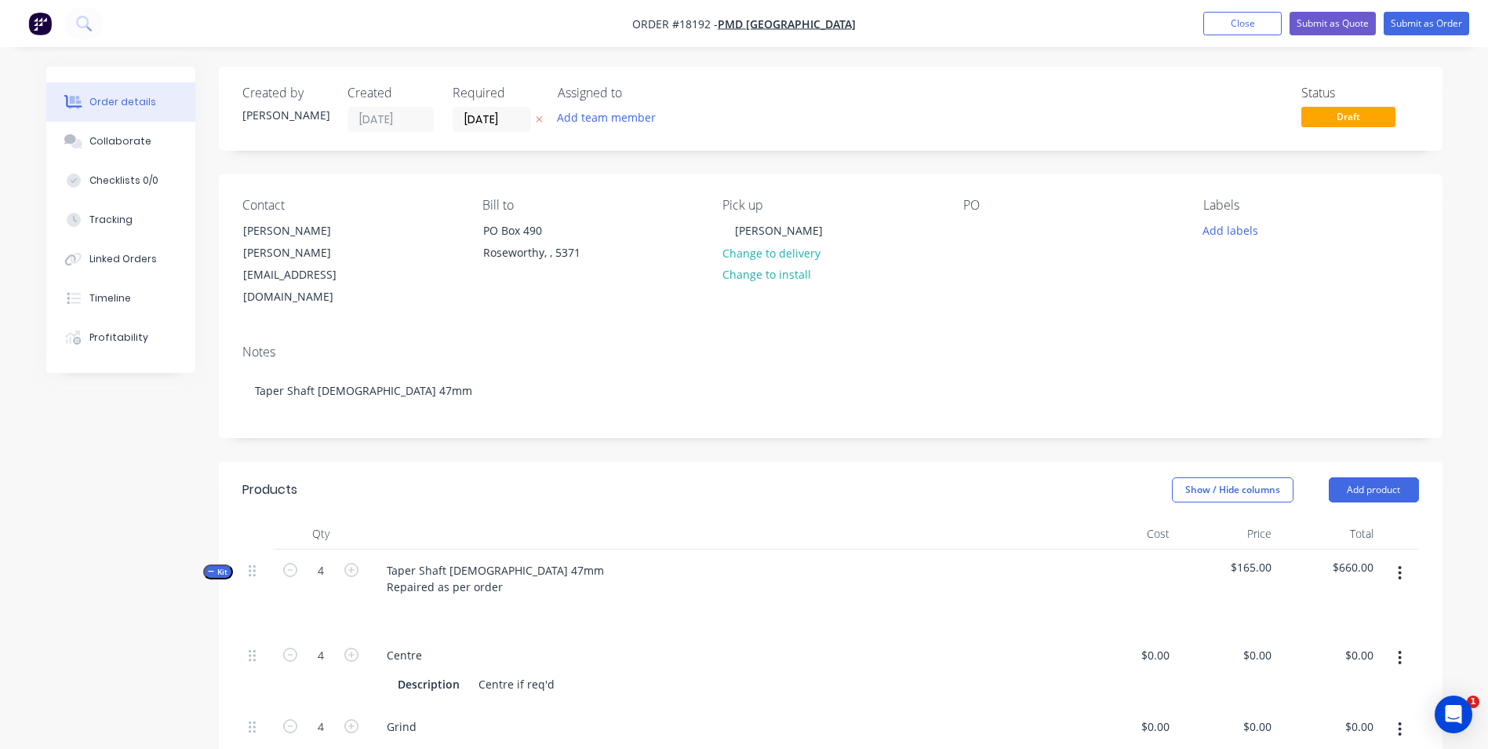
type input "$0.0001"
click at [972, 232] on div at bounding box center [976, 230] width 25 height 23
click at [1232, 234] on button "Add labels" at bounding box center [1231, 229] width 72 height 21
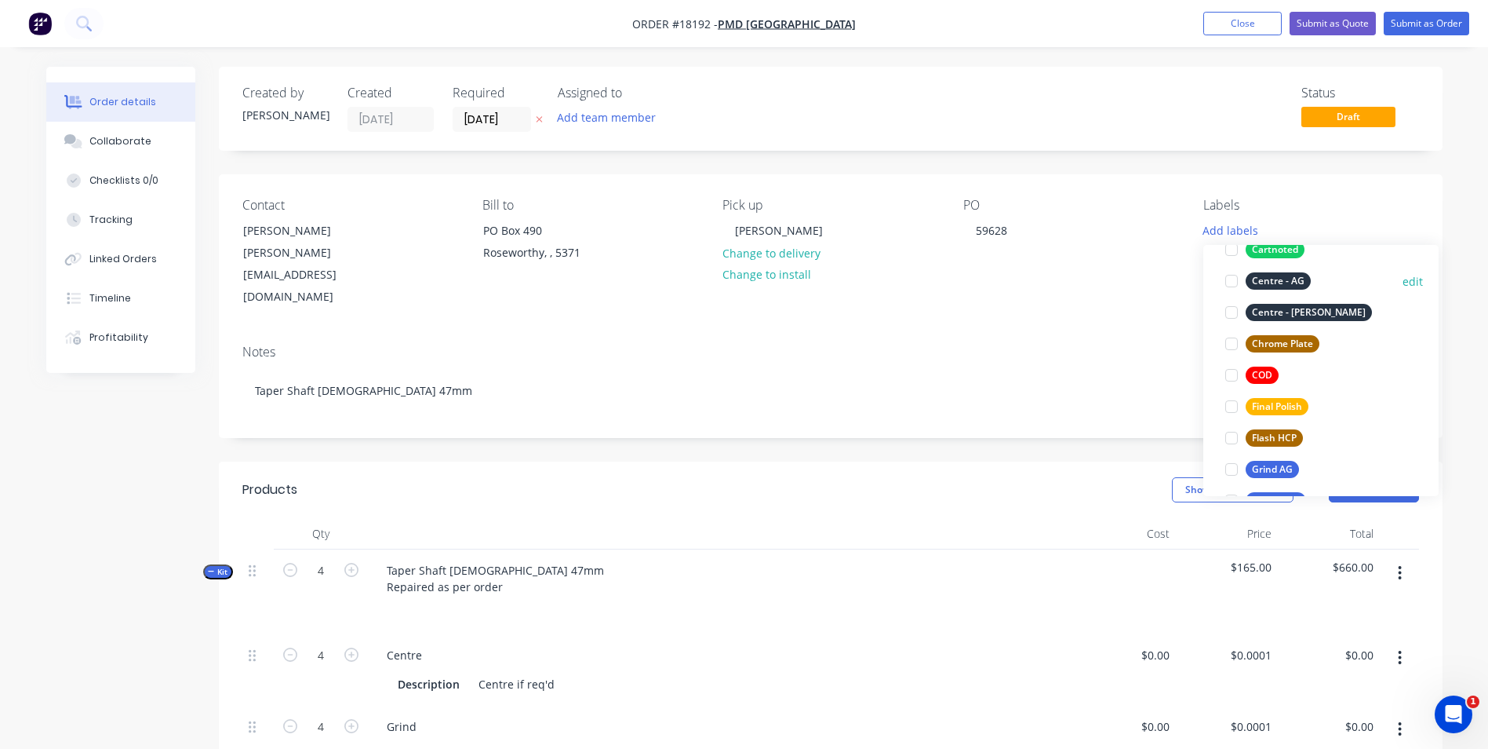
scroll to position [157, 0]
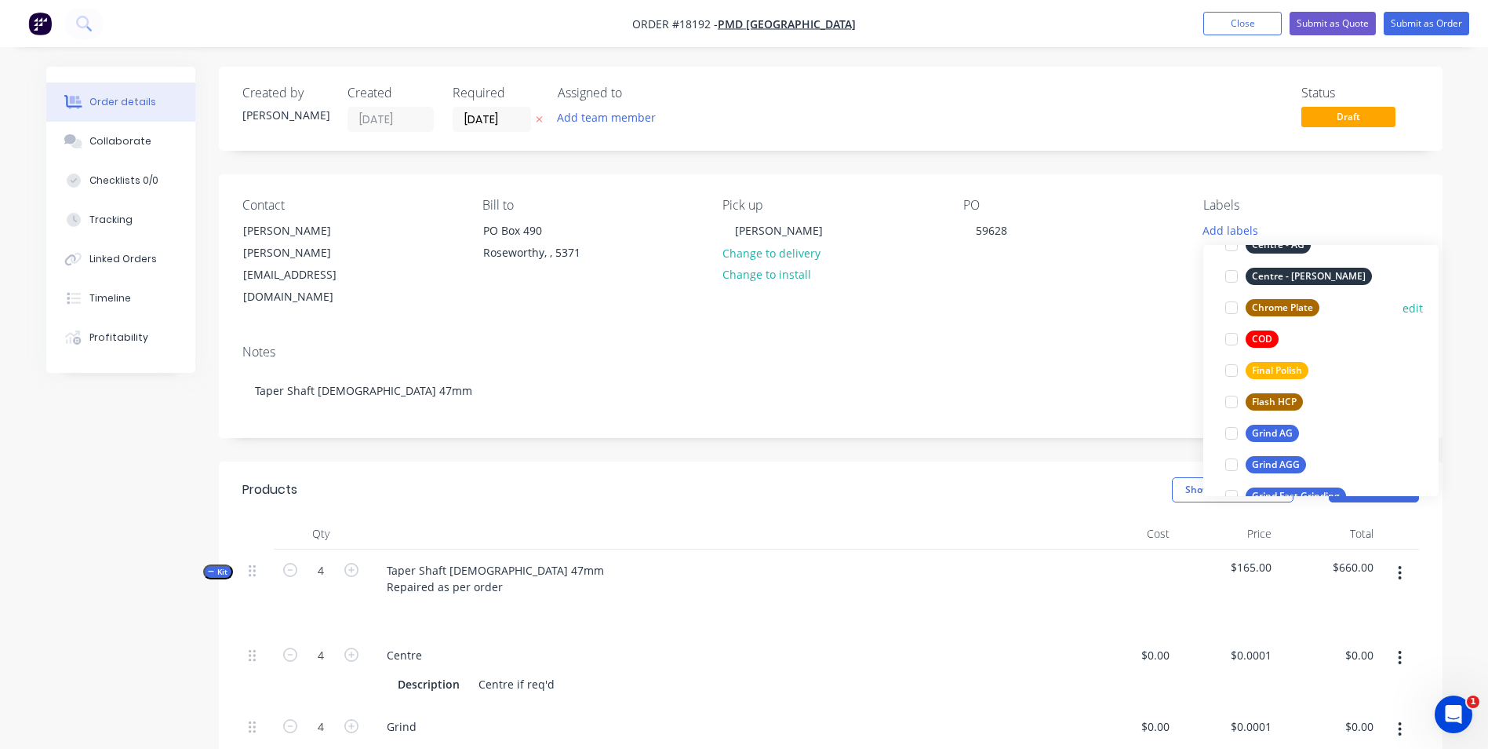
click at [1300, 309] on div "Chrome Plate" at bounding box center [1283, 307] width 74 height 17
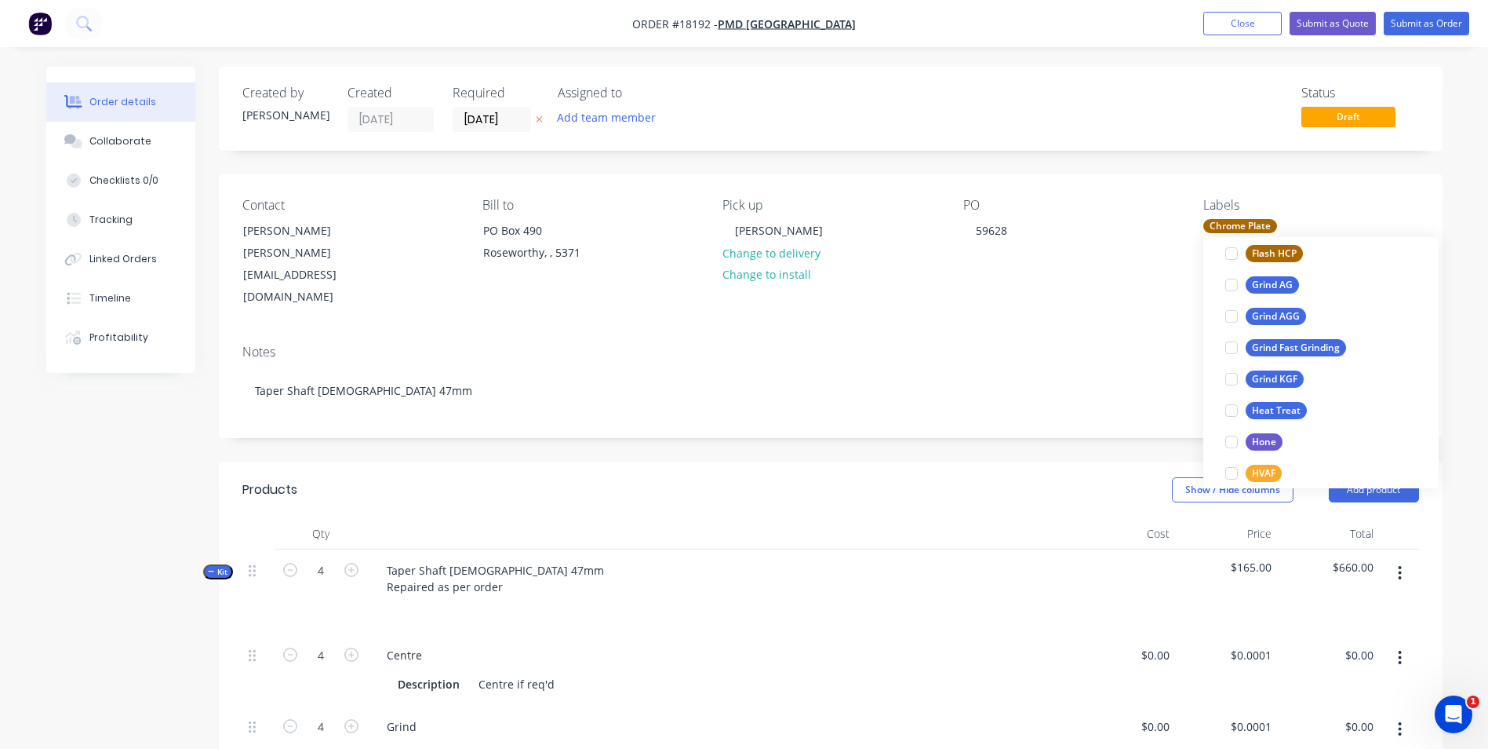
scroll to position [298, 0]
click at [1292, 315] on div "Grind AGG" at bounding box center [1276, 315] width 60 height 17
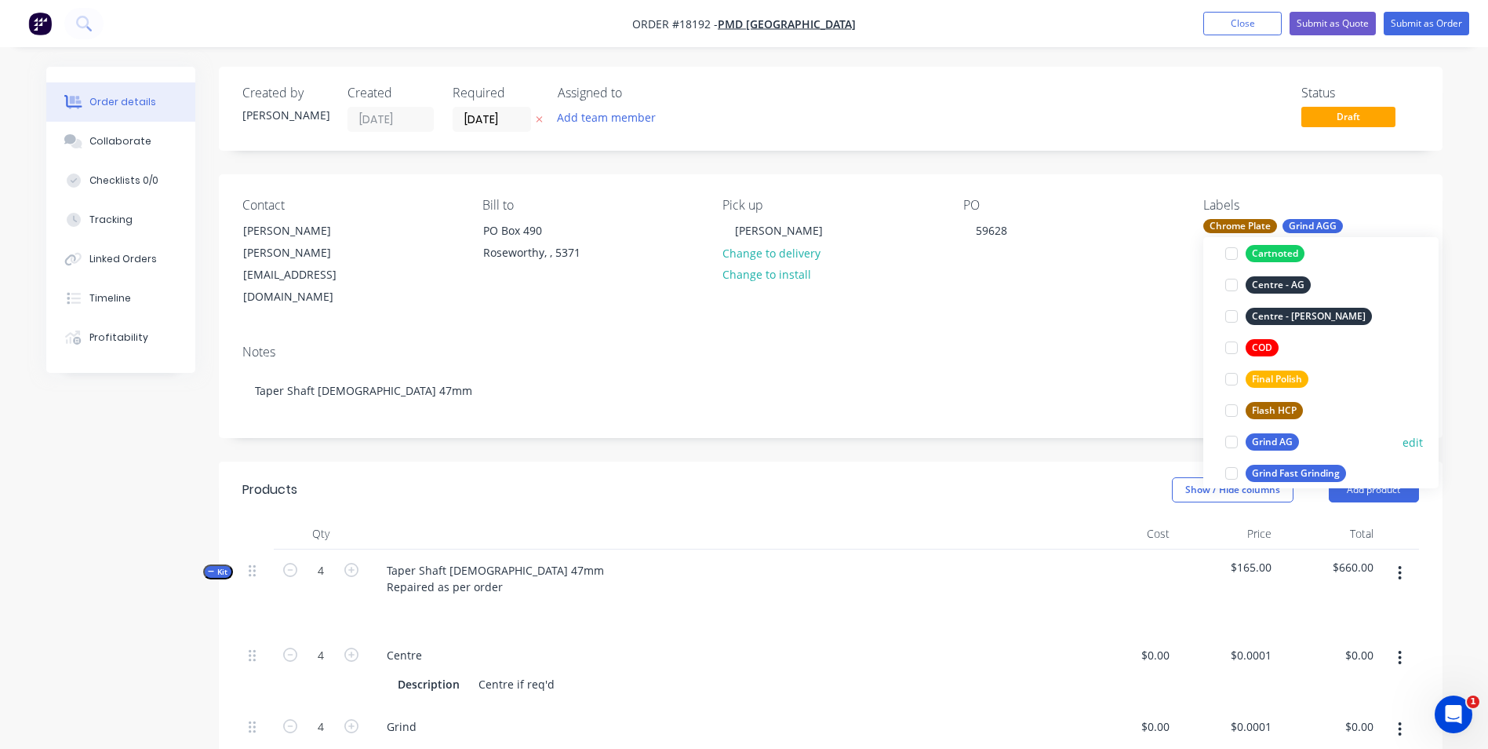
scroll to position [157, 0]
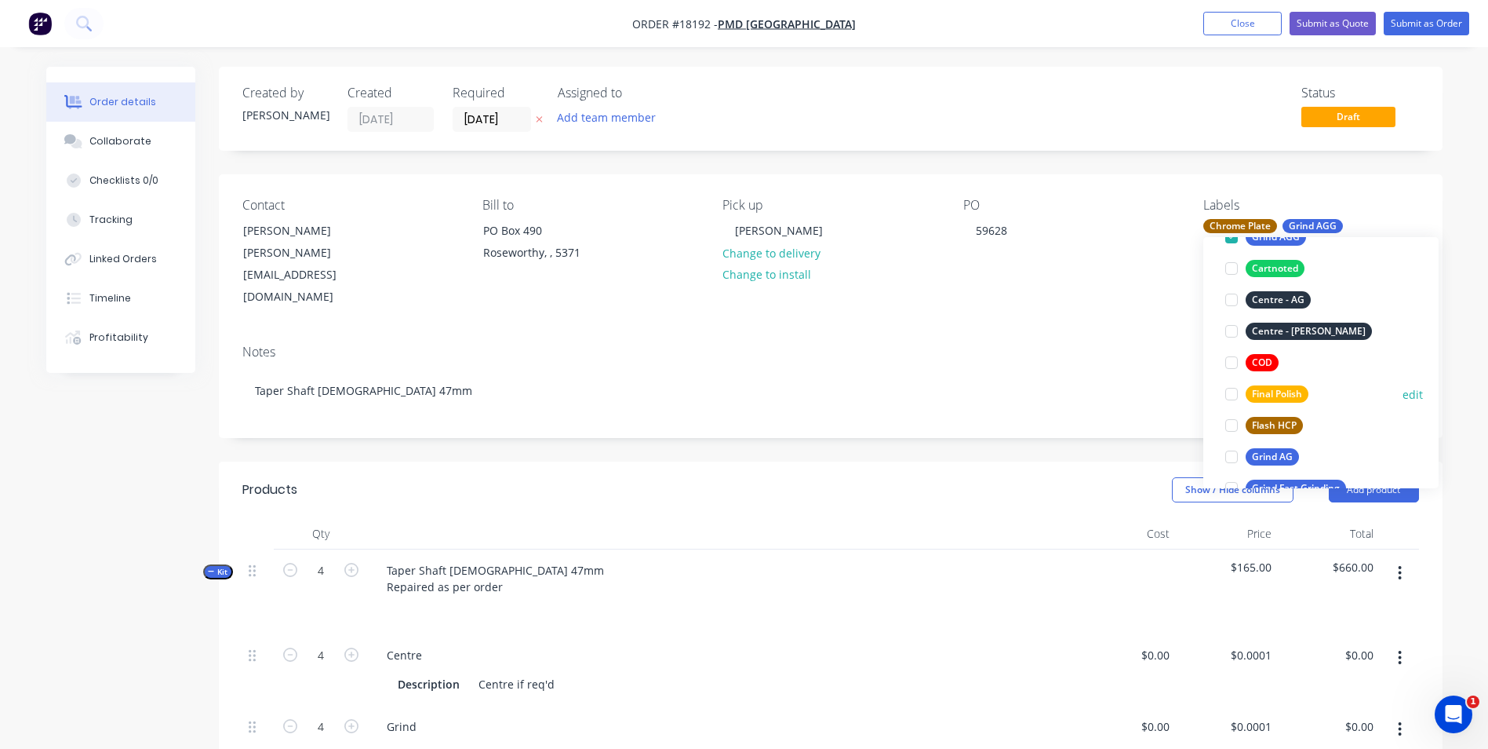
click at [1279, 388] on div "Final Polish" at bounding box center [1277, 393] width 63 height 17
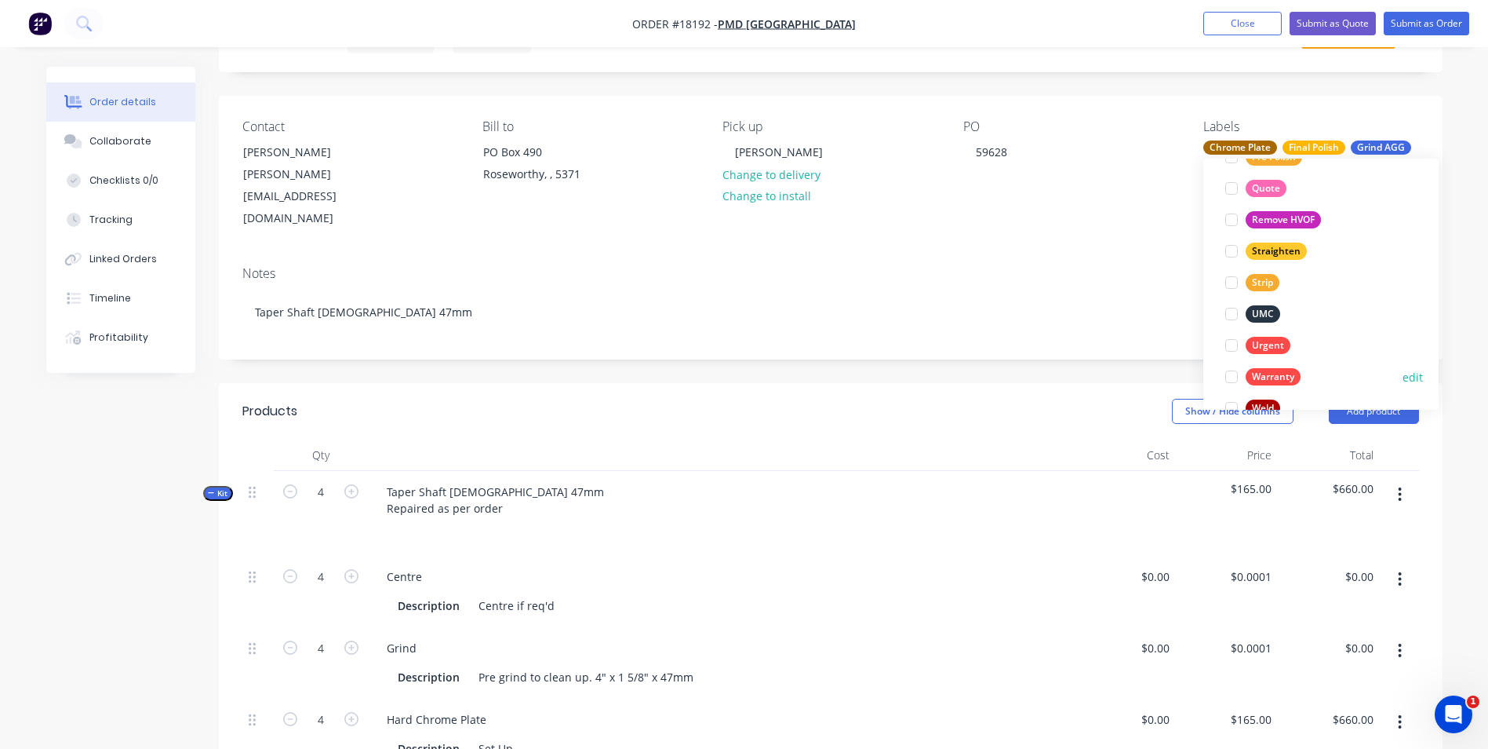
scroll to position [847, 0]
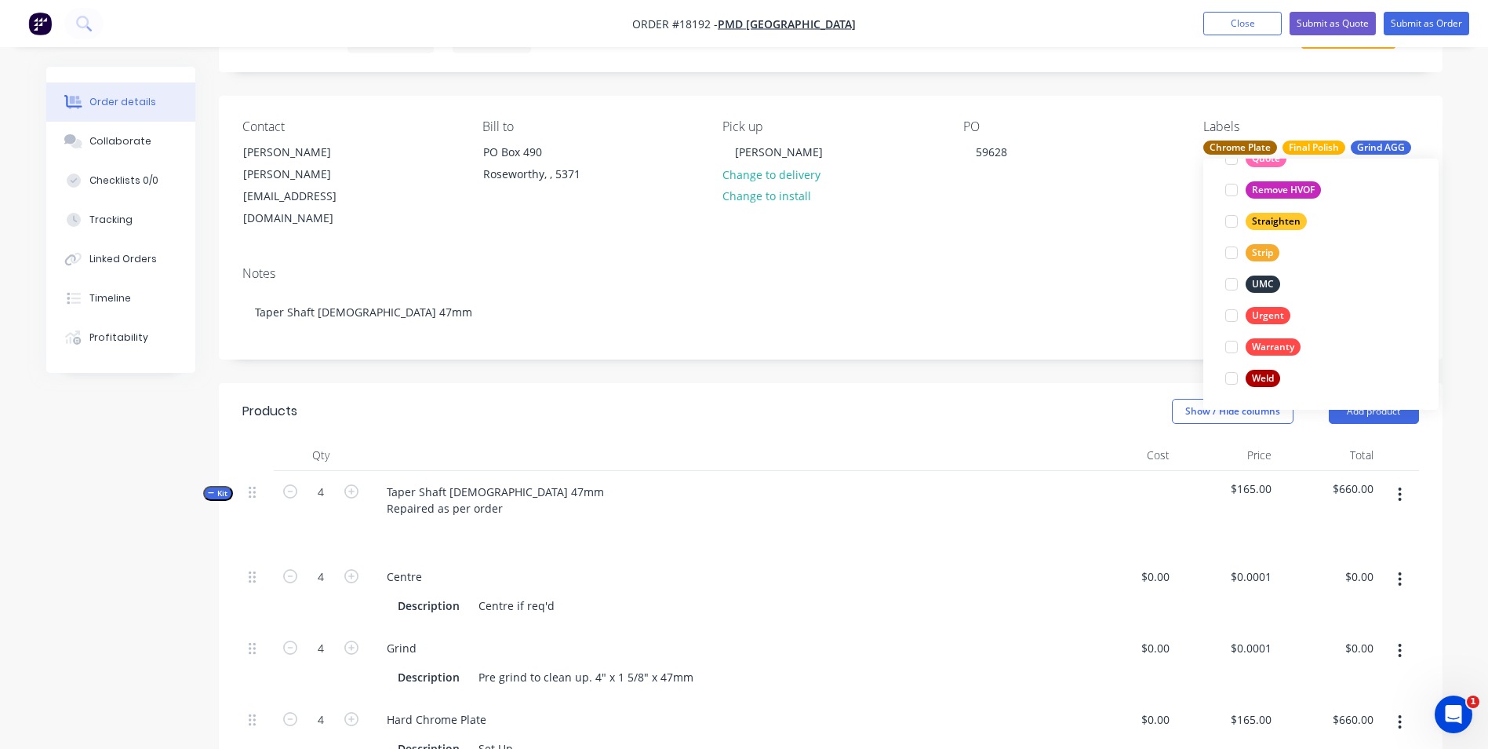
click at [1130, 189] on div "PO 59628" at bounding box center [1071, 174] width 215 height 111
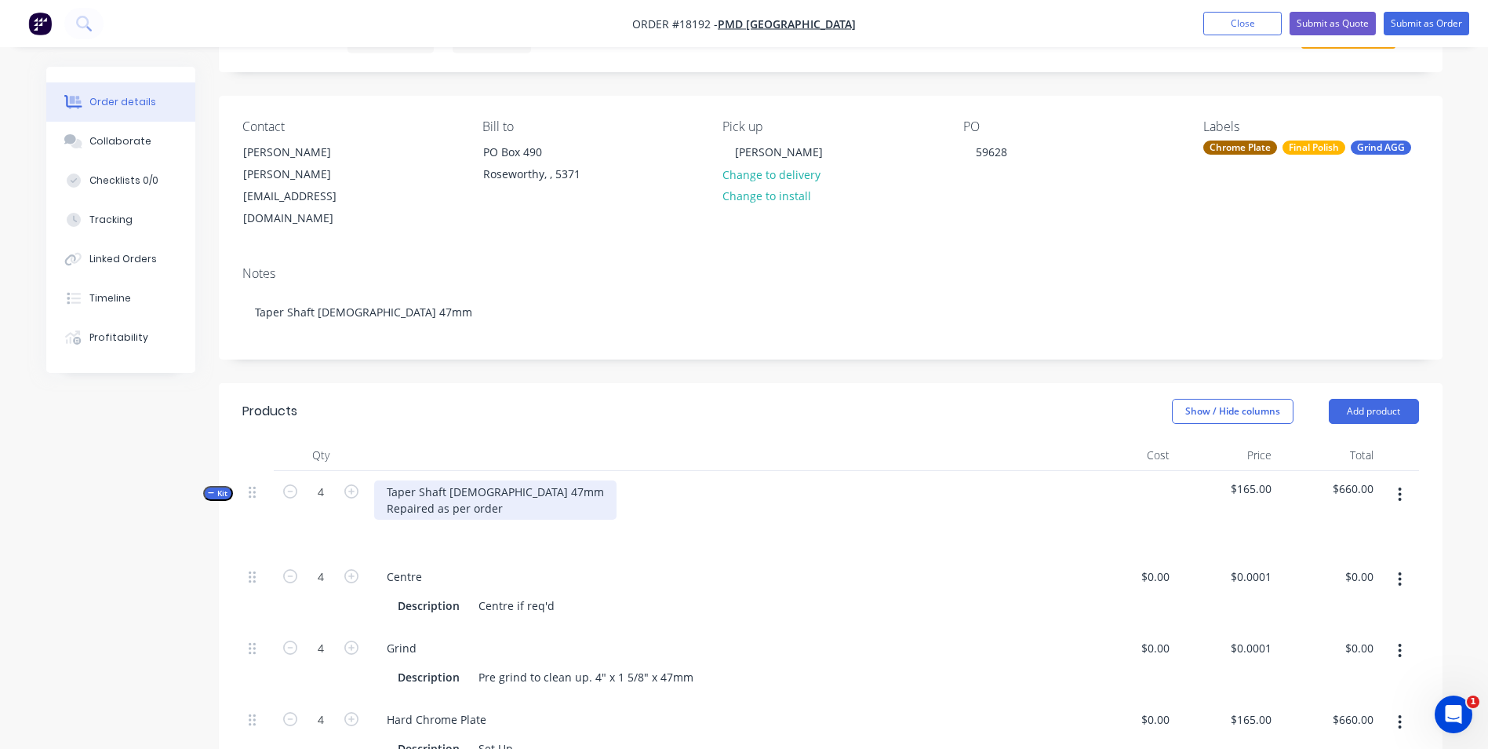
click at [501, 480] on div "Taper Shaft Female 47mm Repaired as per order" at bounding box center [495, 499] width 242 height 39
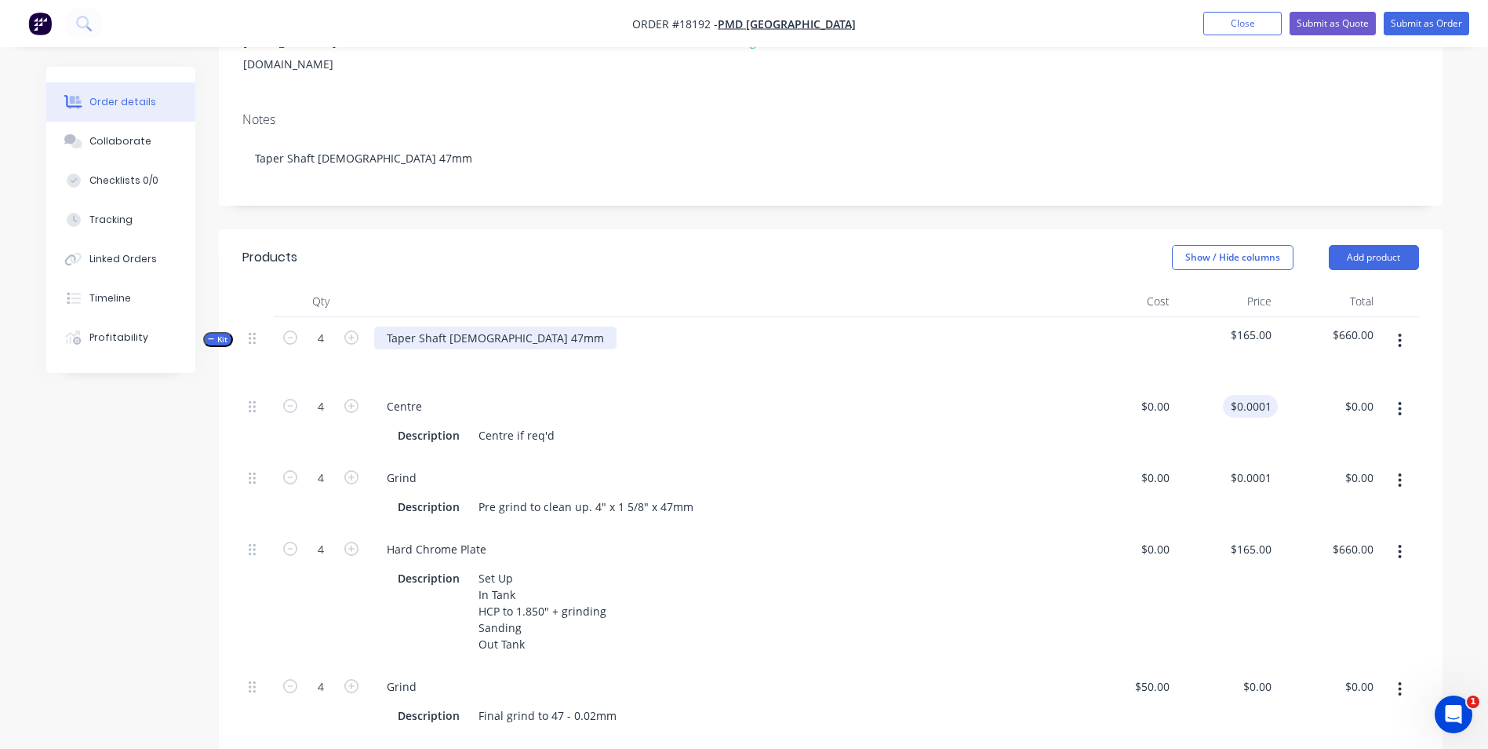
scroll to position [314, 0]
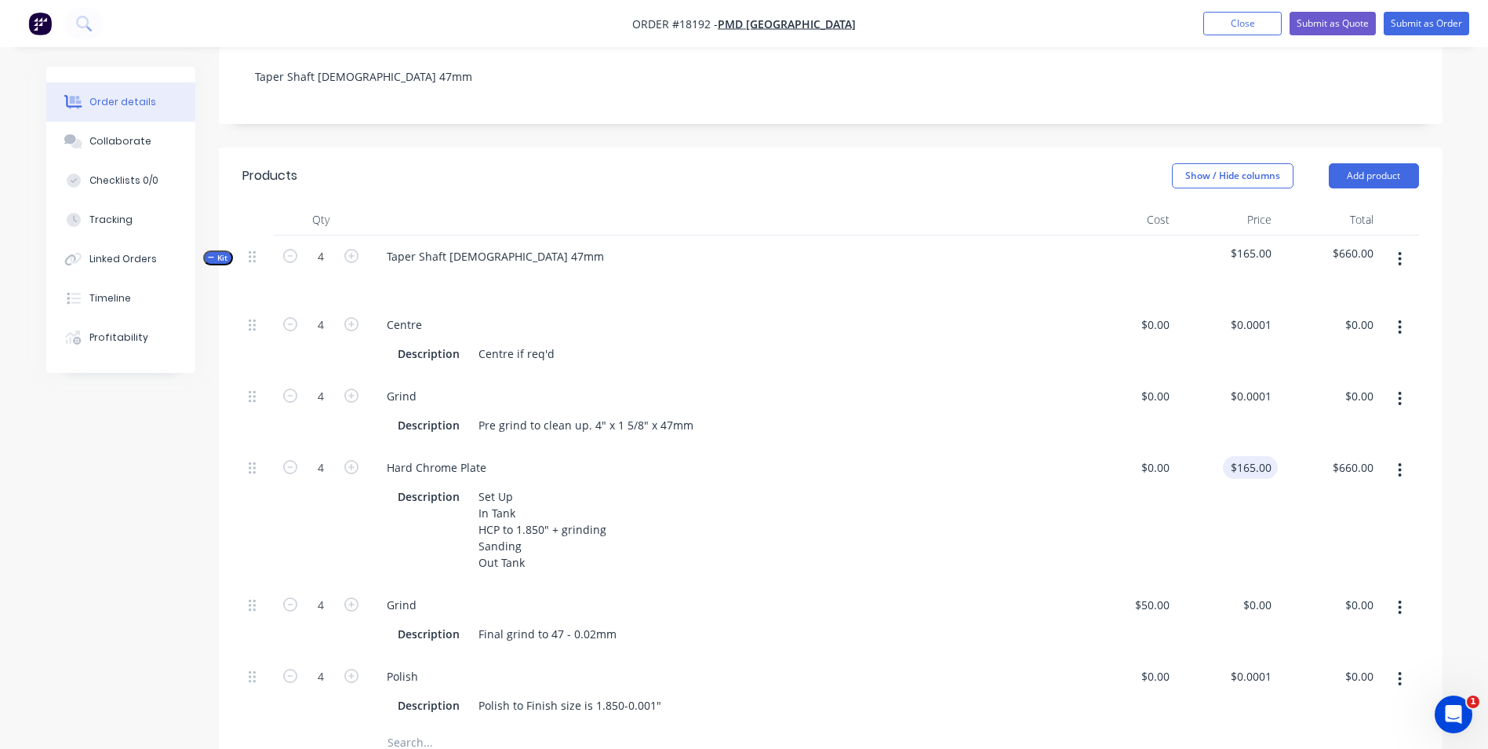
click at [1262, 446] on div "$165.00 $165.00" at bounding box center [1227, 514] width 102 height 137
click at [697, 694] on div "Description Polish to Finish size is 1.850-0.001"" at bounding box center [718, 705] width 653 height 23
type input "$0.00"
click at [1262, 665] on input "0.0001" at bounding box center [1254, 676] width 49 height 23
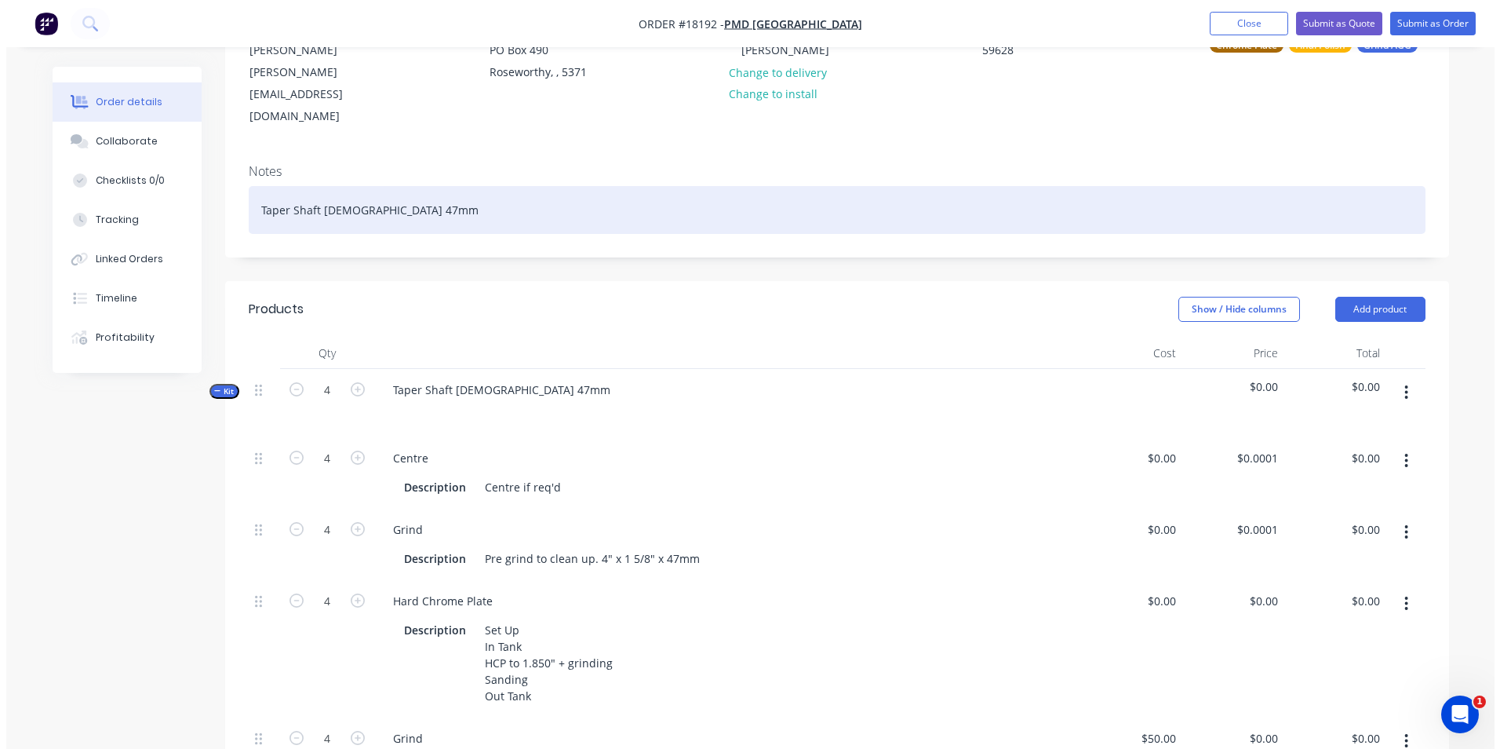
scroll to position [0, 0]
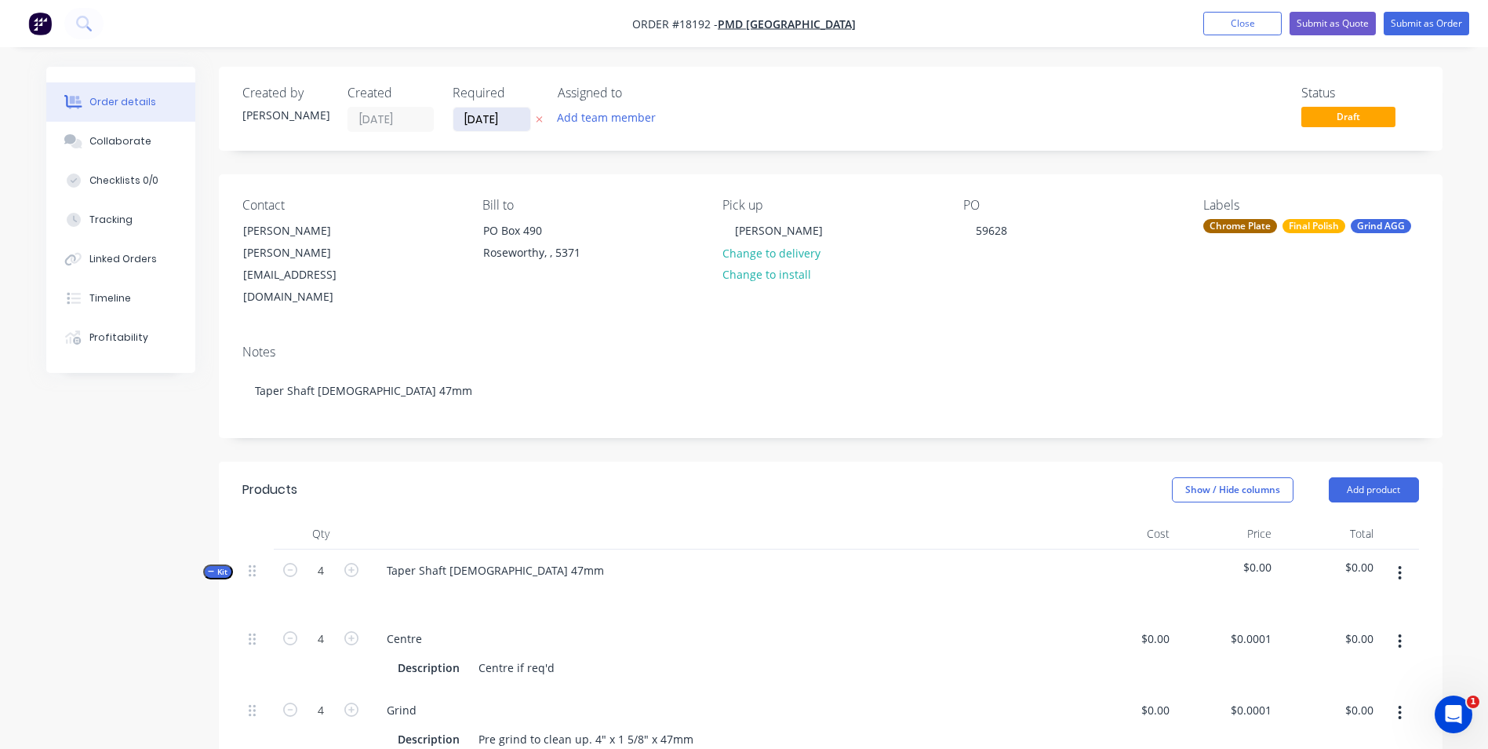
type input "$0.0001"
click at [507, 118] on input "[DATE]" at bounding box center [492, 119] width 77 height 24
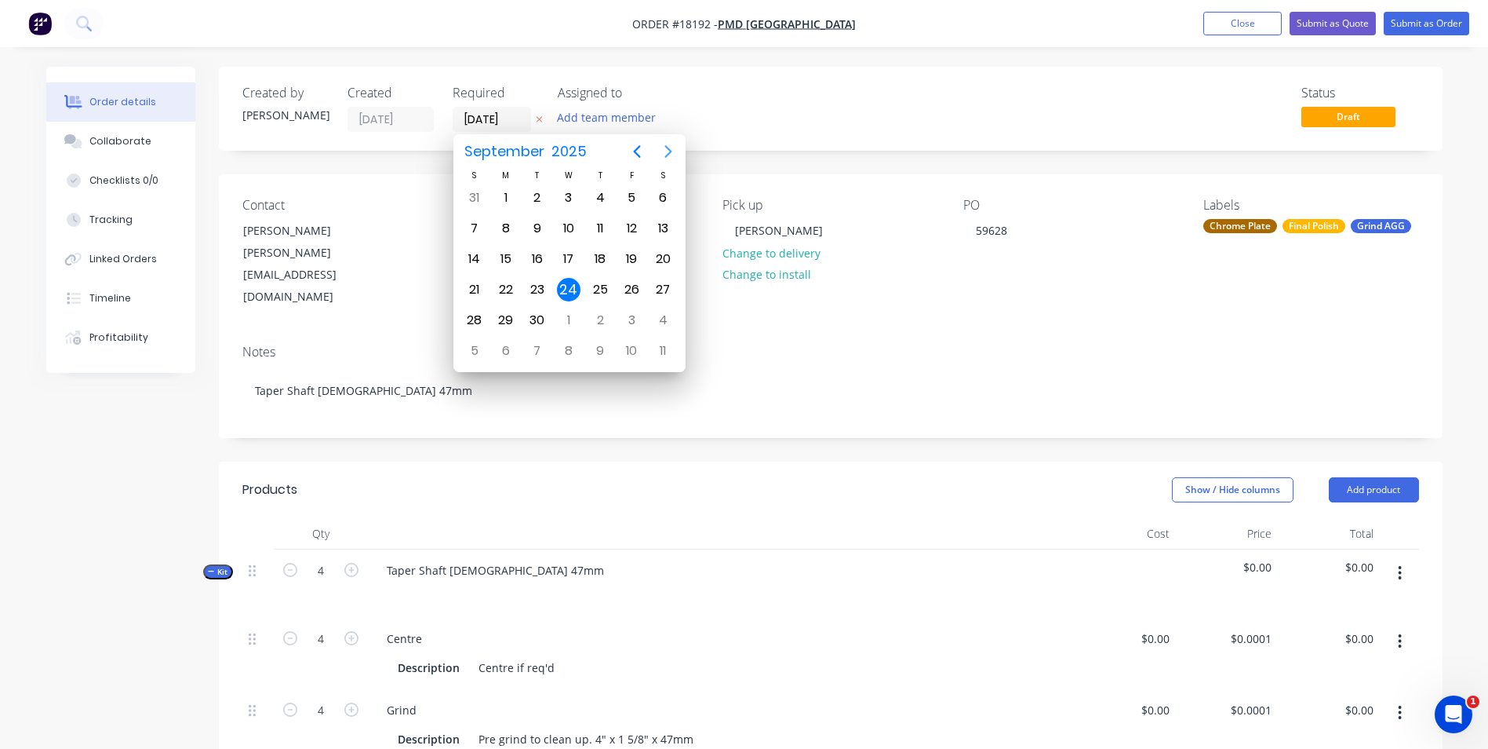
click at [663, 155] on icon "Next page" at bounding box center [668, 151] width 19 height 19
click at [568, 256] on div "15" at bounding box center [569, 259] width 24 height 24
type input "15/10/25"
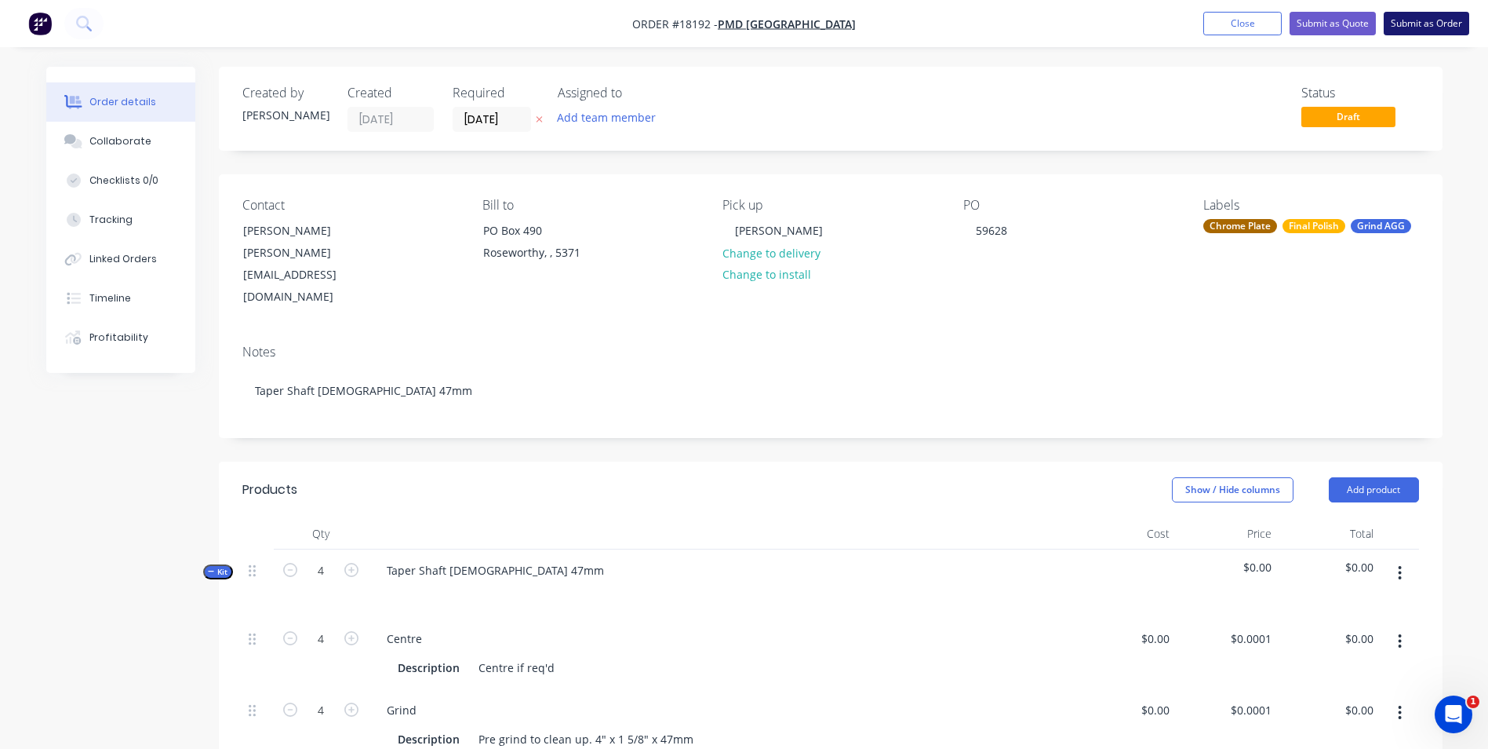
click at [1440, 24] on button "Submit as Order" at bounding box center [1427, 24] width 86 height 24
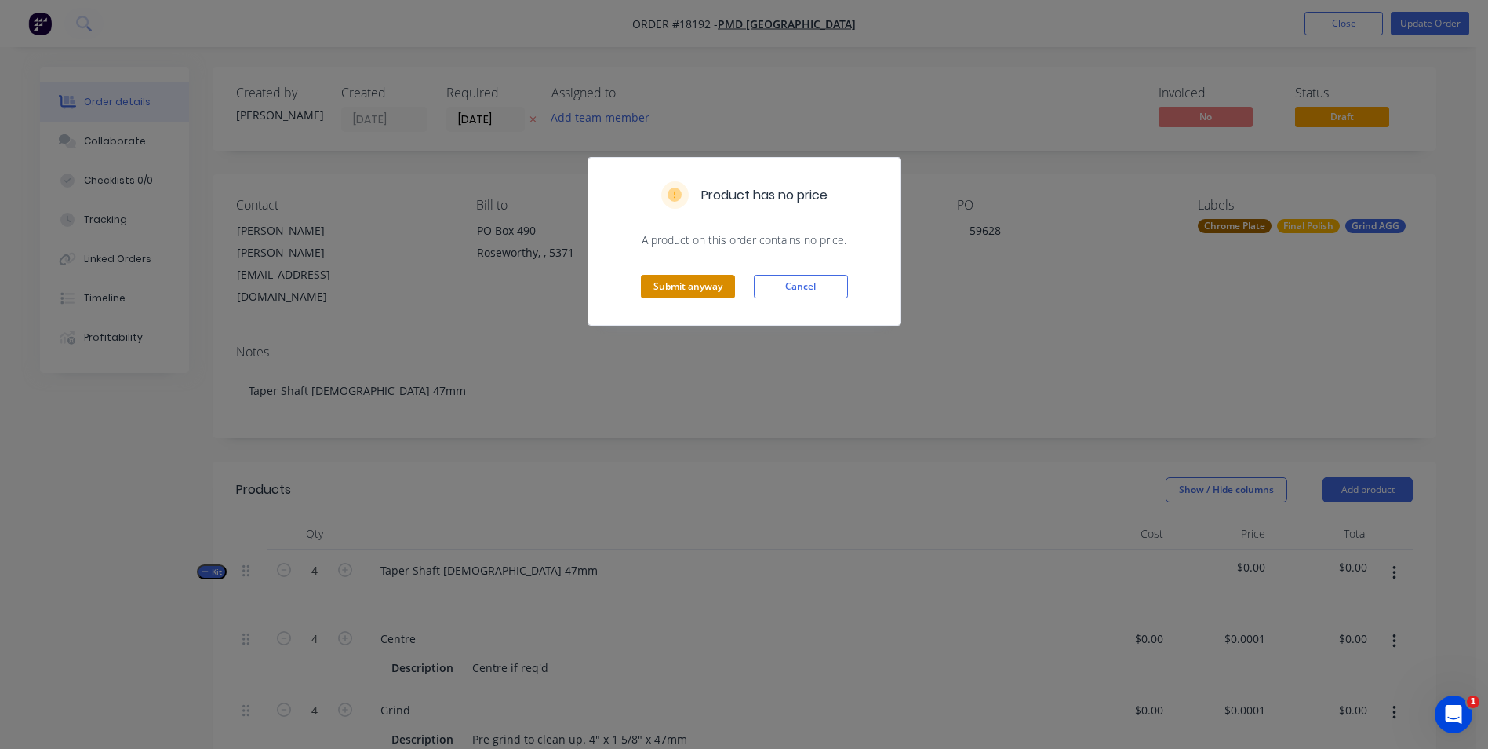
click at [706, 283] on button "Submit anyway" at bounding box center [688, 287] width 94 height 24
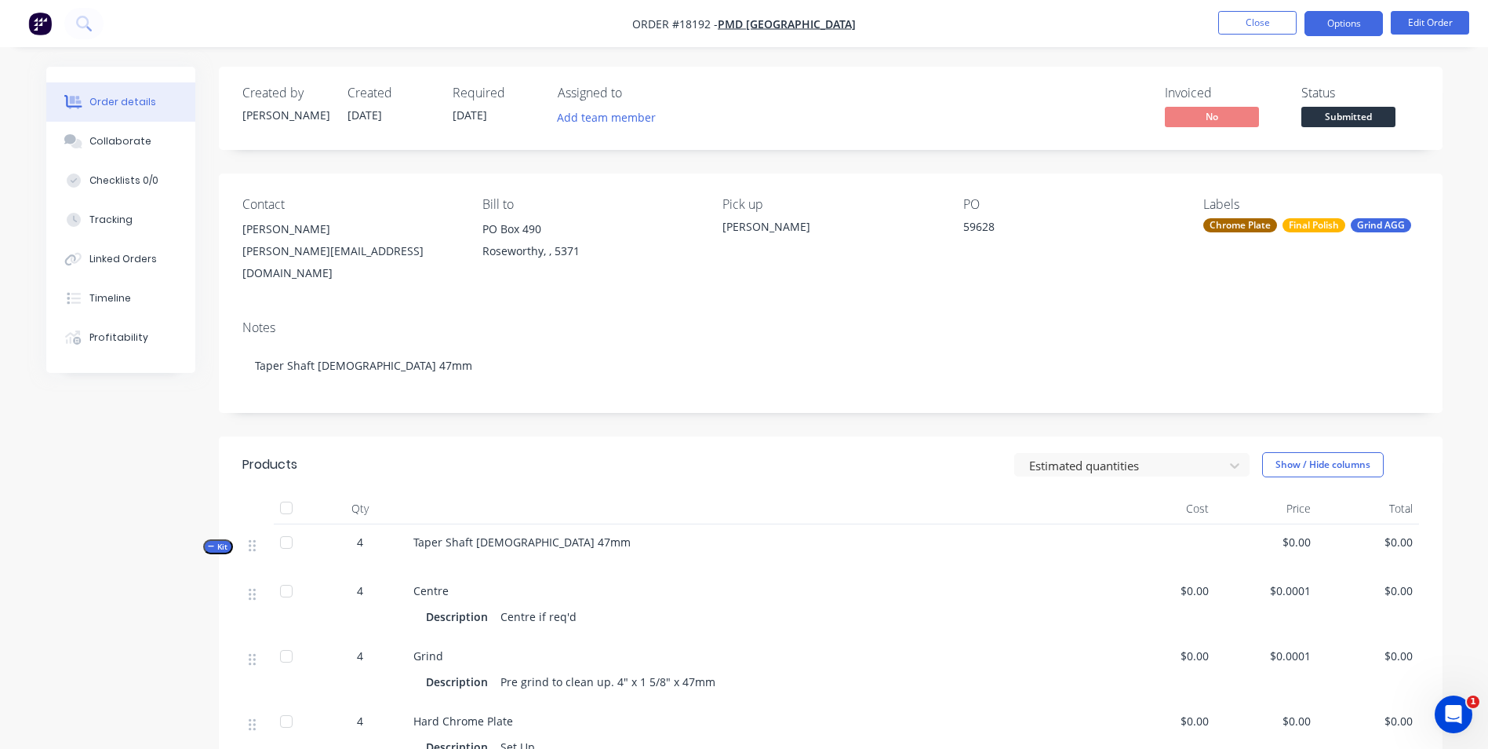
click at [1351, 25] on button "Options" at bounding box center [1344, 23] width 78 height 25
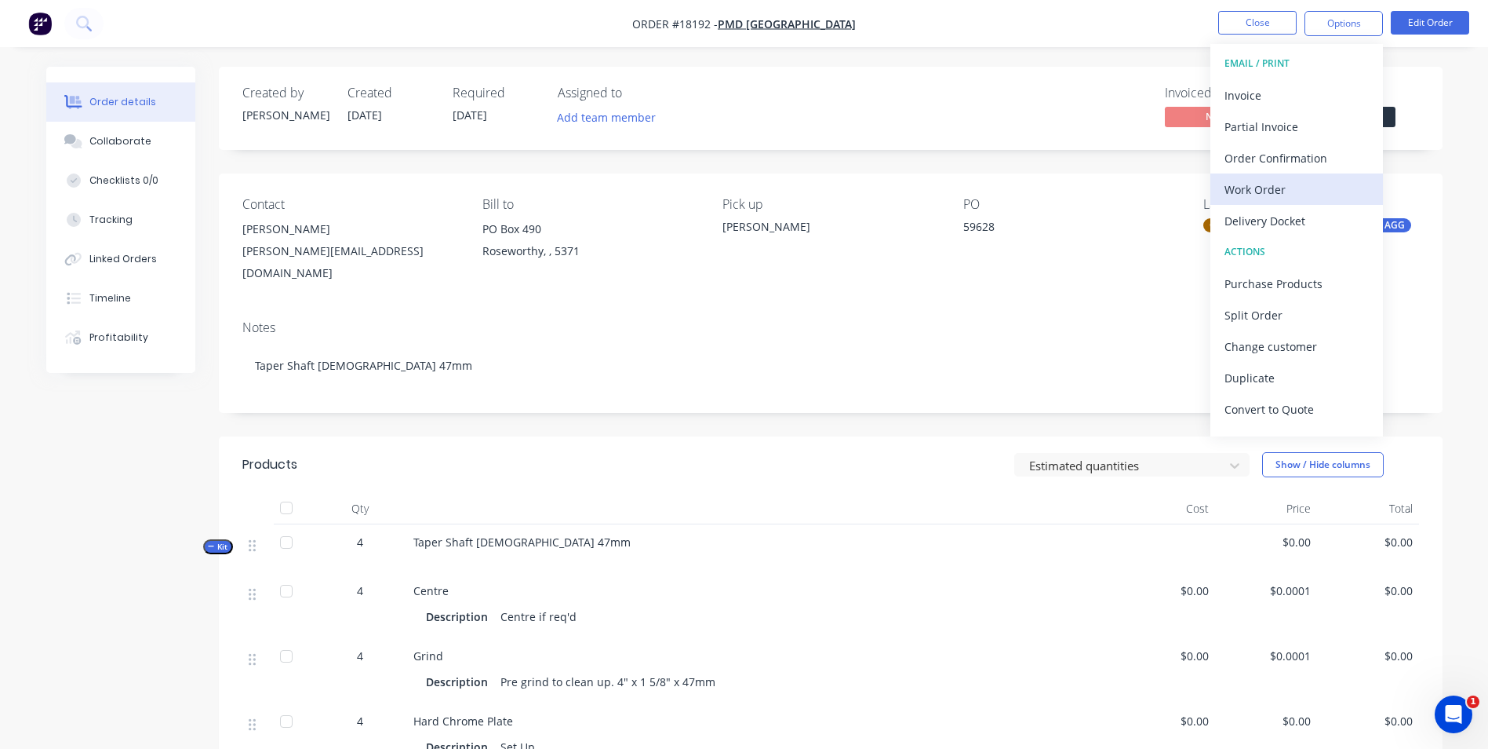
click at [1278, 191] on div "Work Order" at bounding box center [1297, 189] width 144 height 23
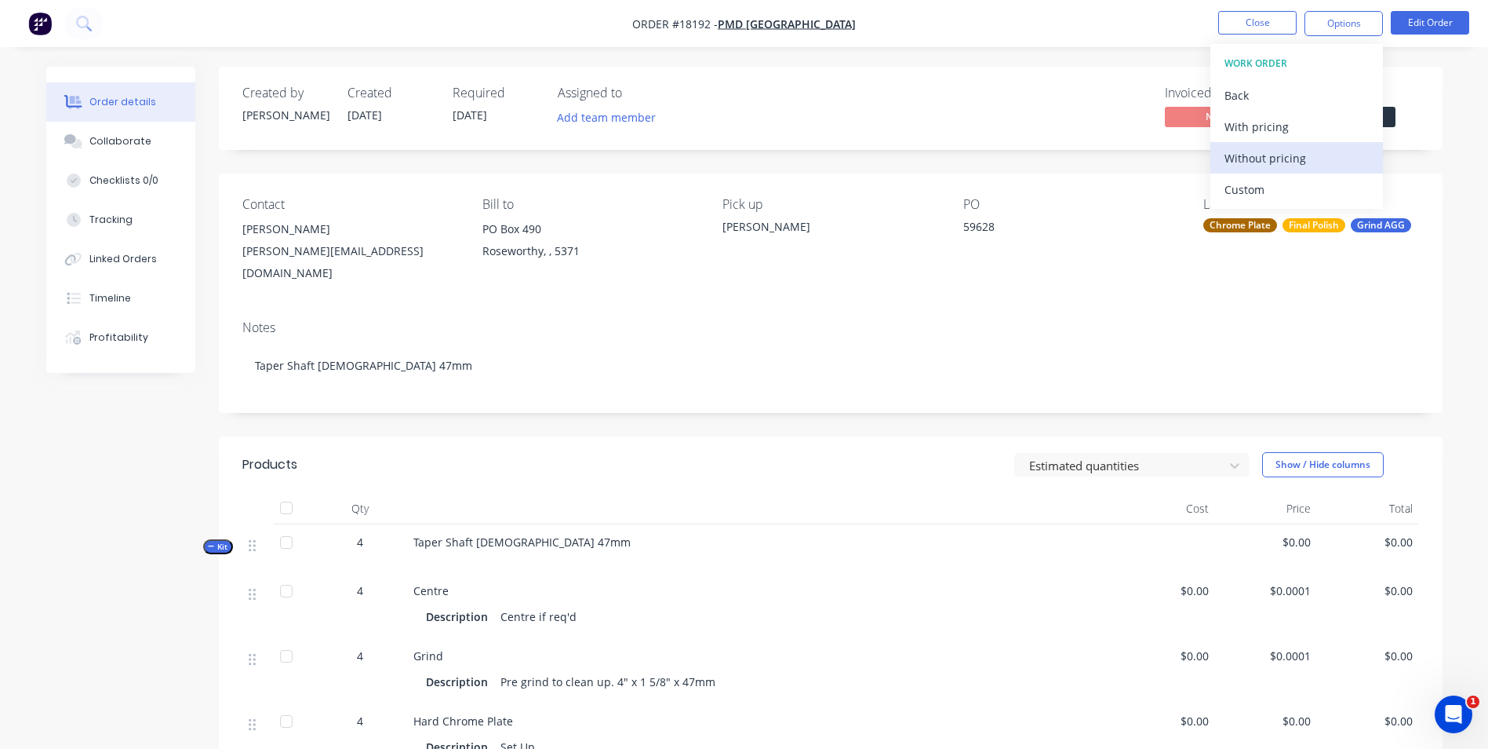
click at [1298, 157] on div "Without pricing" at bounding box center [1297, 158] width 144 height 23
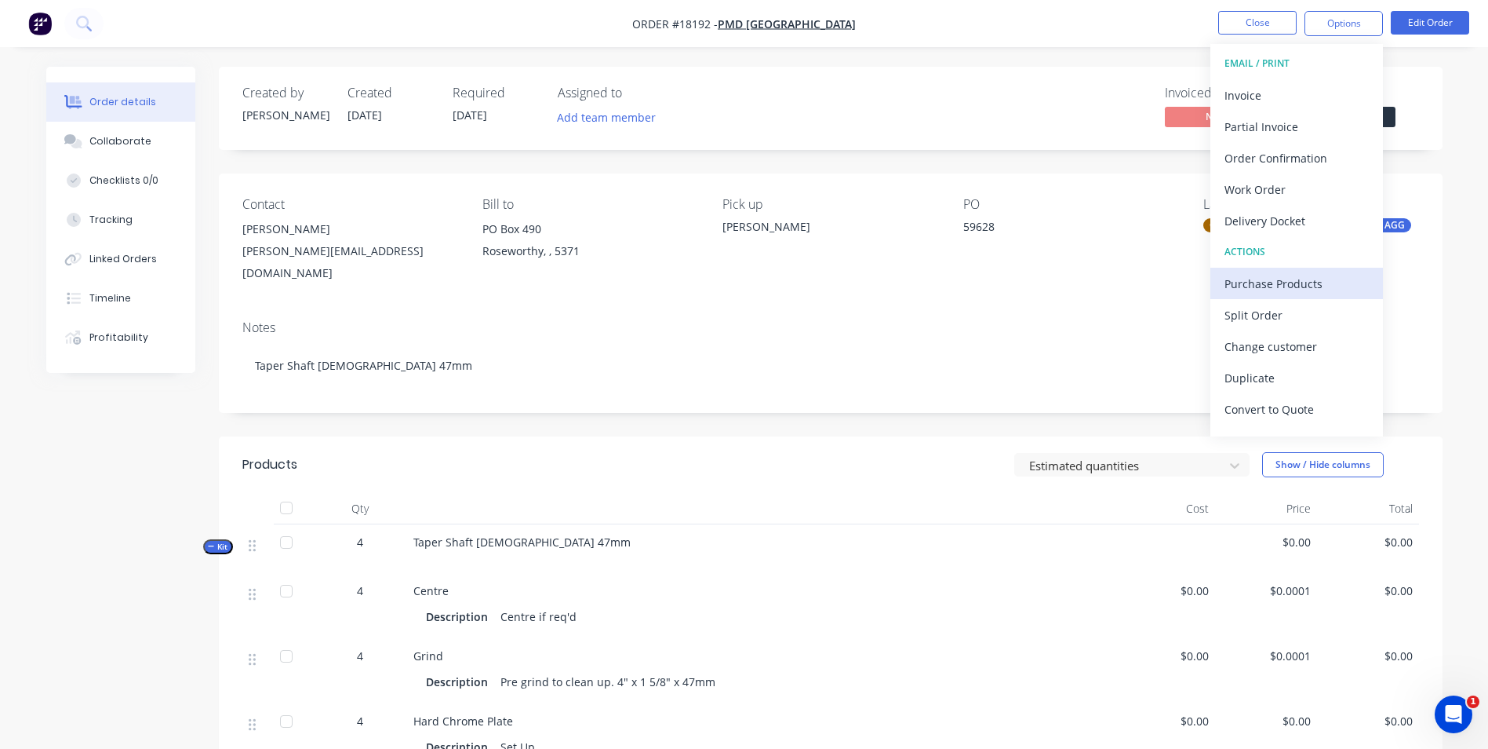
click at [1277, 289] on div "Purchase Products" at bounding box center [1297, 283] width 144 height 23
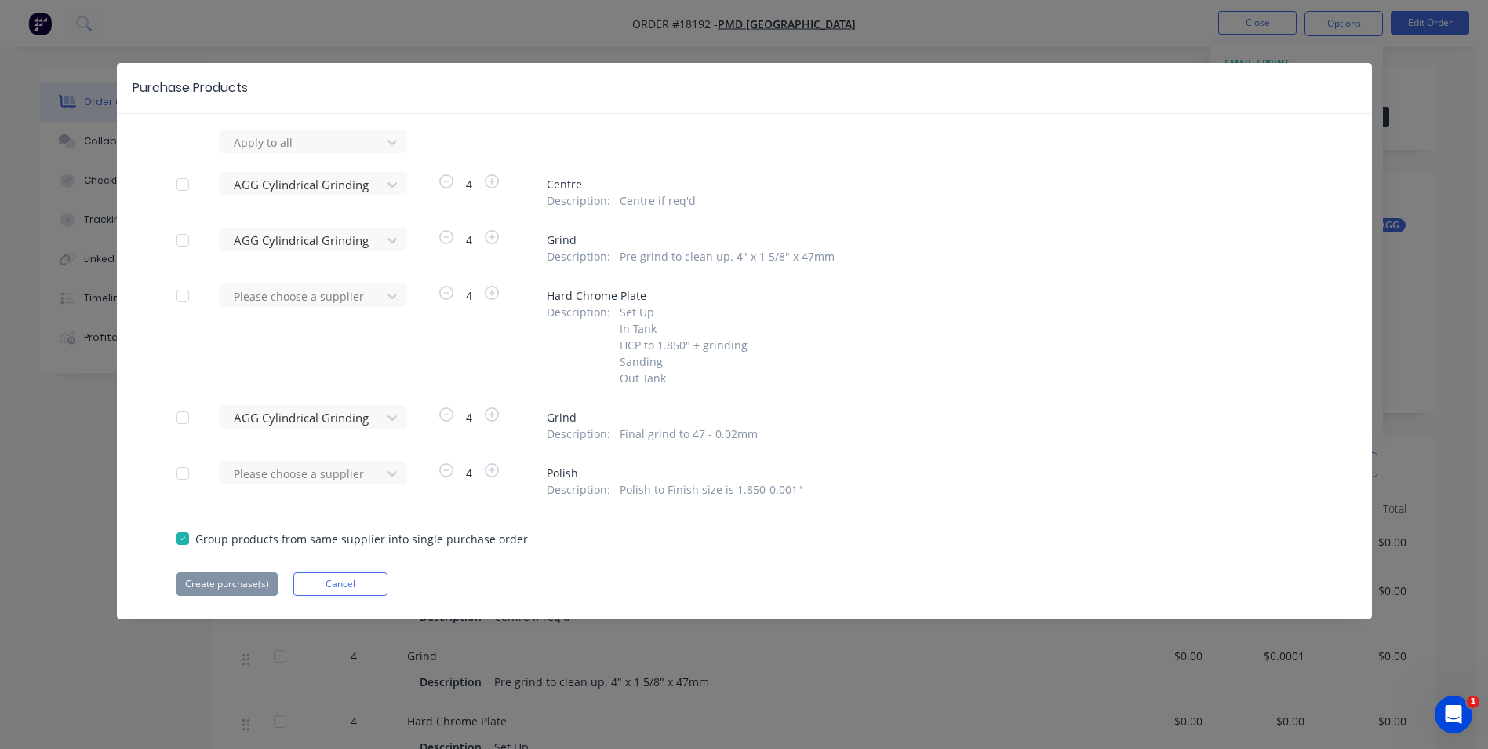
click at [186, 180] on div at bounding box center [182, 184] width 31 height 31
click at [182, 241] on div at bounding box center [182, 239] width 31 height 31
click at [184, 421] on div at bounding box center [182, 417] width 31 height 31
click at [231, 583] on button "Create purchase(s)" at bounding box center [227, 584] width 101 height 24
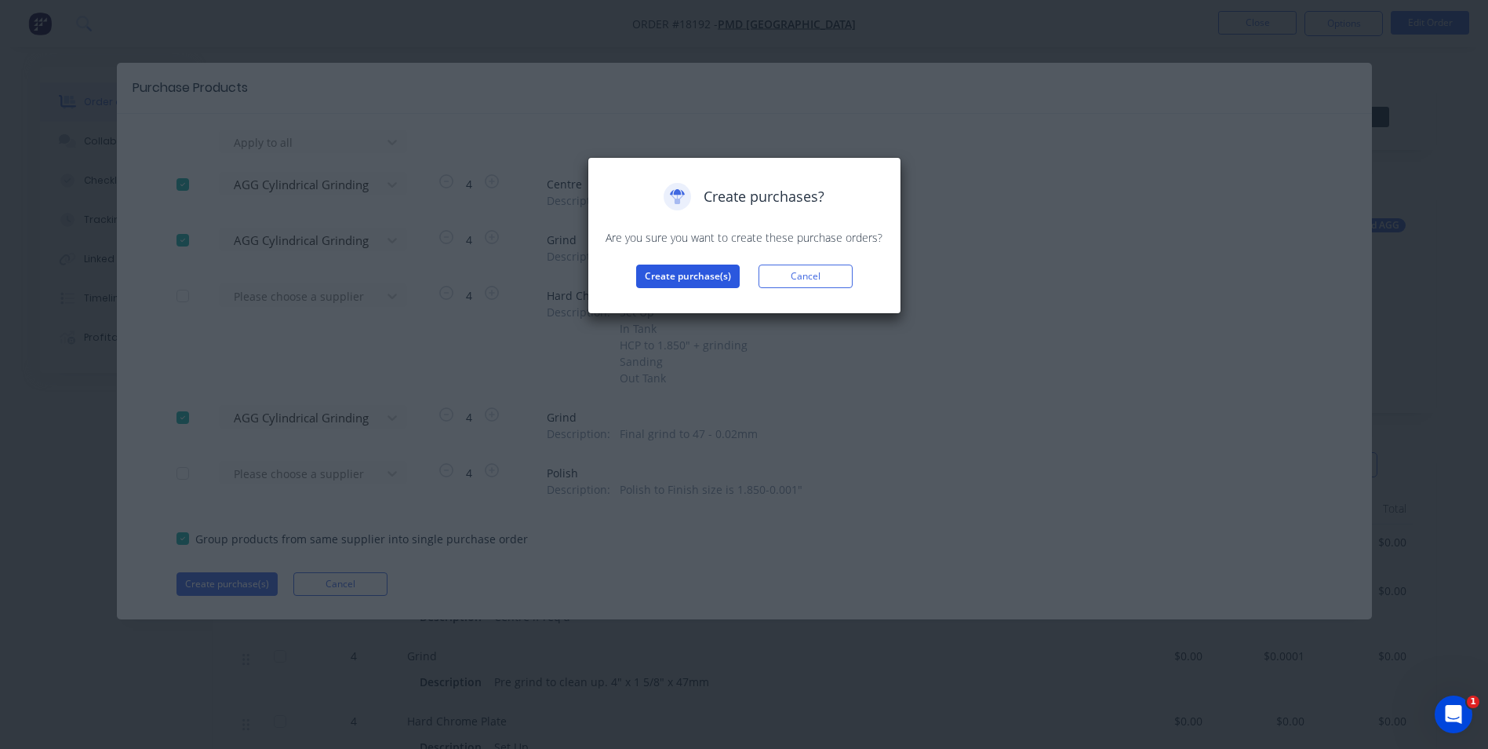
click at [695, 273] on button "Create purchase(s)" at bounding box center [688, 276] width 104 height 24
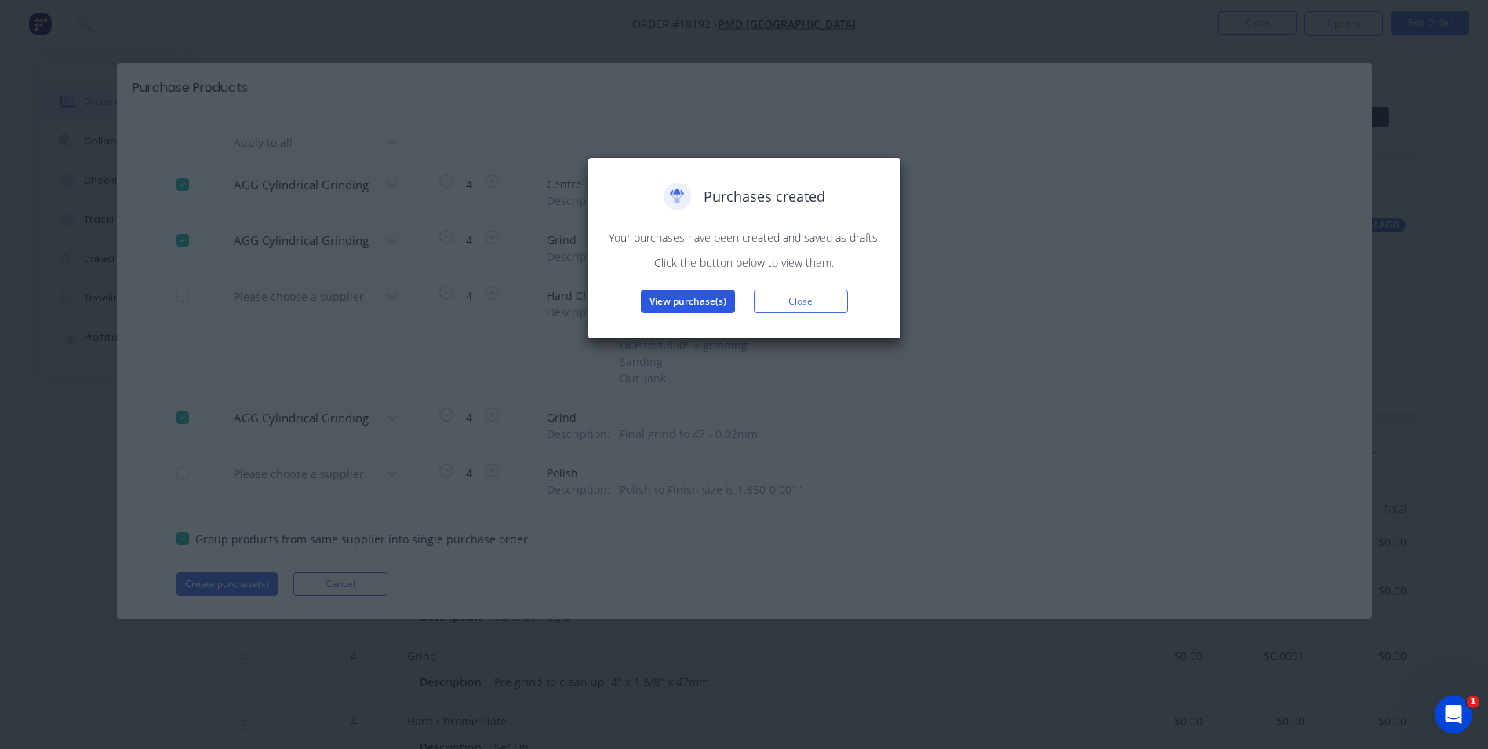
click at [696, 304] on button "View purchase(s)" at bounding box center [688, 302] width 94 height 24
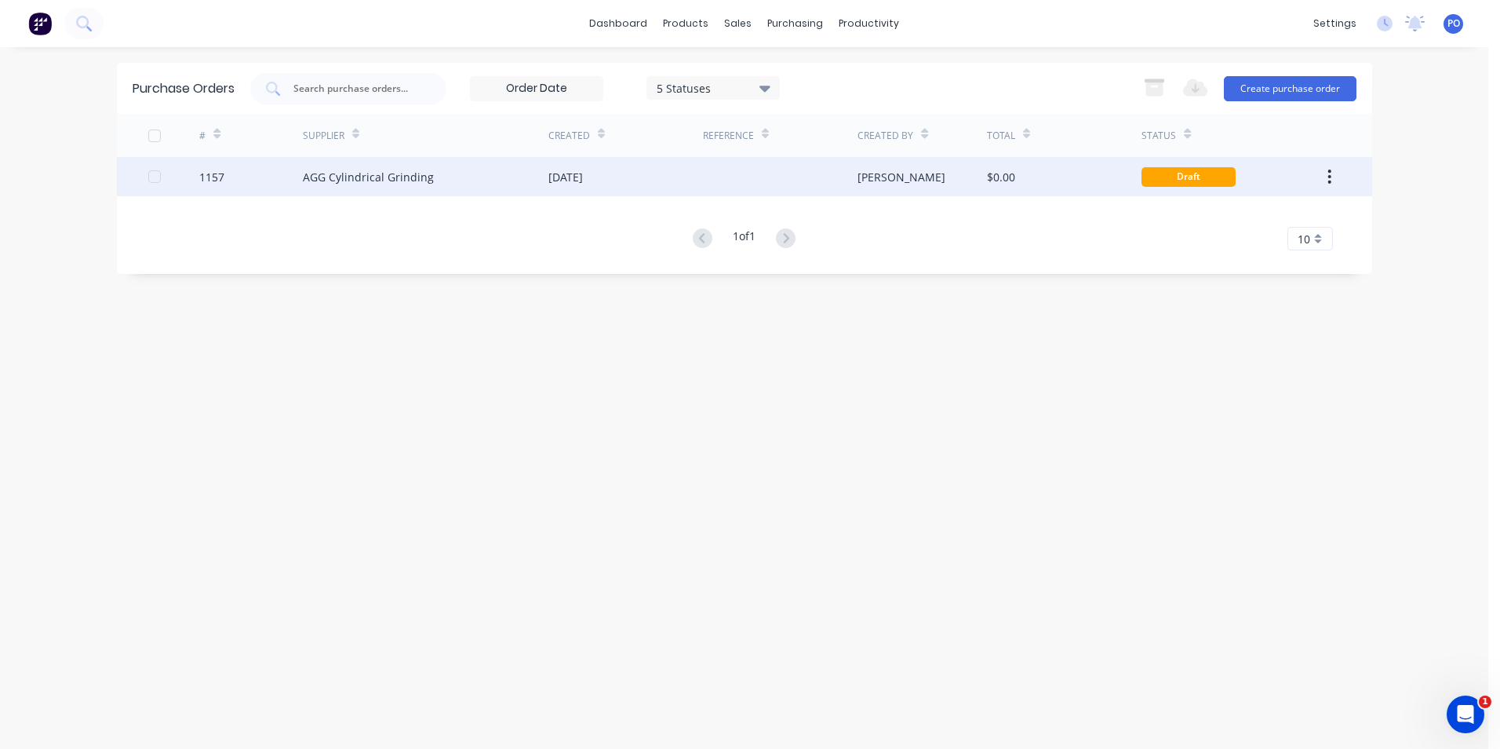
click at [713, 173] on div at bounding box center [780, 176] width 155 height 39
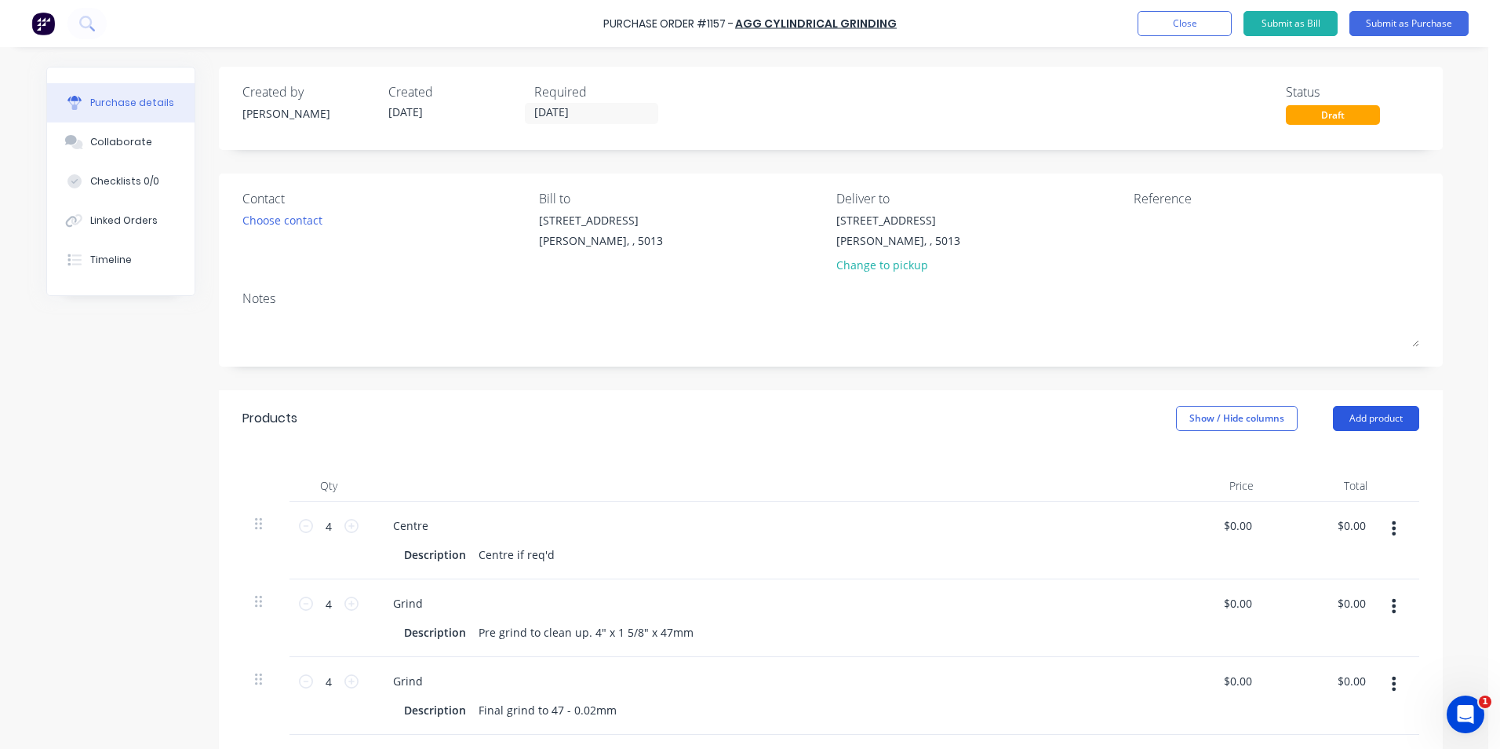
click at [1386, 418] on button "Add product" at bounding box center [1376, 418] width 86 height 25
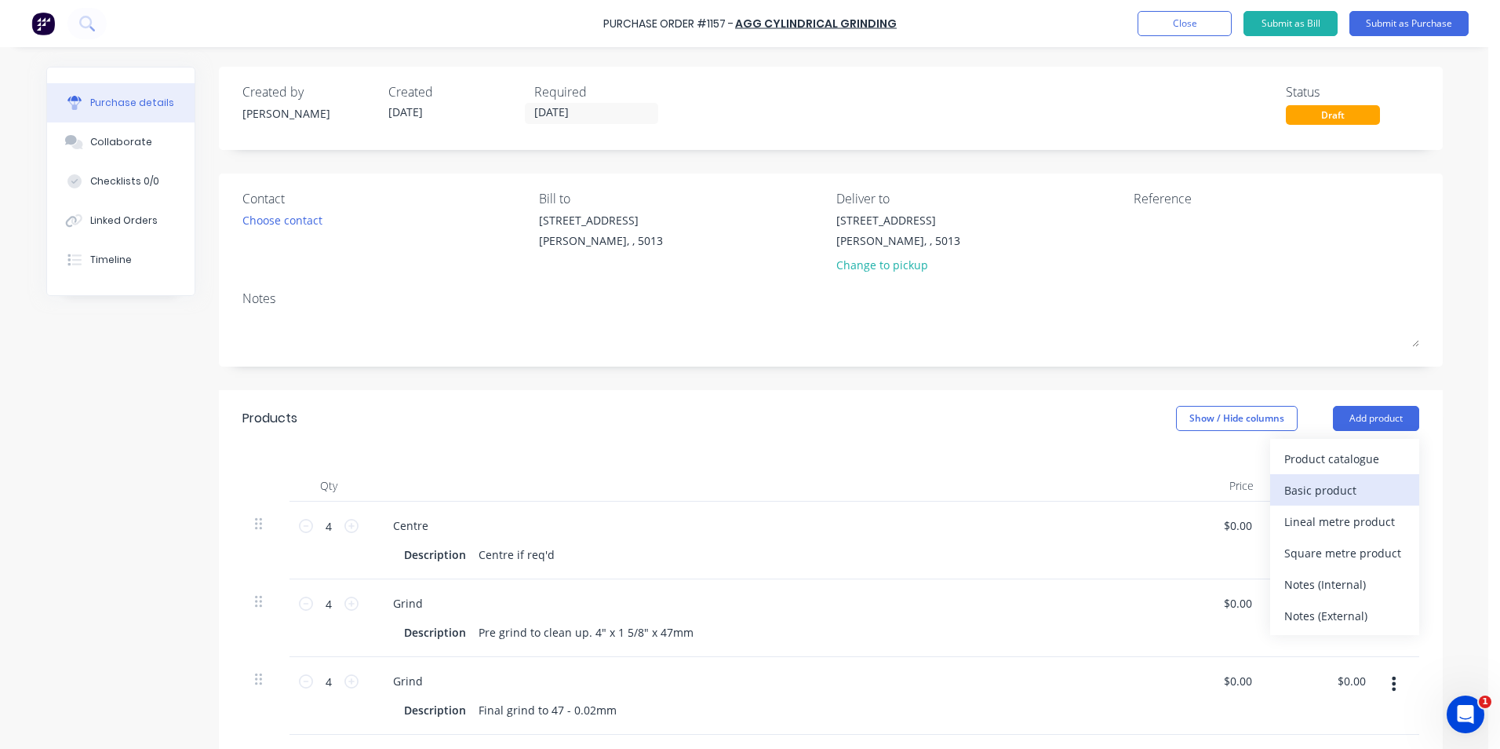
click at [1362, 495] on div "Basic product" at bounding box center [1344, 490] width 121 height 23
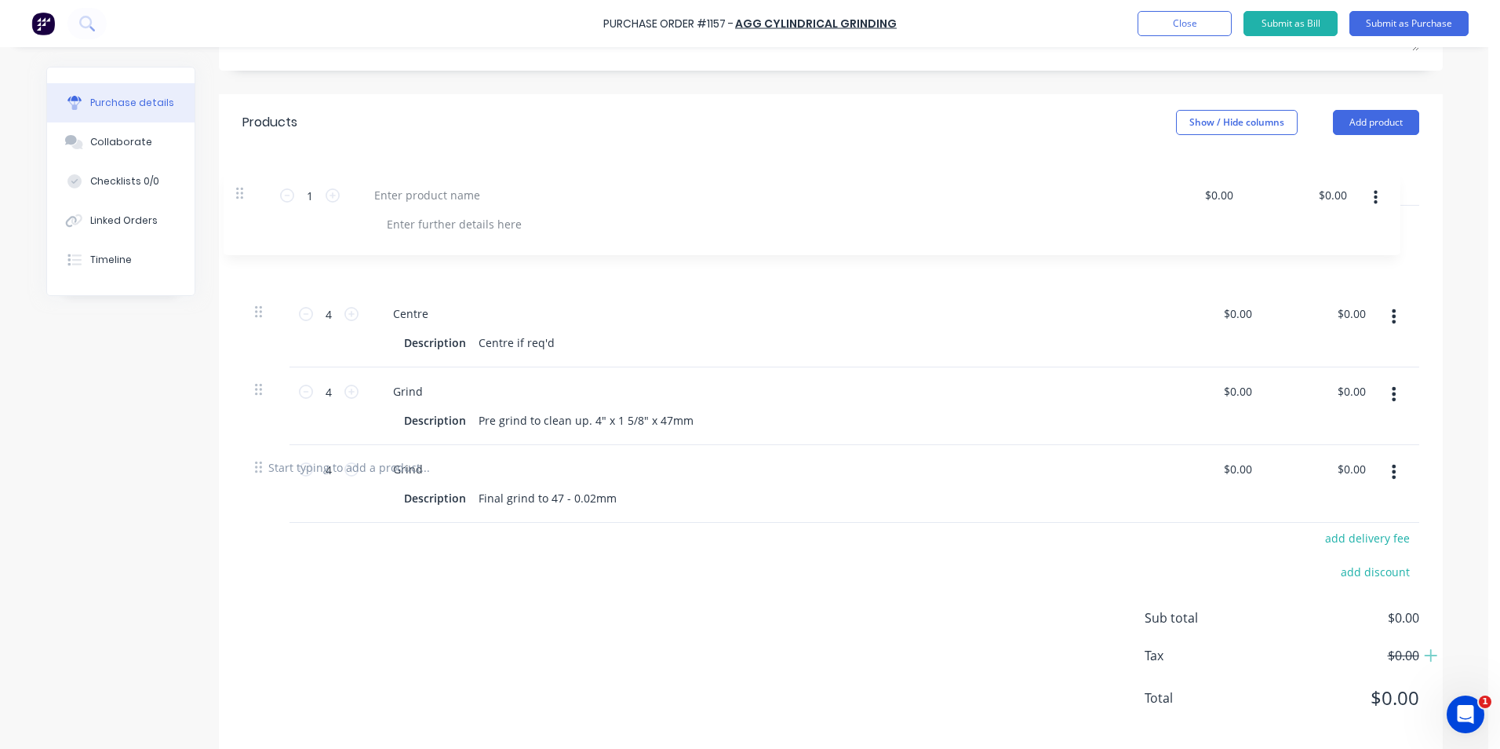
scroll to position [293, 0]
drag, startPoint x: 259, startPoint y: 370, endPoint x: 259, endPoint y: 226, distance: 143.6
click at [259, 226] on div "4 4 Centre Description Centre if req'd $0.00 $0.00 $0.00 $0.00 4 4 Grind Descri…" at bounding box center [830, 325] width 1177 height 233
type input "1"
type input "4"
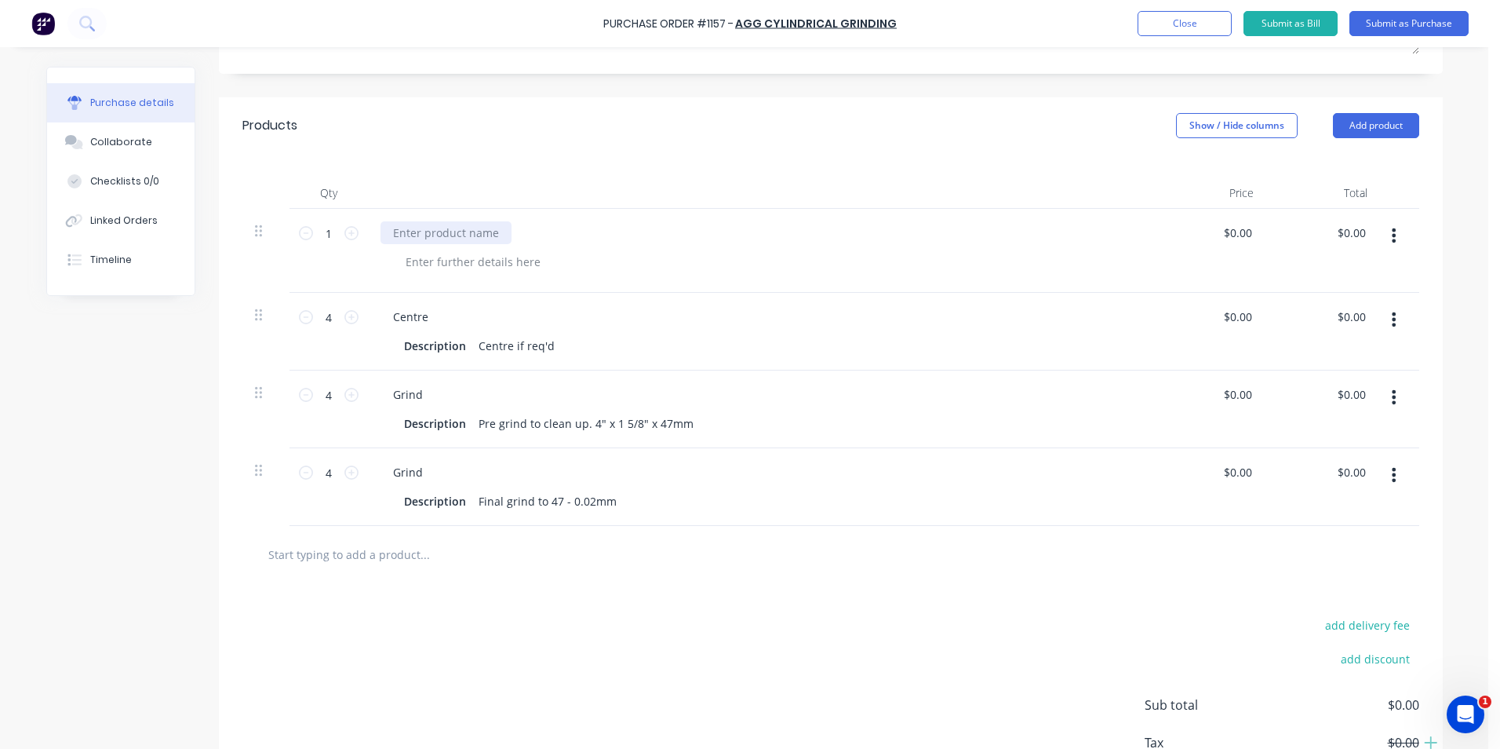
click at [497, 230] on div at bounding box center [446, 232] width 131 height 23
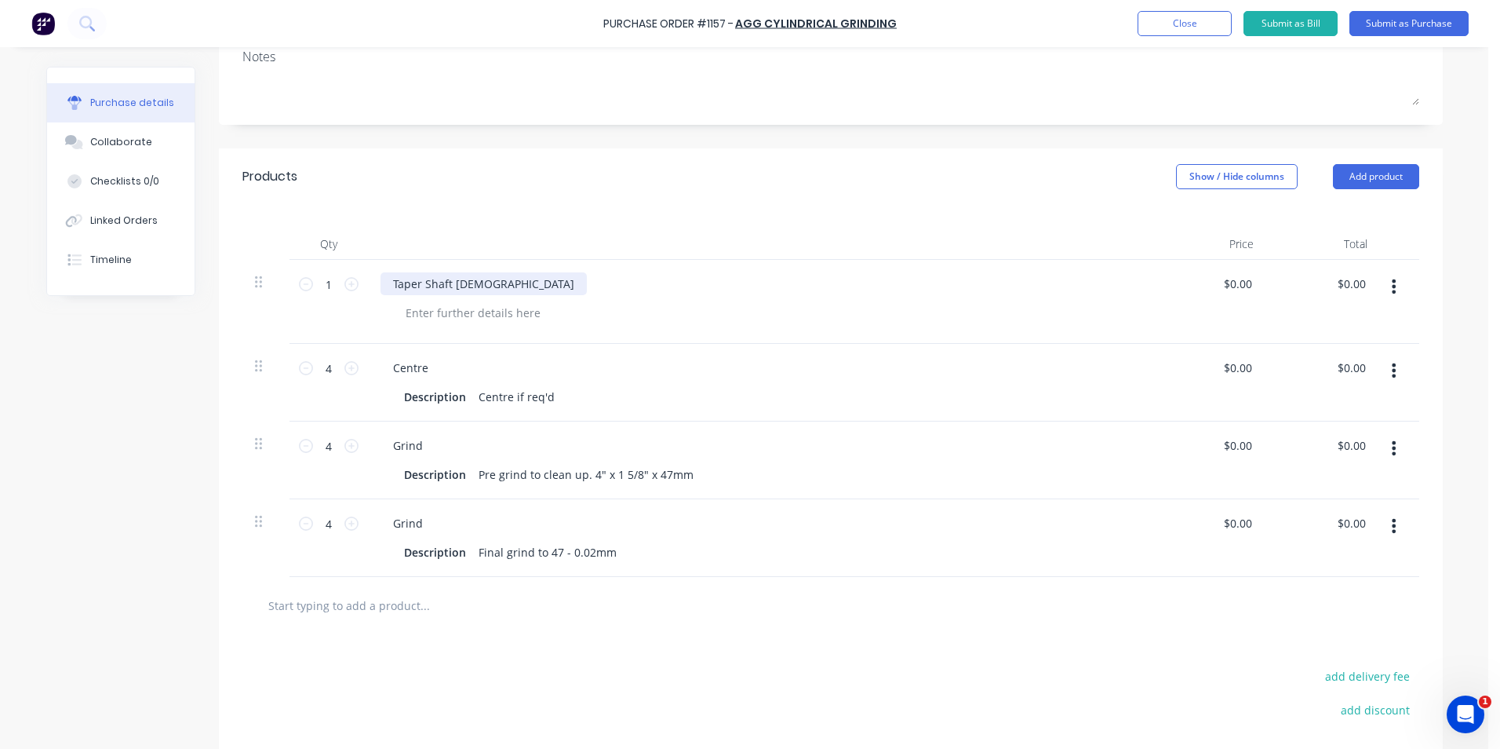
scroll to position [57, 0]
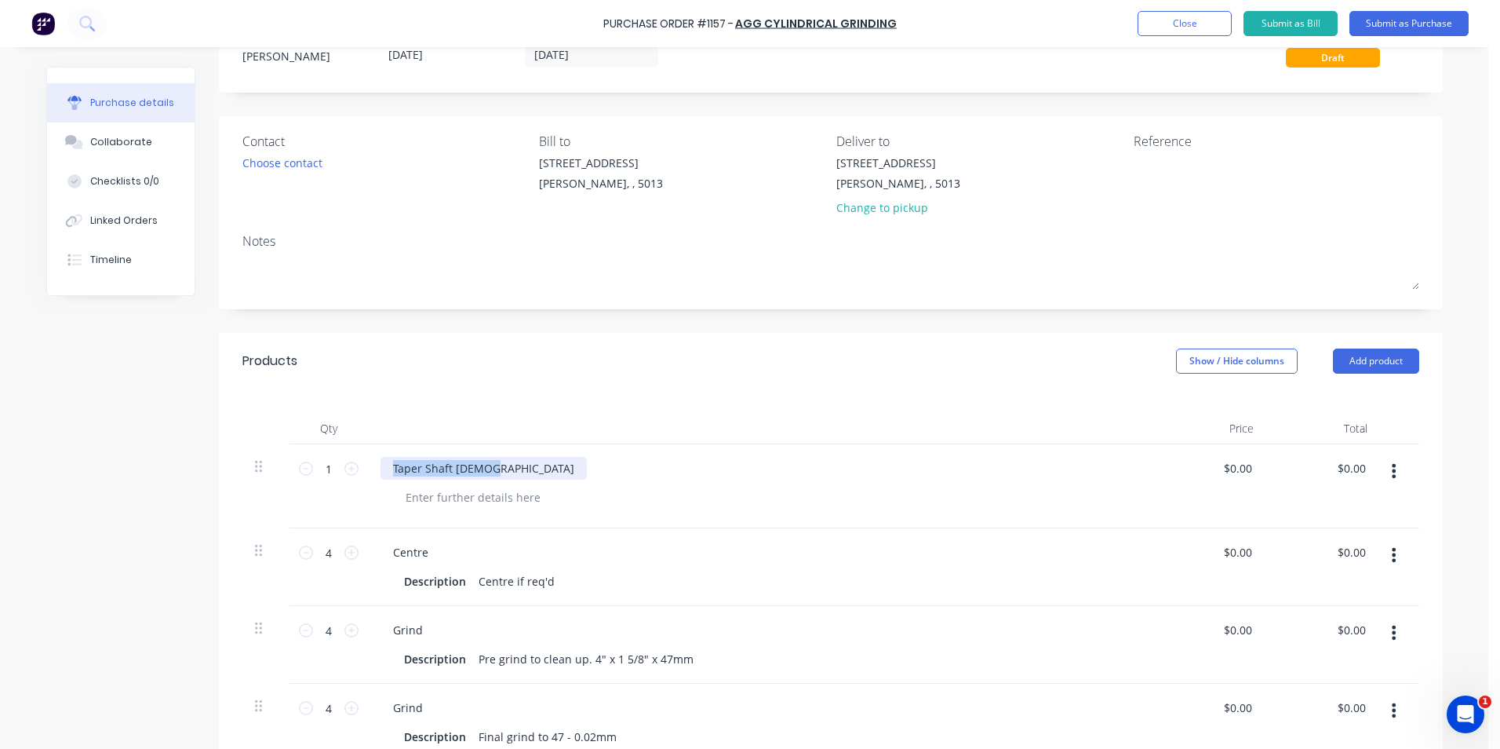
drag, startPoint x: 489, startPoint y: 465, endPoint x: 385, endPoint y: 468, distance: 103.6
click at [385, 468] on div "Taper Shaft Female" at bounding box center [484, 468] width 206 height 23
copy div "Taper Shaft Female"
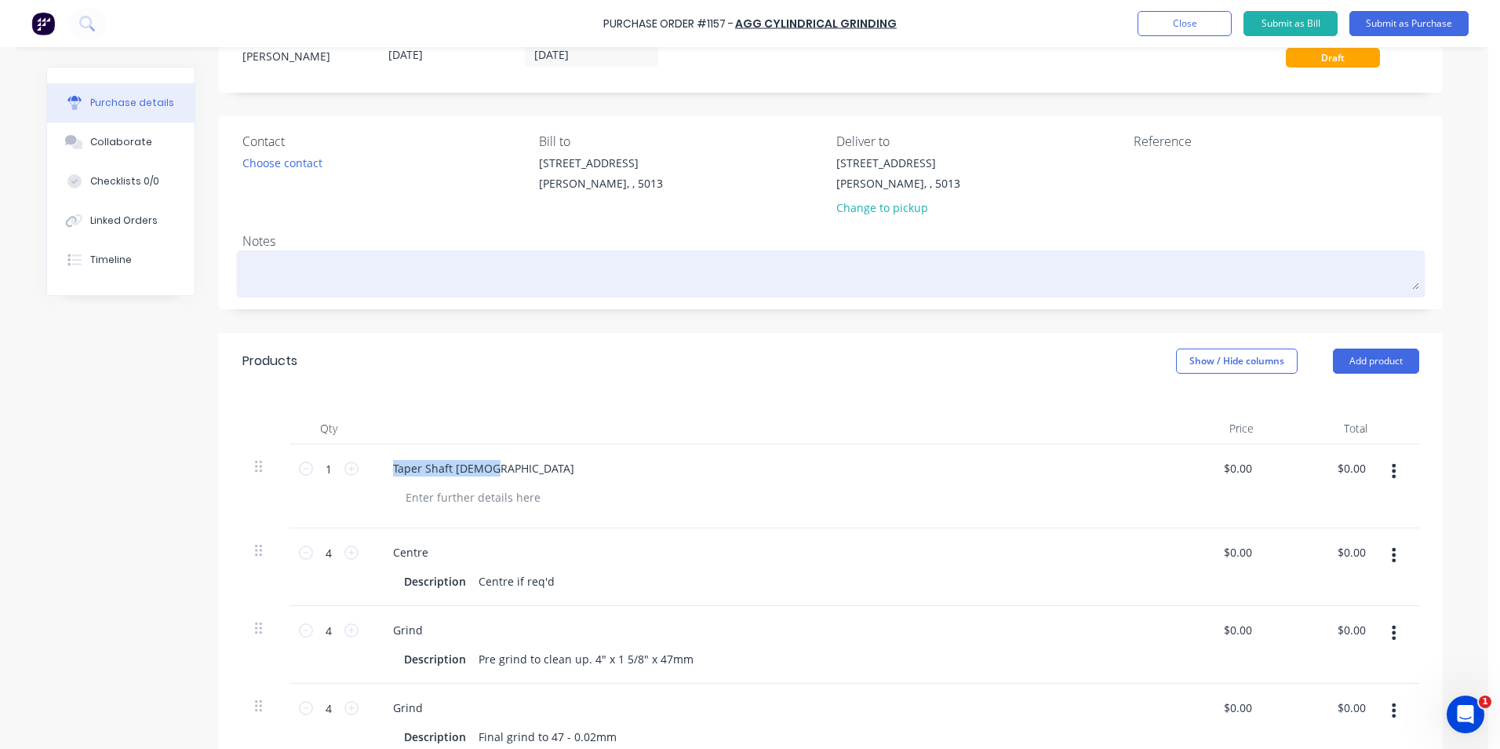
click at [289, 261] on textarea at bounding box center [830, 271] width 1177 height 35
paste textarea "Taper Shaft Female"
type textarea "x"
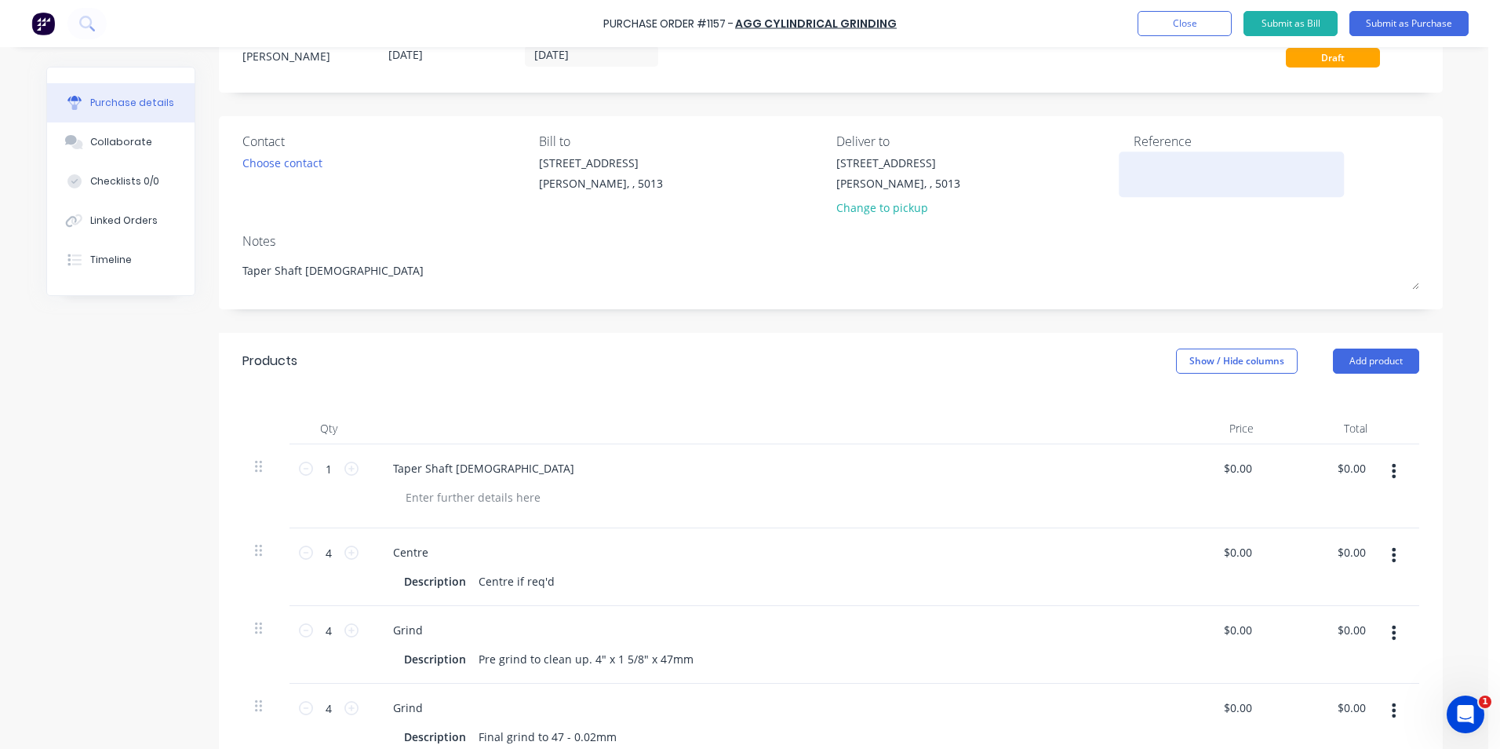
type textarea "Taper Shaft Female"
type textarea "x"
type textarea "Taper Shaft Female"
click at [1163, 163] on textarea at bounding box center [1232, 172] width 196 height 35
type textarea "TC18192"
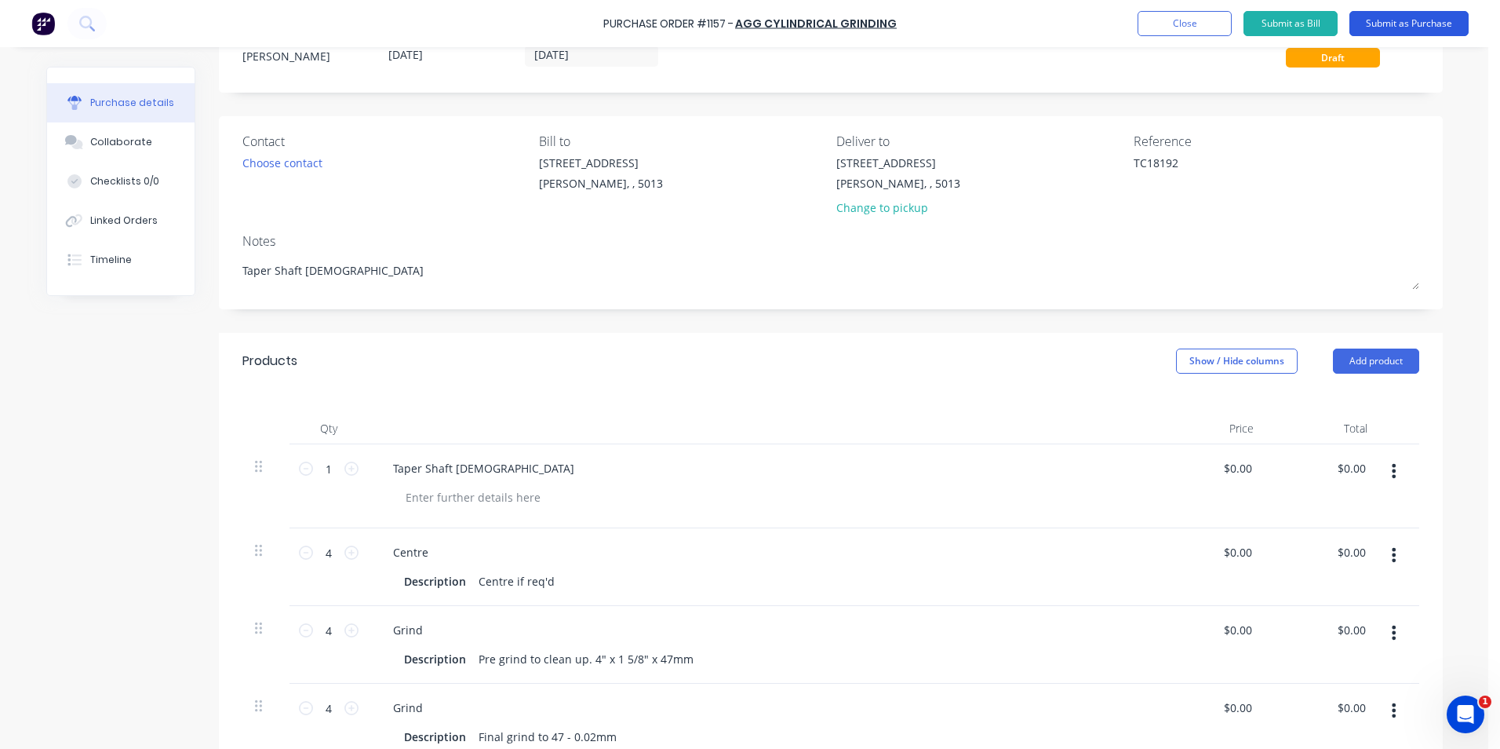
type textarea "x"
type textarea "TC18192"
click at [1437, 24] on button "Submit as Purchase" at bounding box center [1409, 23] width 119 height 25
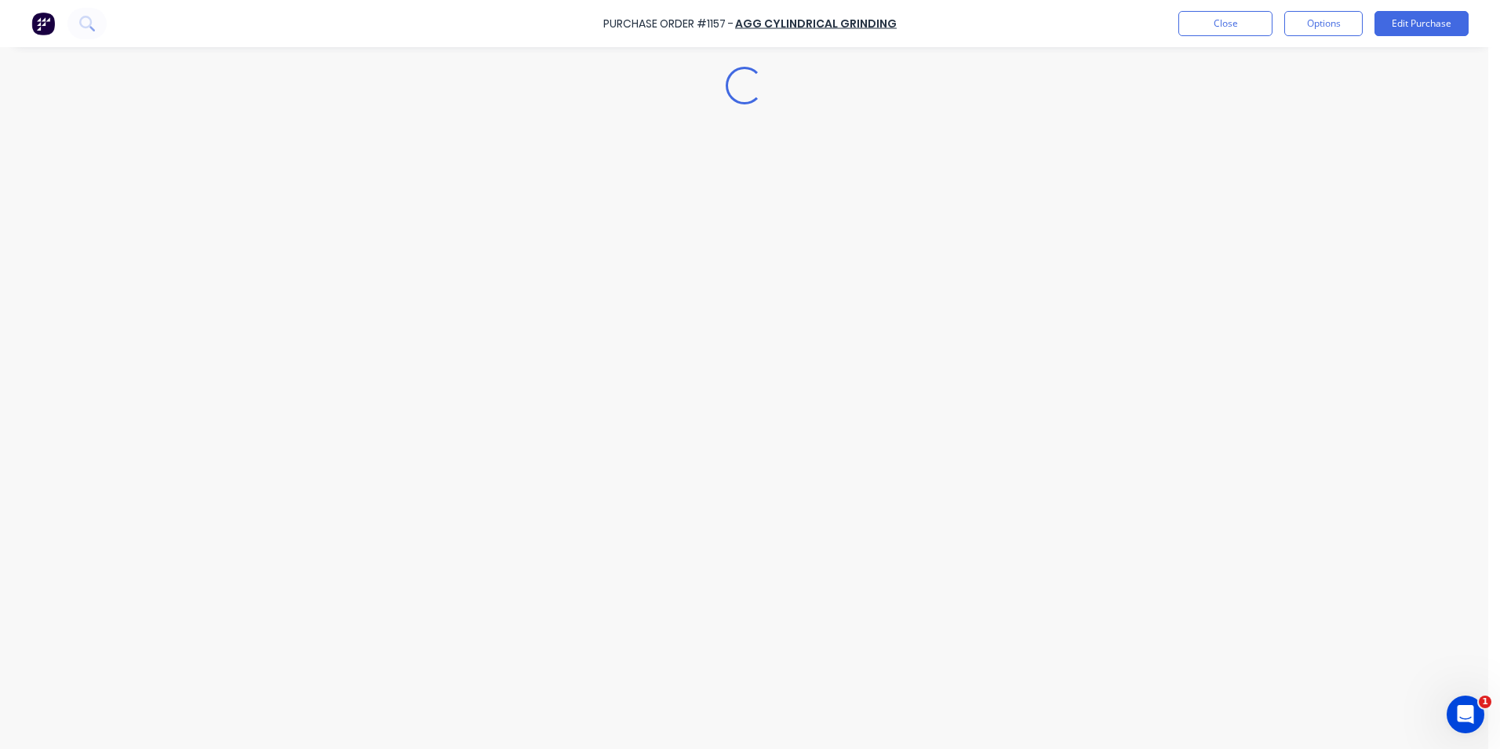
scroll to position [0, 0]
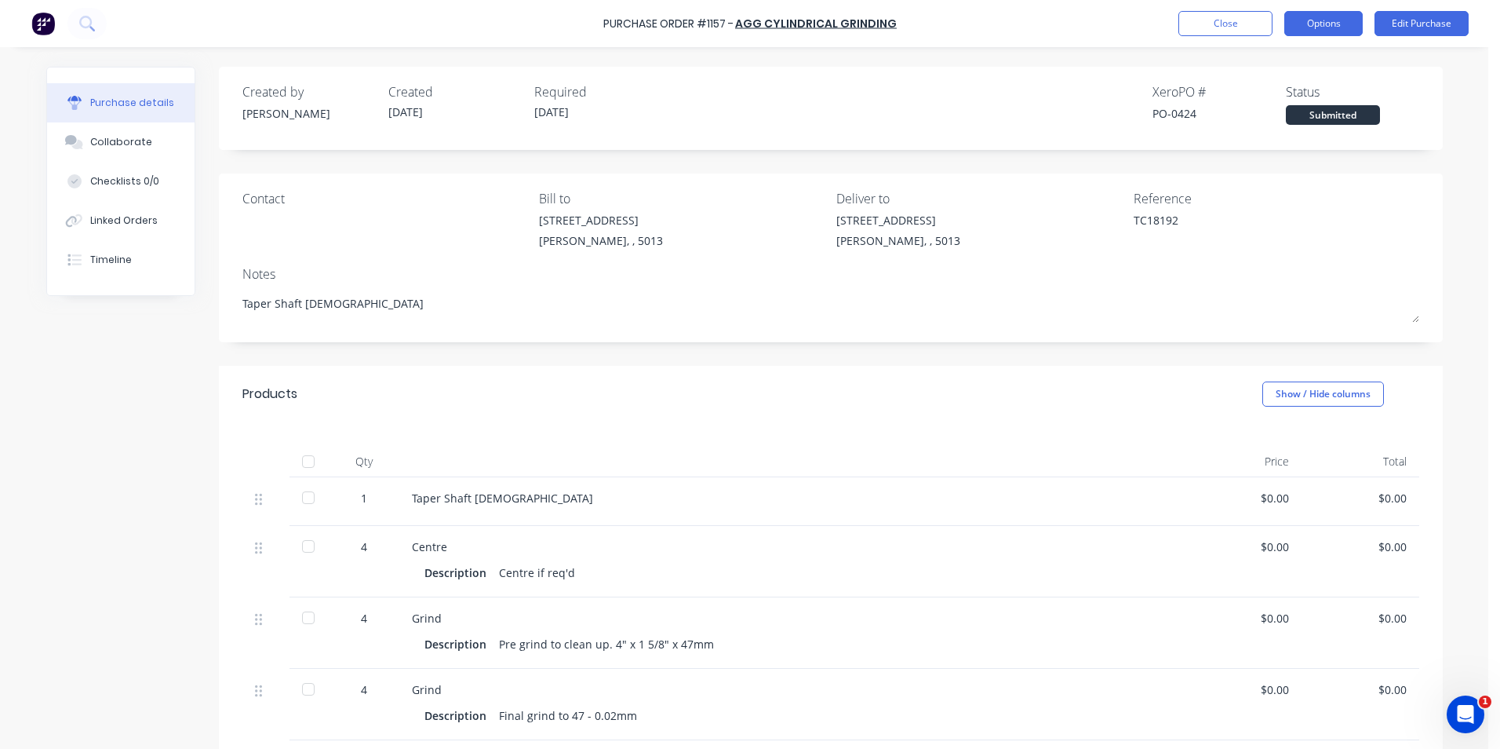
click at [1354, 28] on button "Options" at bounding box center [1323, 23] width 78 height 25
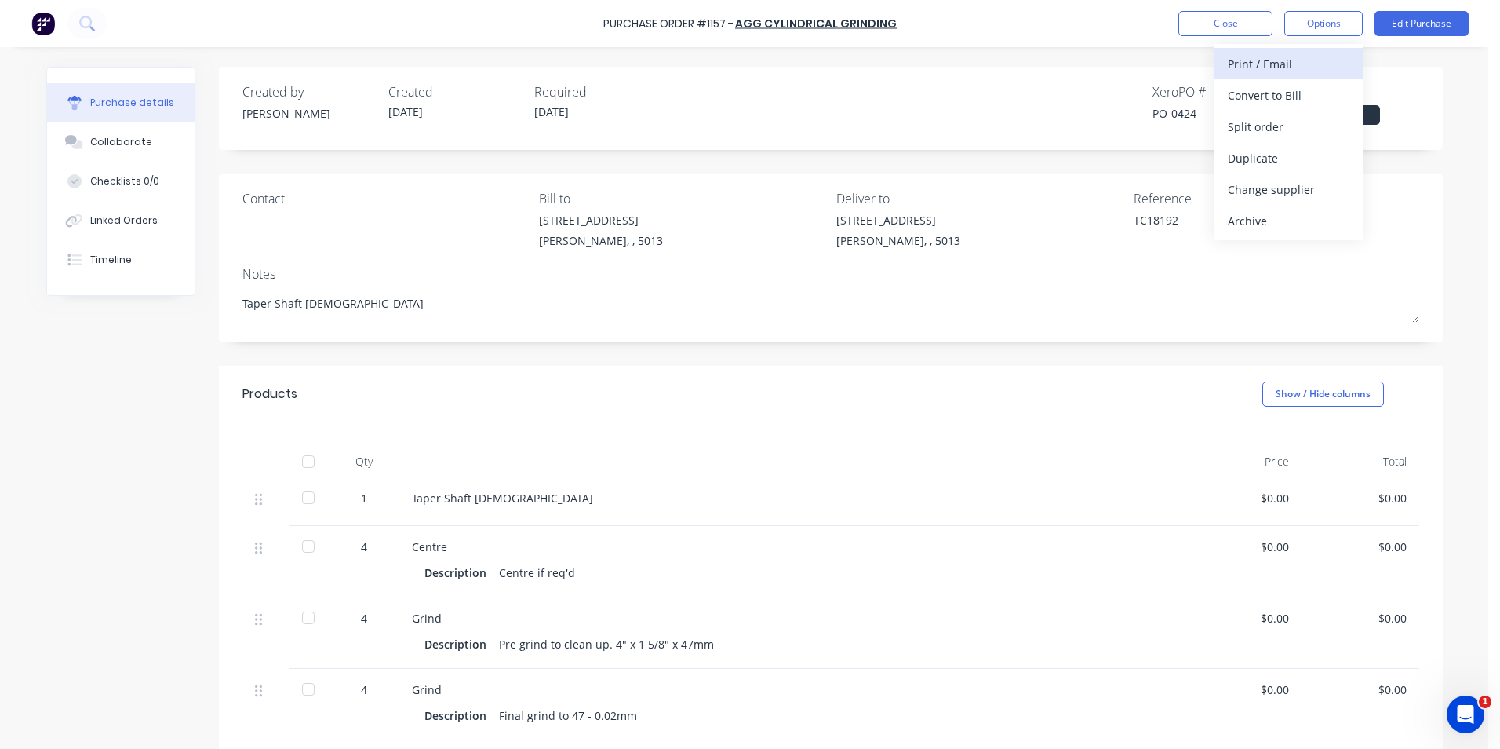
click at [1310, 71] on div "Print / Email" at bounding box center [1288, 64] width 121 height 23
click at [1336, 122] on div "Without pricing" at bounding box center [1288, 126] width 121 height 23
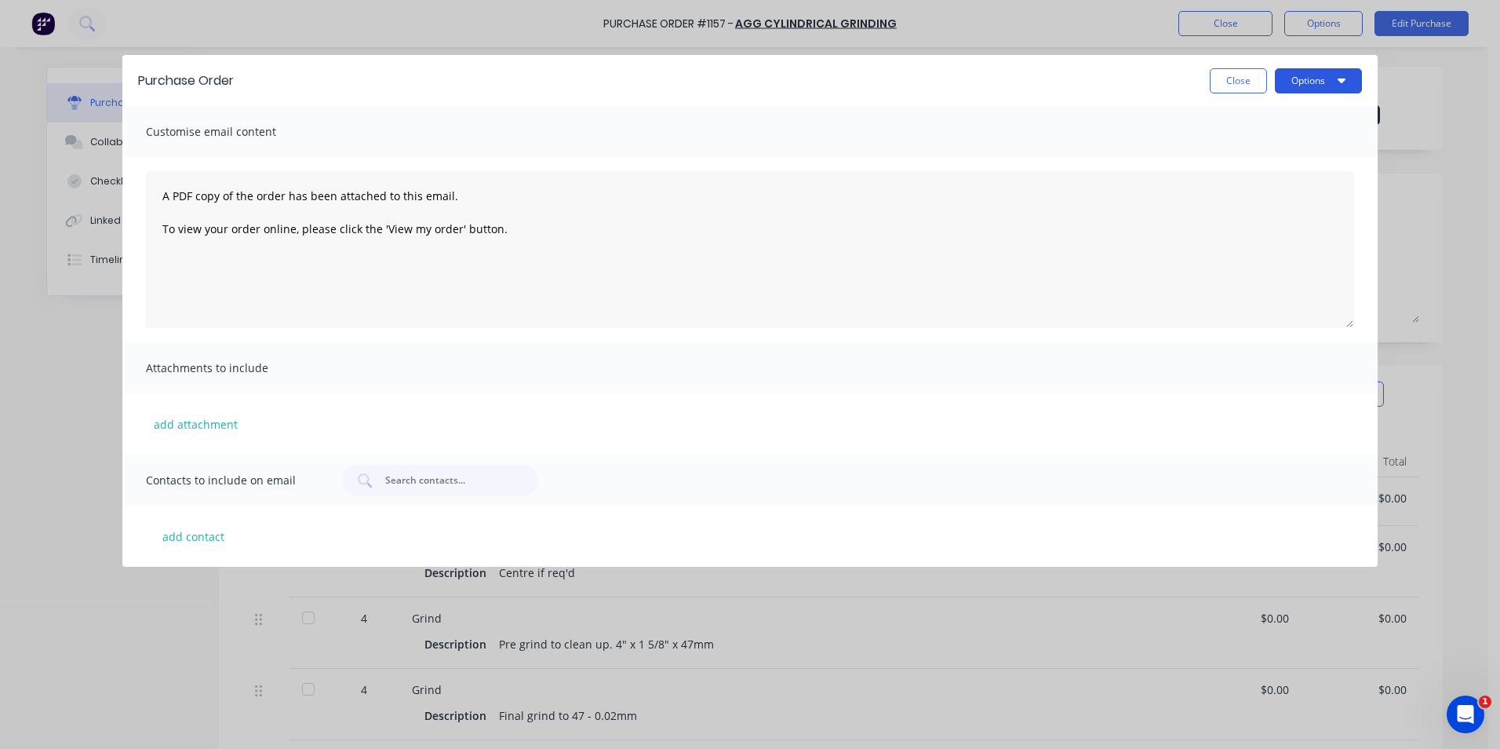
click at [1353, 87] on button "Options" at bounding box center [1318, 80] width 87 height 25
click at [1331, 137] on button "Print" at bounding box center [1287, 152] width 149 height 31
click at [1248, 92] on button "Close" at bounding box center [1238, 80] width 57 height 25
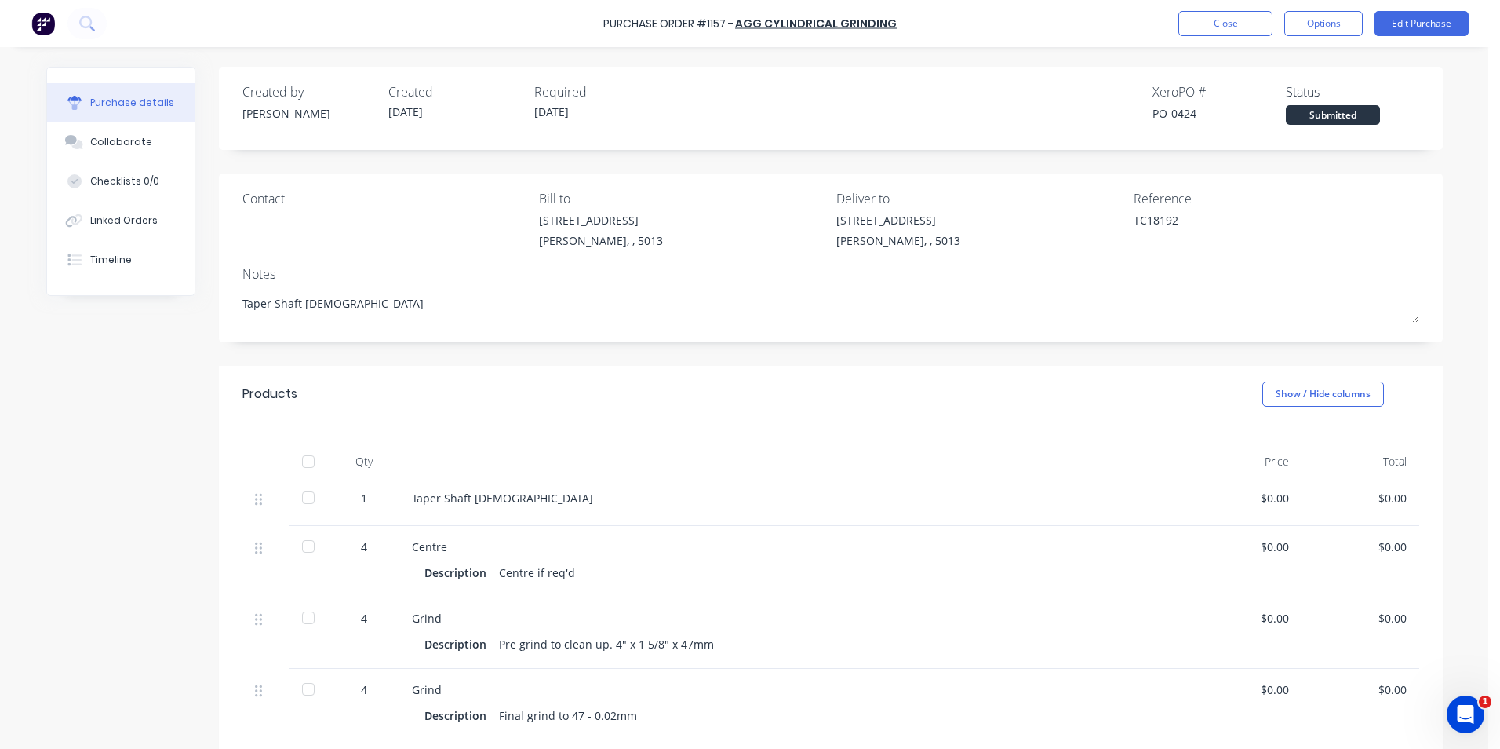
type textarea "x"
click at [1211, 22] on button "Close" at bounding box center [1226, 23] width 94 height 25
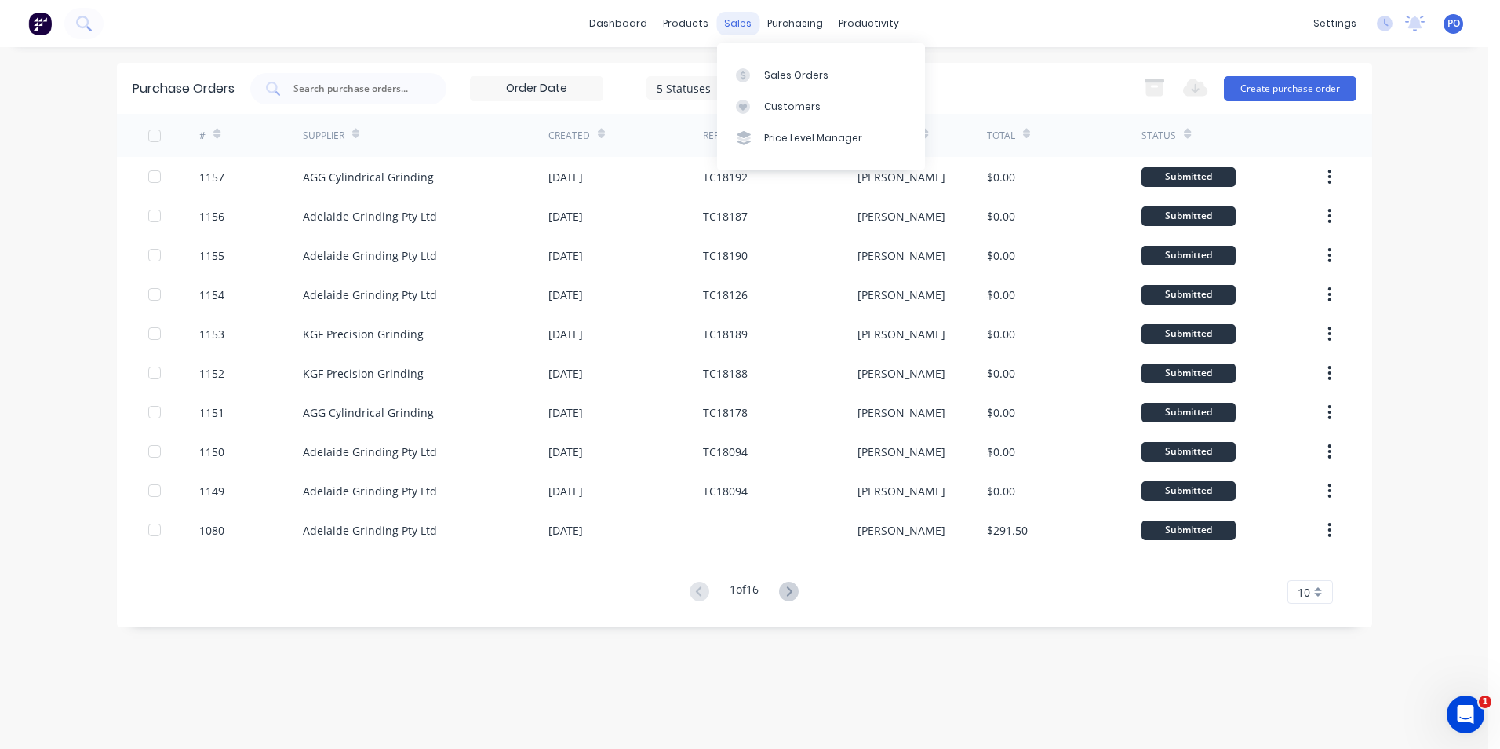
click at [737, 31] on div "sales" at bounding box center [737, 24] width 43 height 24
click at [804, 79] on div "Sales Orders" at bounding box center [796, 75] width 64 height 14
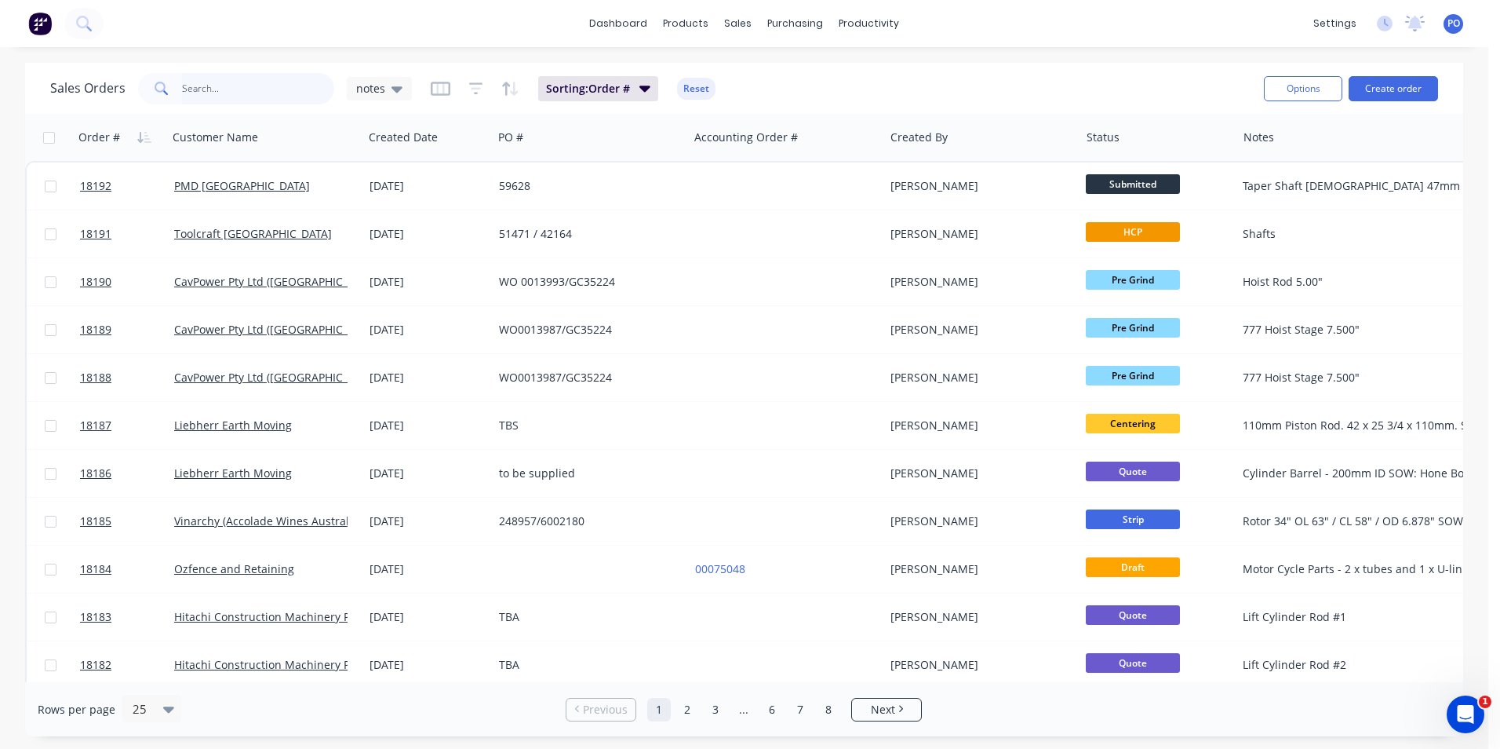
click at [251, 91] on input "text" at bounding box center [258, 88] width 153 height 31
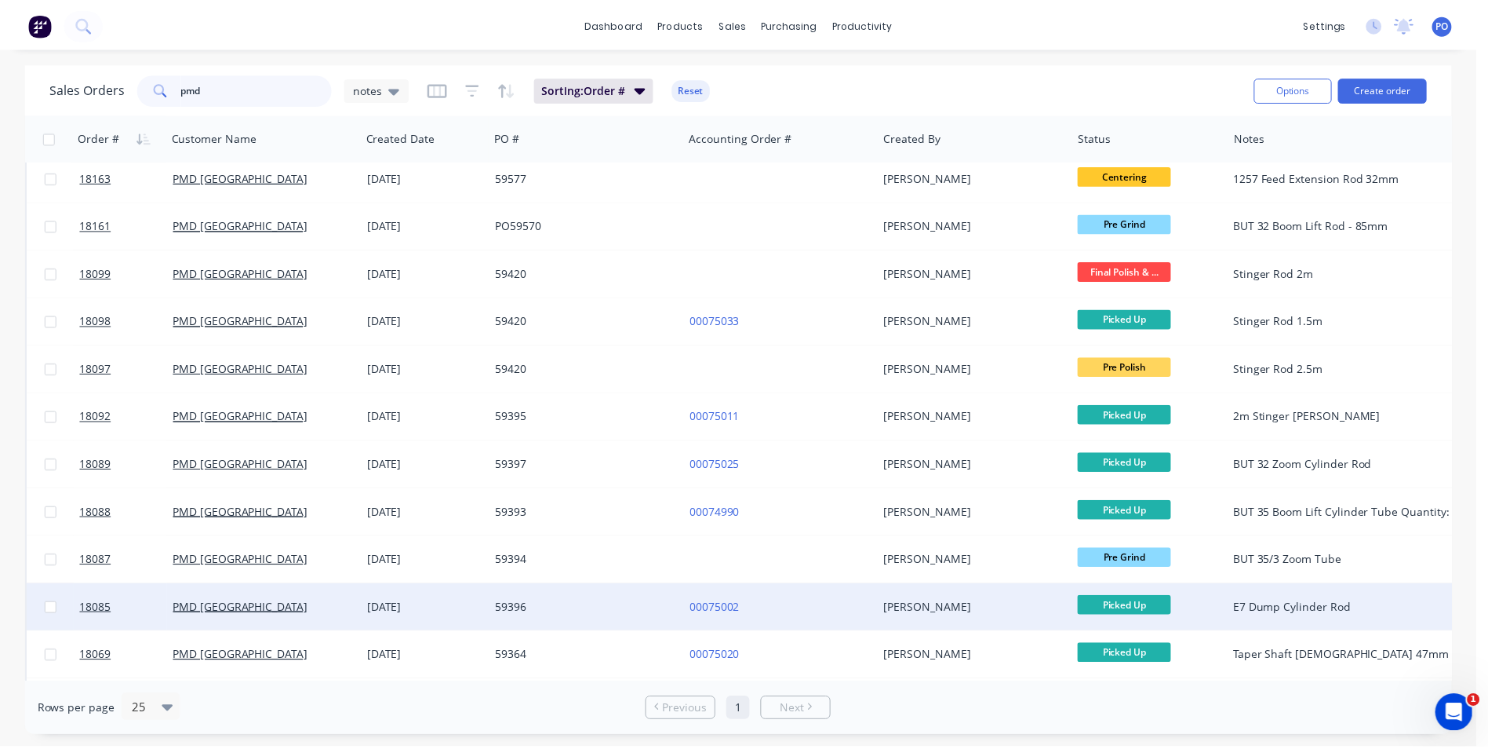
scroll to position [444, 0]
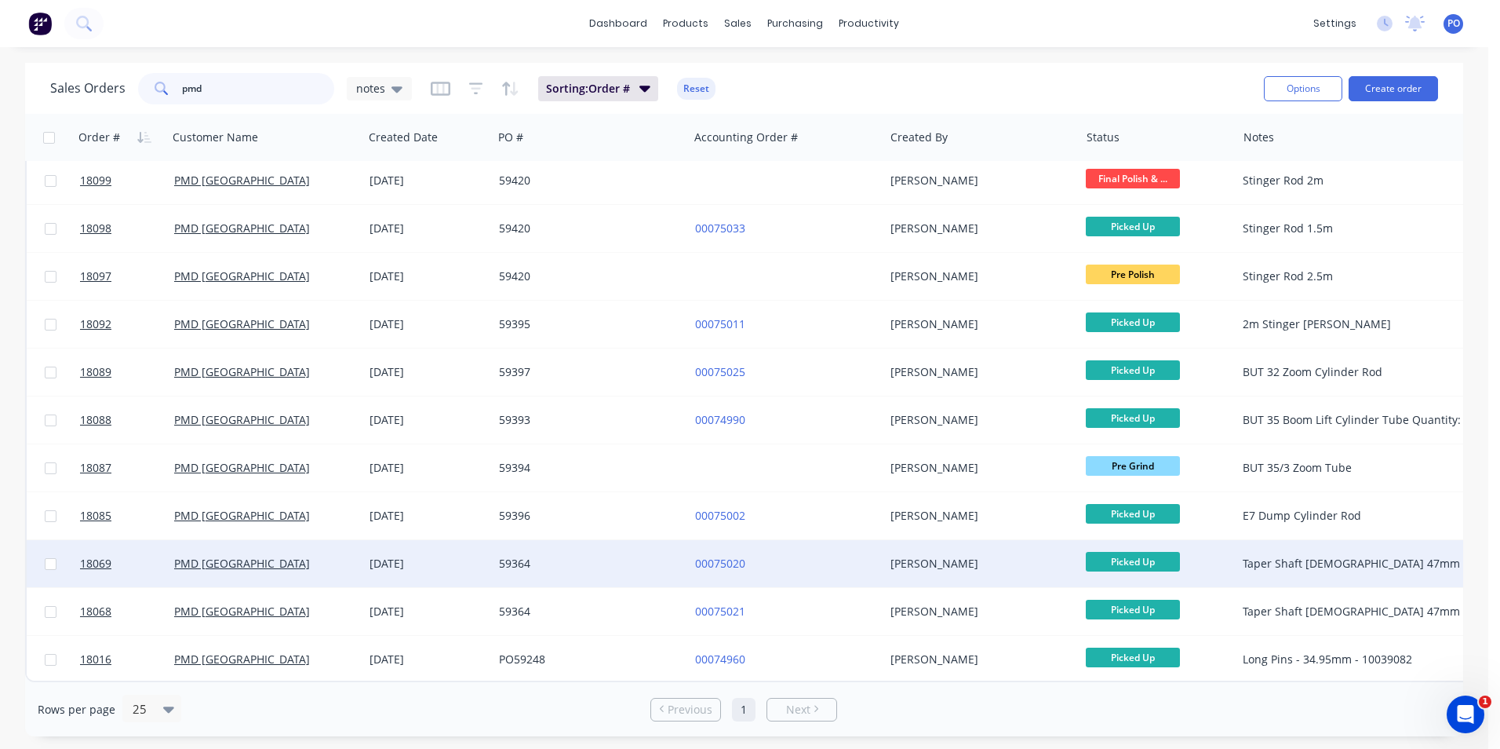
type input "pmd"
click at [612, 545] on div "59364" at bounding box center [590, 563] width 195 height 47
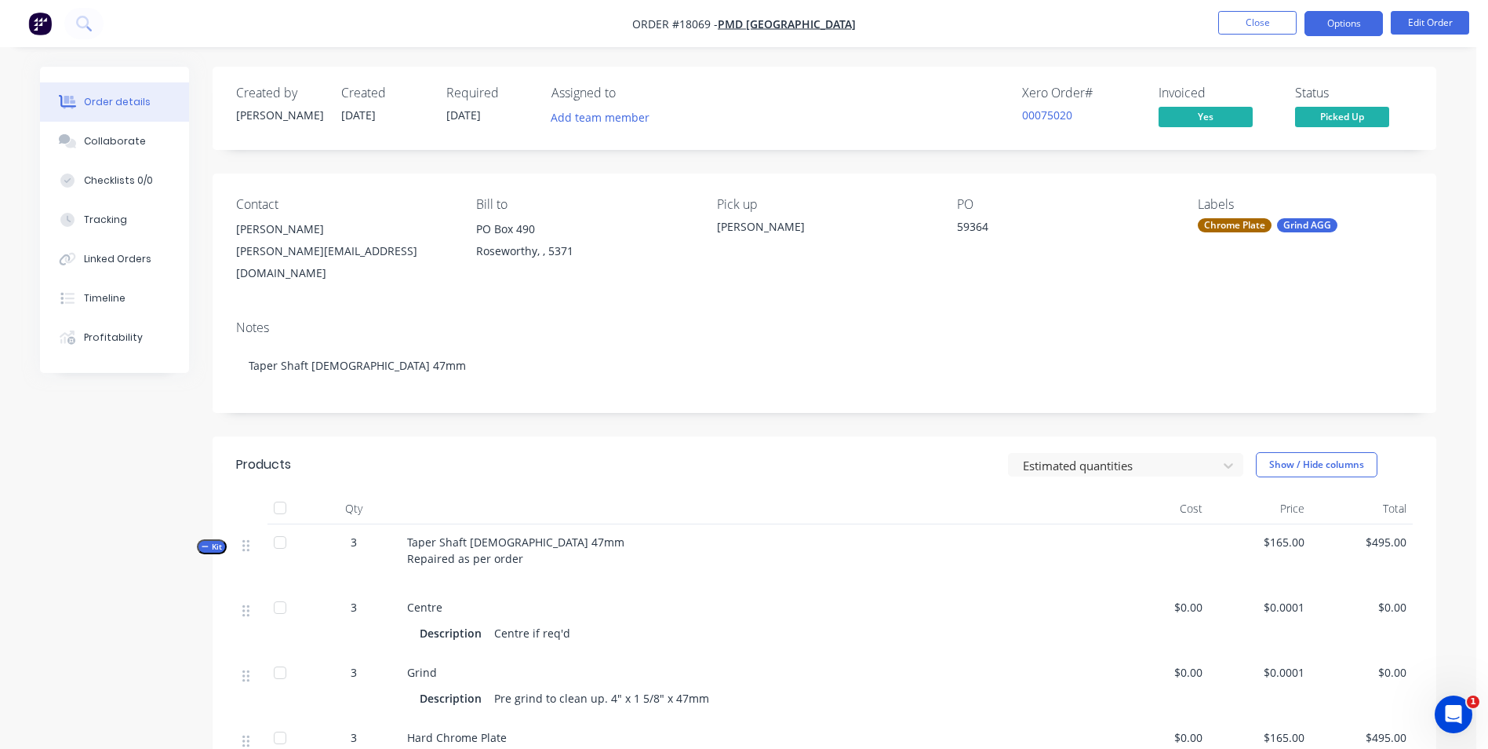
click at [1335, 28] on button "Options" at bounding box center [1344, 23] width 78 height 25
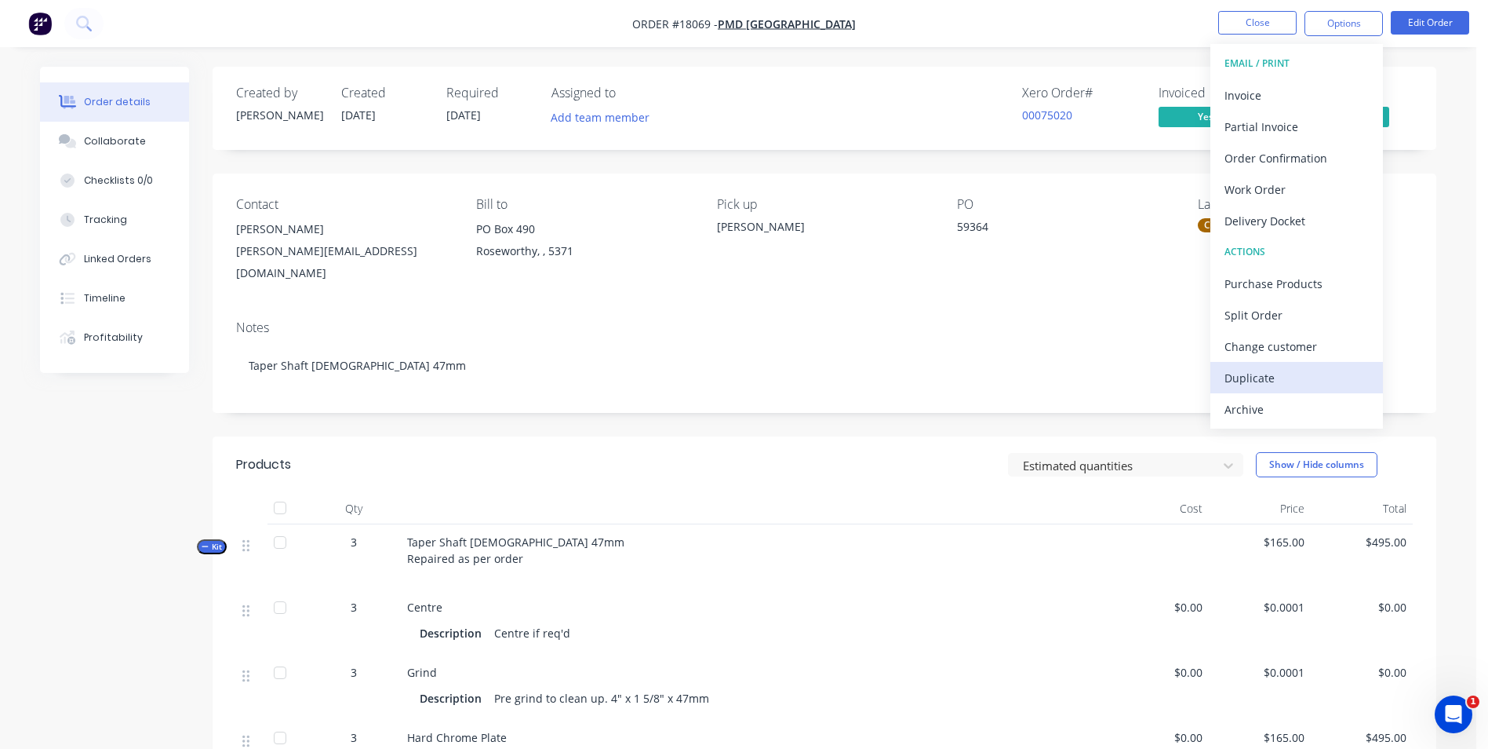
click at [1264, 379] on div "Duplicate" at bounding box center [1297, 377] width 144 height 23
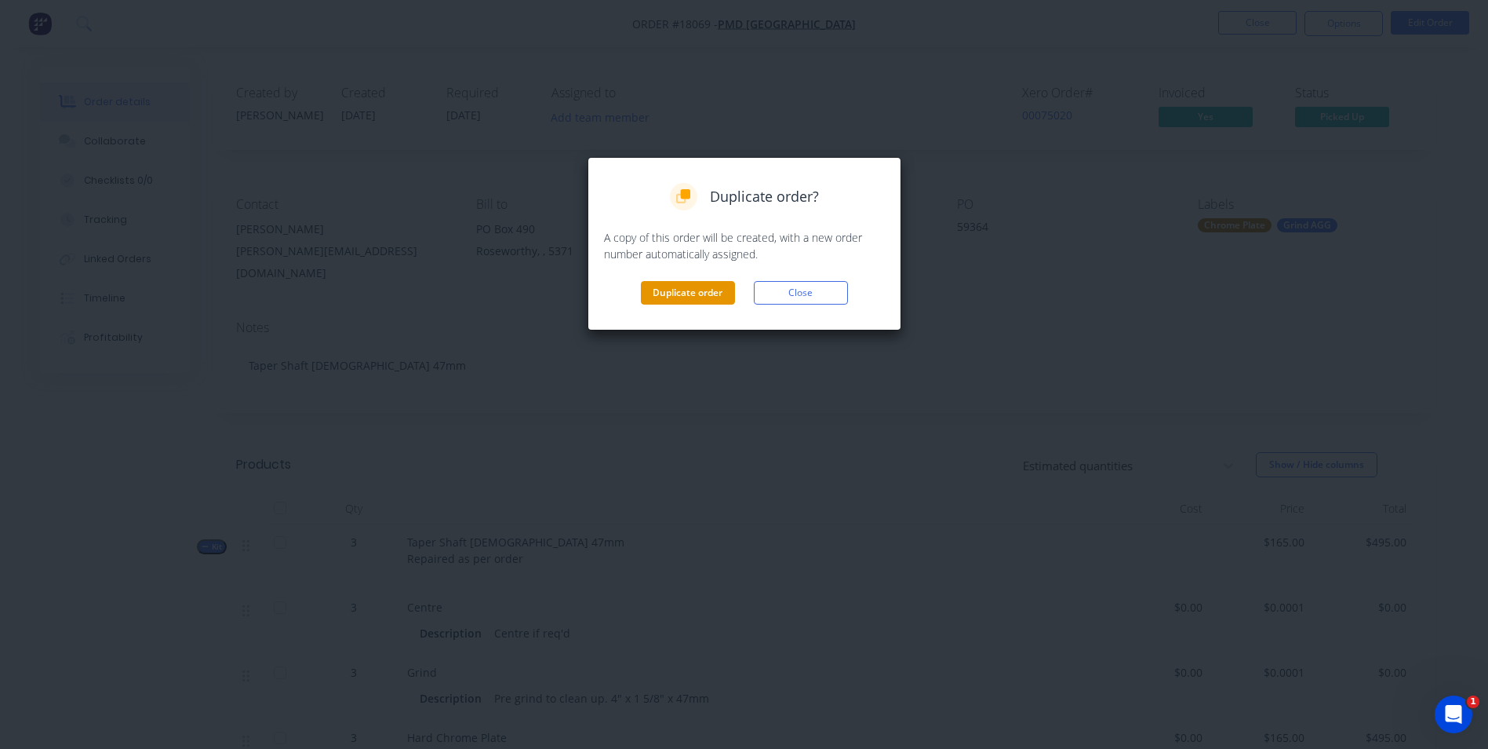
click at [676, 300] on button "Duplicate order" at bounding box center [688, 293] width 94 height 24
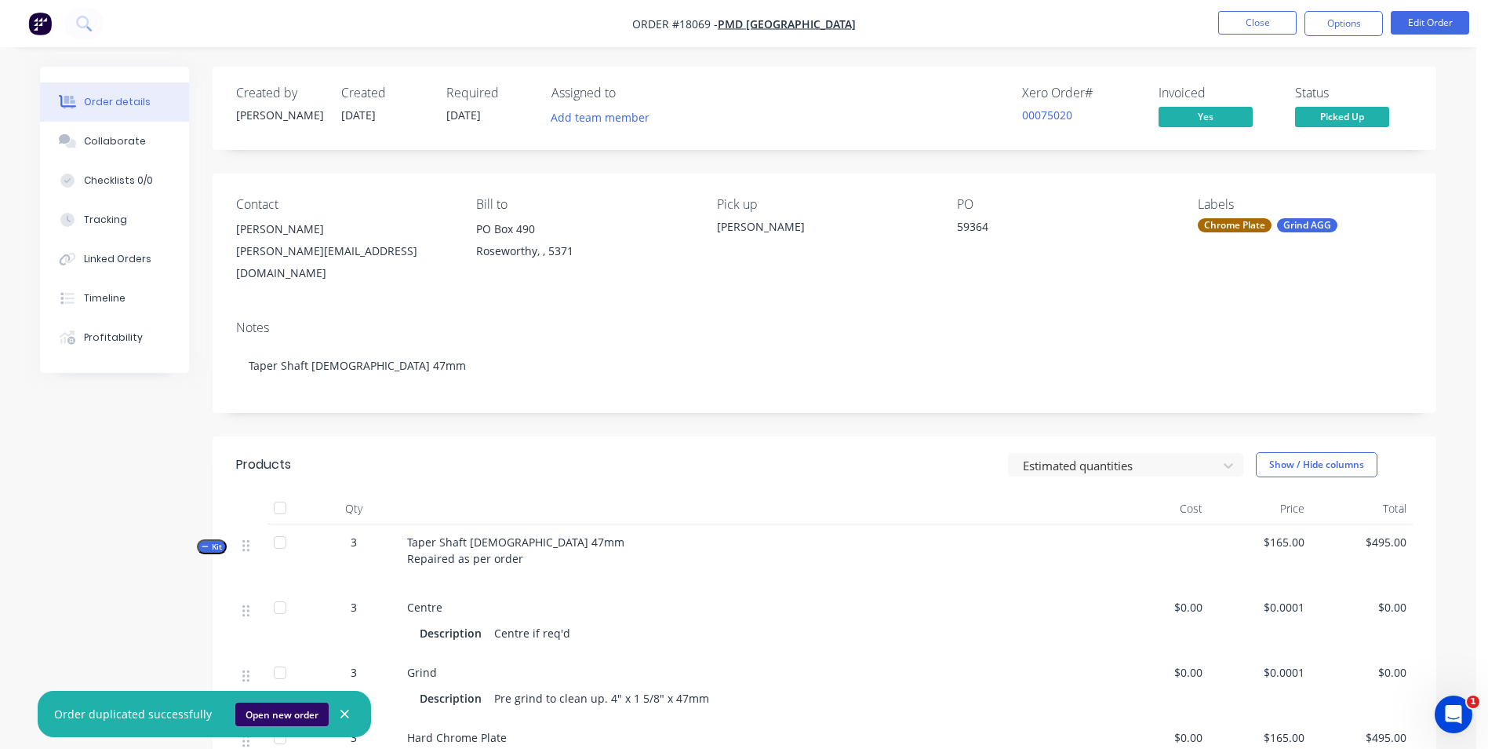
click at [275, 716] on button "Open new order" at bounding box center [281, 714] width 93 height 24
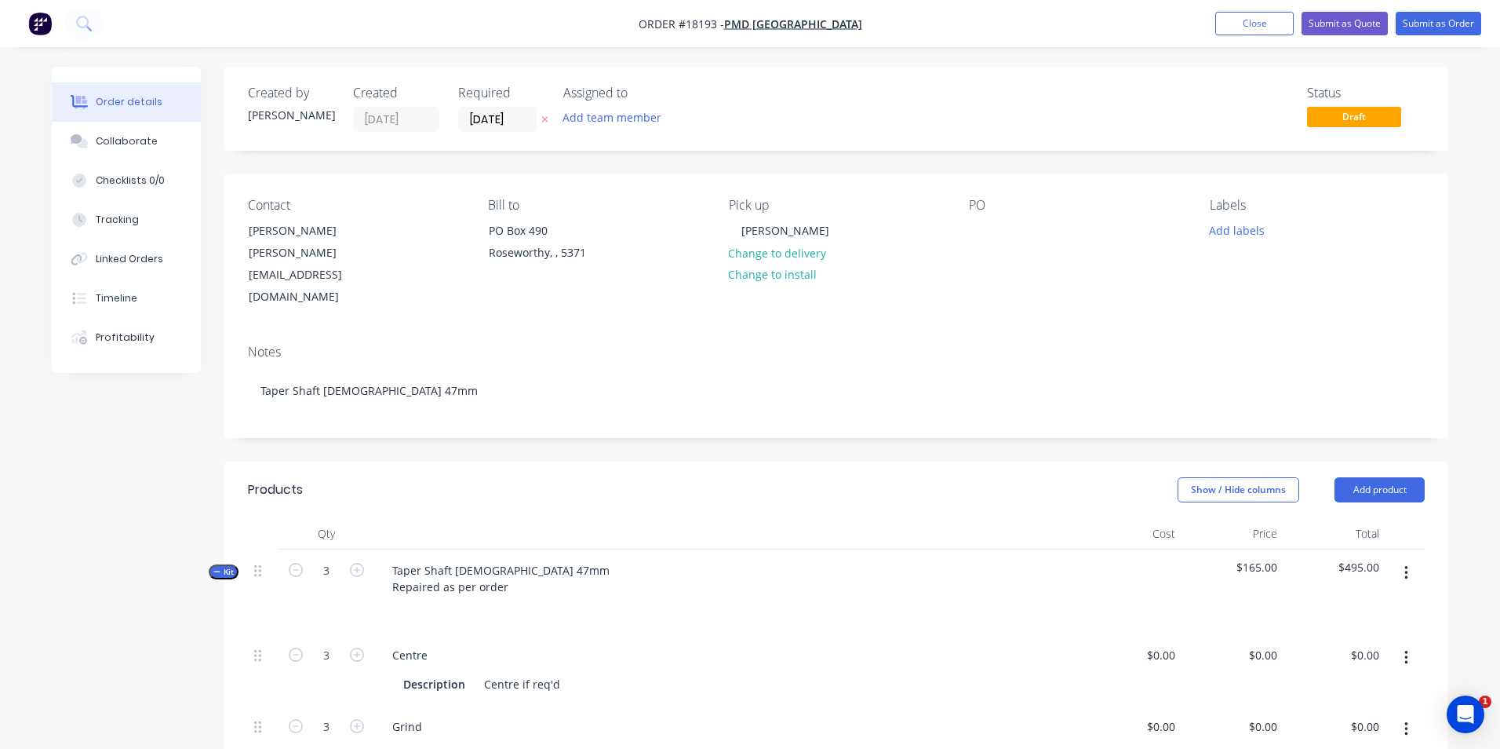
type input "$0.0001"
type input "$165.00"
type input "$495.00"
type input "$53.3333"
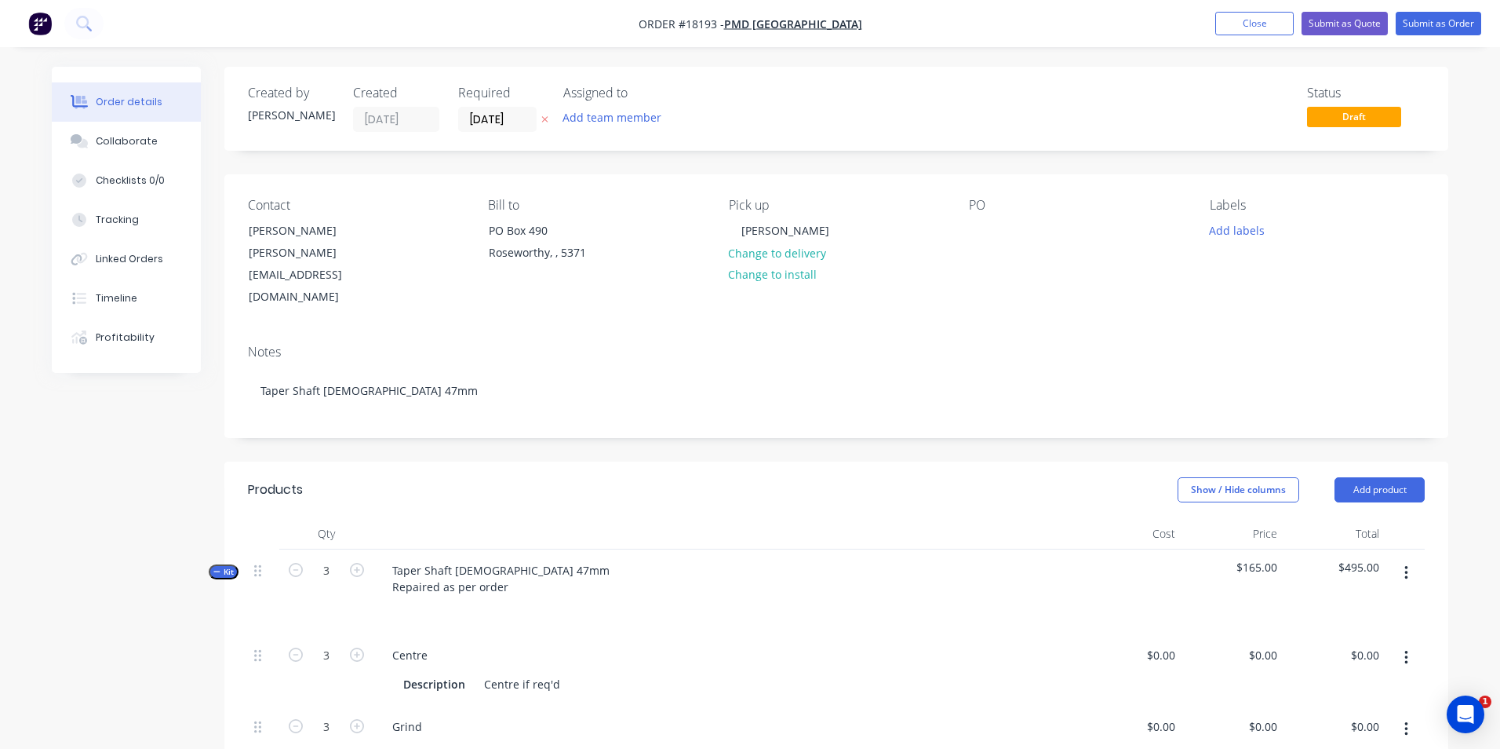
type input "$0.0001"
click at [971, 231] on div at bounding box center [976, 230] width 25 height 23
click at [349, 563] on icon "button" at bounding box center [351, 570] width 14 height 14
type input "4"
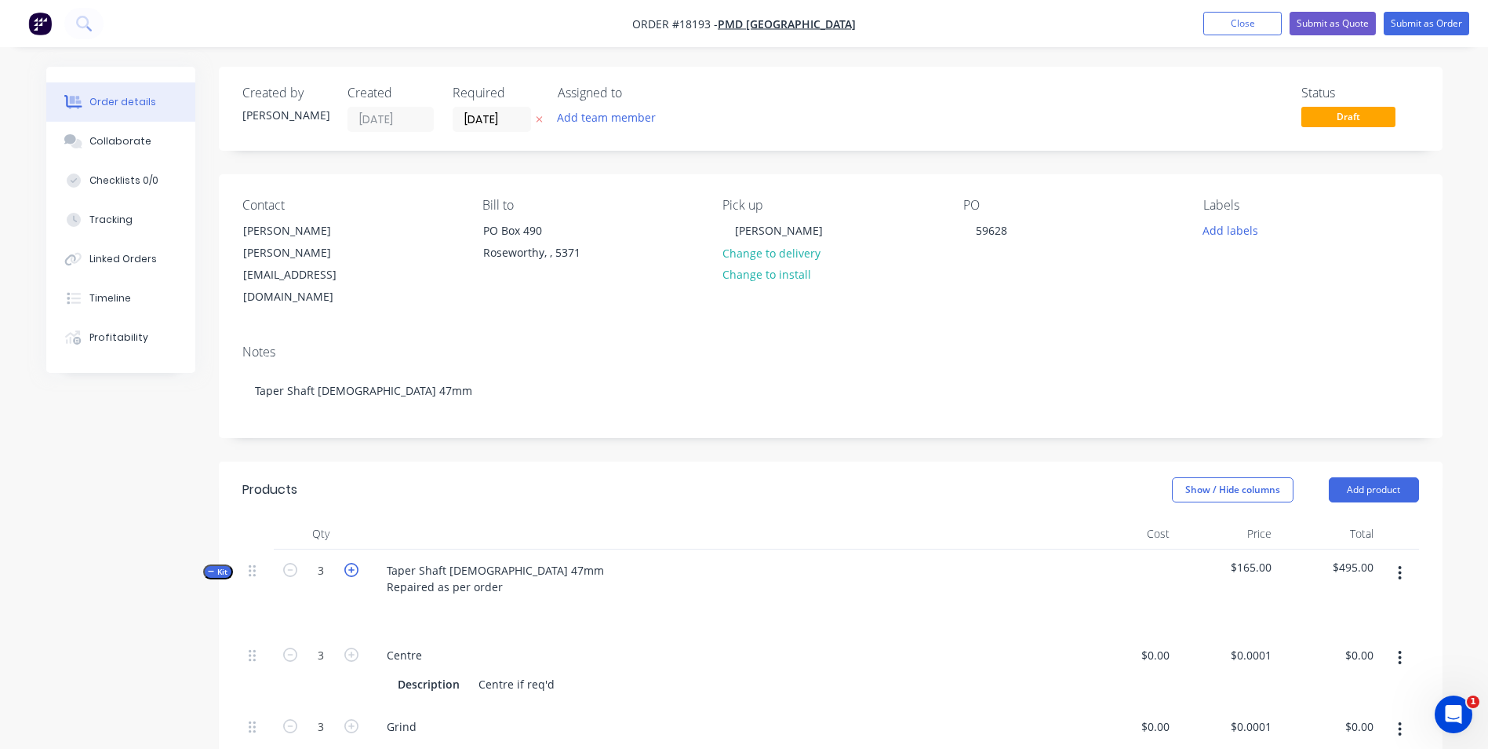
type input "4"
type input "$660.00"
type input "4"
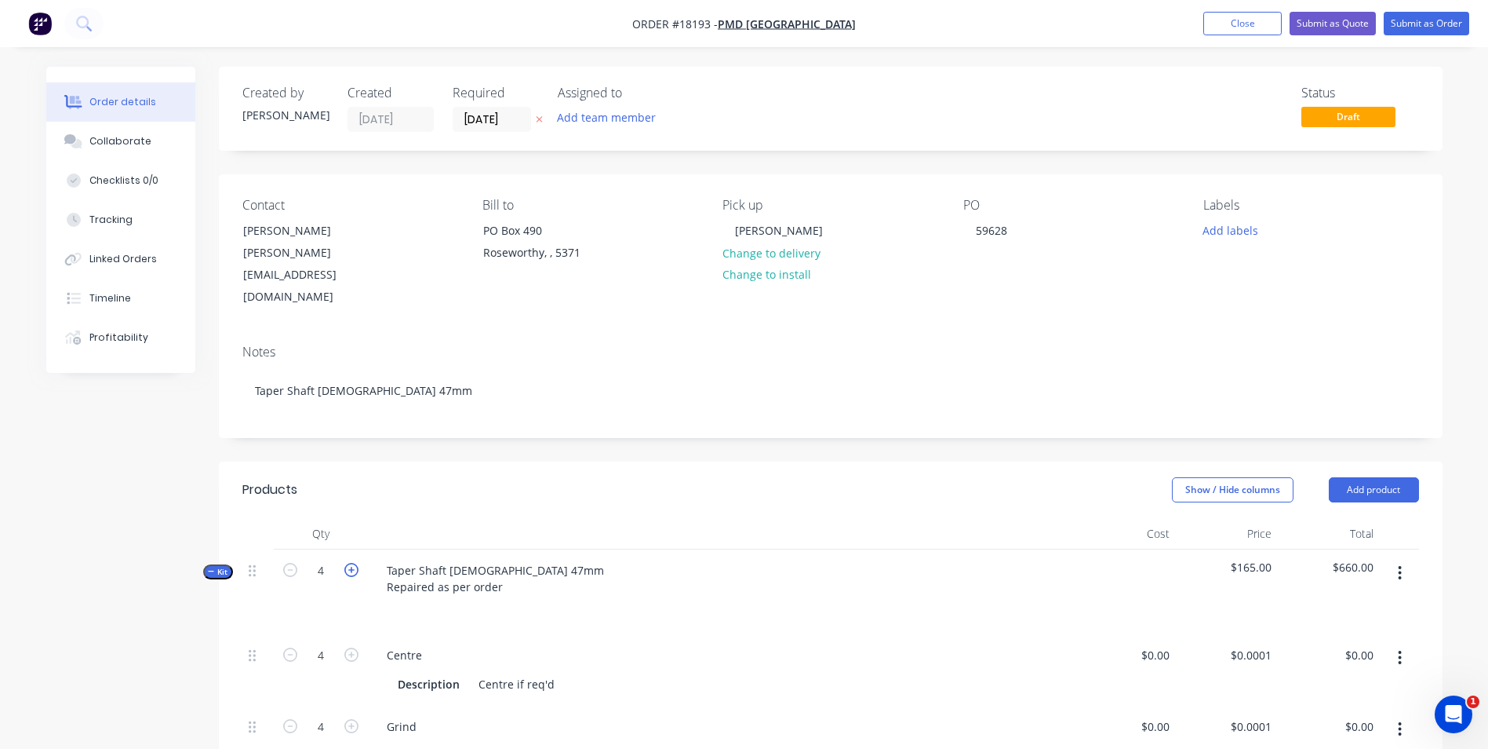
click at [348, 563] on icon "button" at bounding box center [351, 570] width 14 height 14
type input "5"
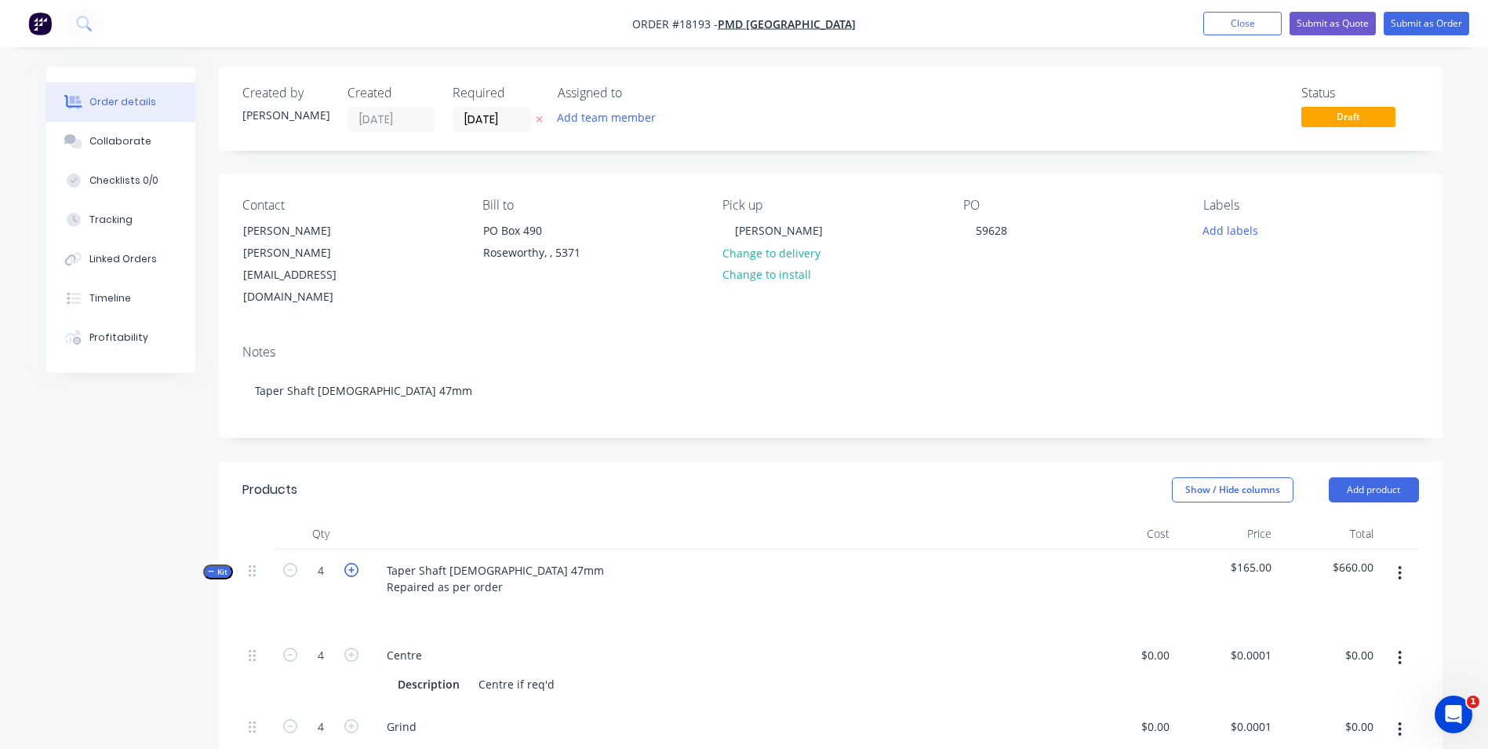
type input "$825.00"
type input "5"
click at [290, 563] on icon "button" at bounding box center [290, 570] width 14 height 14
type input "4"
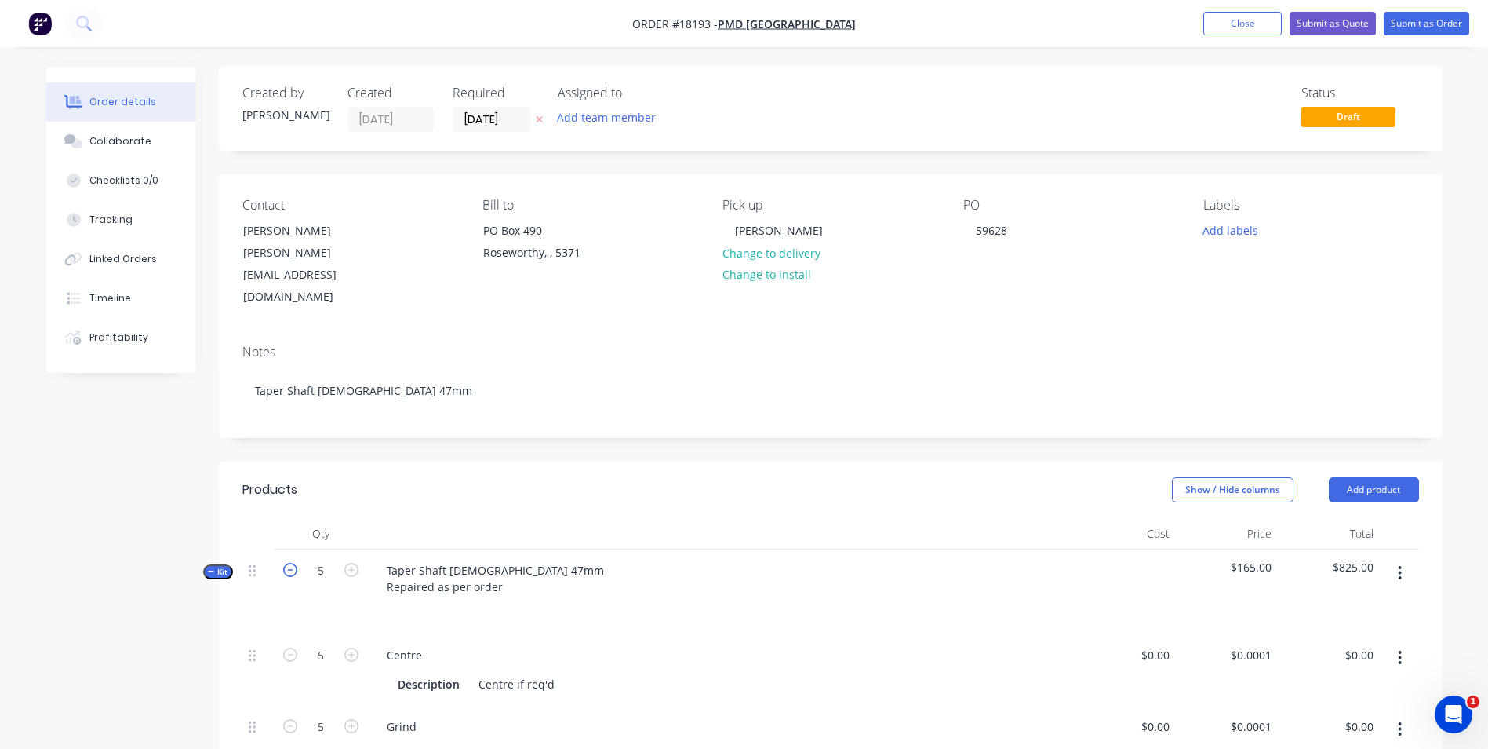
type input "4"
type input "$660.00"
type input "4"
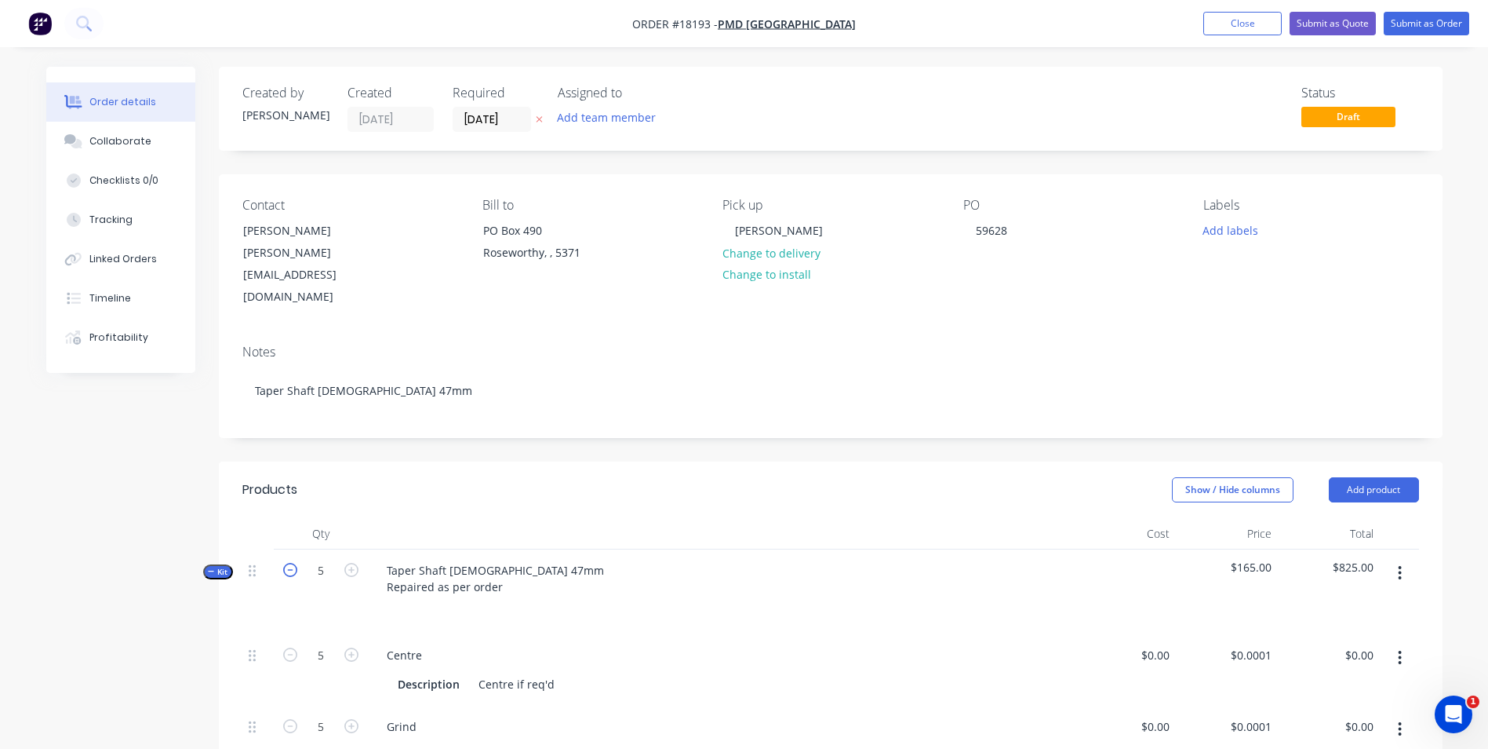
type input "4"
click at [520, 121] on input "[DATE]" at bounding box center [492, 119] width 77 height 24
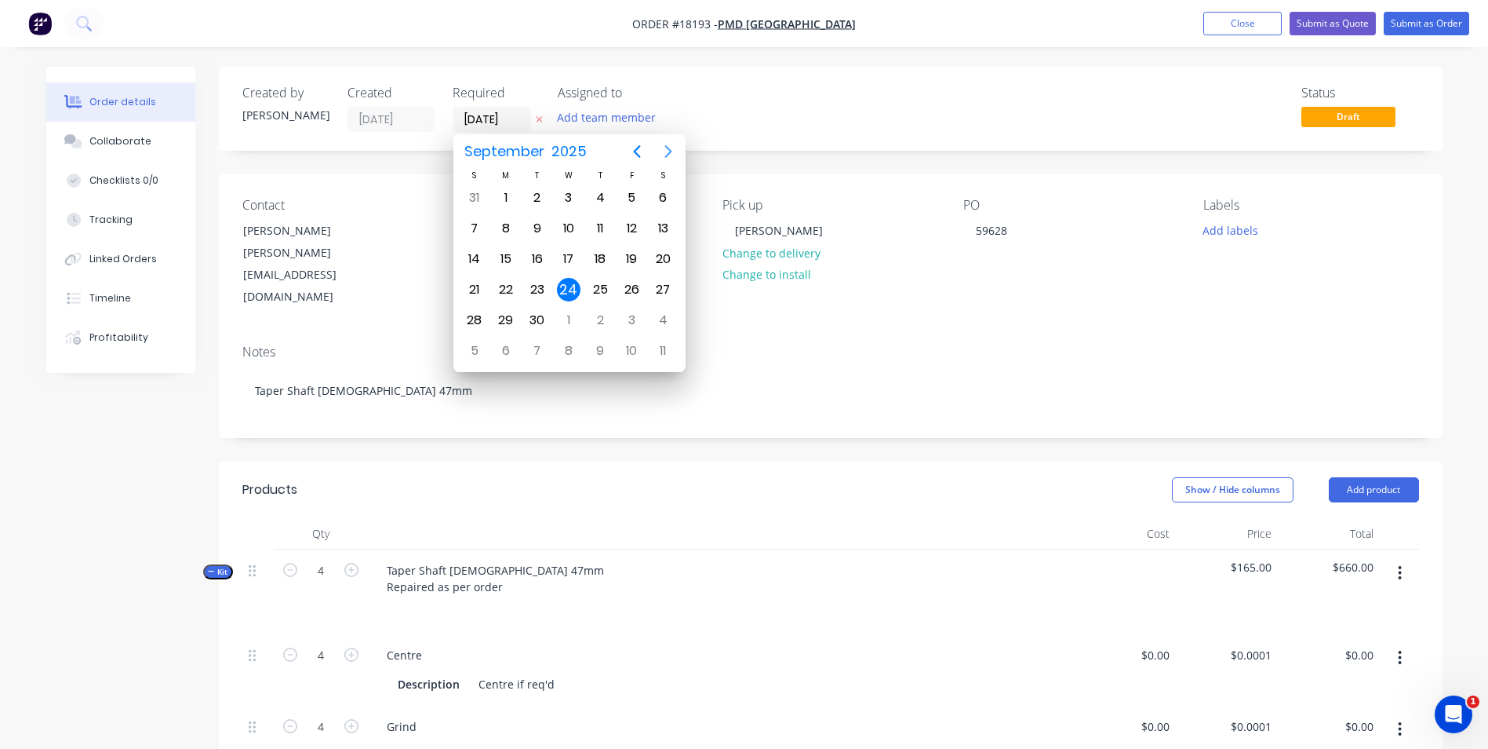
click at [665, 148] on icon "Next page" at bounding box center [668, 151] width 19 height 19
click at [571, 259] on div "15" at bounding box center [569, 259] width 24 height 24
type input "[DATE]"
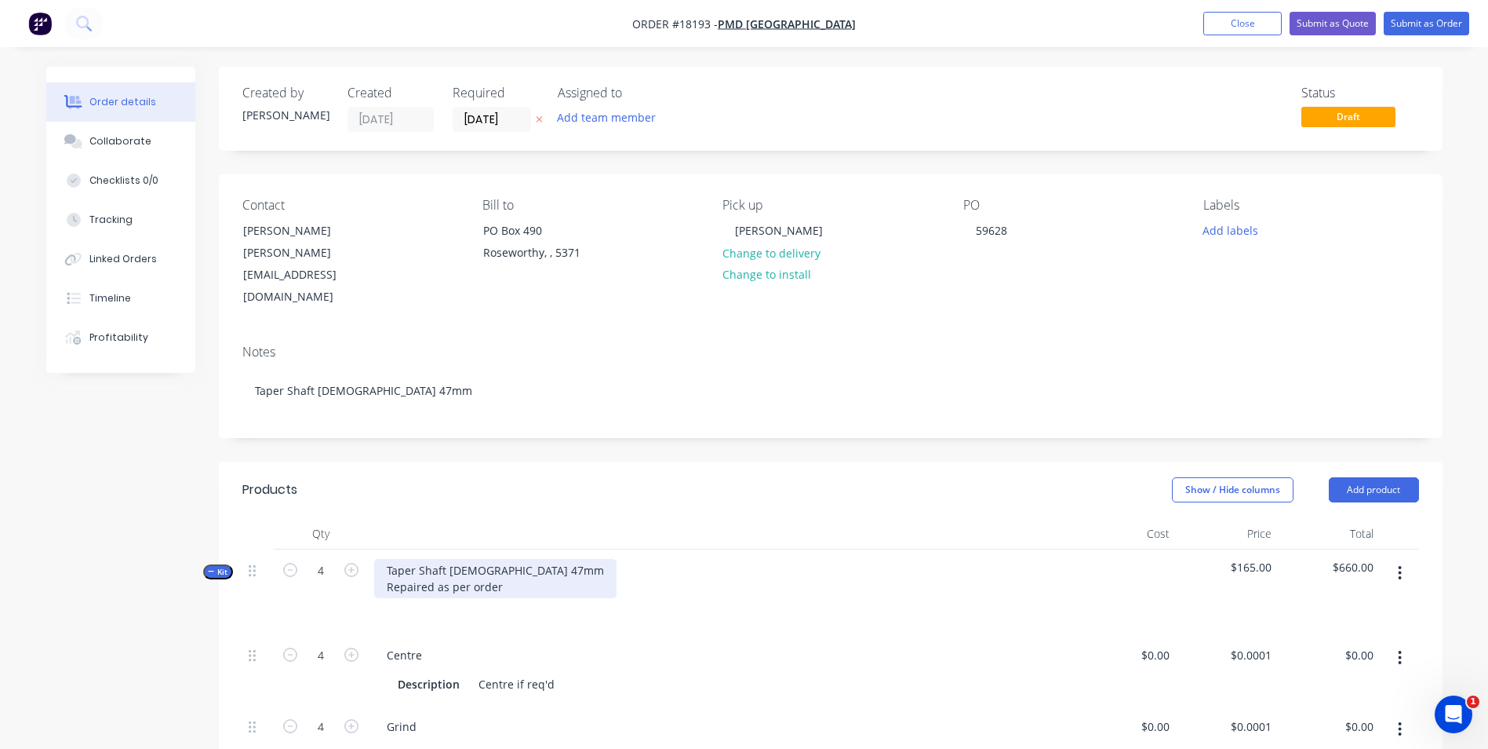
click at [499, 559] on div "Taper Shaft [DEMOGRAPHIC_DATA] 47mm Repaired as per order" at bounding box center [495, 578] width 242 height 39
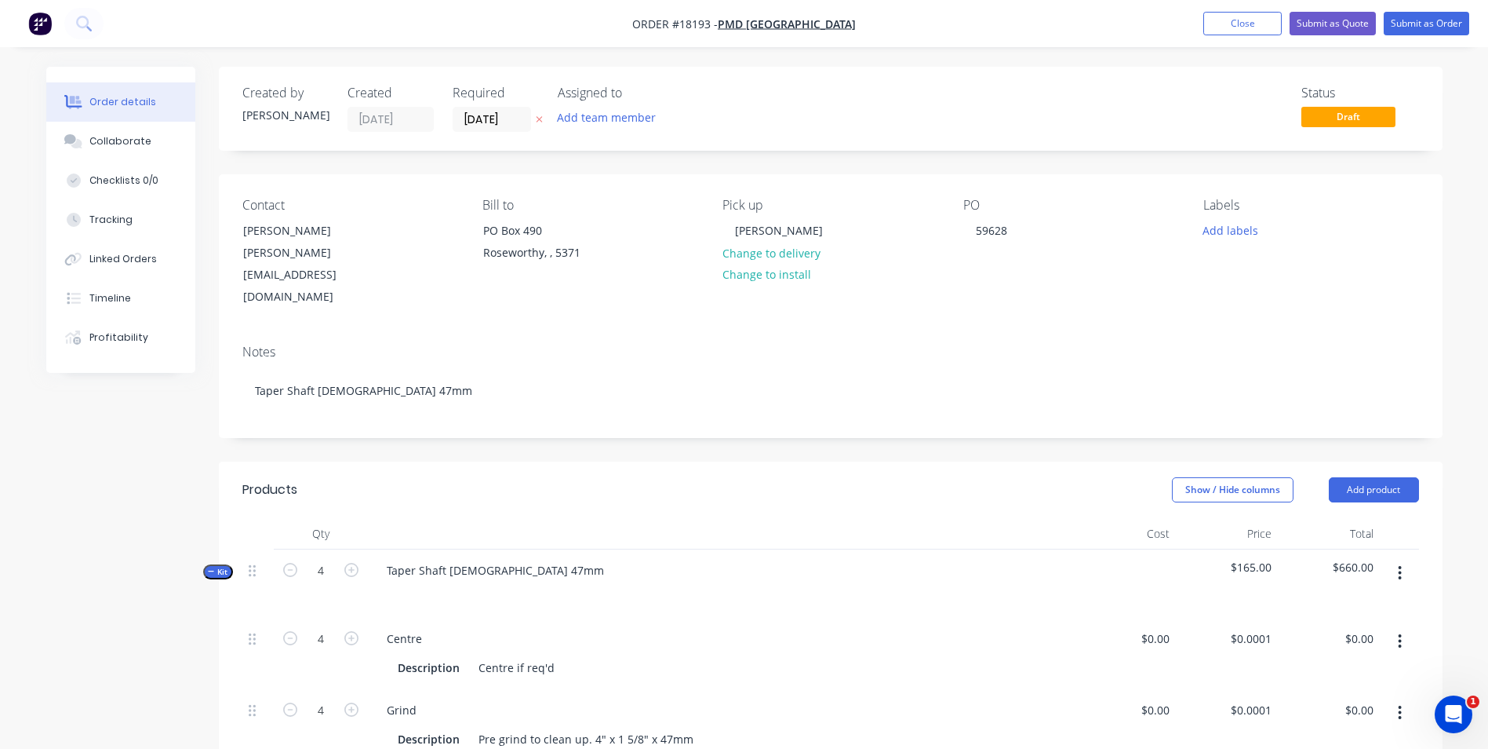
click at [1256, 559] on span "$165.00" at bounding box center [1226, 567] width 89 height 16
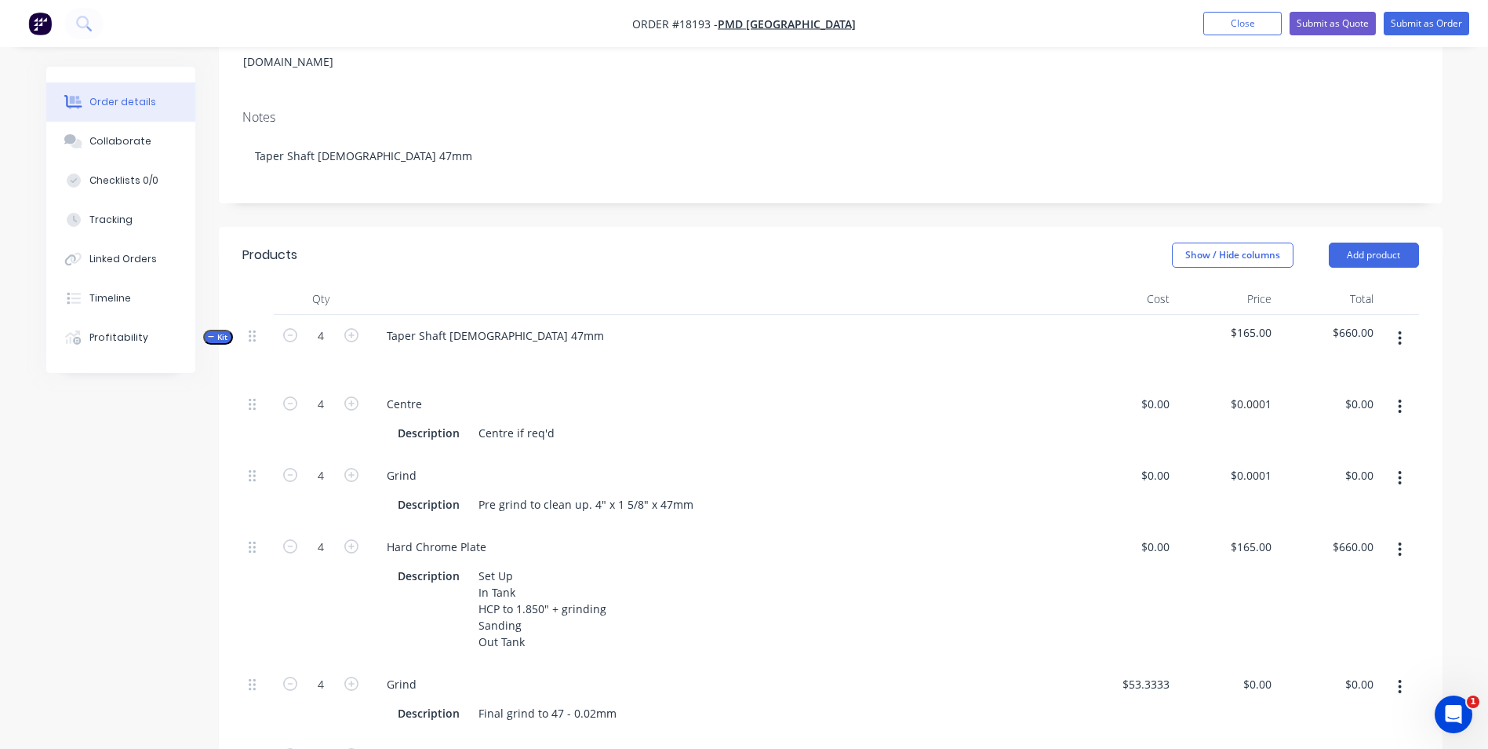
scroll to position [235, 0]
click at [1241, 525] on div "165 165" at bounding box center [1227, 593] width 102 height 137
type input "$0.00"
type input "0"
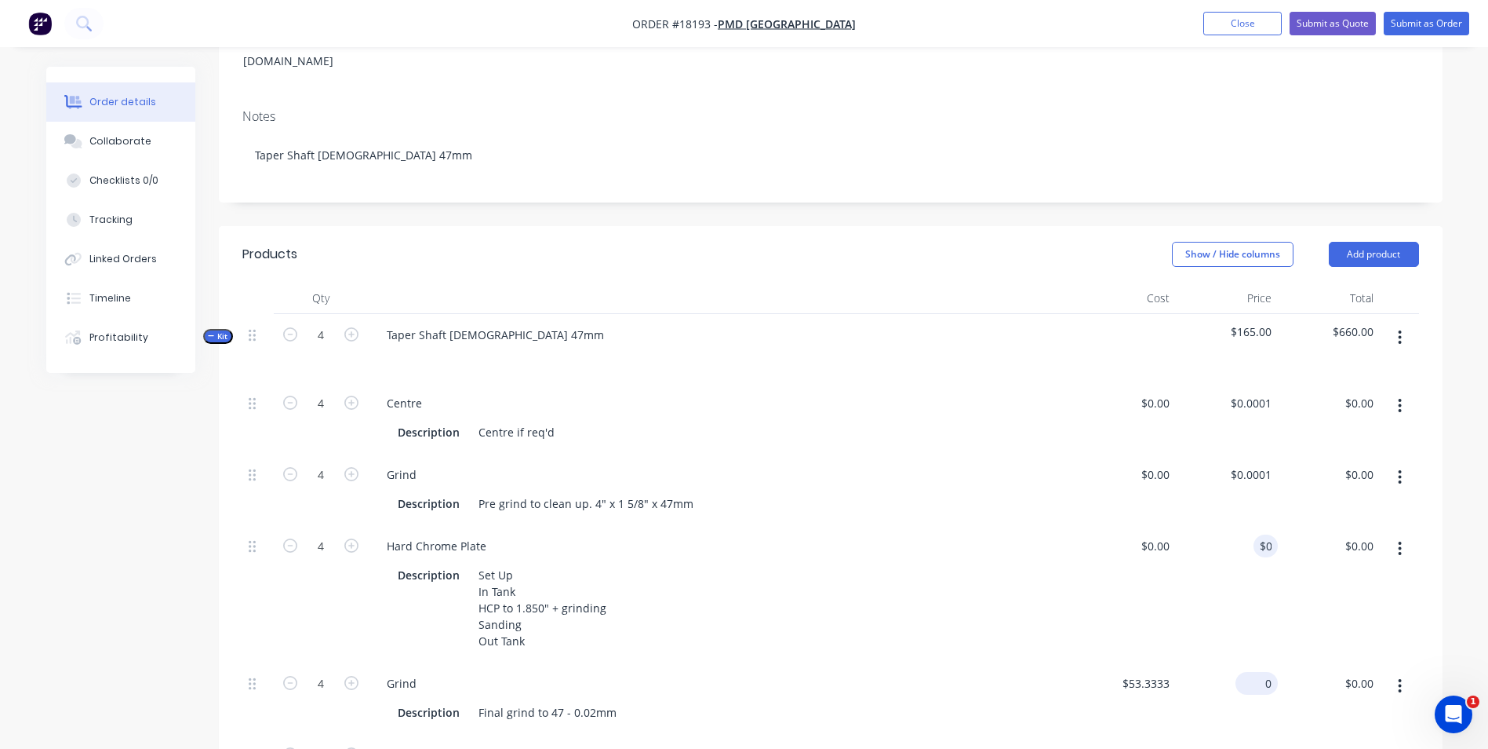
click at [1250, 662] on div "0 $0.00" at bounding box center [1227, 697] width 102 height 71
type input "53.3333"
type input "$0.00"
click at [1150, 672] on input "53.3333" at bounding box center [1148, 683] width 55 height 23
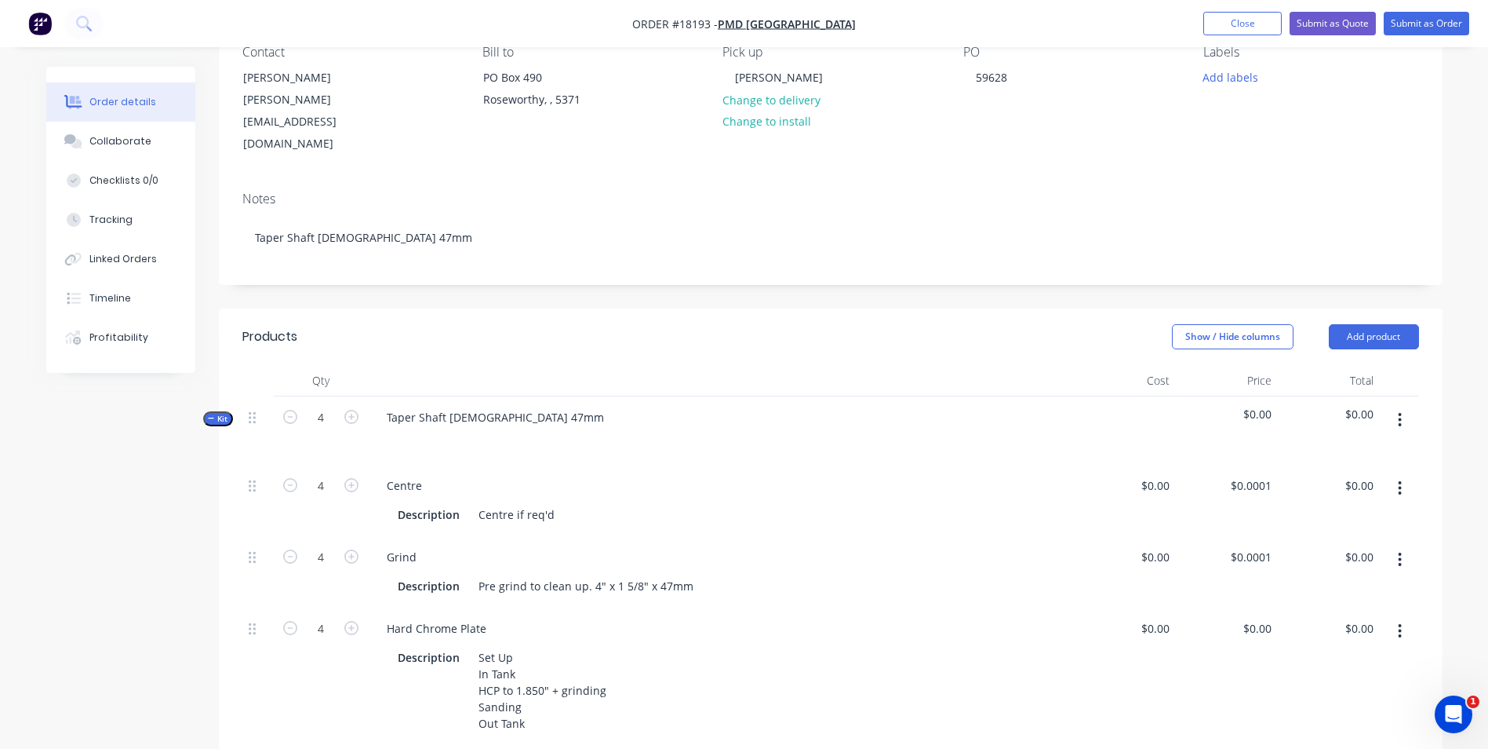
scroll to position [0, 0]
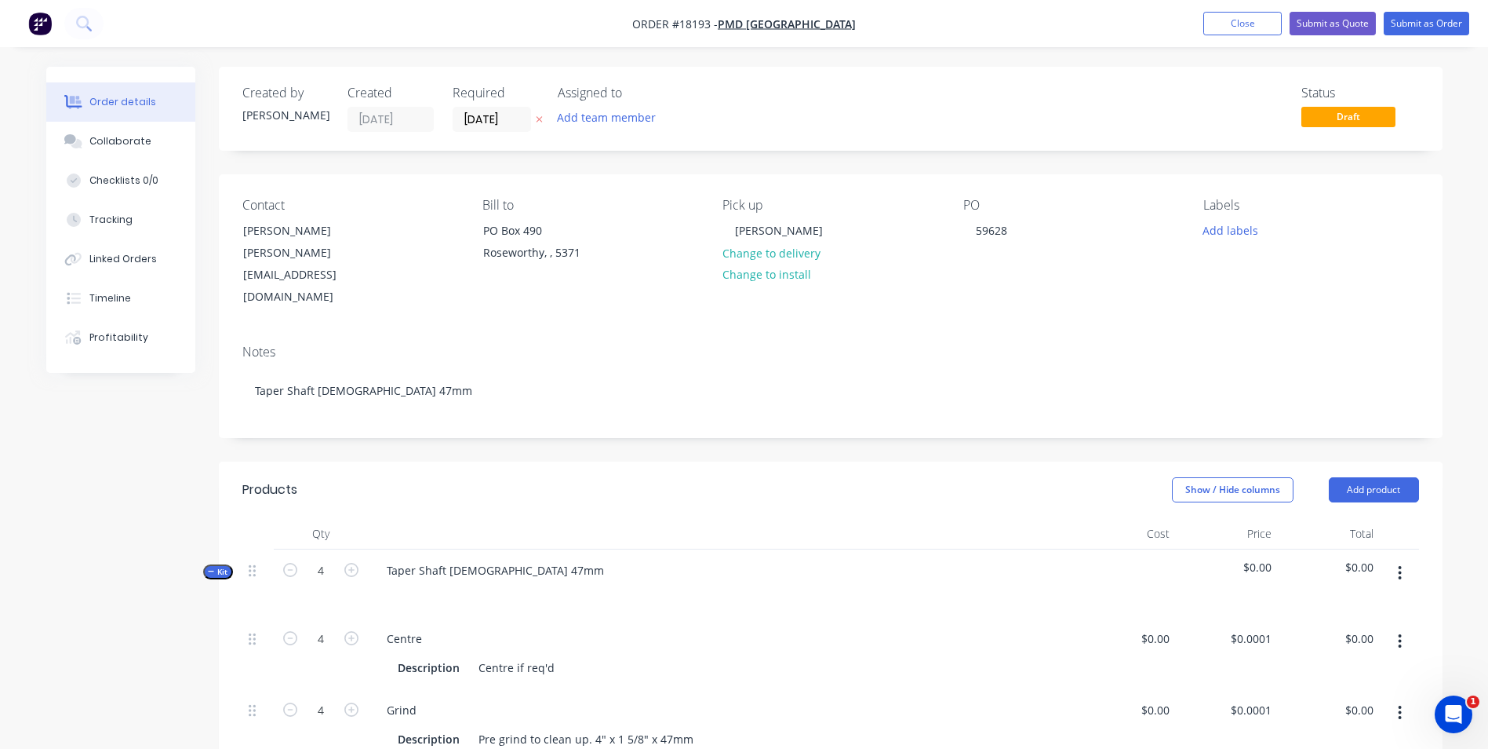
type input "$0.00"
click at [1326, 344] on div "Notes" at bounding box center [830, 351] width 1177 height 15
click at [1245, 224] on button "Add labels" at bounding box center [1231, 229] width 72 height 21
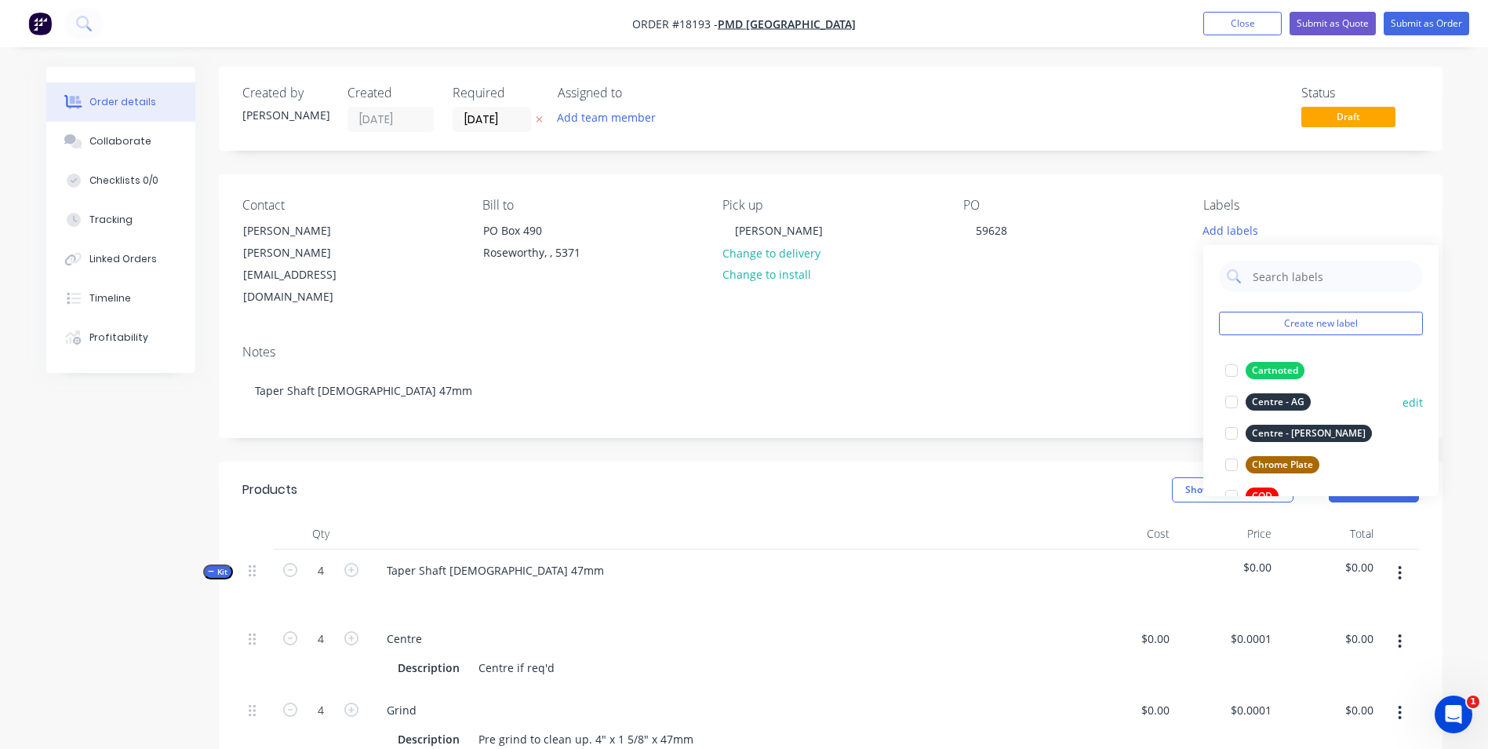
click at [1279, 395] on div "Centre - AG" at bounding box center [1278, 401] width 65 height 17
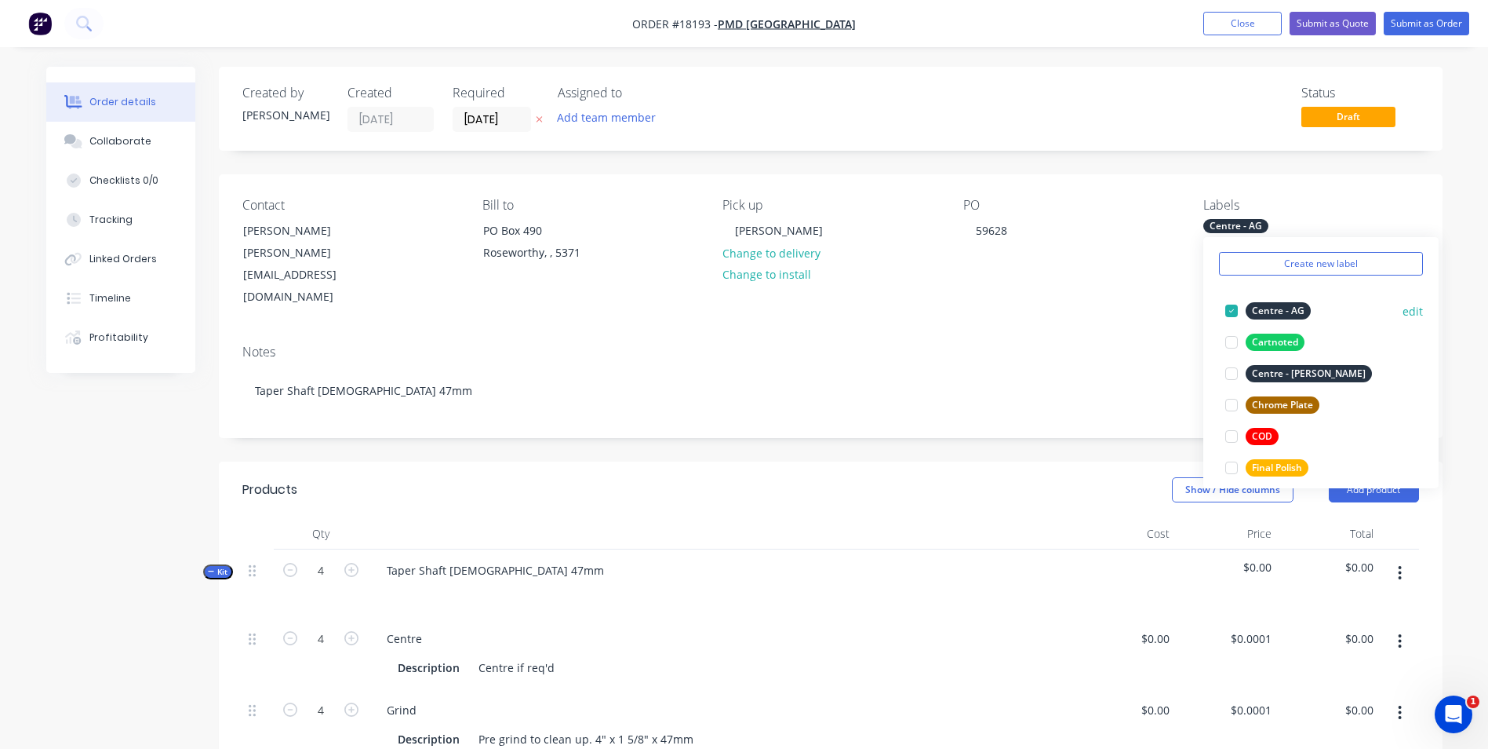
scroll to position [78, 0]
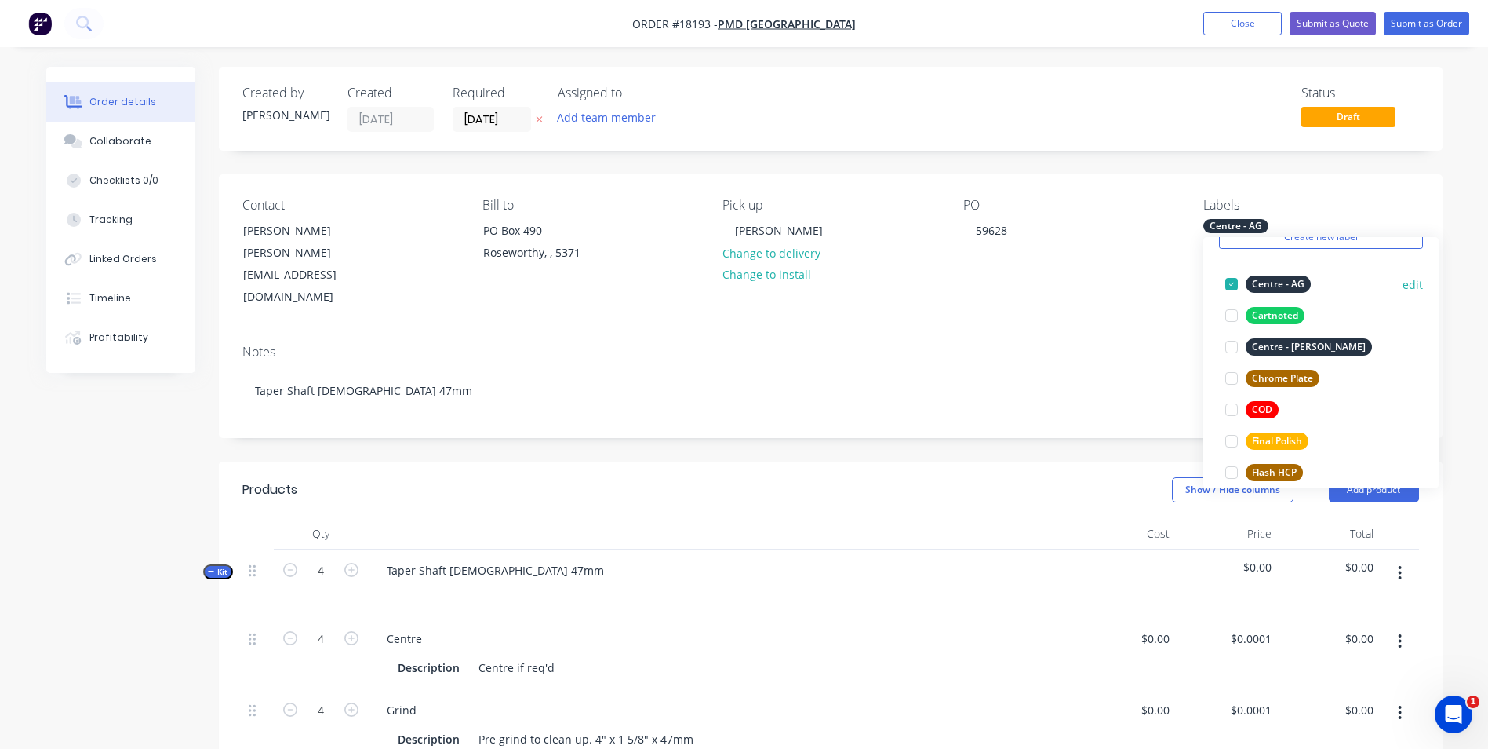
click at [1239, 282] on div at bounding box center [1231, 283] width 31 height 31
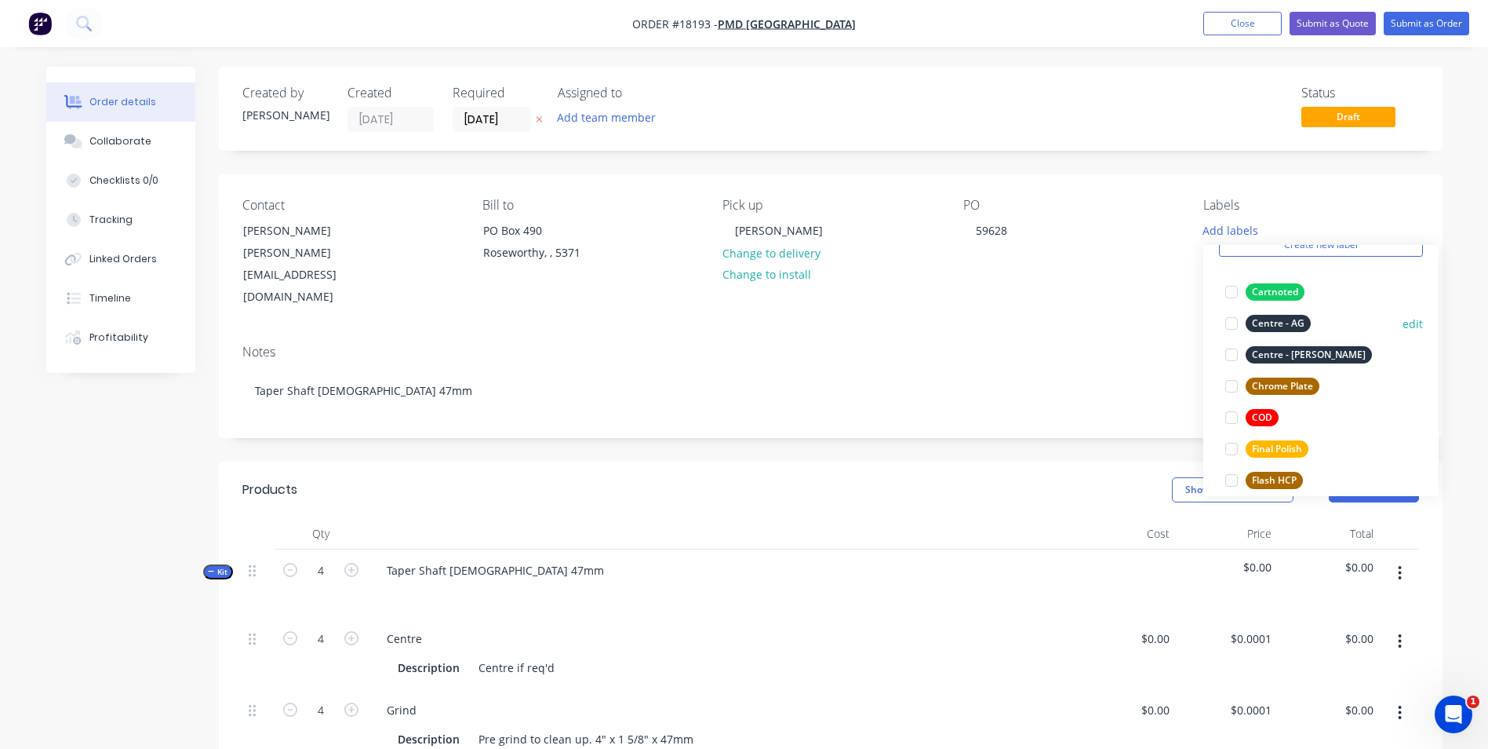
scroll to position [157, 0]
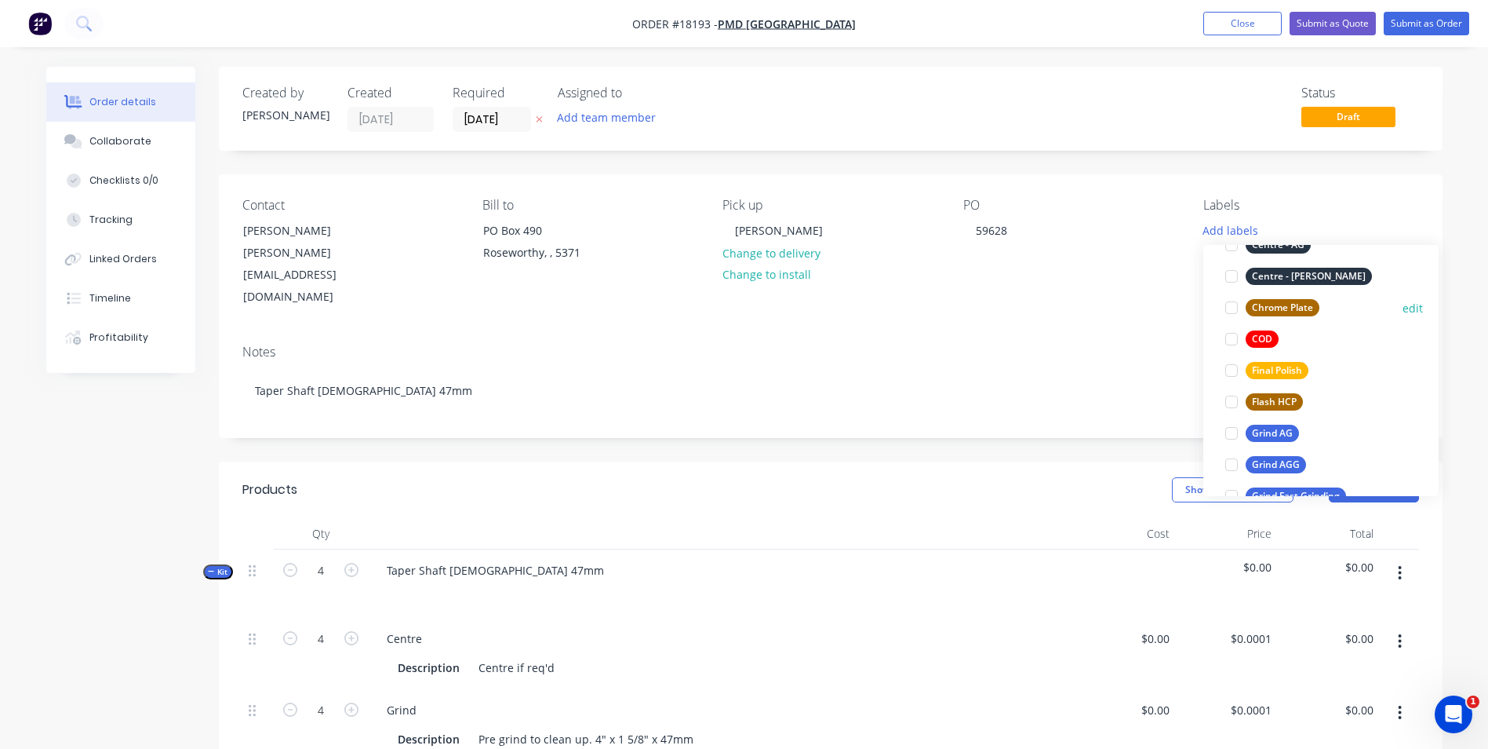
click at [1304, 304] on div "Chrome Plate" at bounding box center [1283, 307] width 74 height 17
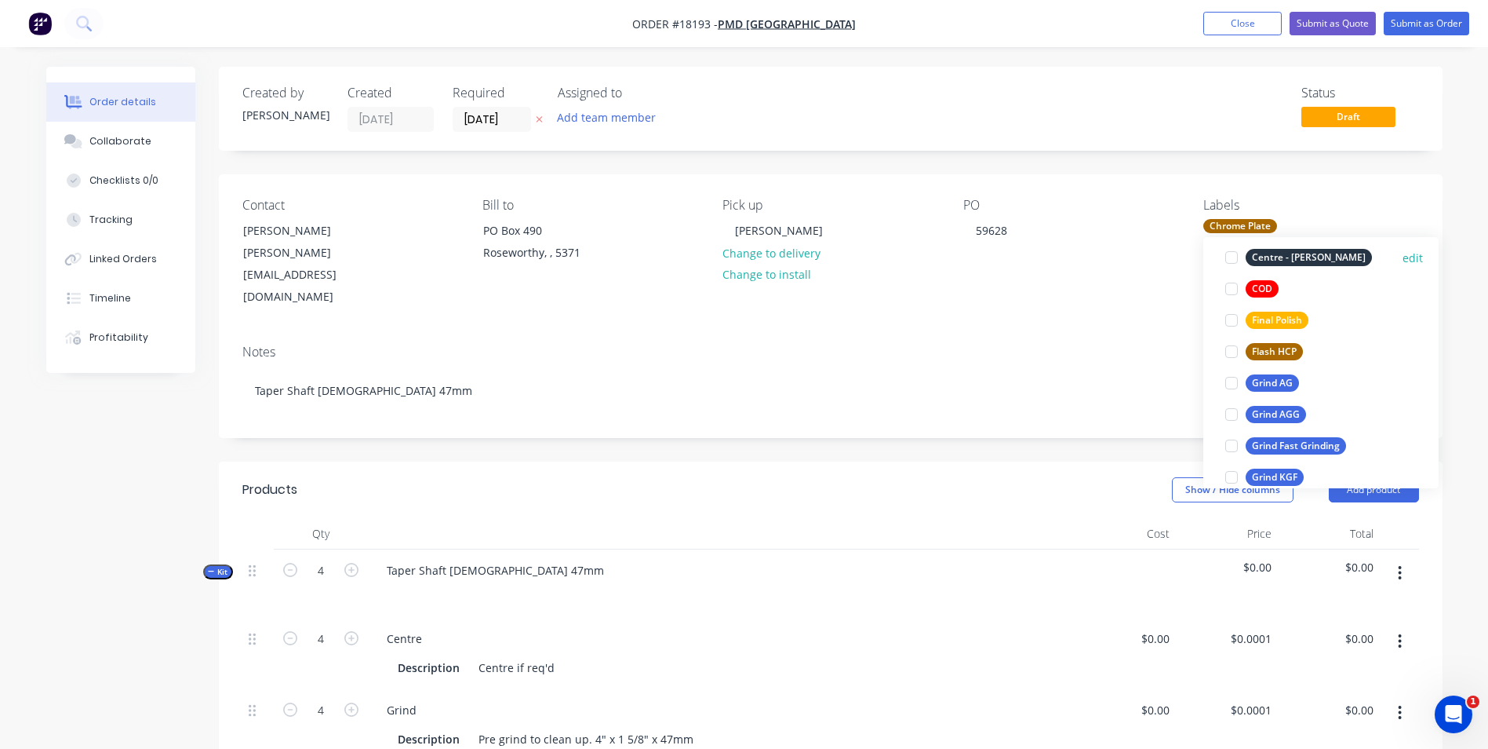
scroll to position [220, 0]
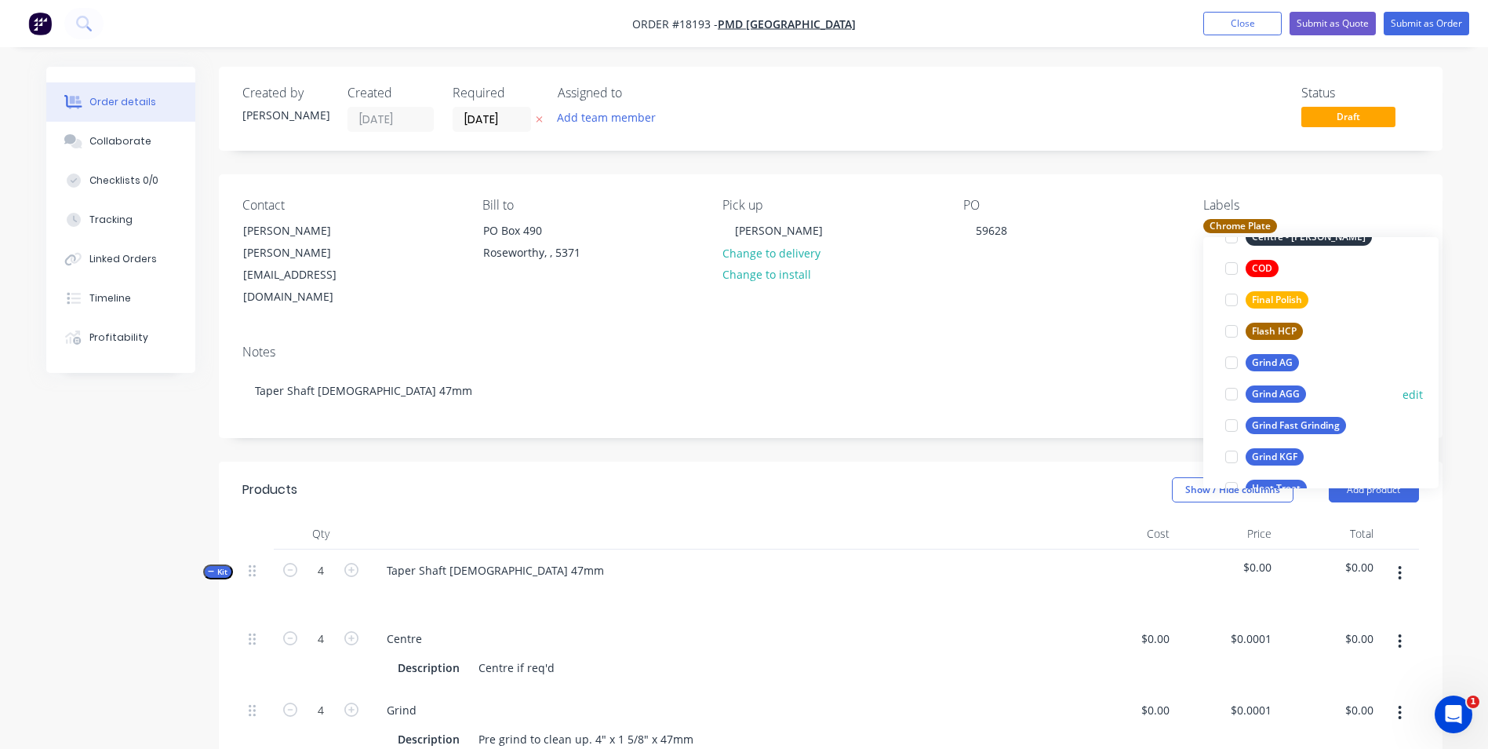
click at [1282, 394] on div "Grind AGG" at bounding box center [1276, 393] width 60 height 17
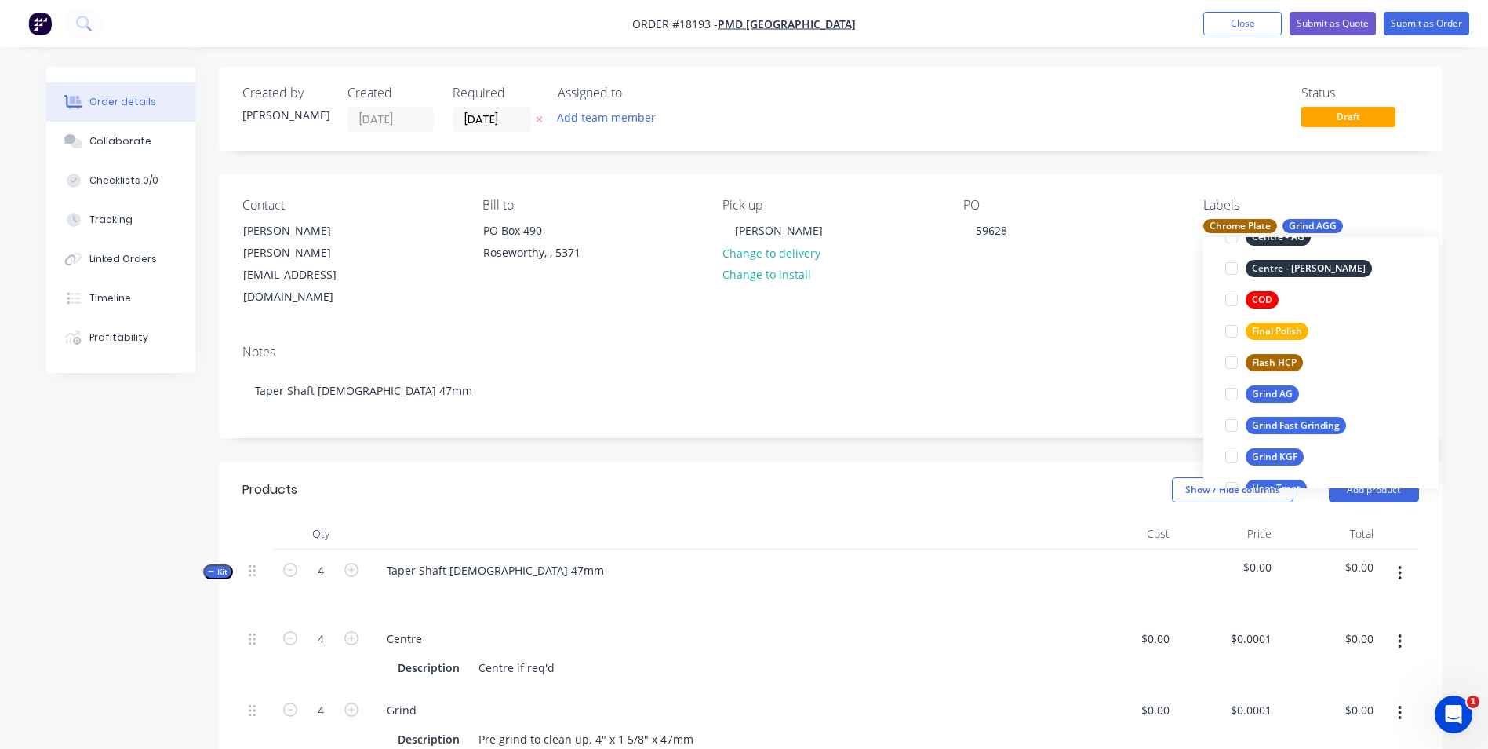
scroll to position [0, 0]
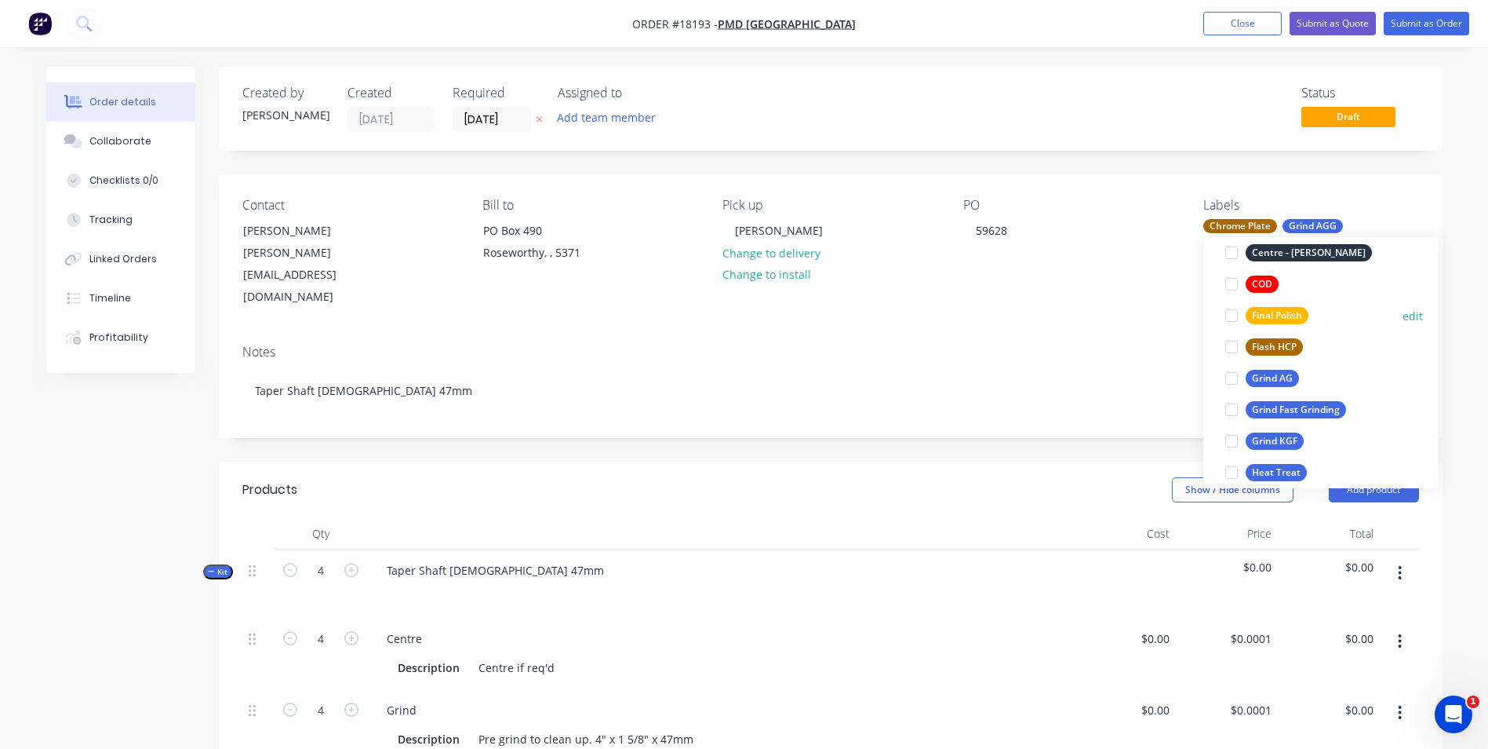
click at [1295, 315] on div "Final Polish" at bounding box center [1277, 315] width 63 height 17
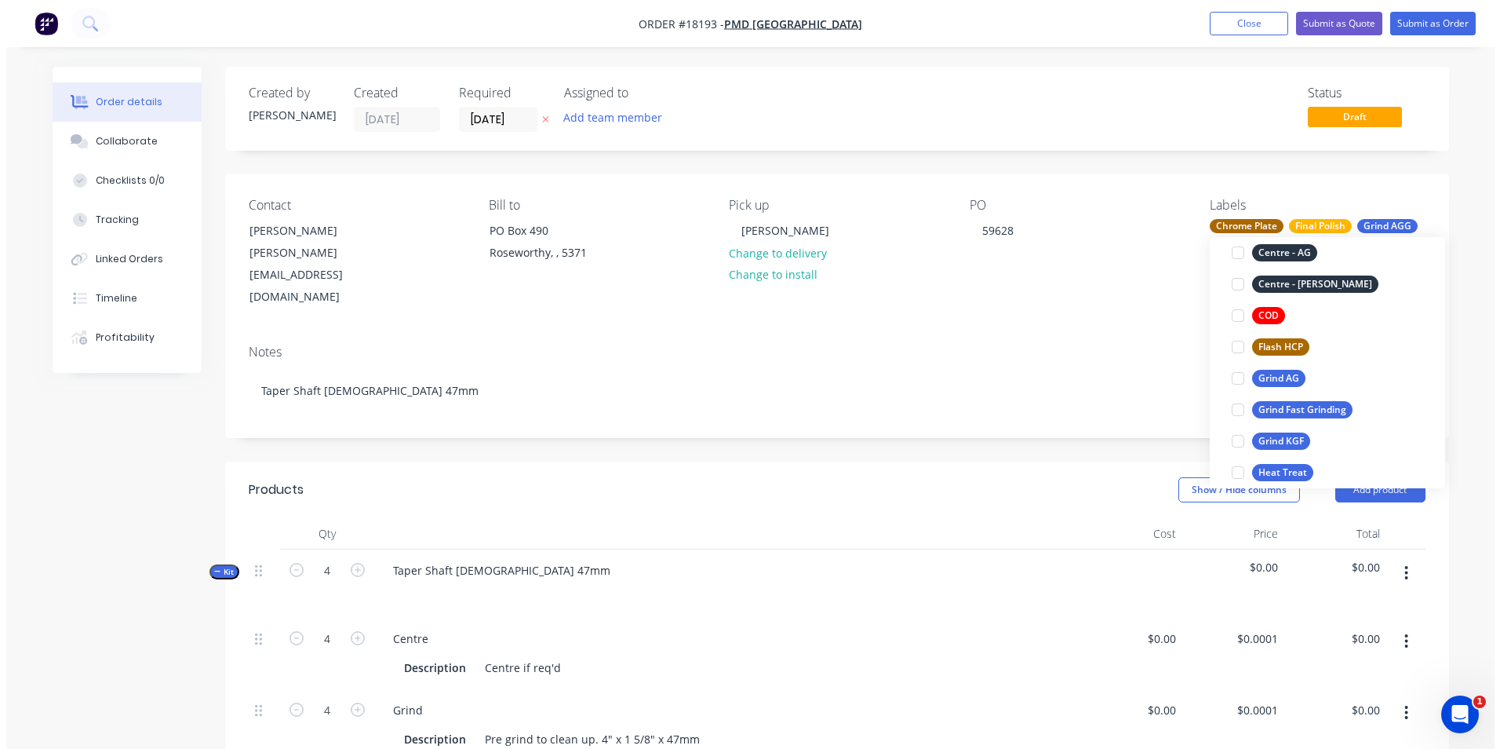
scroll to position [78, 0]
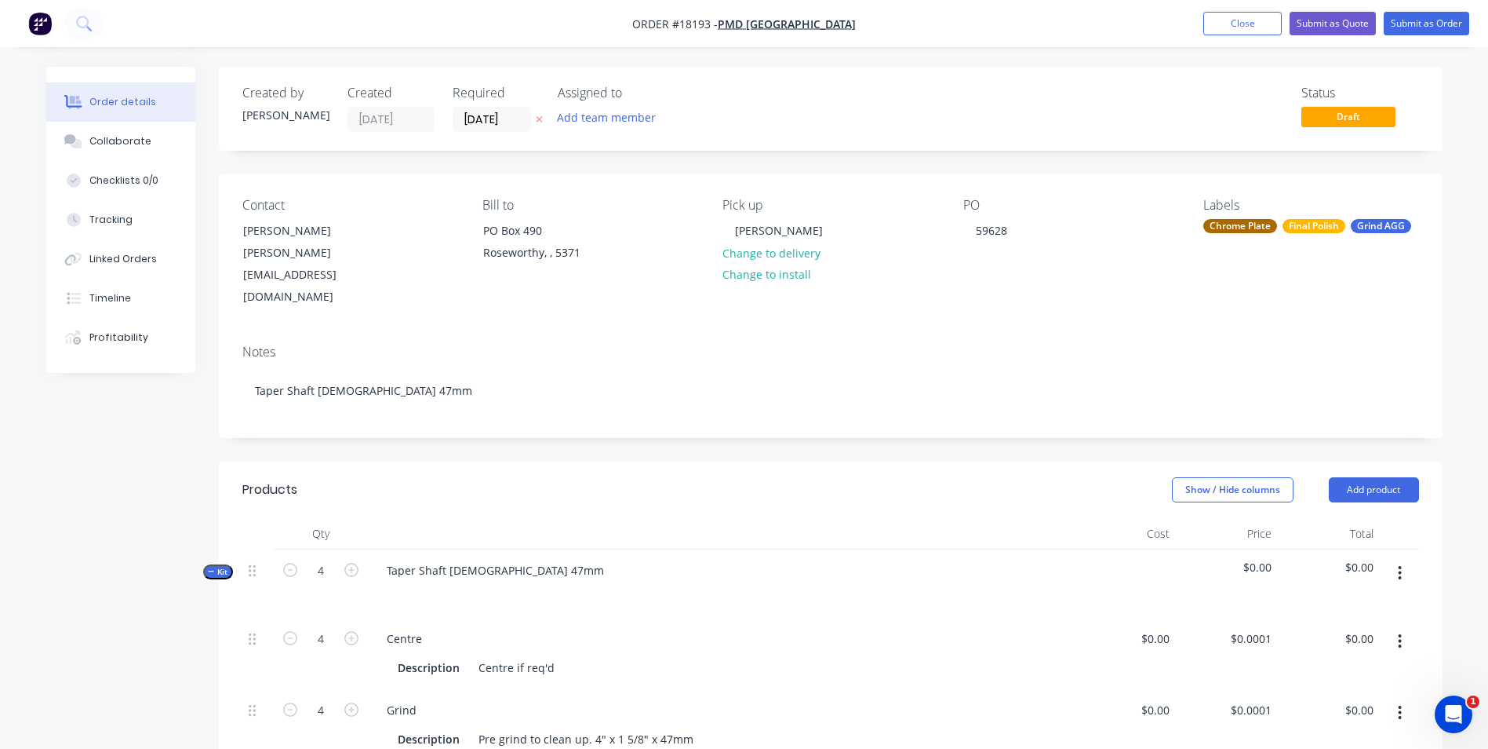
click at [1168, 332] on div "Notes Taper Shaft Male 47mm" at bounding box center [831, 384] width 1224 height 105
click at [1442, 16] on button "Submit as Order" at bounding box center [1427, 24] width 86 height 24
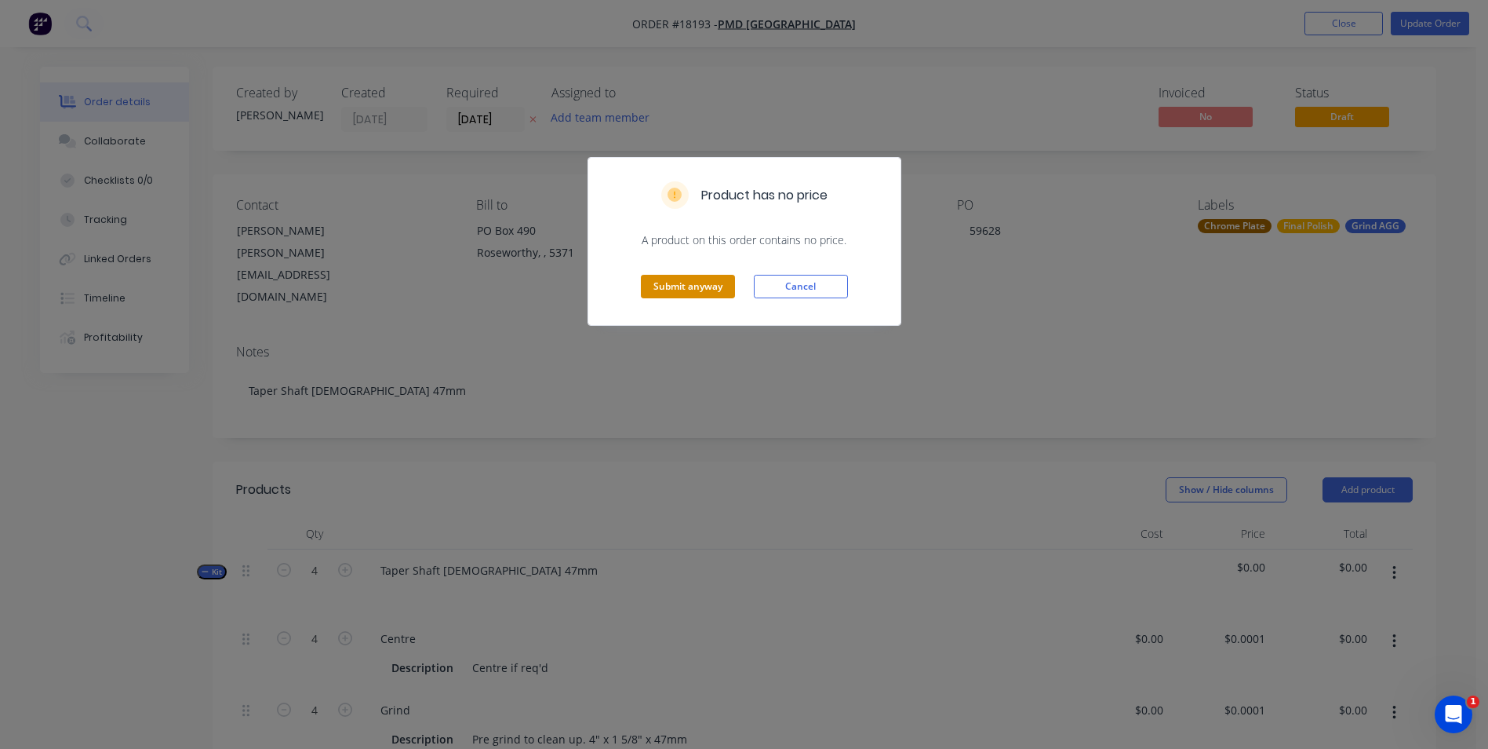
click at [707, 291] on button "Submit anyway" at bounding box center [688, 287] width 94 height 24
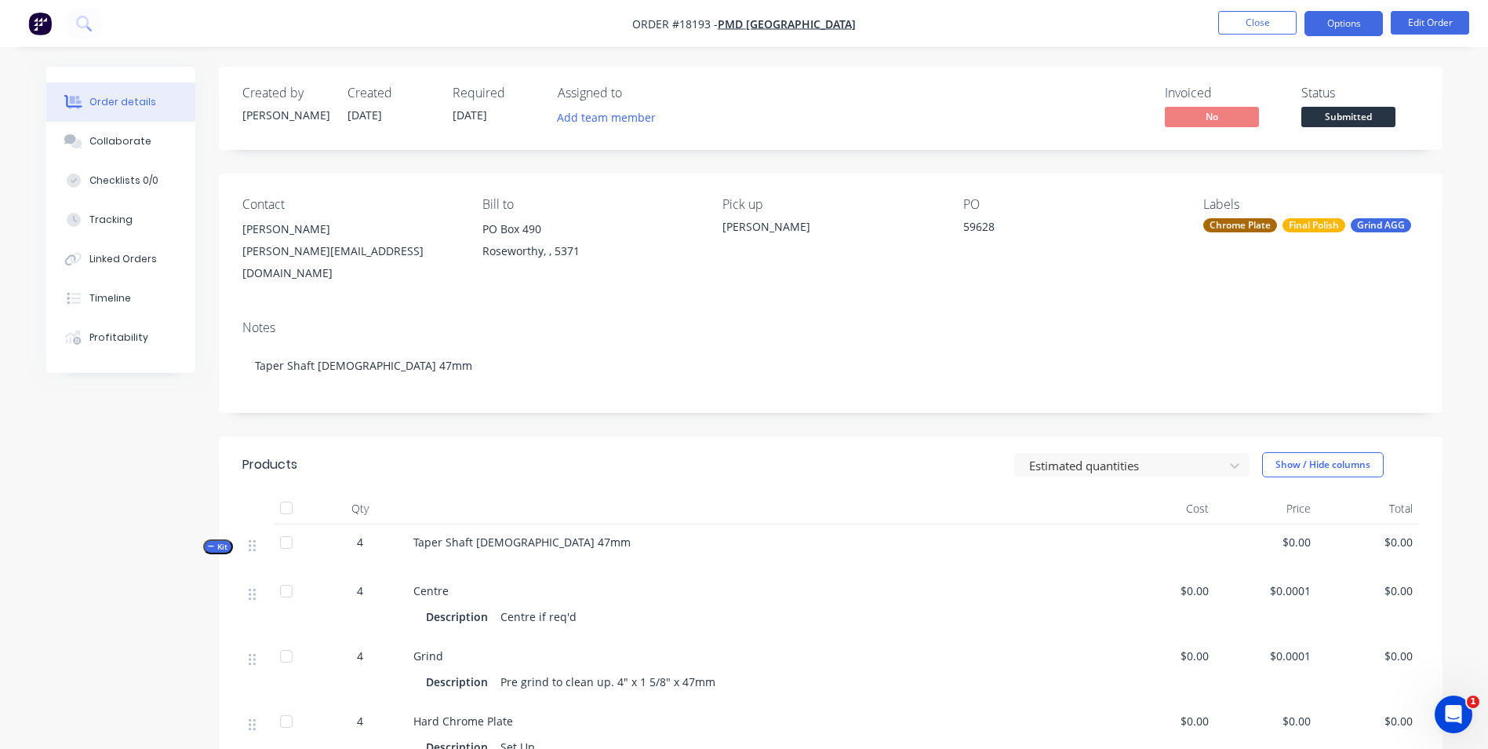
click at [1361, 29] on button "Options" at bounding box center [1344, 23] width 78 height 25
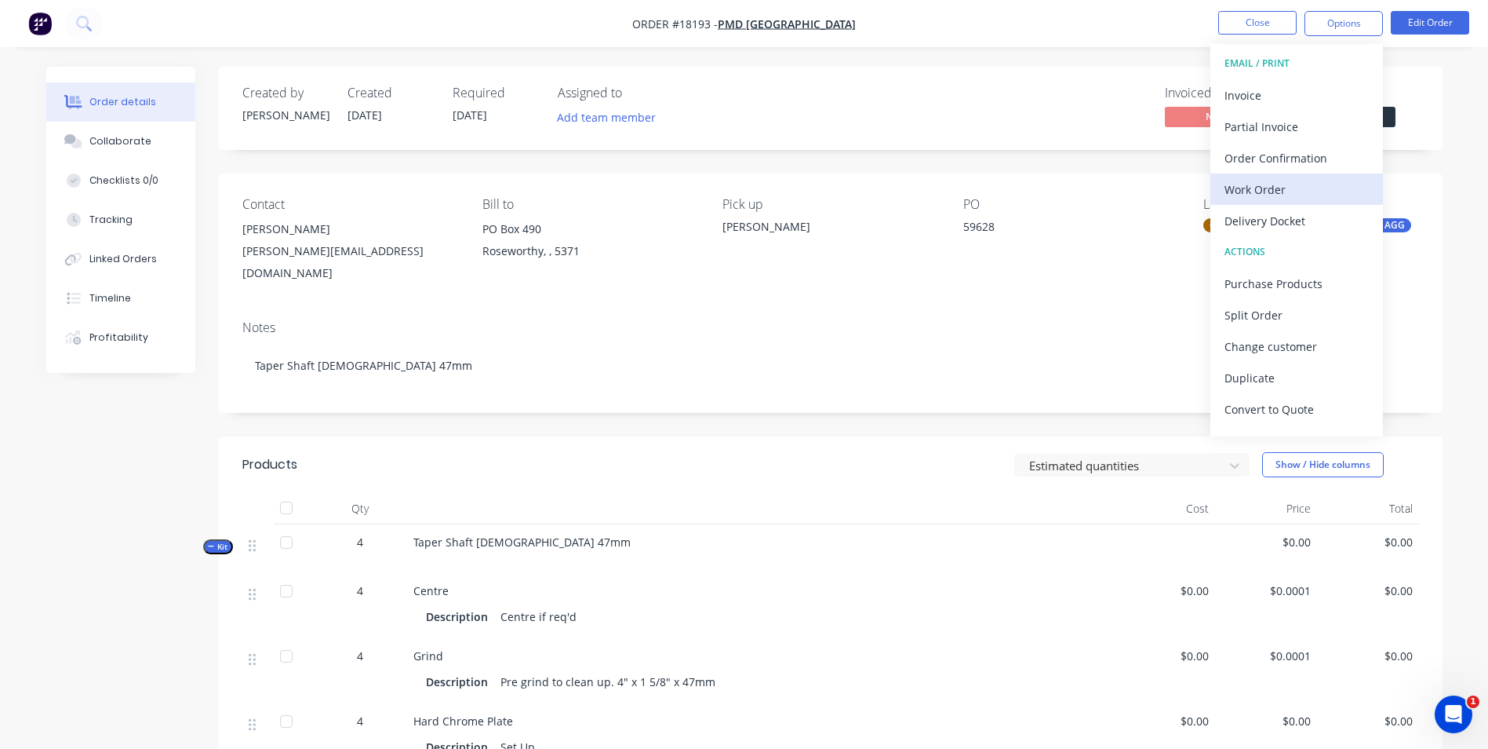
click at [1277, 188] on div "Work Order" at bounding box center [1297, 189] width 144 height 23
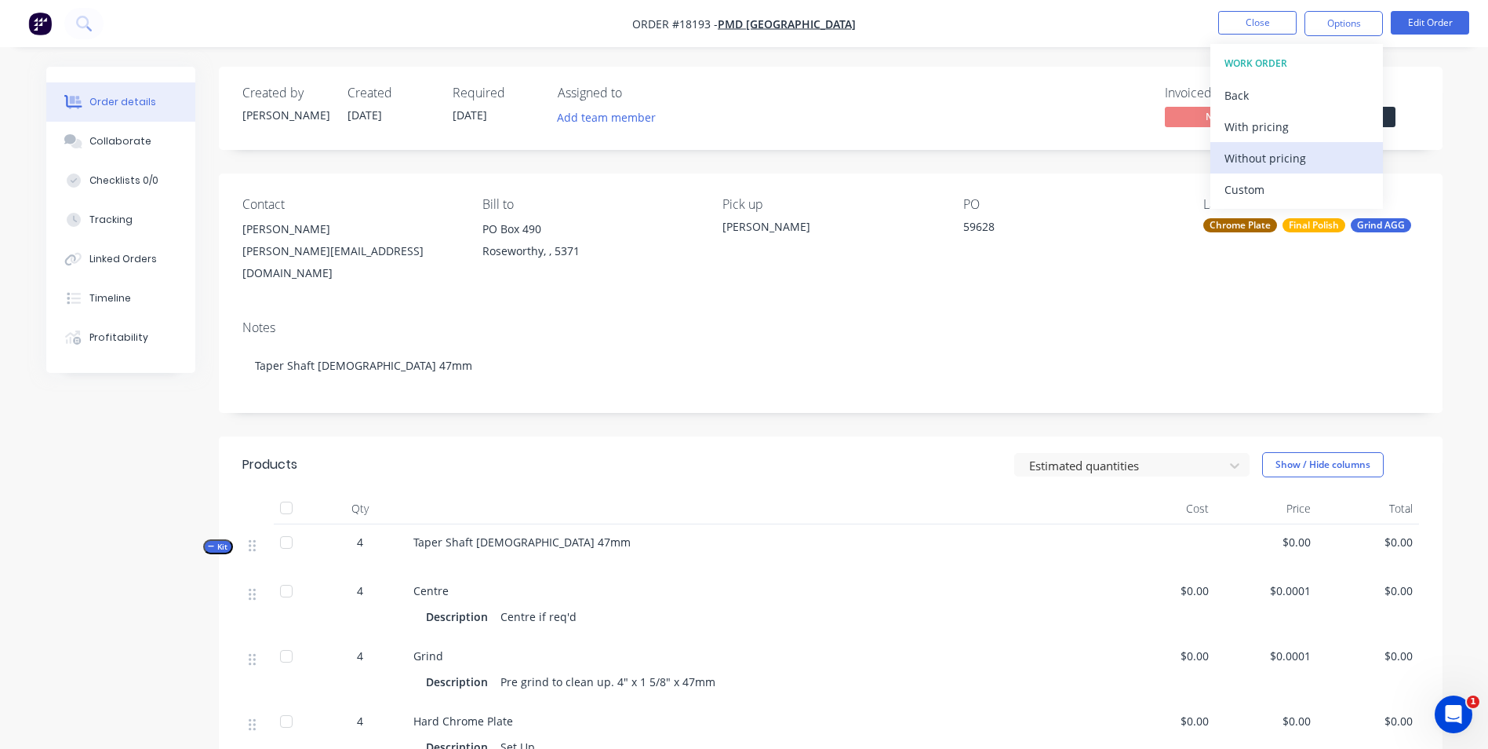
click at [1290, 162] on div "Without pricing" at bounding box center [1297, 158] width 144 height 23
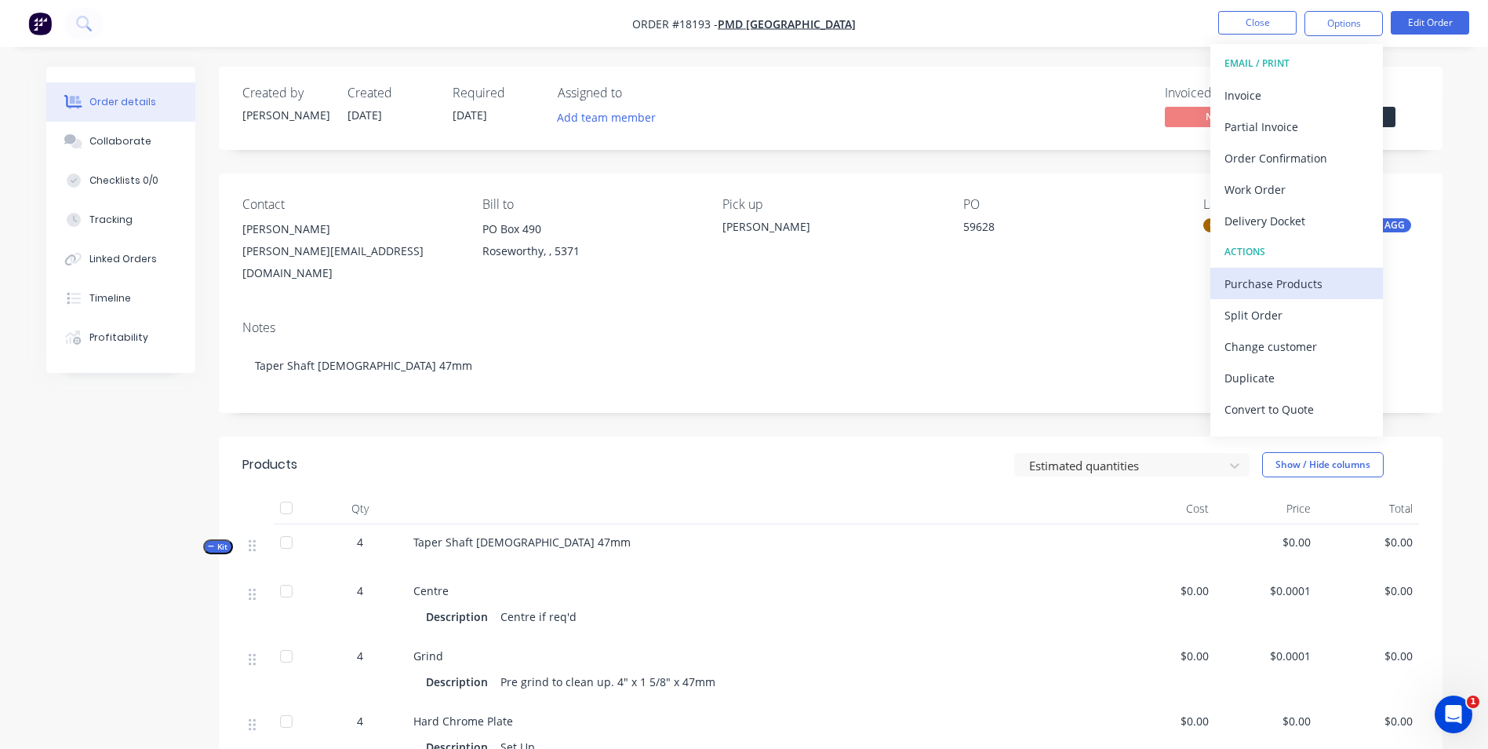
click at [1291, 276] on div "Purchase Products" at bounding box center [1297, 283] width 144 height 23
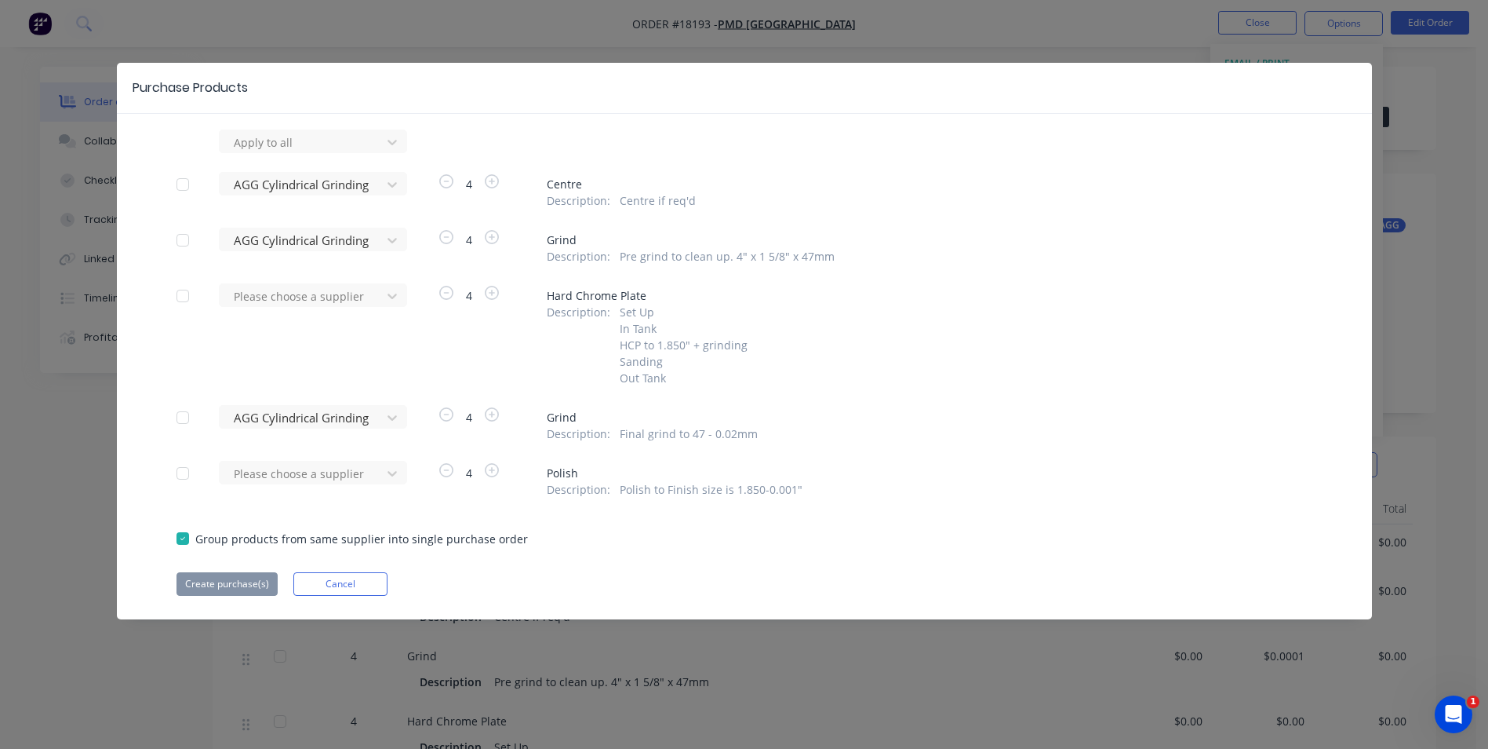
click at [180, 185] on div at bounding box center [182, 184] width 31 height 31
click at [185, 238] on div at bounding box center [182, 239] width 31 height 31
click at [184, 422] on div at bounding box center [182, 417] width 31 height 31
click at [247, 590] on button "Create purchase(s)" at bounding box center [227, 584] width 101 height 24
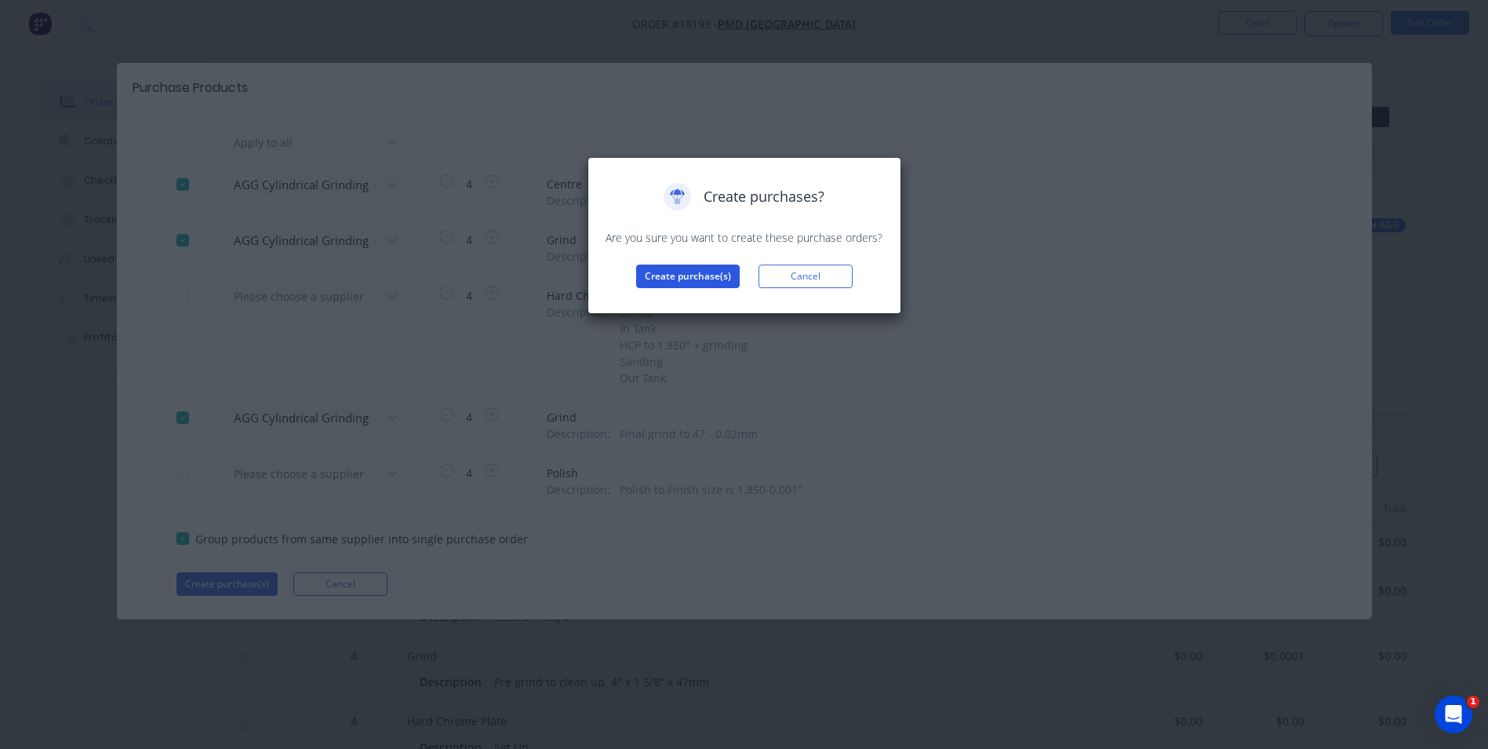
click at [693, 272] on button "Create purchase(s)" at bounding box center [688, 276] width 104 height 24
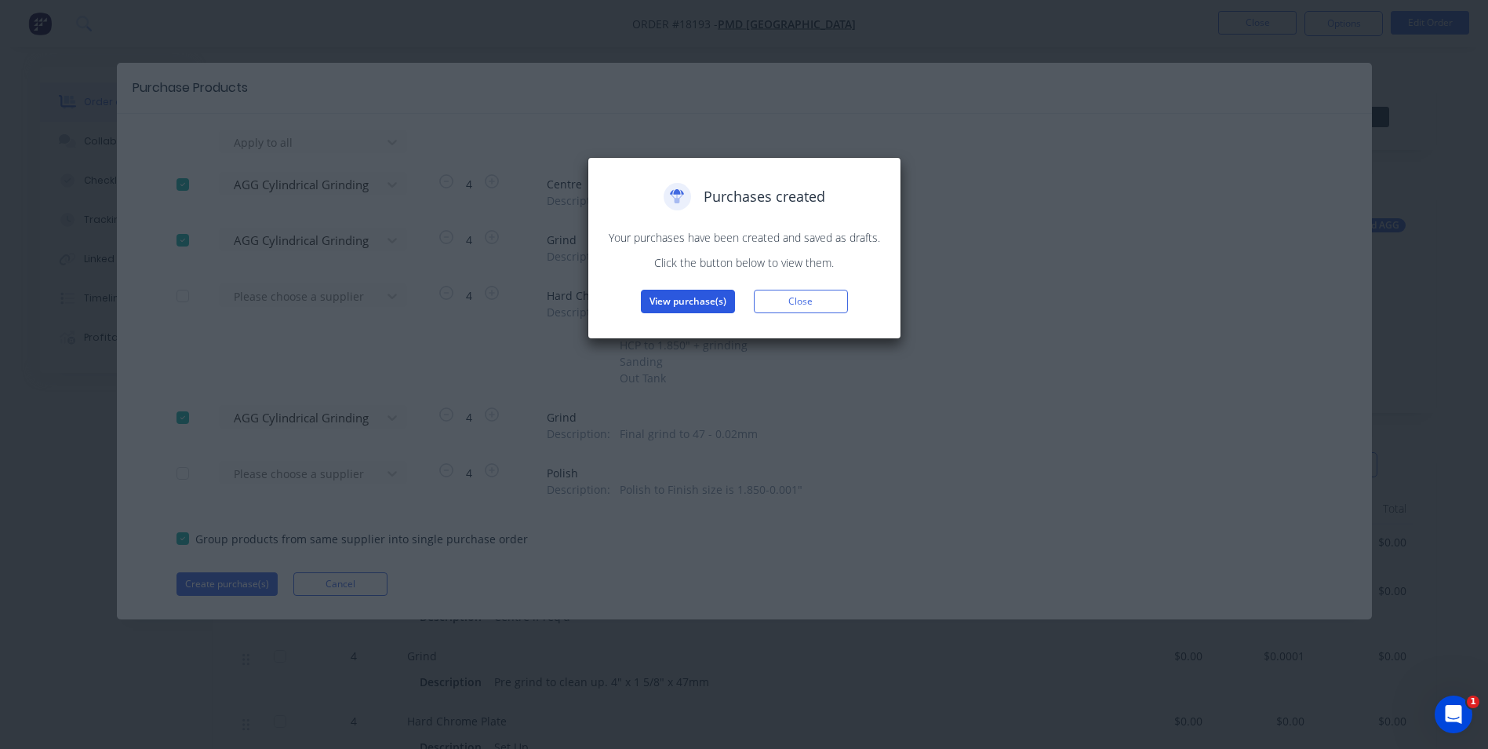
click at [672, 308] on button "View purchase(s)" at bounding box center [688, 302] width 94 height 24
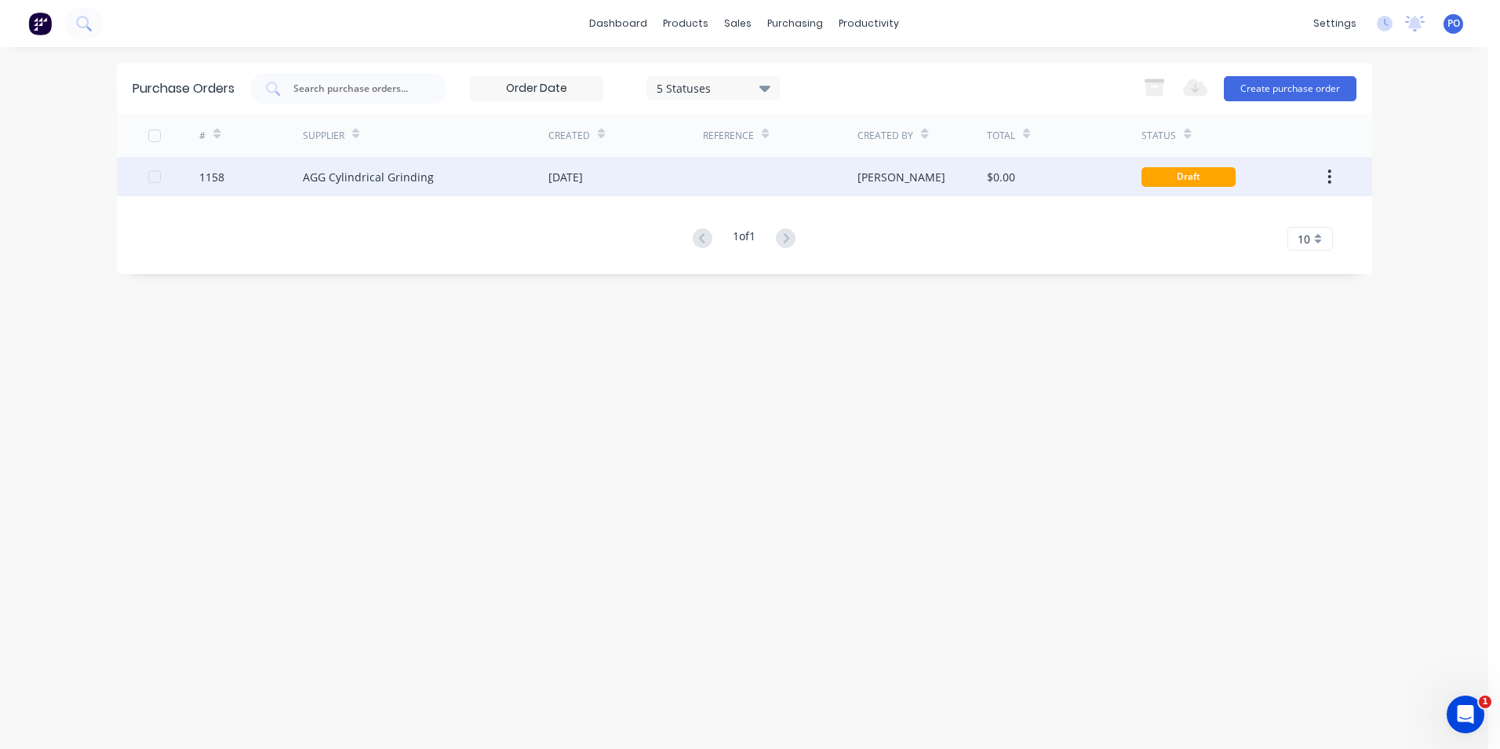
click at [723, 183] on div at bounding box center [780, 176] width 155 height 39
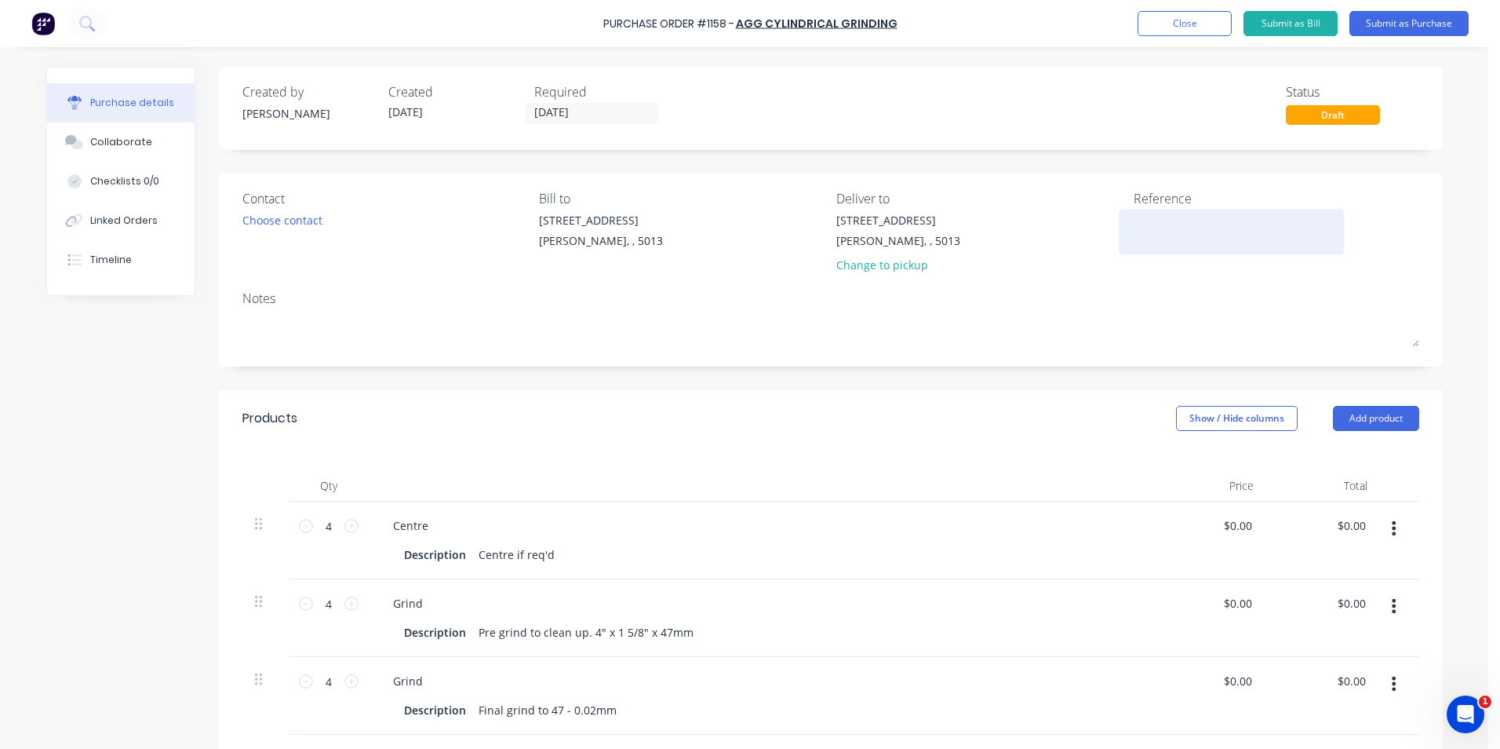
drag, startPoint x: 1187, startPoint y: 226, endPoint x: 1207, endPoint y: 231, distance: 20.2
click at [1187, 226] on textarea at bounding box center [1232, 229] width 196 height 35
type textarea "TC18193"
click at [1374, 428] on button "Add product" at bounding box center [1376, 418] width 86 height 25
type textarea "x"
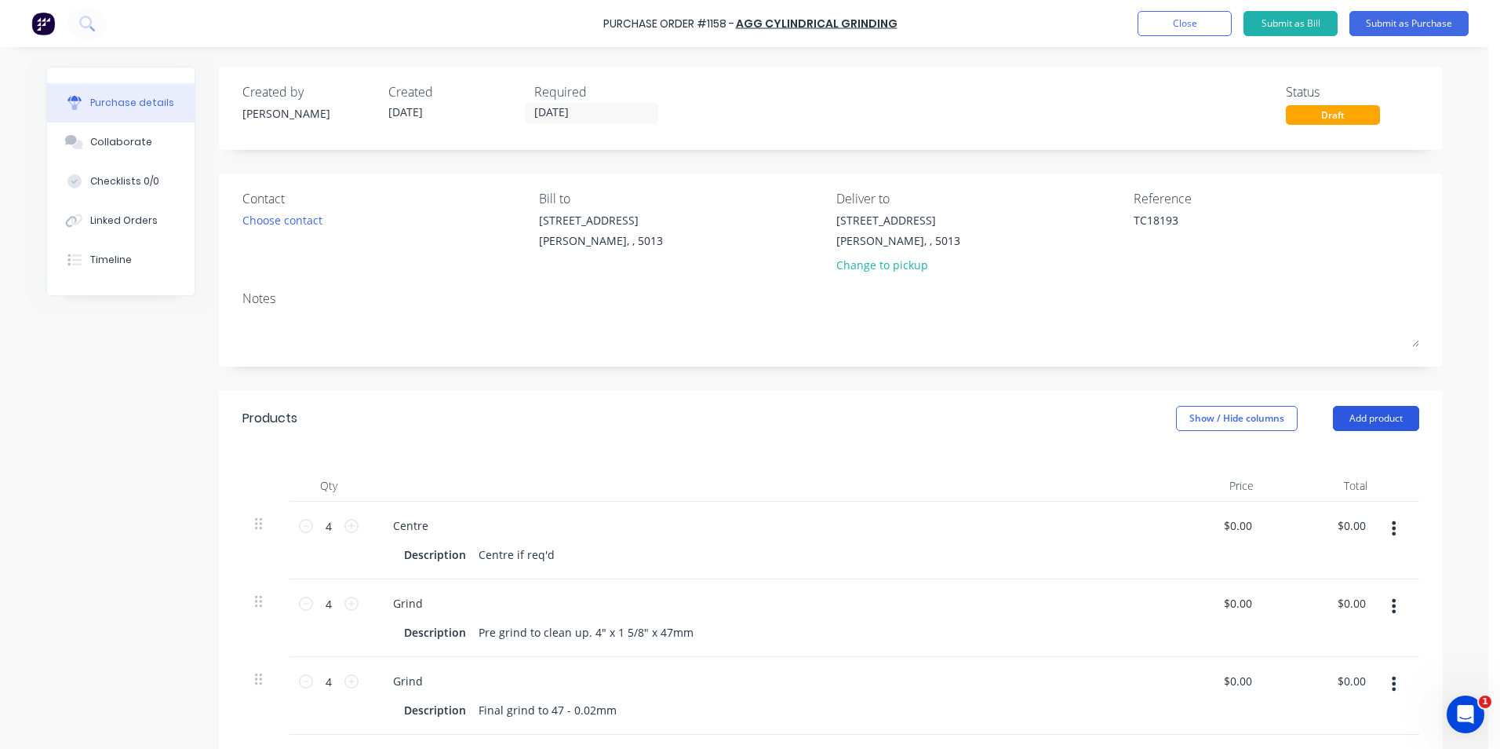
type textarea "TC18193"
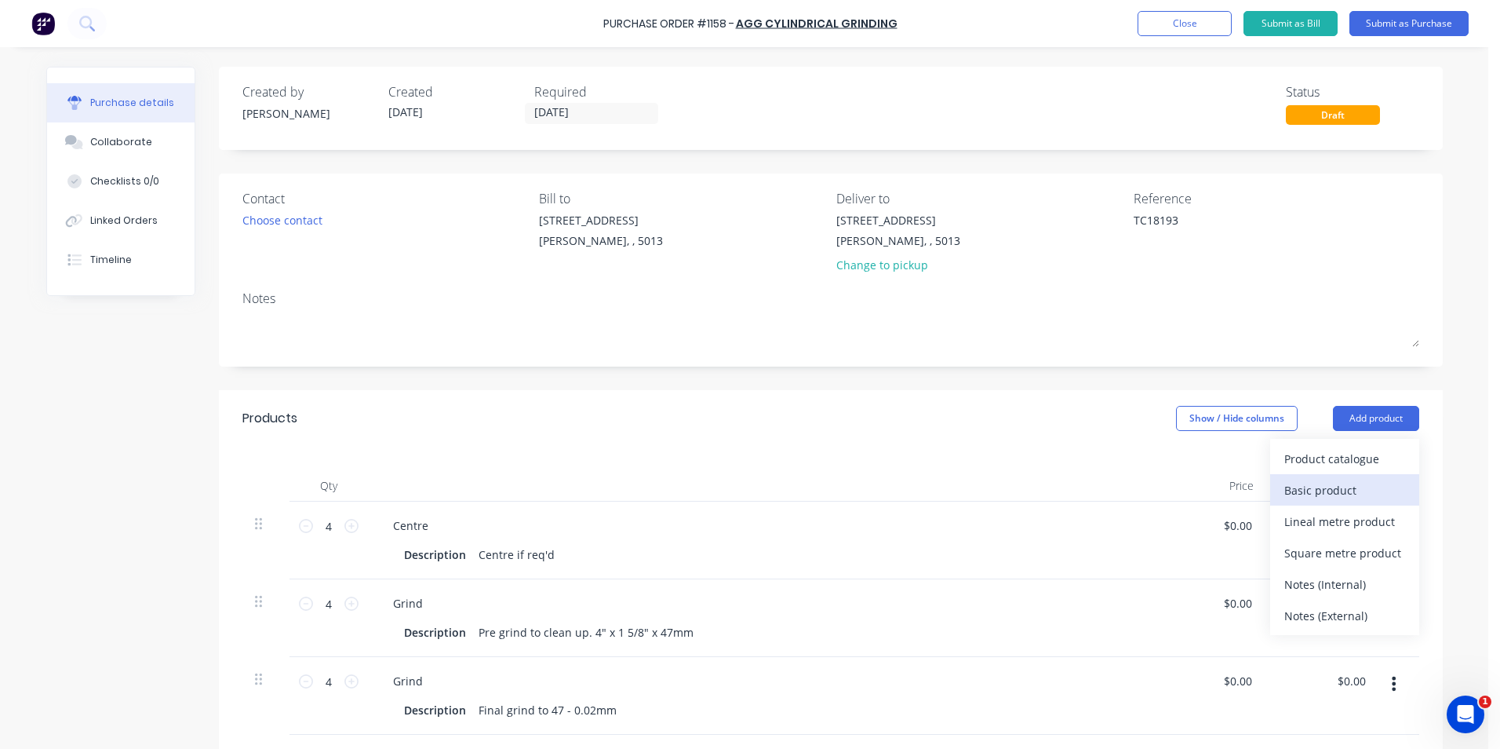
click at [1350, 487] on div "Basic product" at bounding box center [1344, 490] width 121 height 23
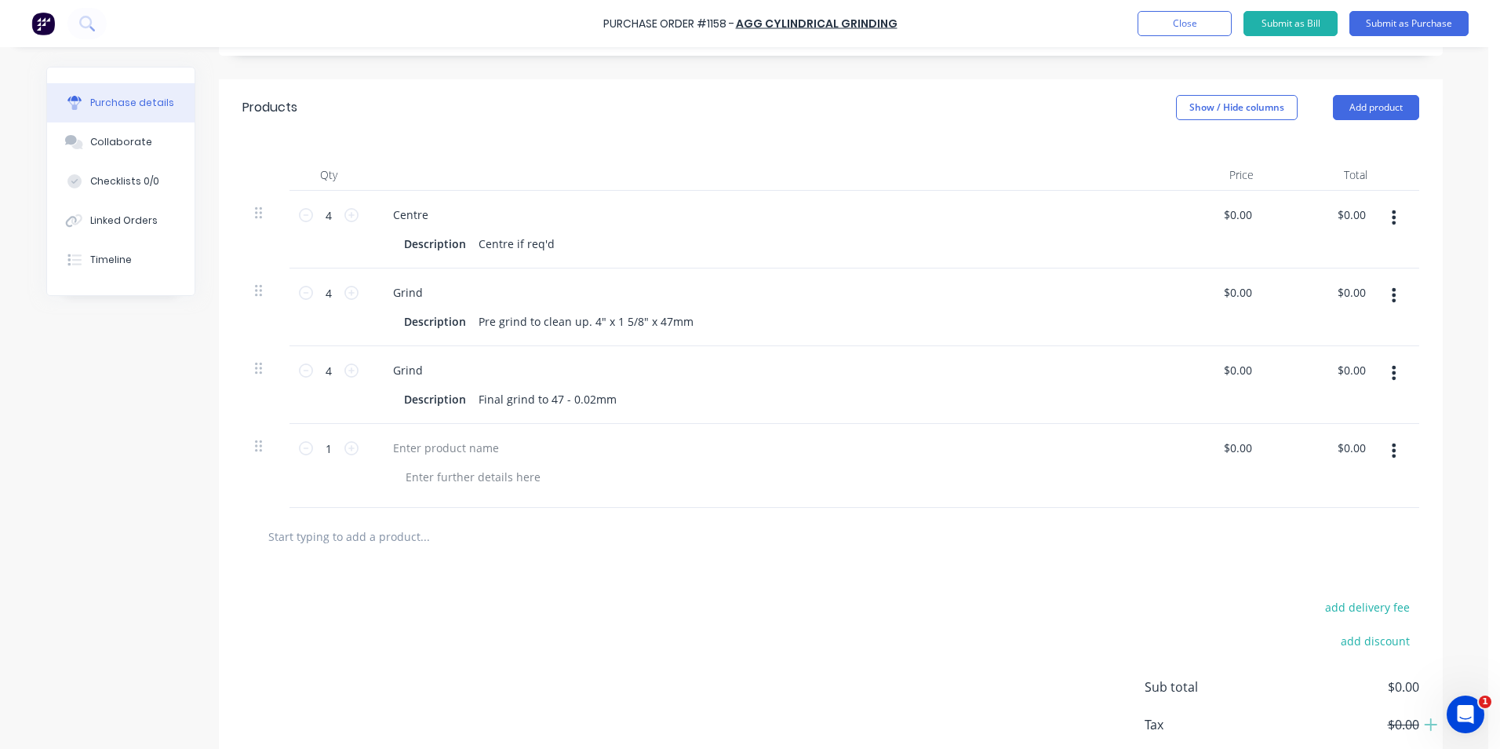
scroll to position [314, 0]
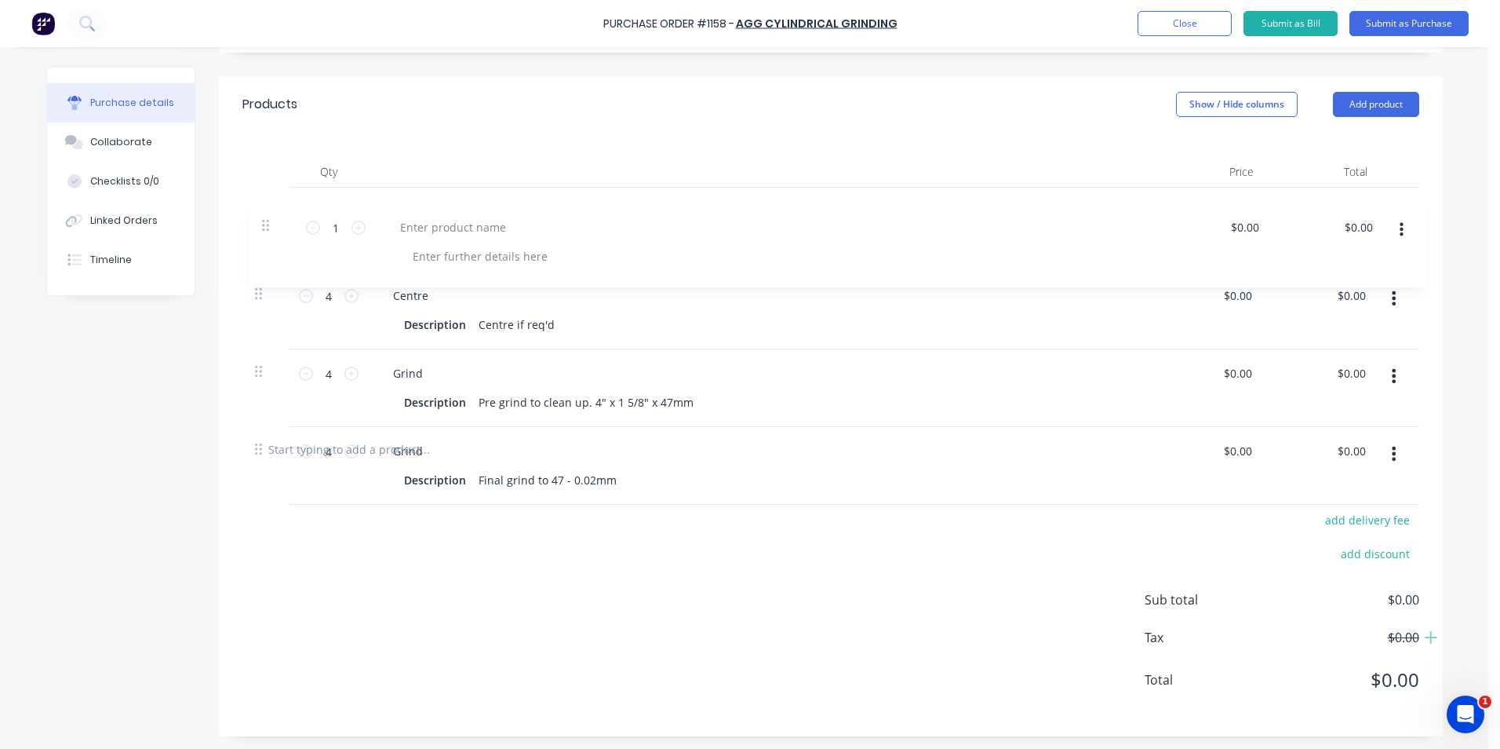
drag, startPoint x: 256, startPoint y: 446, endPoint x: 267, endPoint y: 220, distance: 227.0
click at [267, 220] on div "4 4 Centre Description Centre if req'd $0.00 $0.00 $0.00 $0.00 4 4 Grind Descri…" at bounding box center [830, 304] width 1177 height 233
type textarea "x"
type input "1"
type input "4"
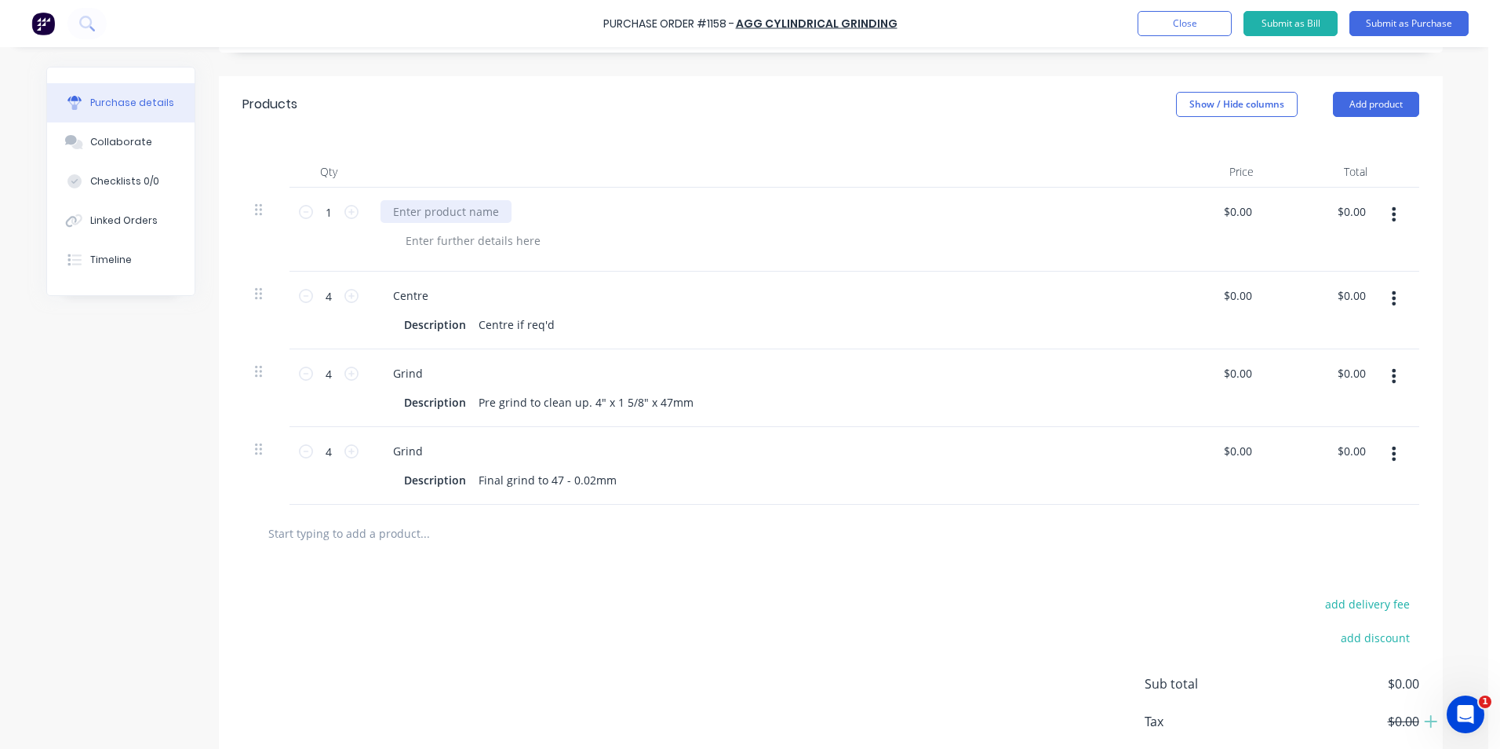
click at [411, 201] on div at bounding box center [446, 211] width 131 height 23
type textarea "x"
drag, startPoint x: 479, startPoint y: 208, endPoint x: 391, endPoint y: 210, distance: 87.9
click at [384, 210] on div "Taper Shaft Male" at bounding box center [484, 211] width 206 height 23
copy div "Taper Shaft Male"
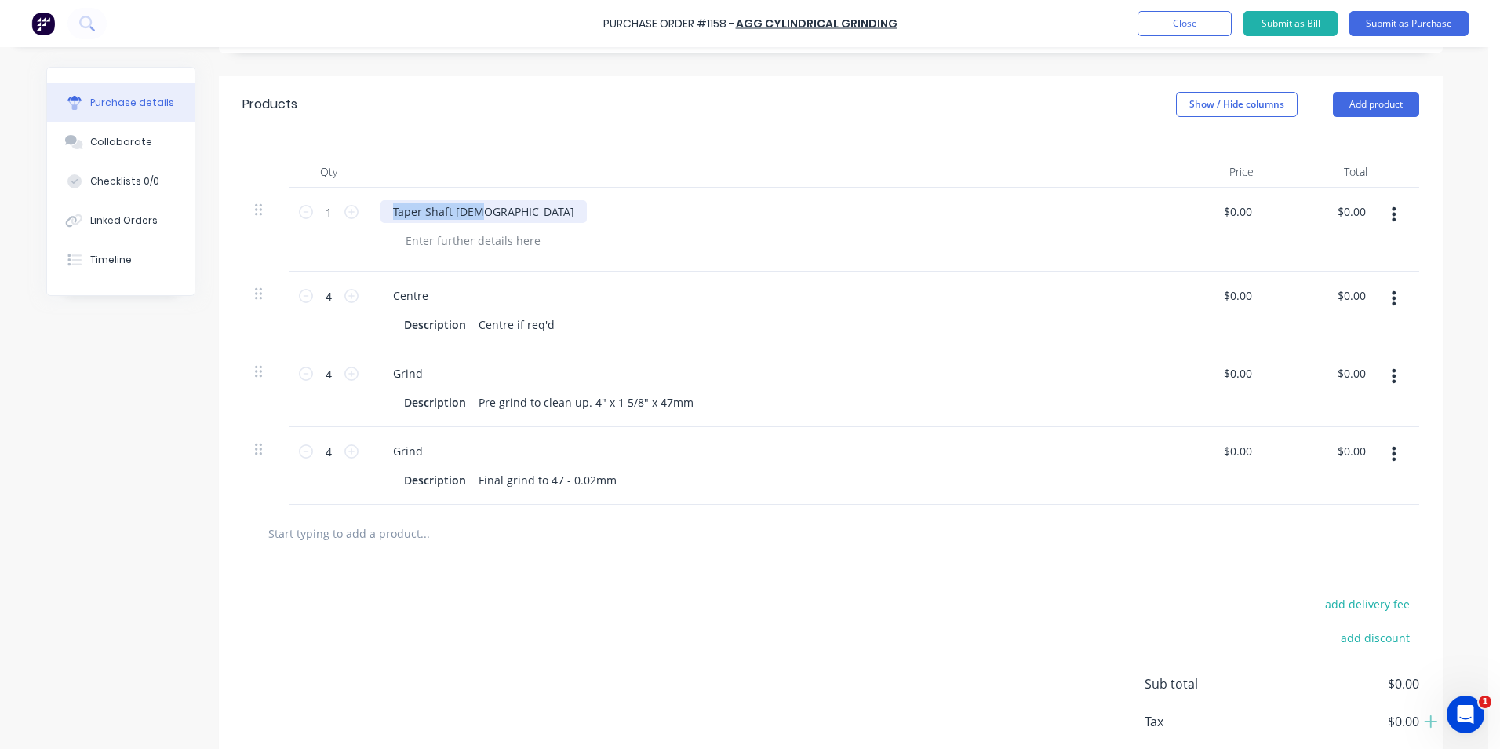
scroll to position [0, 0]
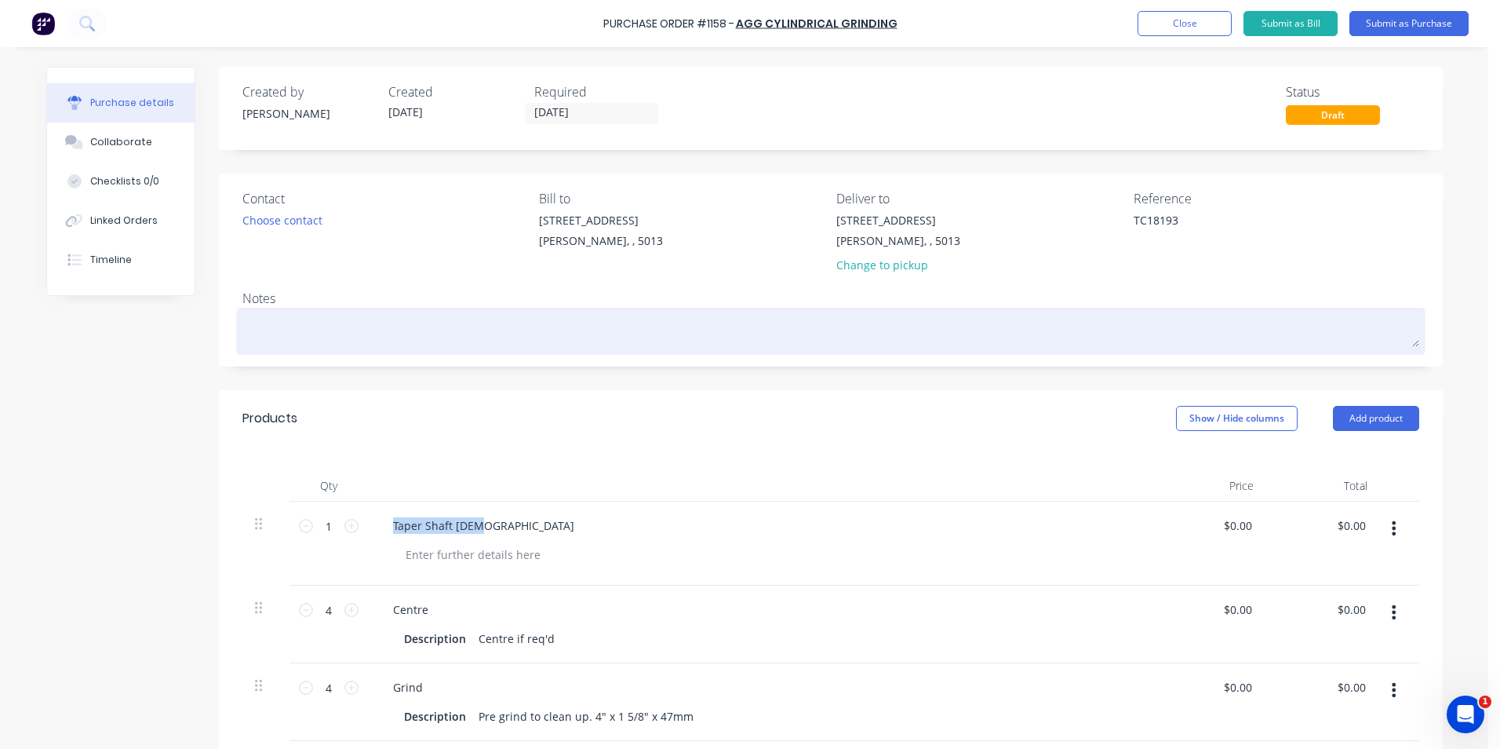
click at [257, 319] on textarea at bounding box center [830, 329] width 1177 height 35
paste textarea "Taper Shaft Male"
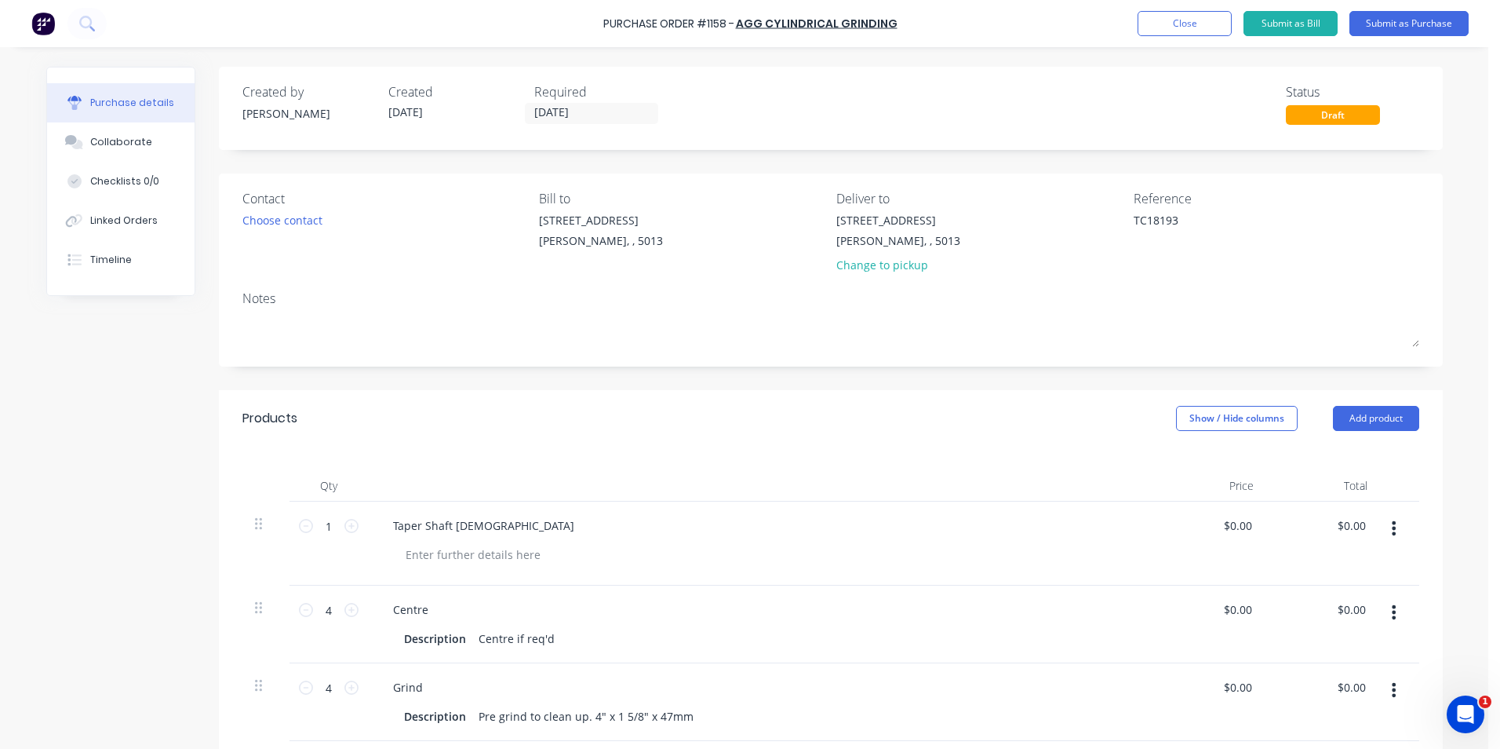
type textarea "x"
type textarea "Taper Shaft Male"
type textarea "x"
type textarea "Taper Shaft Male"
click at [637, 117] on input "[DATE]" at bounding box center [592, 114] width 132 height 20
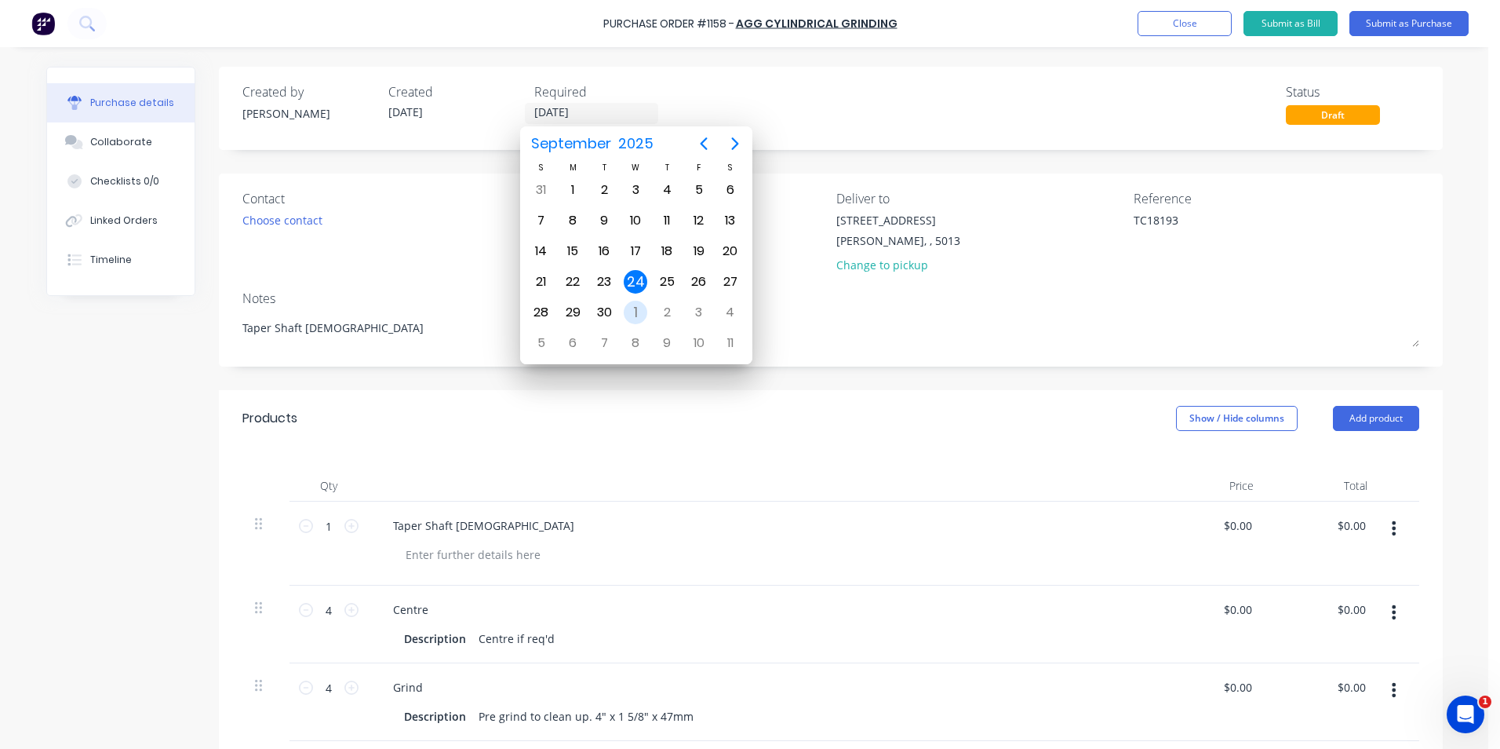
click at [629, 305] on div "1" at bounding box center [636, 313] width 24 height 24
type textarea "x"
type input "01/10/25"
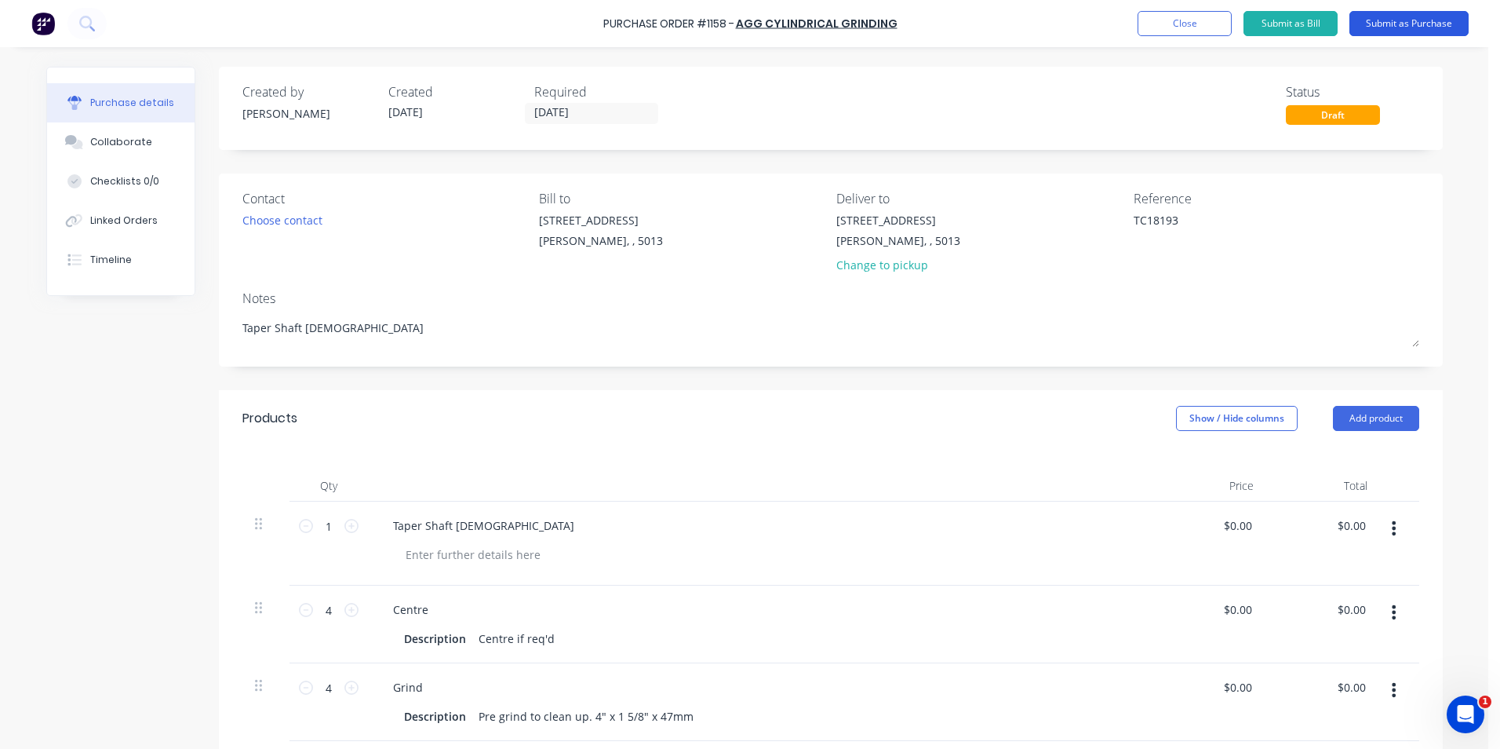
click at [1433, 20] on button "Submit as Purchase" at bounding box center [1409, 23] width 119 height 25
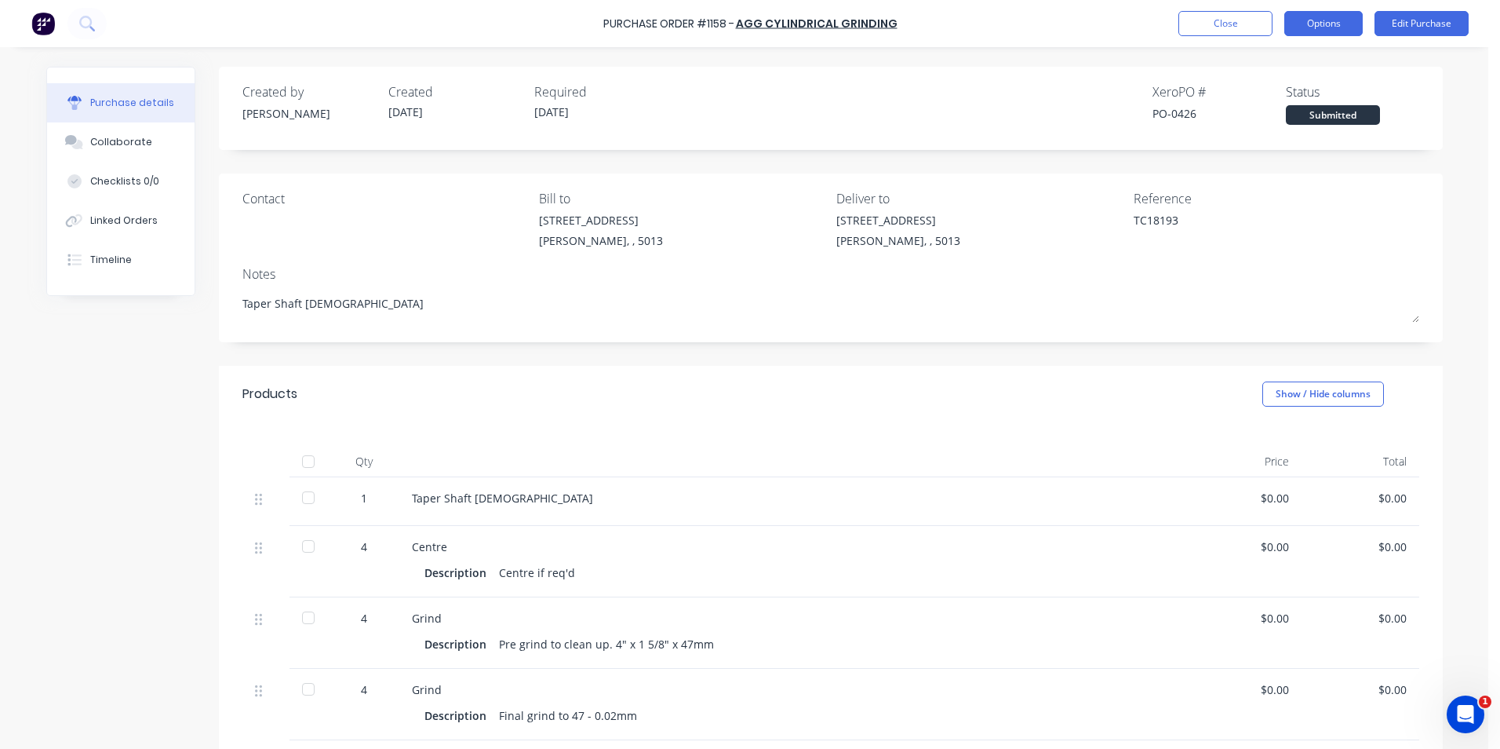
click at [1332, 22] on button "Options" at bounding box center [1323, 23] width 78 height 25
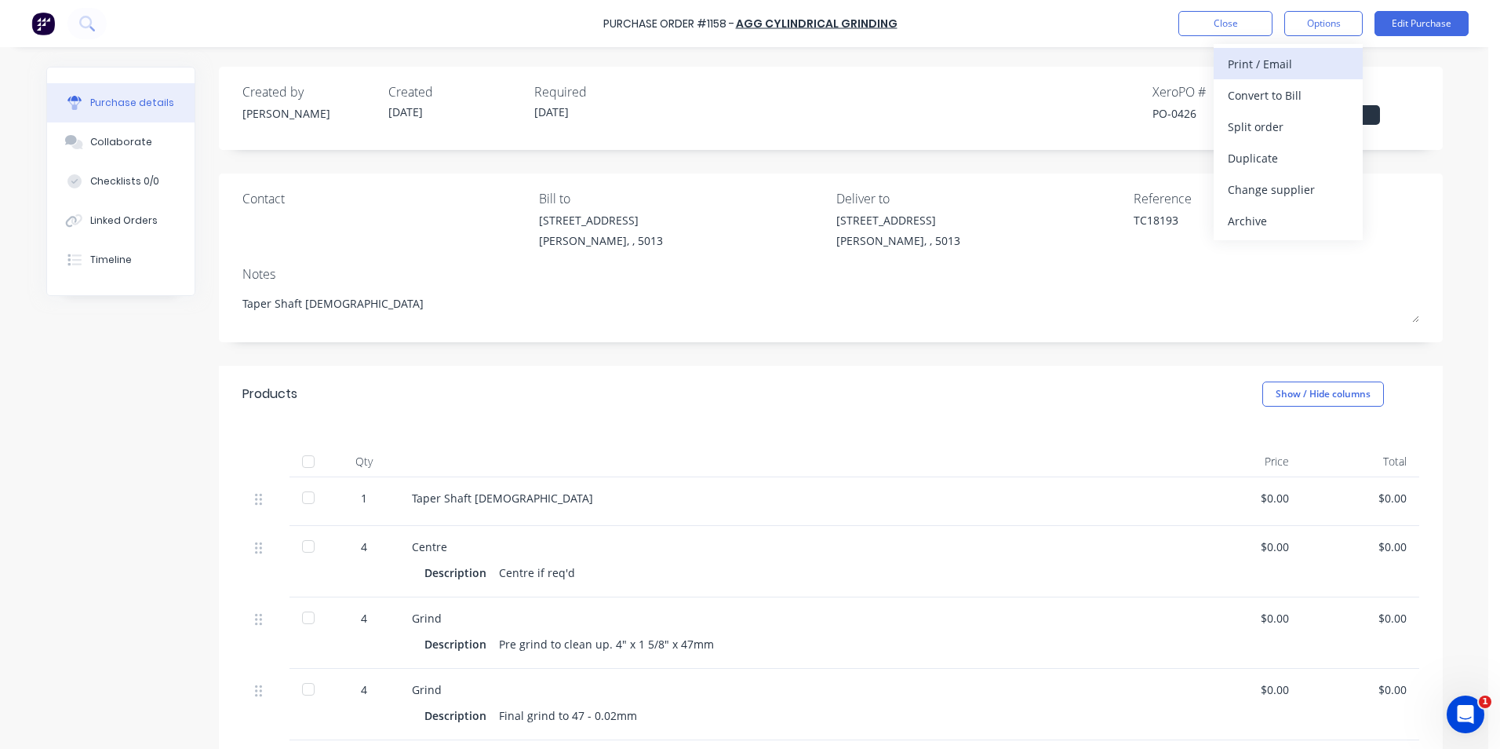
click at [1343, 63] on div "Print / Email" at bounding box center [1288, 64] width 121 height 23
click at [1326, 125] on div "Without pricing" at bounding box center [1288, 126] width 121 height 23
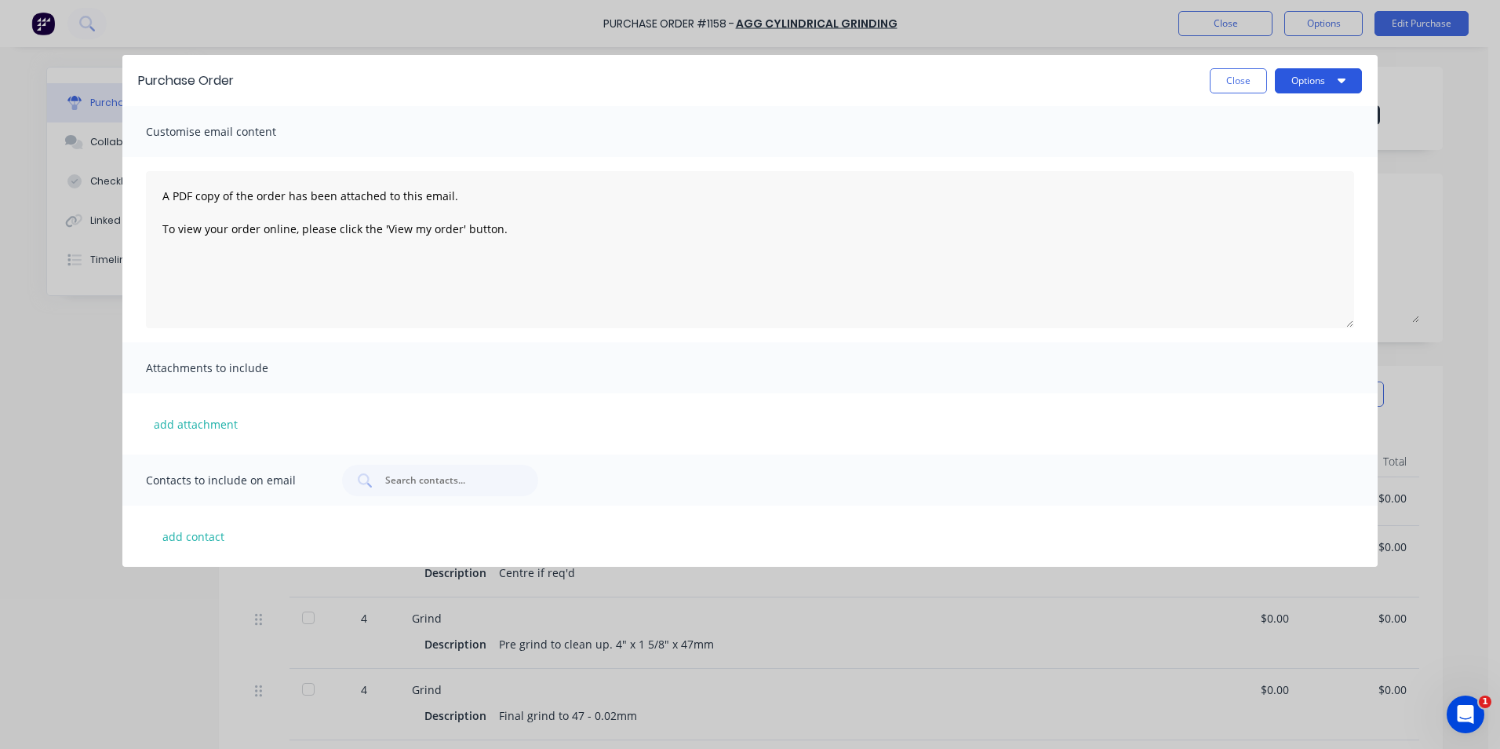
click at [1347, 74] on button "Options" at bounding box center [1318, 80] width 87 height 25
click at [1303, 151] on div "Print" at bounding box center [1287, 151] width 121 height 23
type textarea "x"
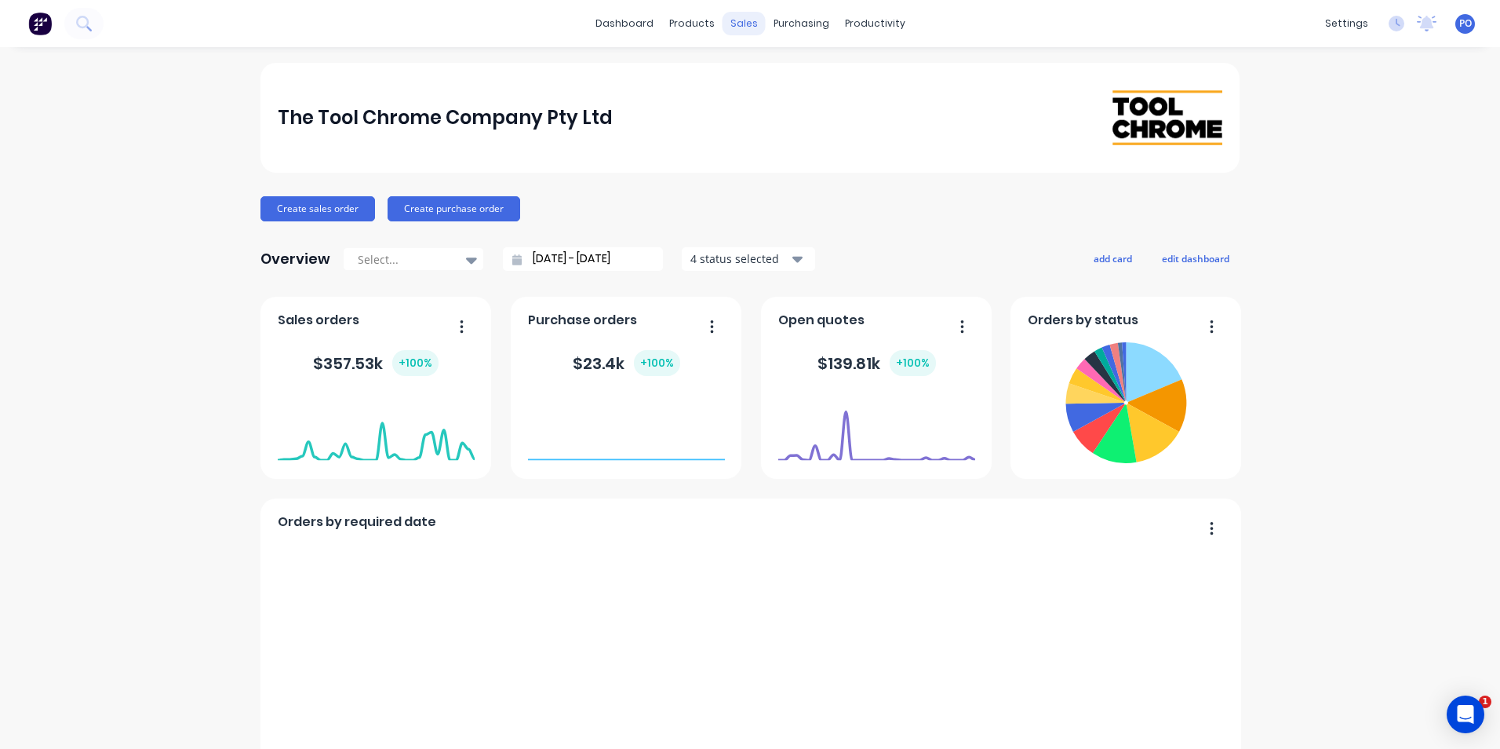
click at [744, 20] on div "sales" at bounding box center [744, 24] width 43 height 24
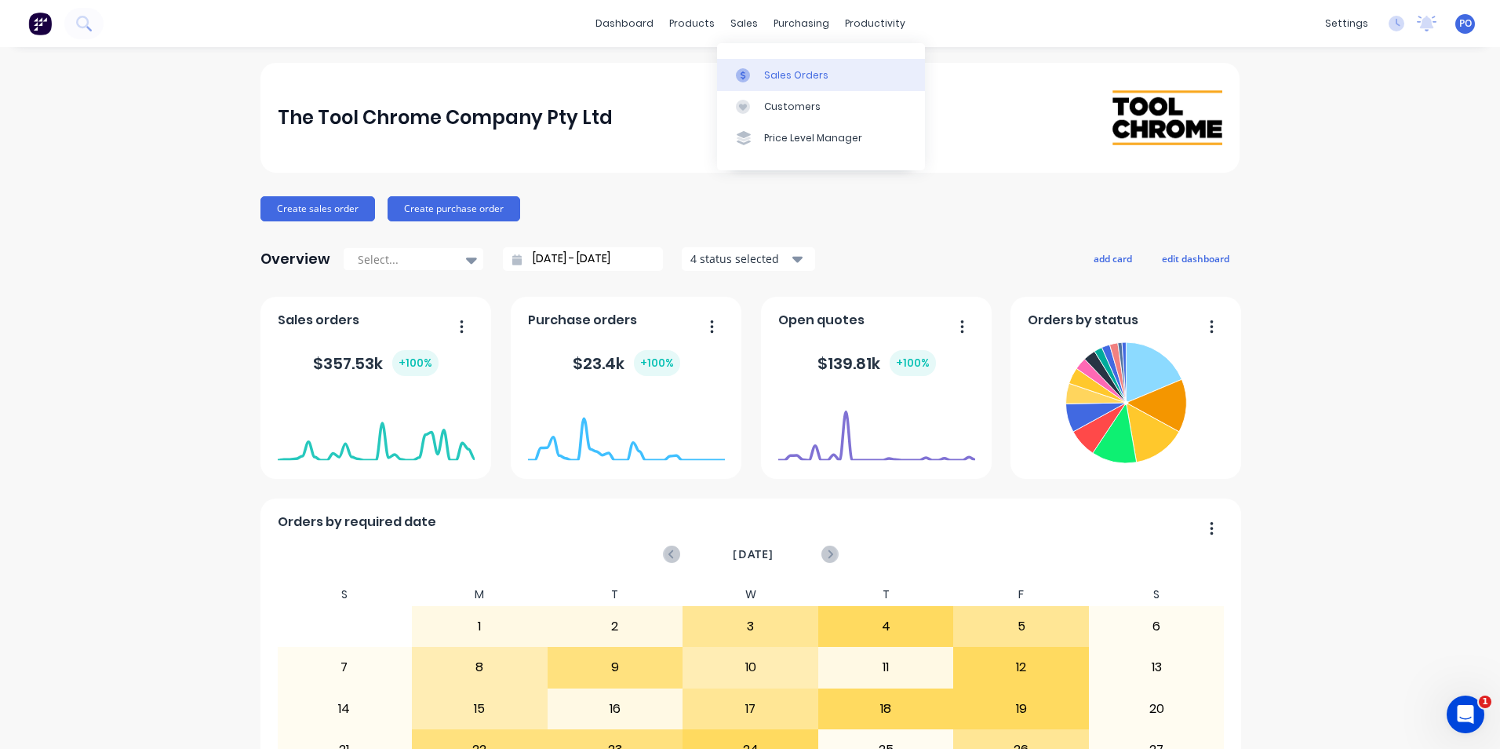
click at [759, 75] on div at bounding box center [748, 75] width 24 height 14
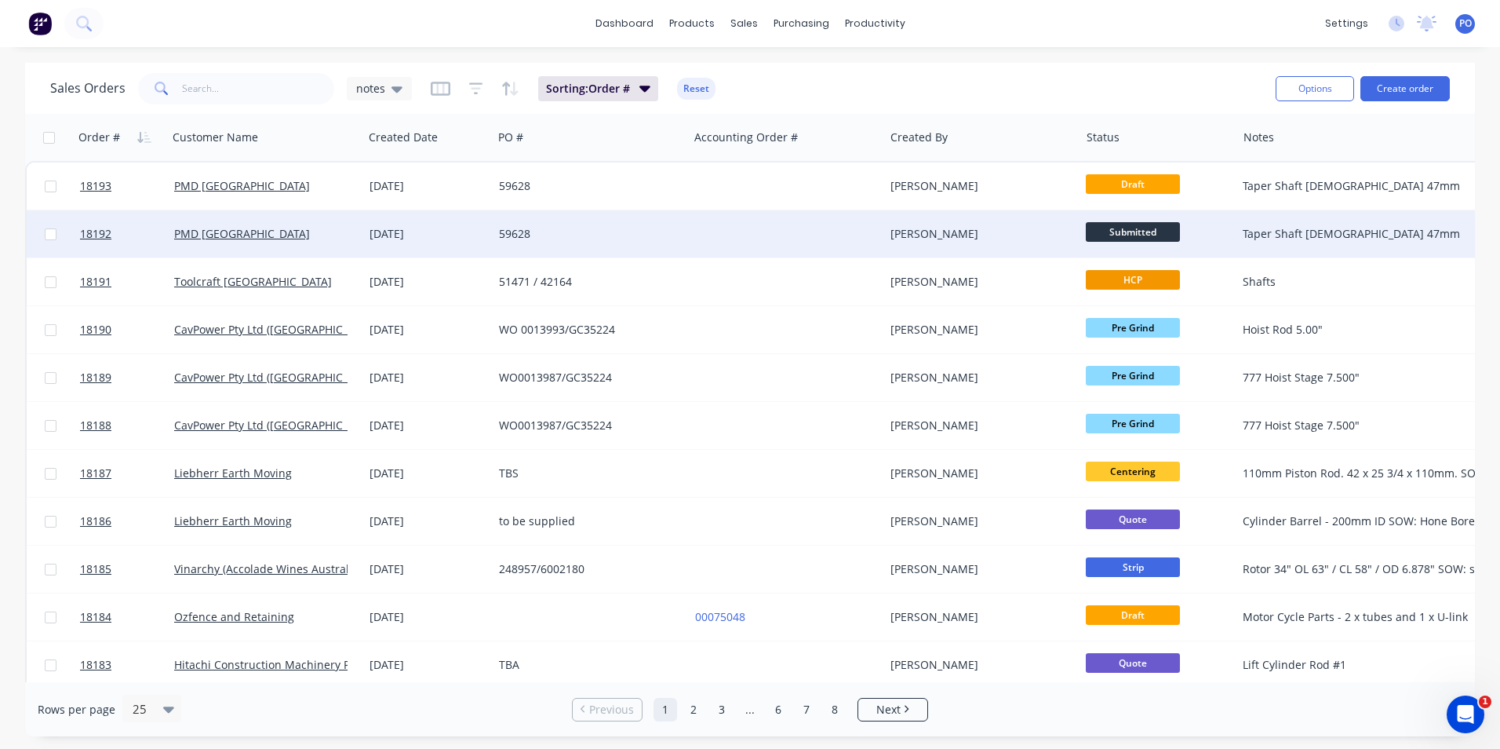
click at [662, 223] on div "59628" at bounding box center [590, 233] width 195 height 47
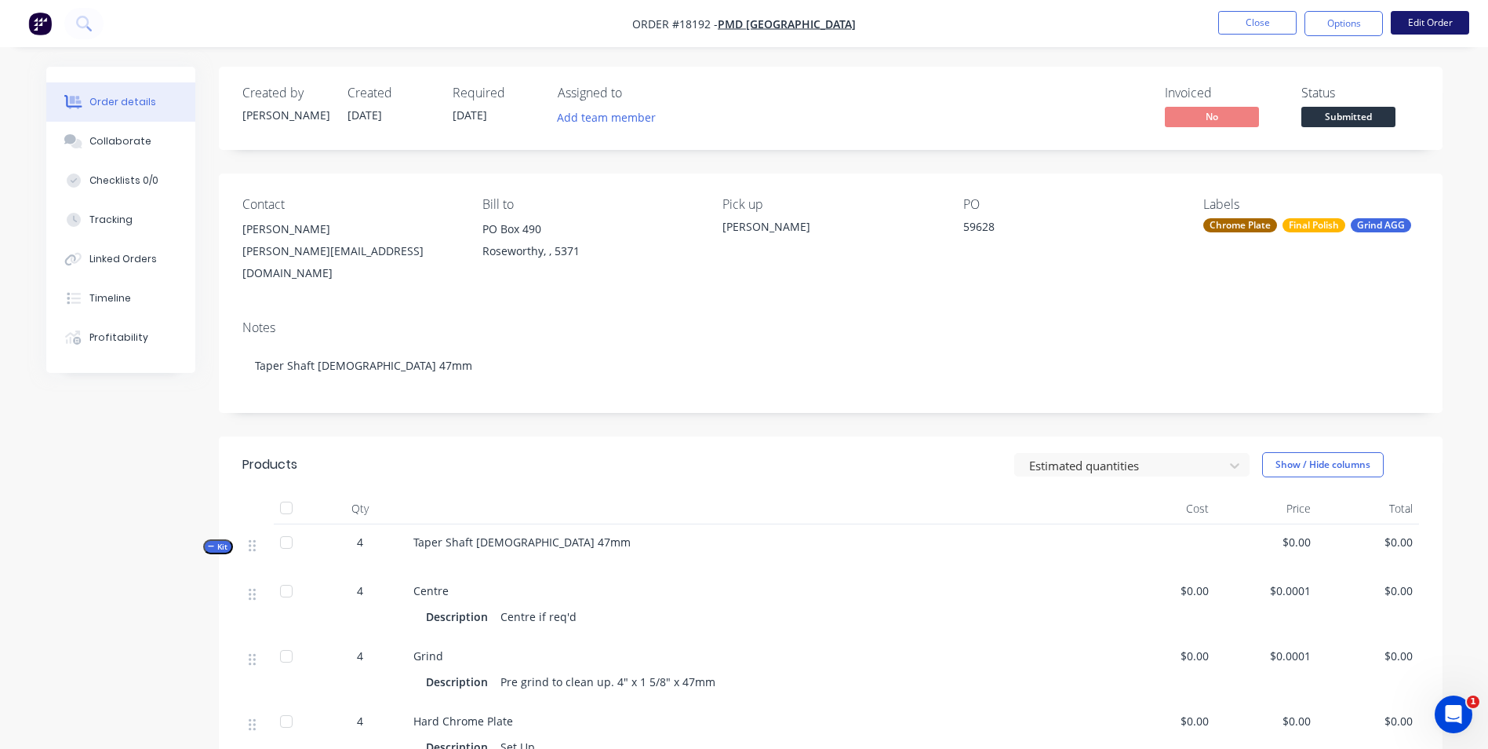
click at [1439, 26] on button "Edit Order" at bounding box center [1430, 23] width 78 height 24
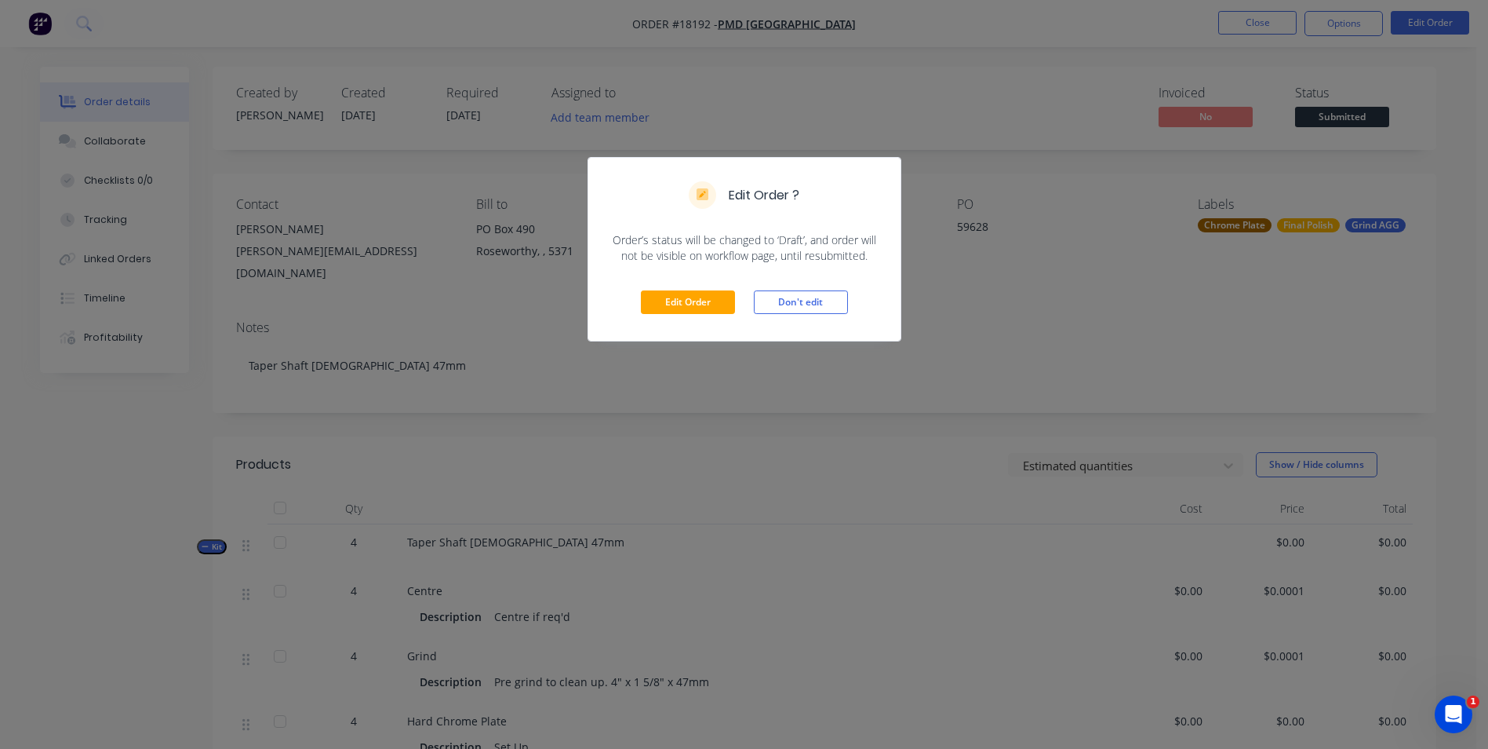
click at [687, 290] on div "Edit Order Don't edit" at bounding box center [744, 302] width 312 height 77
click at [691, 293] on button "Edit Order" at bounding box center [688, 302] width 94 height 24
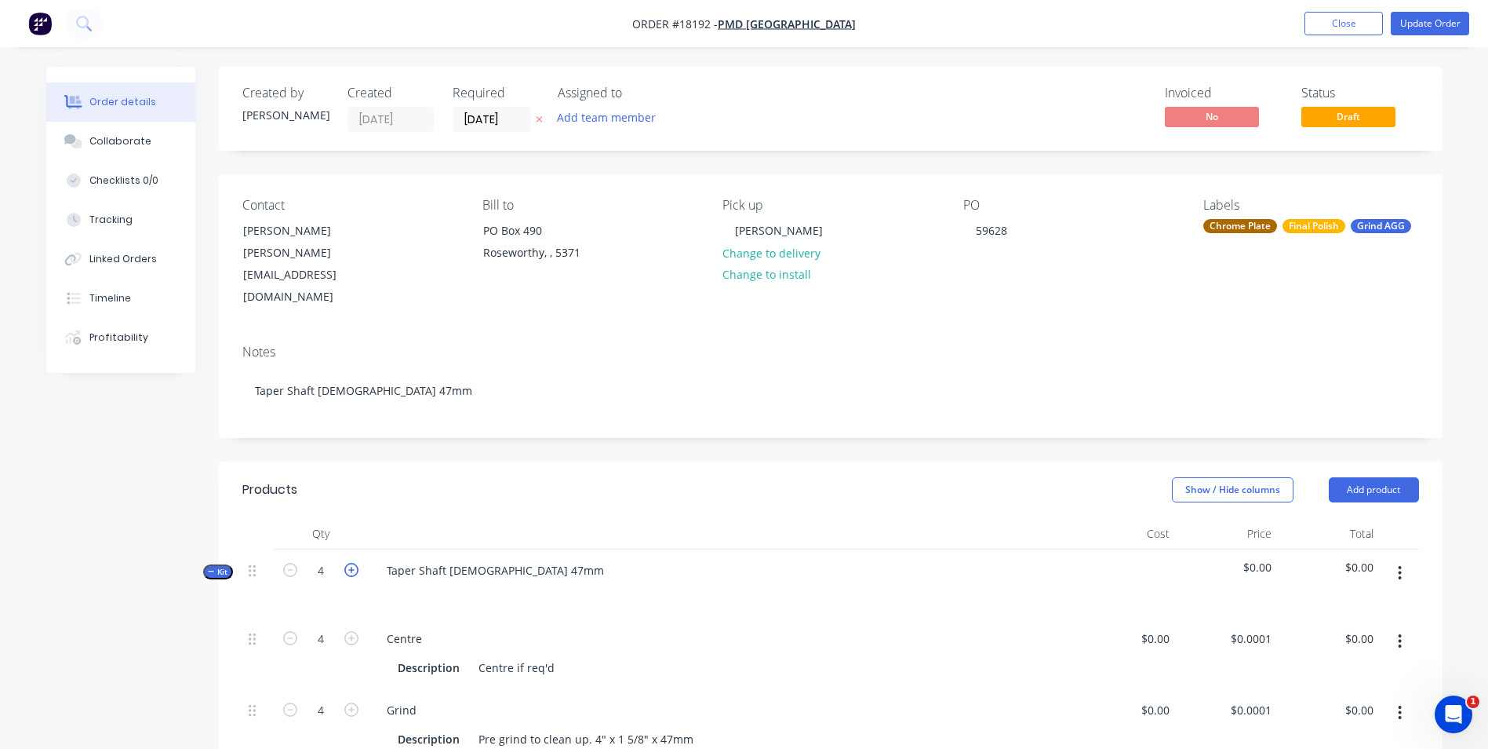
click at [354, 563] on icon "button" at bounding box center [351, 570] width 14 height 14
type input "5"
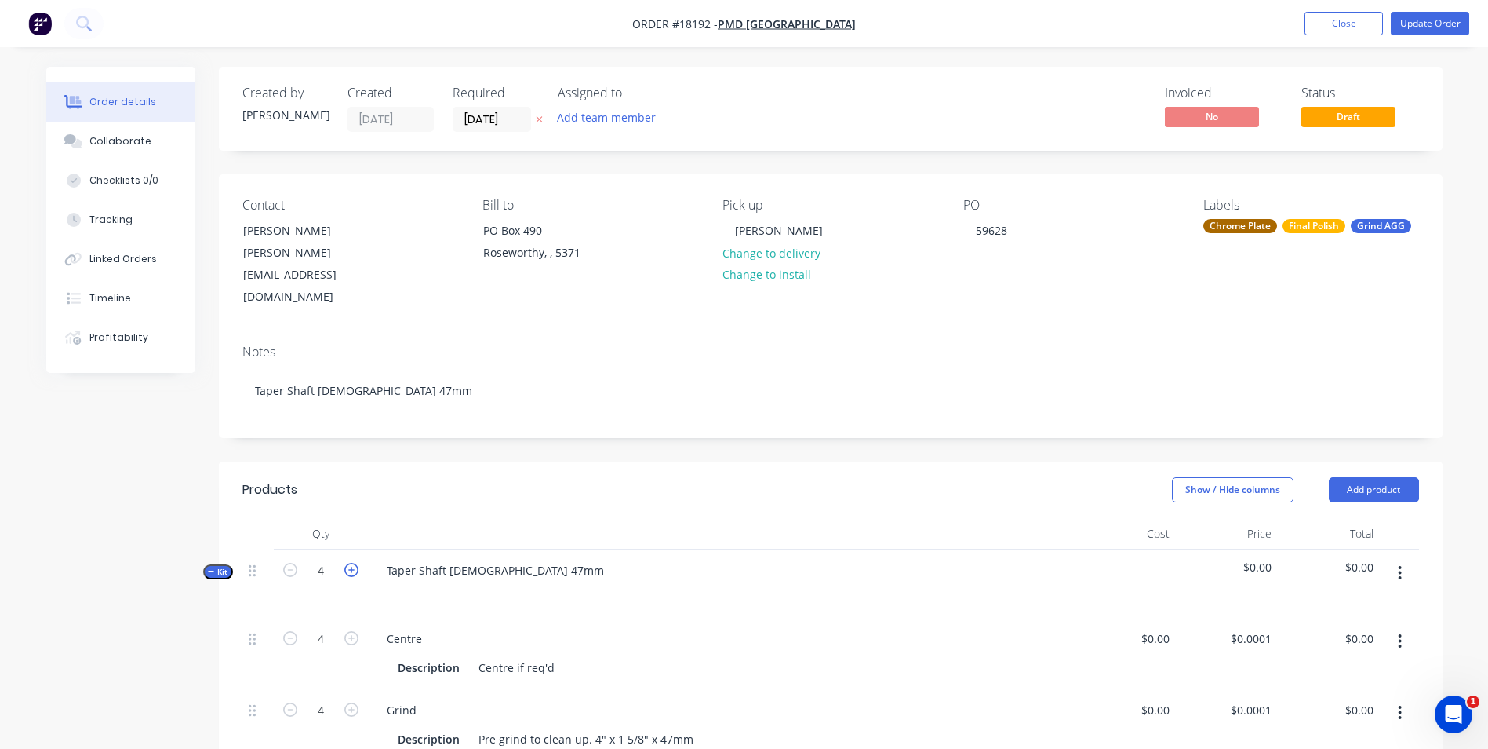
type input "5"
click at [1423, 22] on button "Update Order" at bounding box center [1430, 24] width 78 height 24
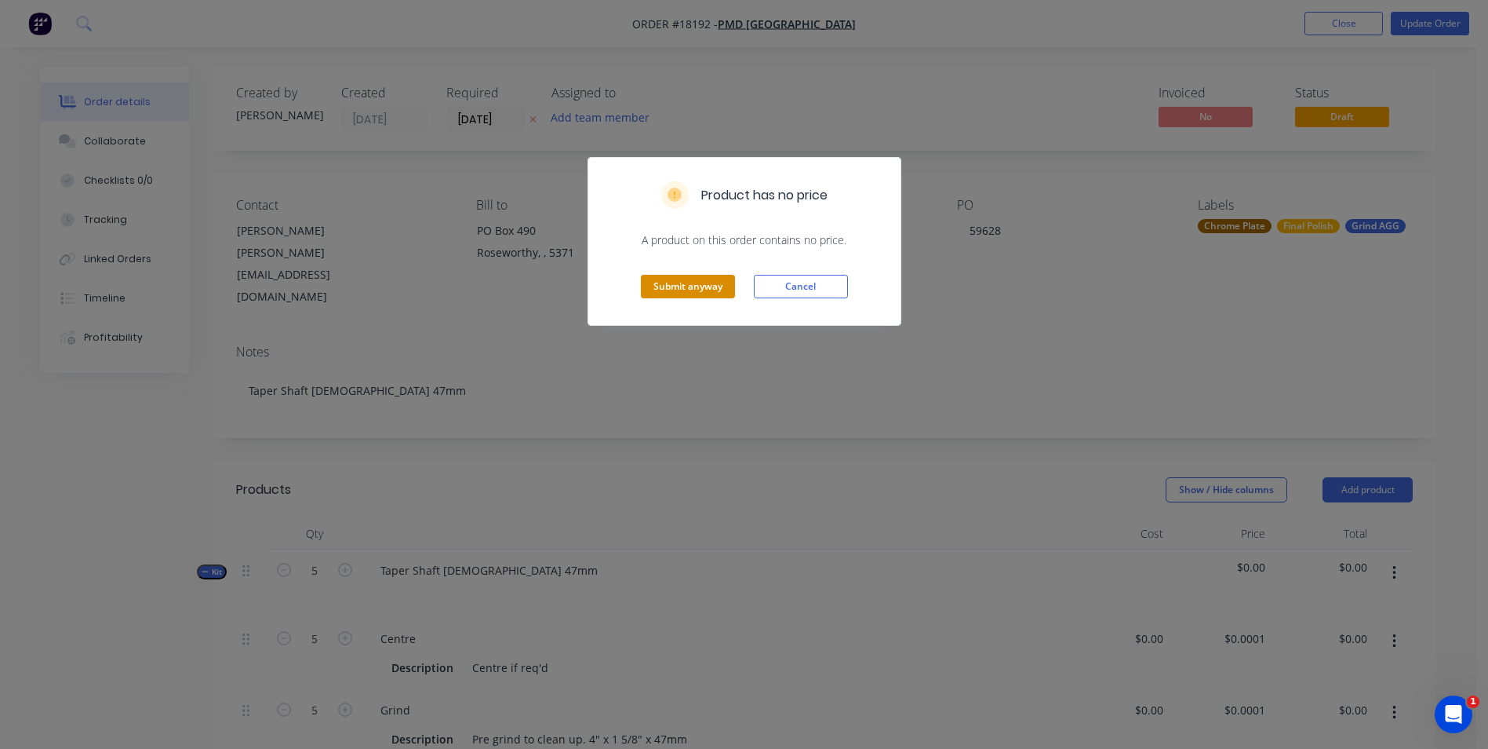
click at [715, 287] on button "Submit anyway" at bounding box center [688, 287] width 94 height 24
